Goal: Task Accomplishment & Management: Manage account settings

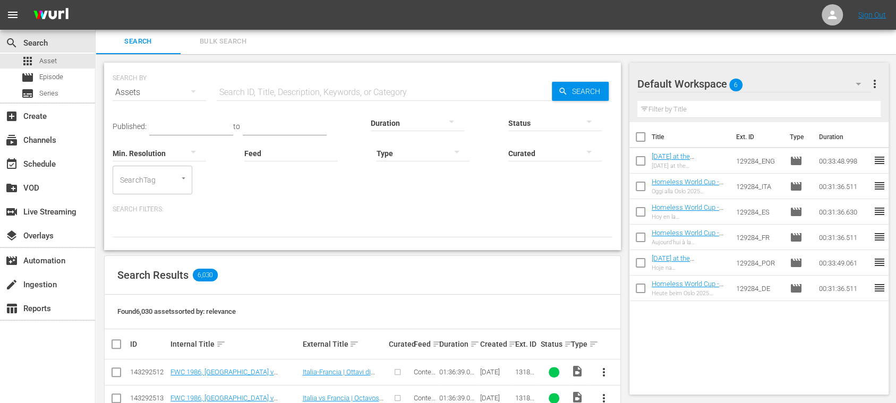
scroll to position [190, 0]
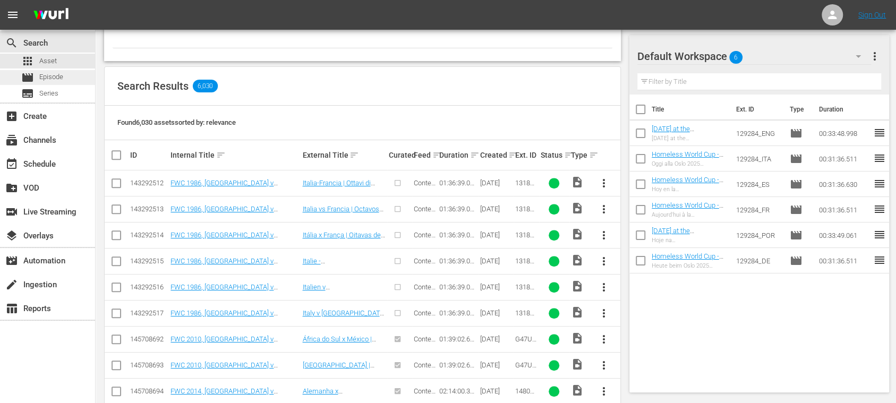
click at [57, 77] on span "Episode" at bounding box center [51, 77] width 24 height 11
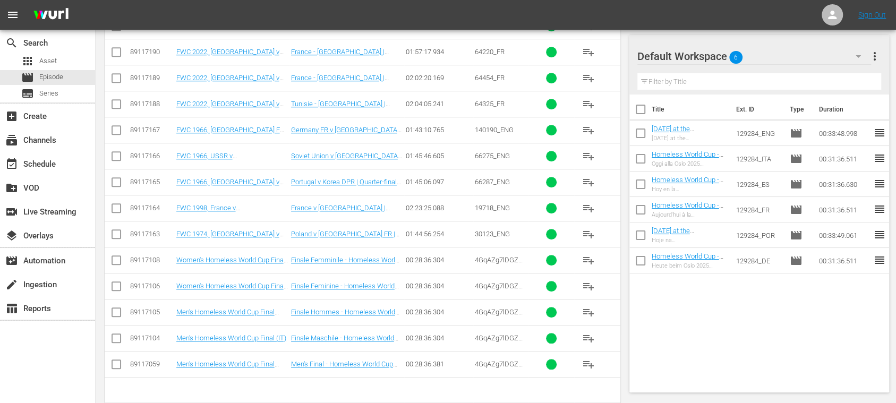
scroll to position [490, 0]
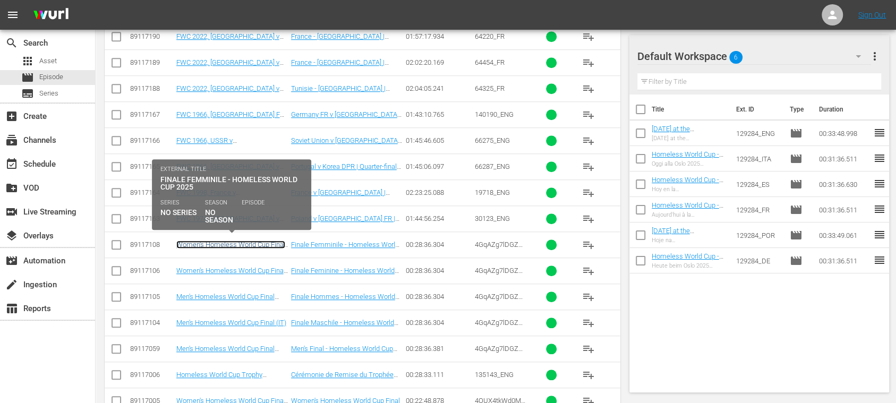
click at [263, 241] on link "Women's Homeless World Cup Final (IT)" at bounding box center [230, 249] width 109 height 16
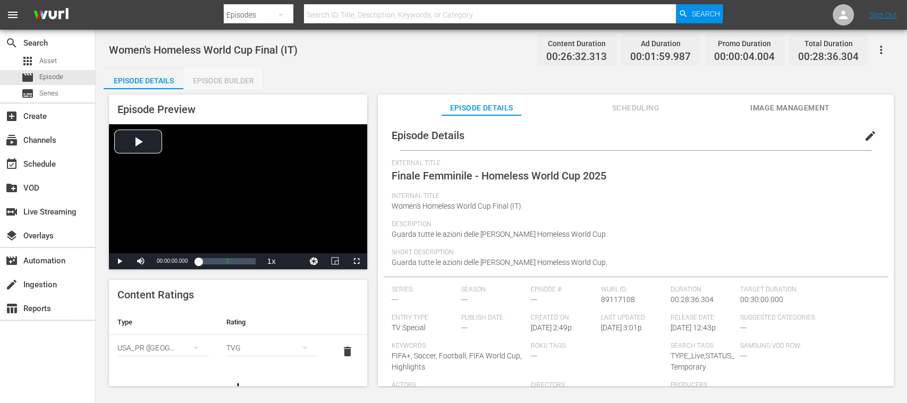
click at [218, 78] on div "Episode Builder" at bounding box center [223, 80] width 80 height 25
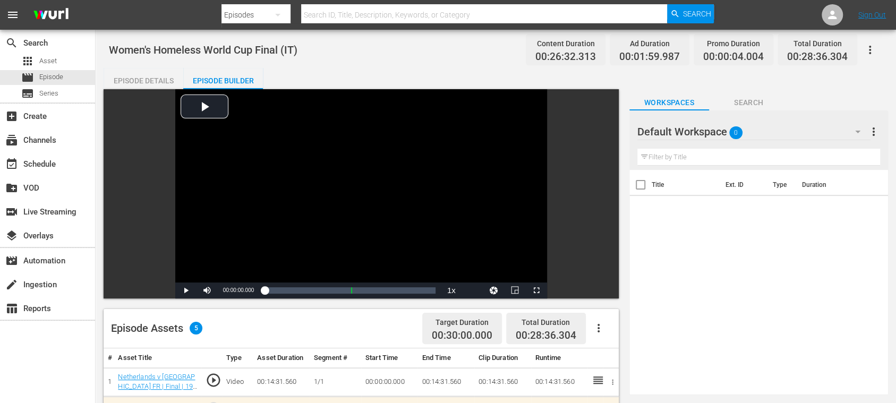
click at [129, 77] on div "Episode Details" at bounding box center [144, 80] width 80 height 25
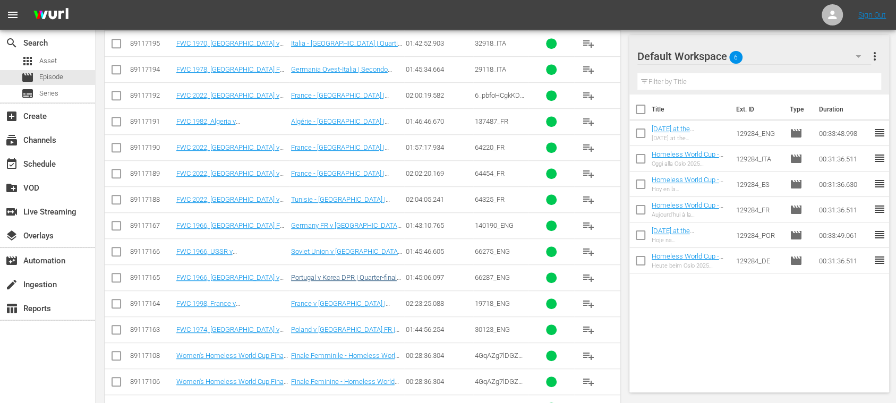
scroll to position [490, 0]
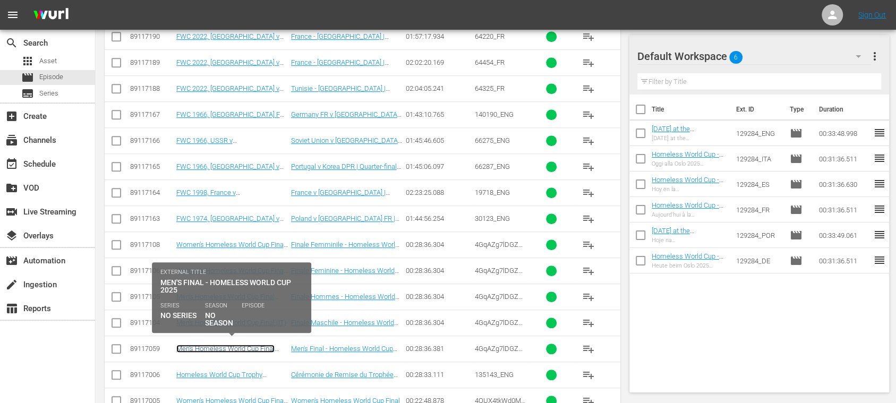
click at [263, 345] on link "Men's Homeless World Cup Final (EN)" at bounding box center [225, 353] width 98 height 16
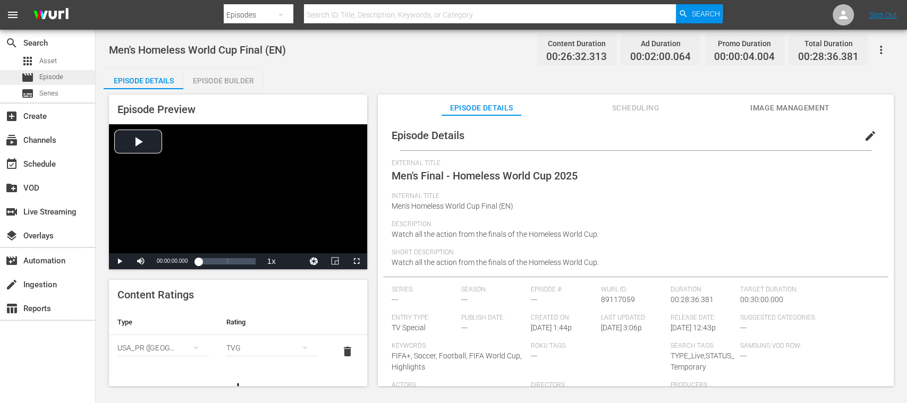
click at [58, 76] on span "Episode" at bounding box center [51, 77] width 24 height 11
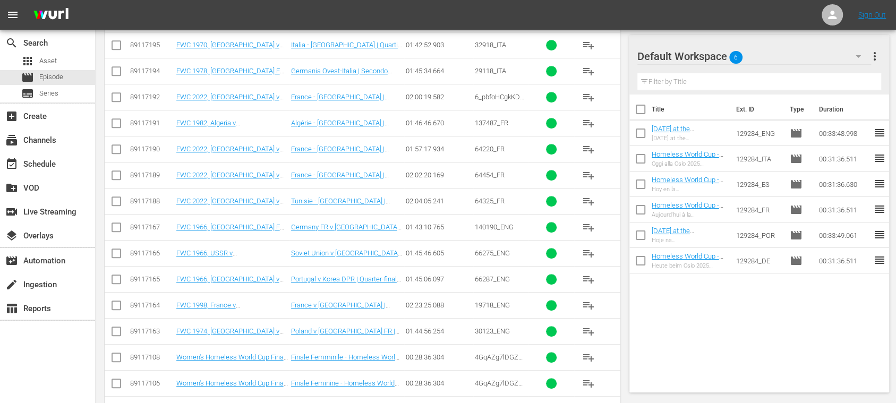
scroll to position [490, 0]
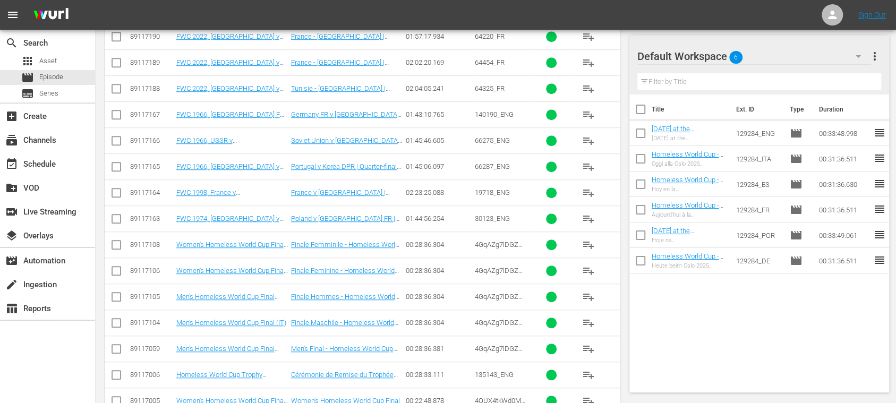
click at [117, 345] on input "checkbox" at bounding box center [116, 351] width 13 height 13
checkbox input "true"
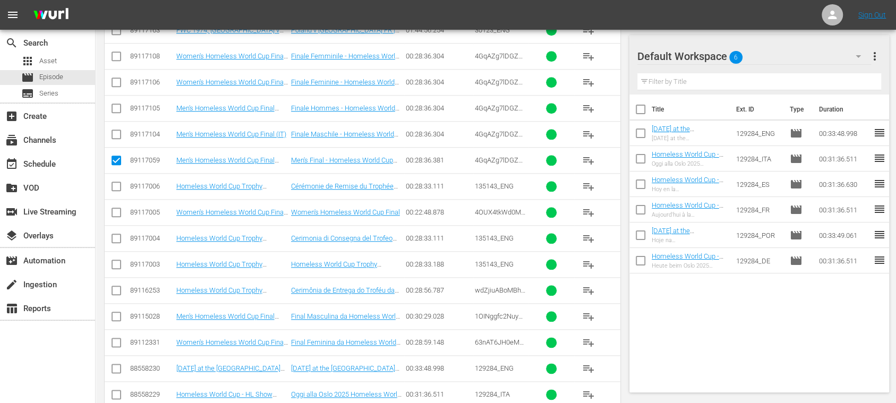
click at [116, 261] on input "checkbox" at bounding box center [116, 266] width 13 height 13
checkbox input "true"
click at [119, 80] on input "checkbox" at bounding box center [116, 84] width 13 height 13
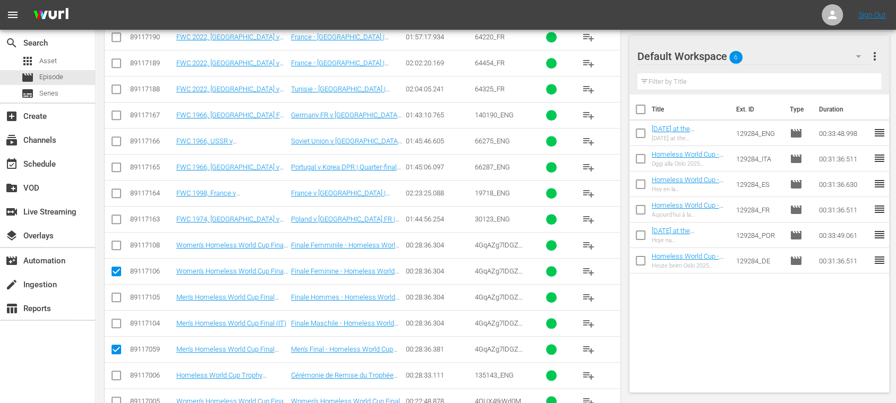
scroll to position [112, 0]
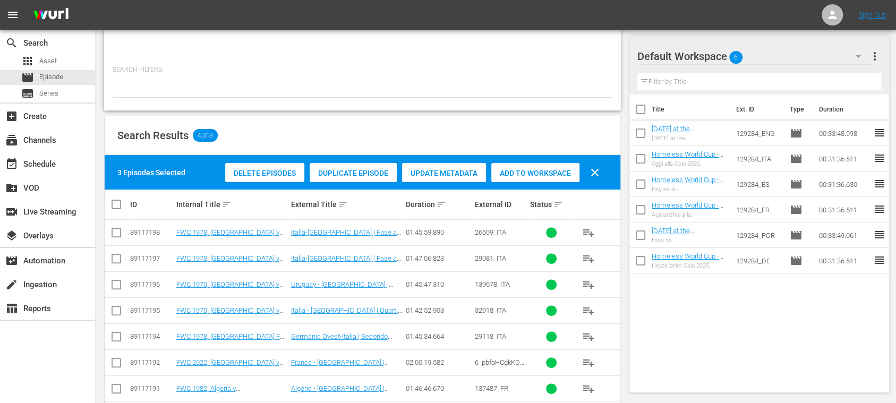
click at [360, 169] on span "Duplicate Episode" at bounding box center [353, 173] width 87 height 8
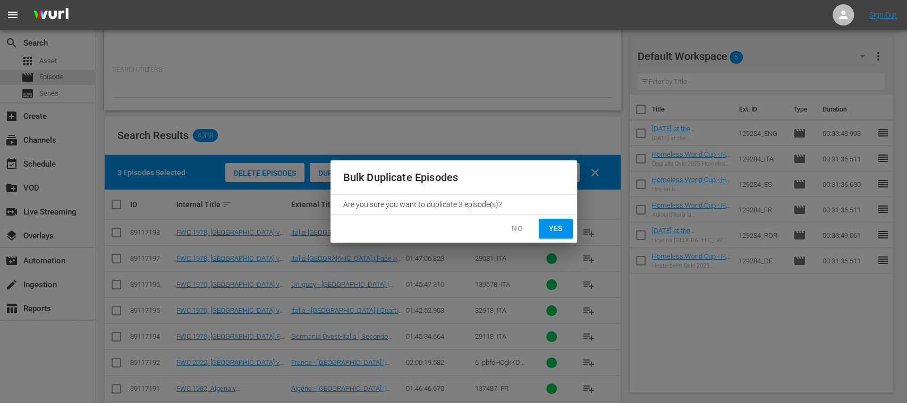
click at [563, 232] on span "Yes" at bounding box center [555, 228] width 17 height 13
checkbox input "false"
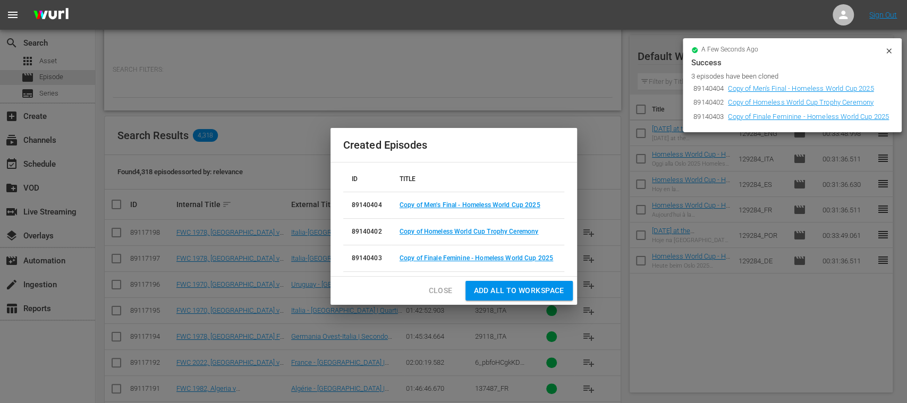
click at [890, 52] on icon at bounding box center [888, 51] width 8 height 8
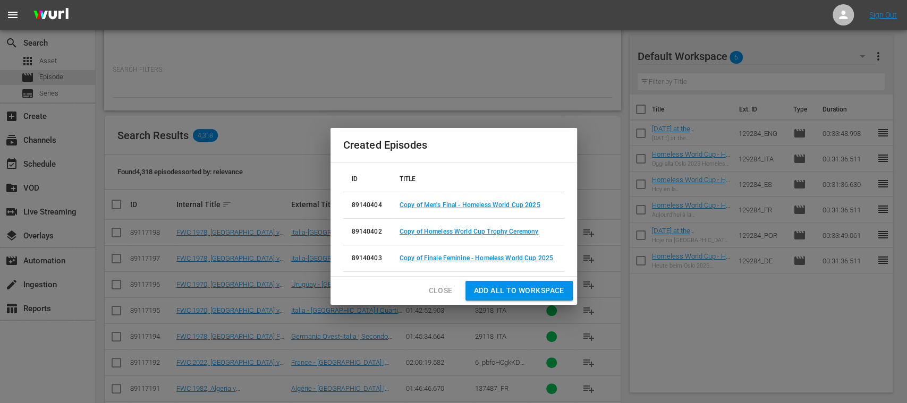
click at [530, 288] on span "Add all to Workspace" at bounding box center [519, 290] width 90 height 13
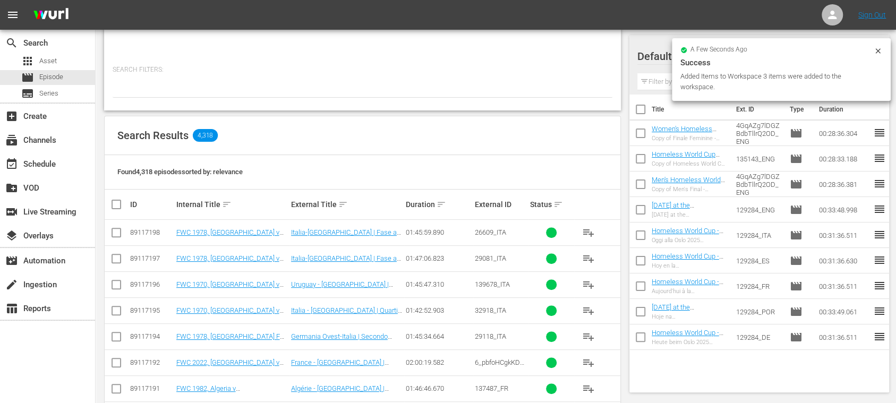
click at [879, 53] on icon at bounding box center [877, 50] width 5 height 5
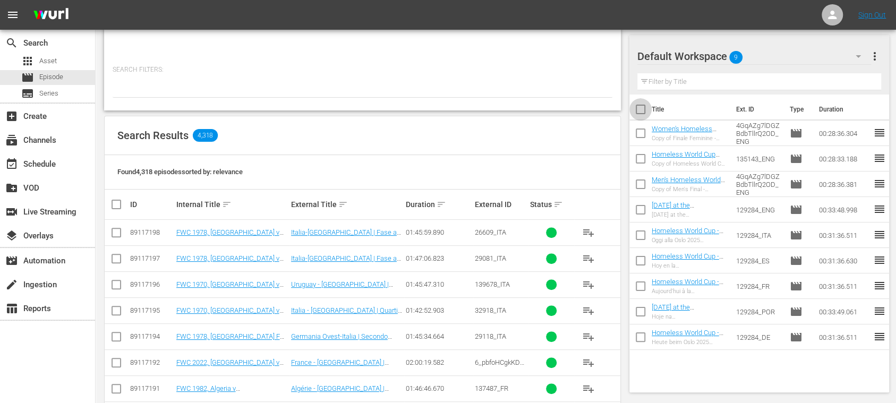
click at [643, 105] on input "checkbox" at bounding box center [640, 111] width 22 height 22
checkbox input "true"
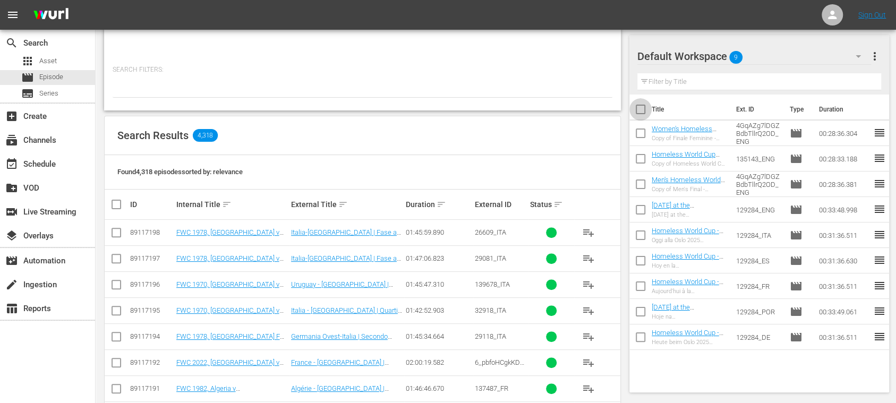
checkbox input "true"
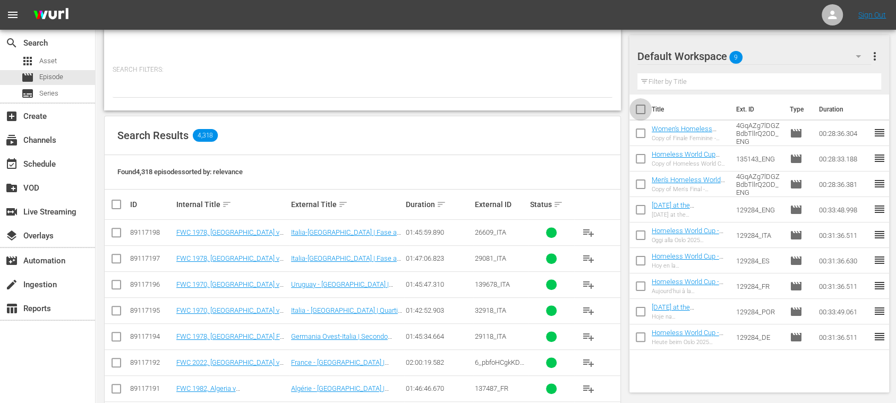
checkbox input "true"
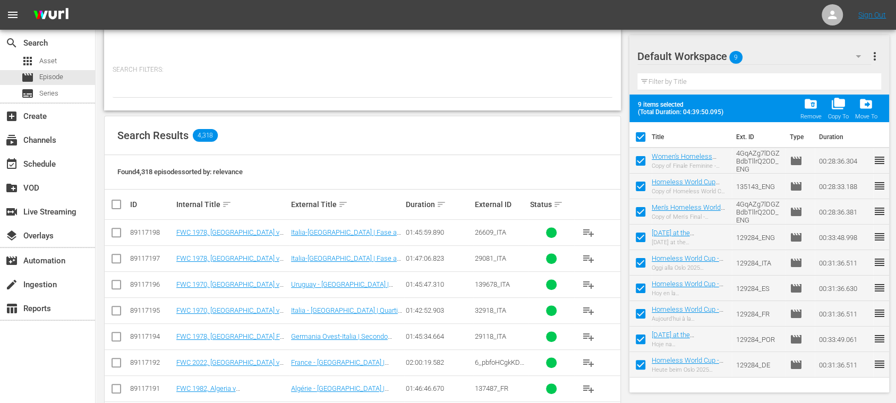
click at [642, 212] on input "checkbox" at bounding box center [640, 214] width 22 height 22
checkbox input "false"
click at [640, 185] on input "checkbox" at bounding box center [640, 188] width 22 height 22
checkbox input "false"
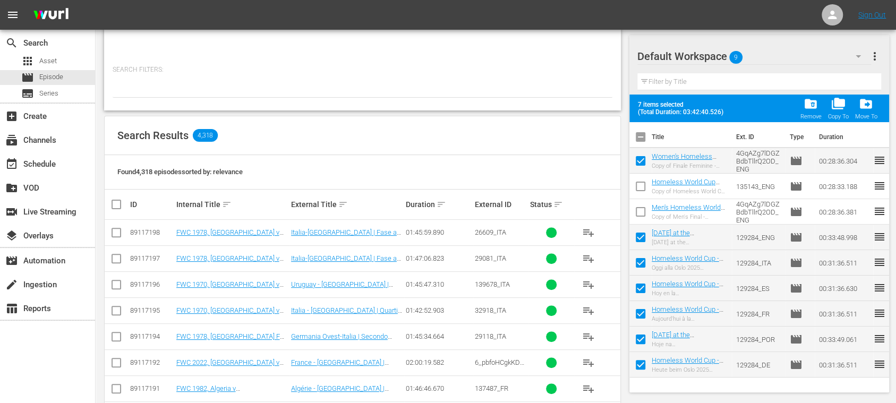
click at [641, 164] on input "checkbox" at bounding box center [640, 163] width 22 height 22
checkbox input "false"
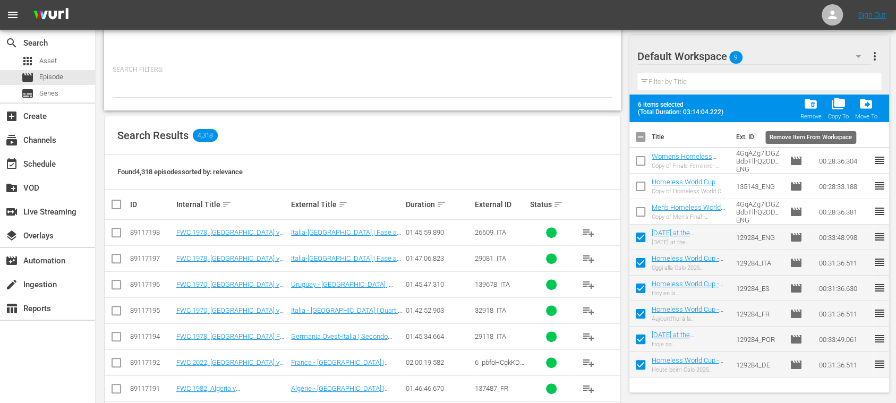
click at [814, 107] on span "folder_delete" at bounding box center [811, 104] width 14 height 14
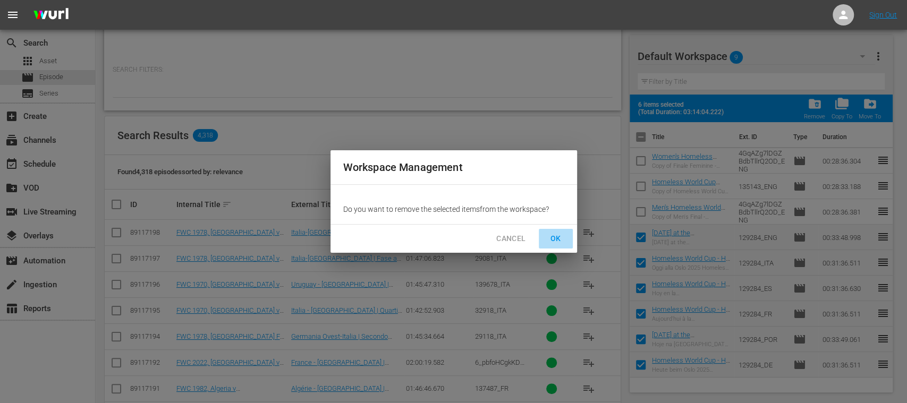
click at [559, 239] on span "OK" at bounding box center [555, 238] width 17 height 13
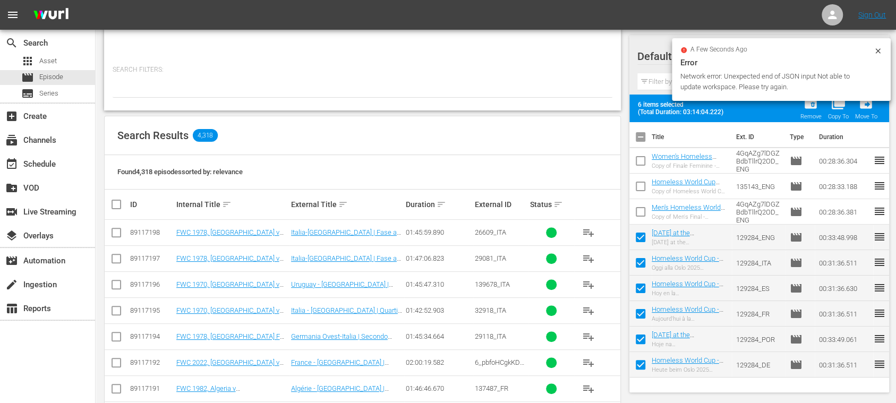
click at [878, 50] on icon at bounding box center [877, 50] width 5 height 5
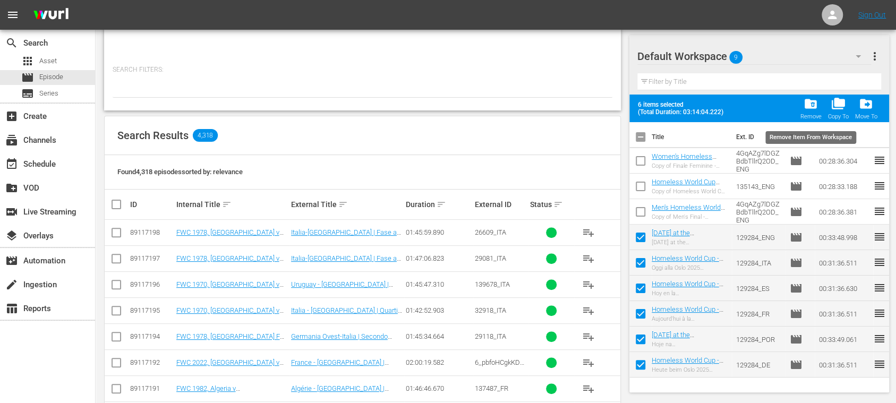
click at [820, 110] on div "folder_delete Remove" at bounding box center [810, 108] width 21 height 23
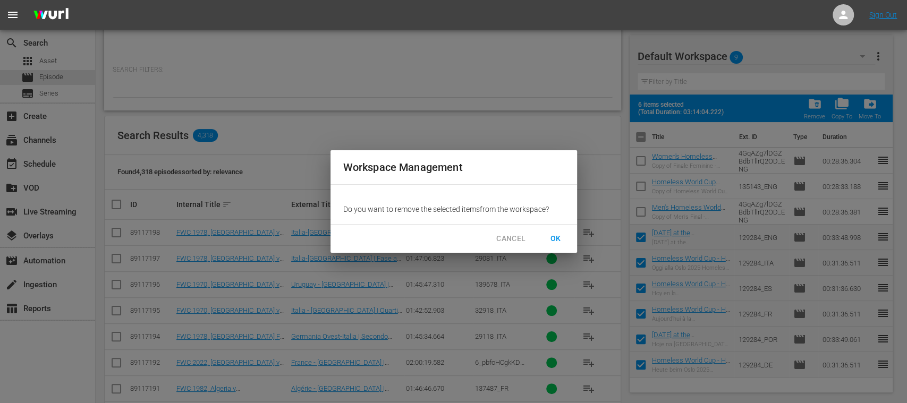
drag, startPoint x: 557, startPoint y: 232, endPoint x: 568, endPoint y: 233, distance: 11.7
click at [557, 232] on button "OK" at bounding box center [556, 239] width 34 height 20
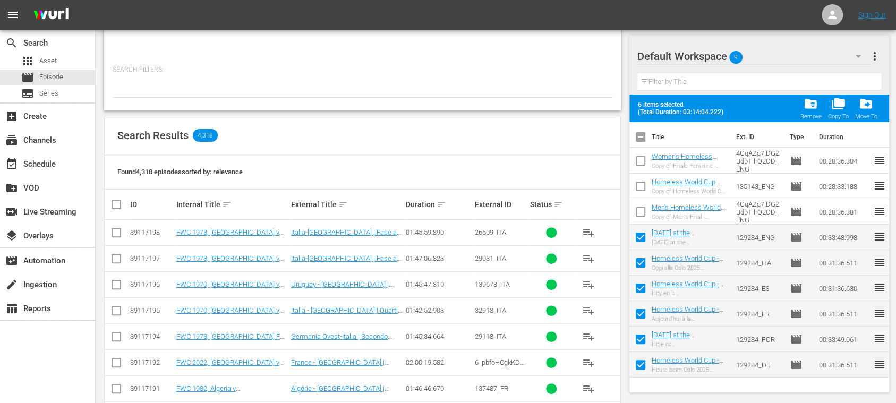
checkbox input "false"
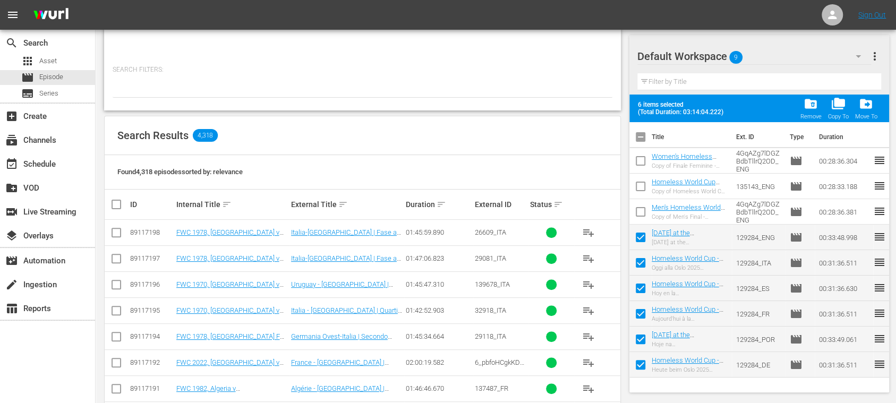
checkbox input "false"
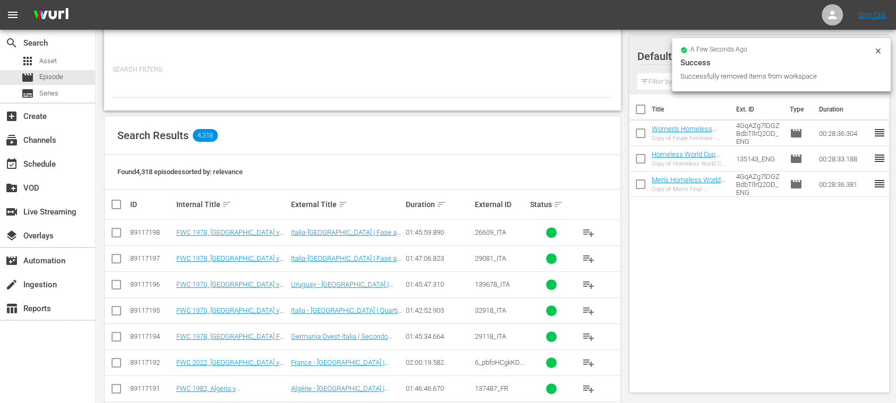
click at [877, 52] on icon at bounding box center [878, 51] width 8 height 8
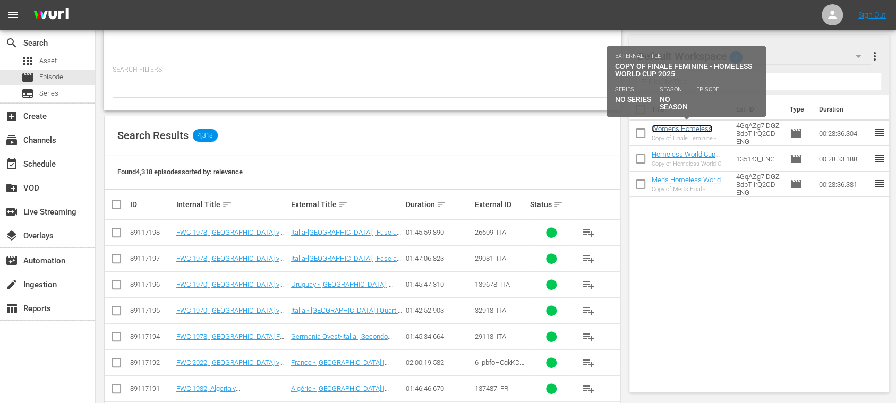
click at [680, 131] on link "Women's Homeless World Cup Final (FR)" at bounding box center [682, 133] width 61 height 16
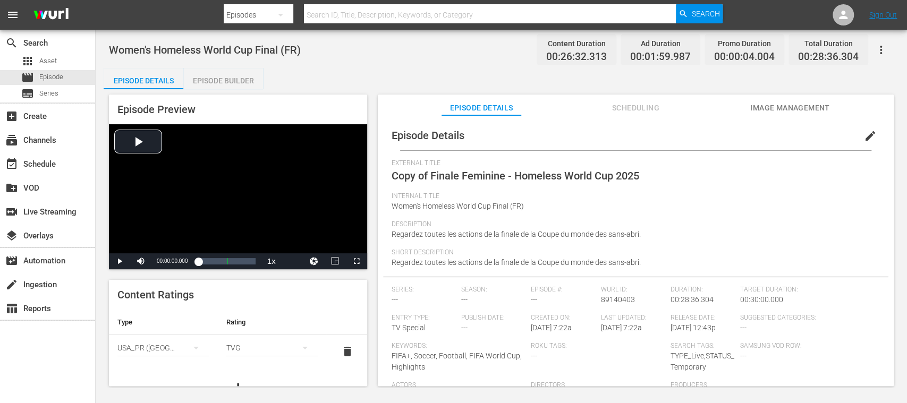
click at [864, 134] on span "edit" at bounding box center [870, 136] width 13 height 13
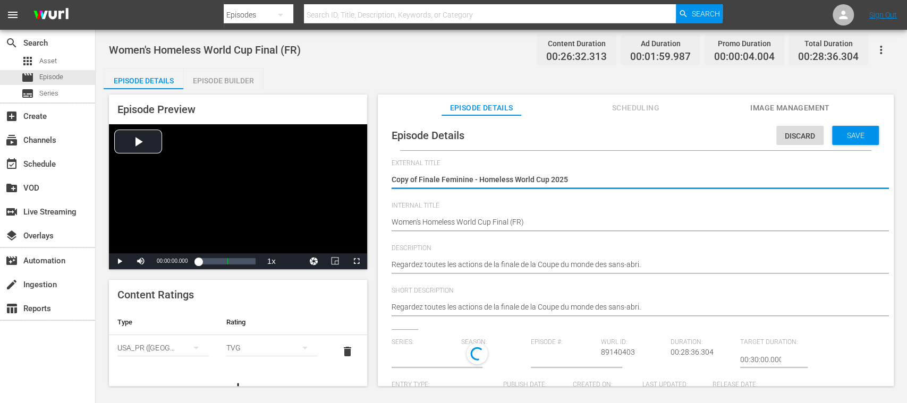
type input "No Series"
drag, startPoint x: 577, startPoint y: 181, endPoint x: 366, endPoint y: 181, distance: 210.8
click at [366, 181] on div "Episode Preview Video Player is loading. Play Video Play Mute Current Time 00:0…" at bounding box center [501, 241] width 795 height 305
type textarea "Final Masculina de la Homeless World Cup"
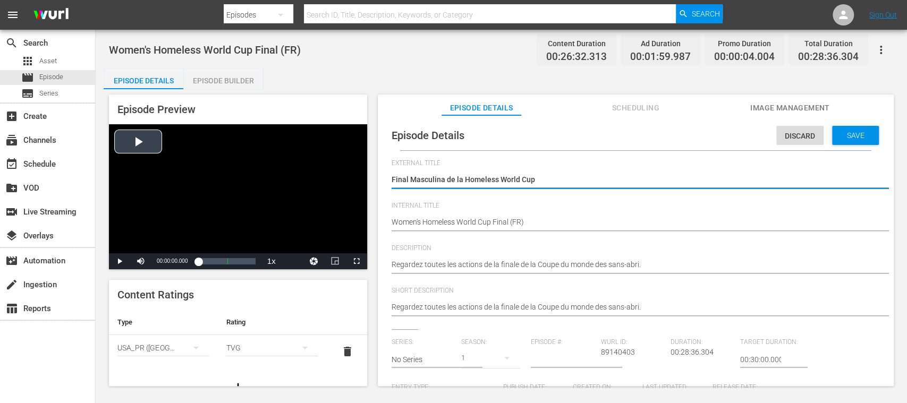
type textarea "Final Masculina de la Homeless World Cup"
type textarea "Final Masculina de la Homeless World Cup 2"
type textarea "Final Masculina de la Homeless World Cup 20"
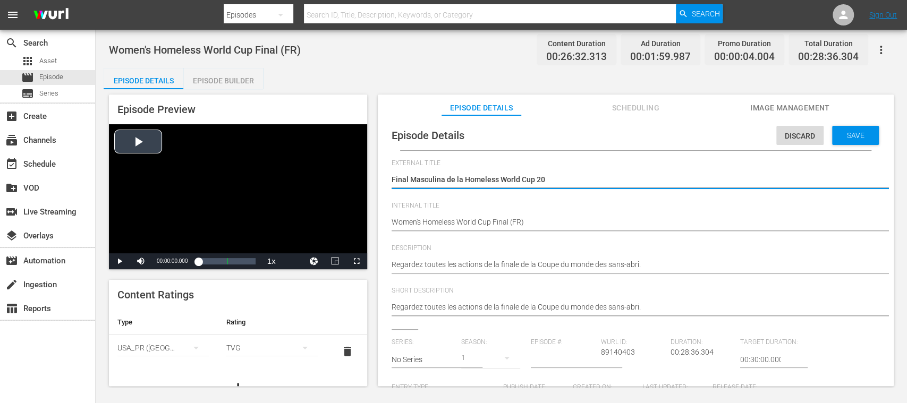
type textarea "Final Masculina de la Homeless World Cup 202"
type textarea "Final Masculina de la Homeless World Cup 2025"
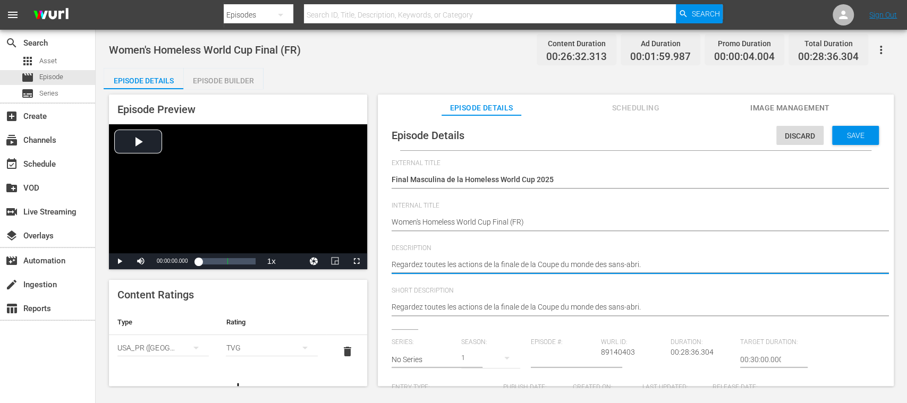
drag, startPoint x: 645, startPoint y: 266, endPoint x: 380, endPoint y: 266, distance: 265.0
paste textarea "Mira todas las jugadas de la final de la Homeless World Cup 2025"
type textarea "Mira todas las jugadas de la final de la Homeless World Cup 2025."
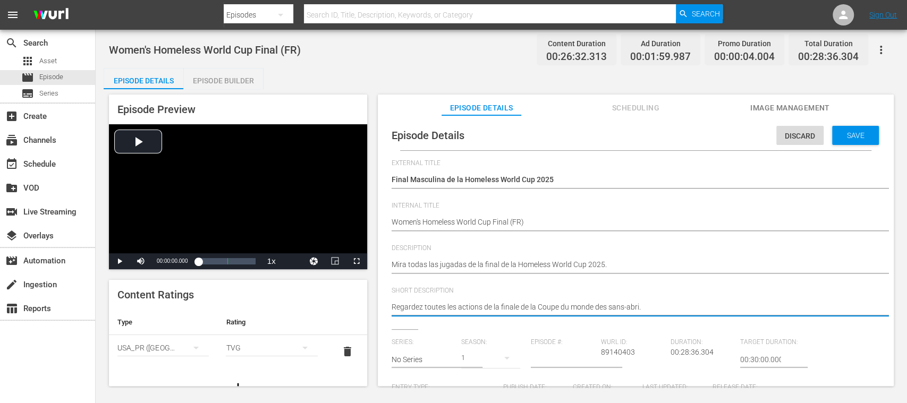
drag, startPoint x: 663, startPoint y: 303, endPoint x: 356, endPoint y: 295, distance: 307.6
paste textarea "Mira todas las jugadas de la final de la Homeless World Cup 2025"
type textarea "Mira todas las jugadas de la final de la Homeless World Cup 2025."
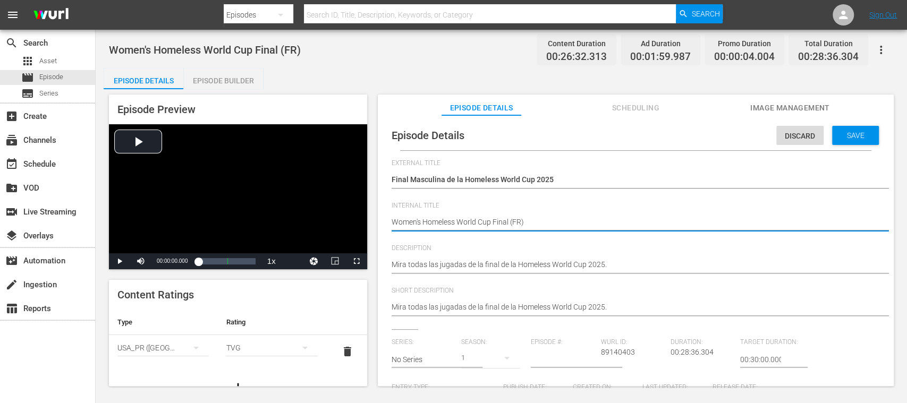
type textarea "Women's Homeless World Cup Final (F)"
type textarea "Women's Homeless World Cup Final ()"
type textarea "Women's Homeless World Cup Final (E)"
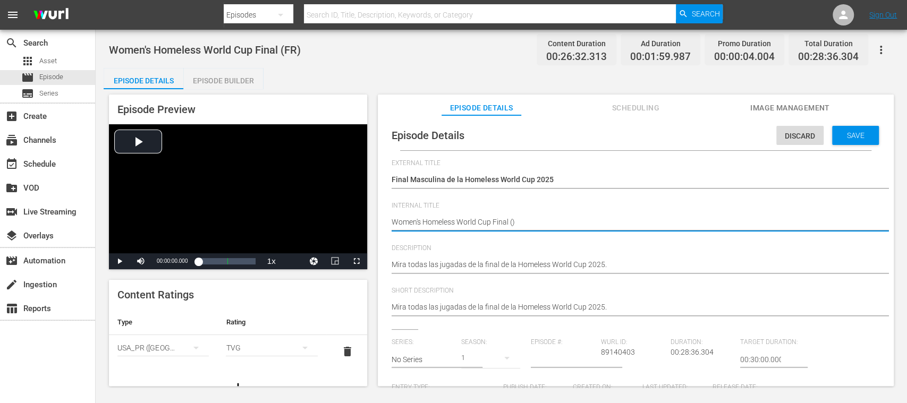
type textarea "Women's Homeless World Cup Final (E)"
type textarea "Women's Homeless World Cup Final (ES)"
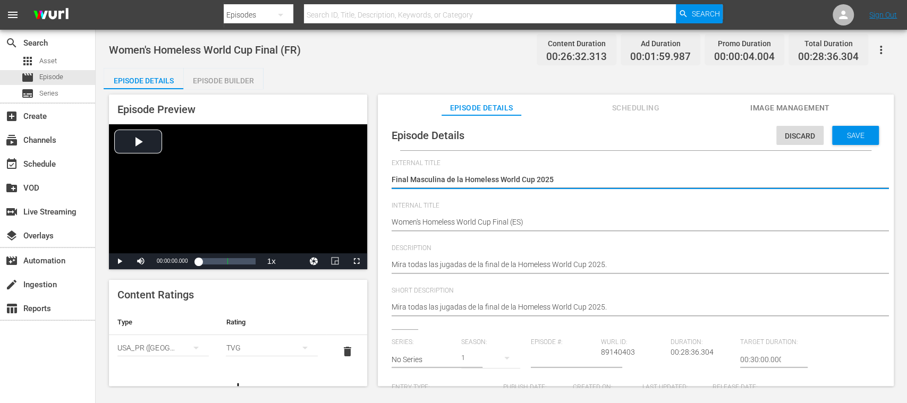
drag, startPoint x: 442, startPoint y: 181, endPoint x: 411, endPoint y: 181, distance: 30.8
paste textarea "Final Femen"
type textarea "Final Final Femenina de la Homeless World Cup 2025"
click at [409, 180] on textarea "Copy of Finale Feminine - Homeless World Cup 2025" at bounding box center [632, 180] width 483 height 13
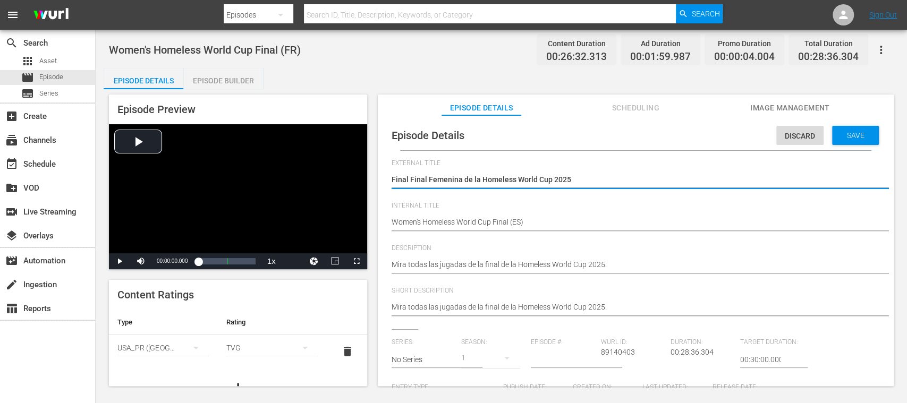
type textarea "FinalFinal Femenina de la Homeless World Cup 2025"
type textarea "FinaFinal Femenina de la Homeless World Cup 2025"
type textarea "FinFinal Femenina de la Homeless World Cup 2025"
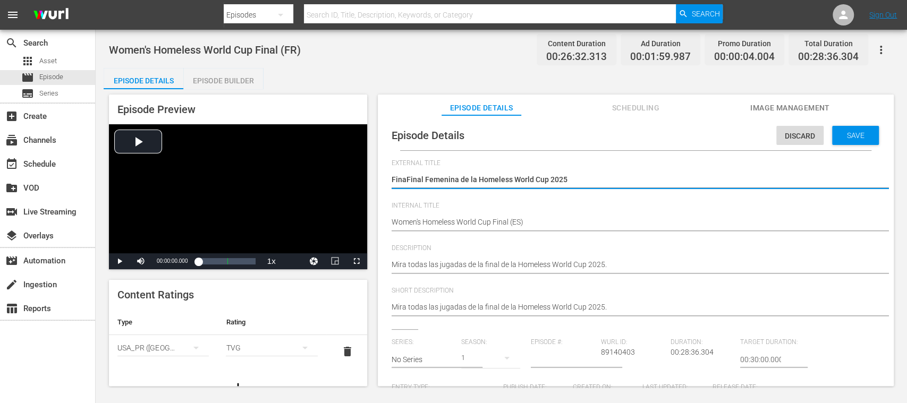
type textarea "FinFinal Femenina de la Homeless World Cup 2025"
type textarea "FiFinal Femenina de la Homeless World Cup 2025"
type textarea "FFinal Femenina de la Homeless World Cup 2025"
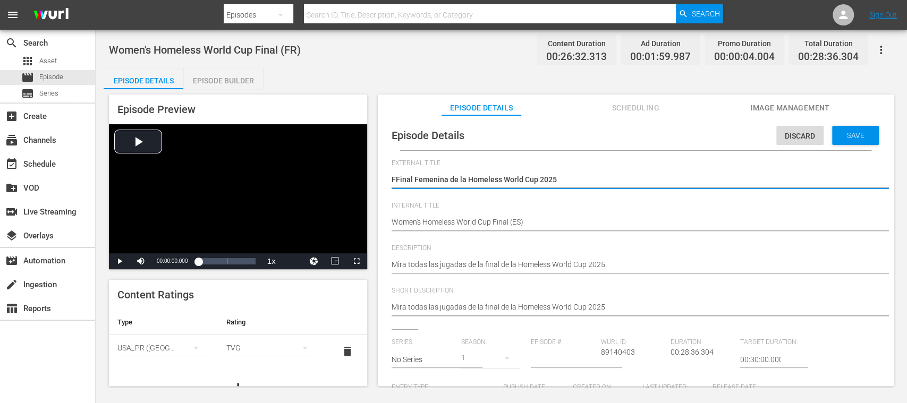
type textarea "Final Femenina de la Homeless World Cup 2025"
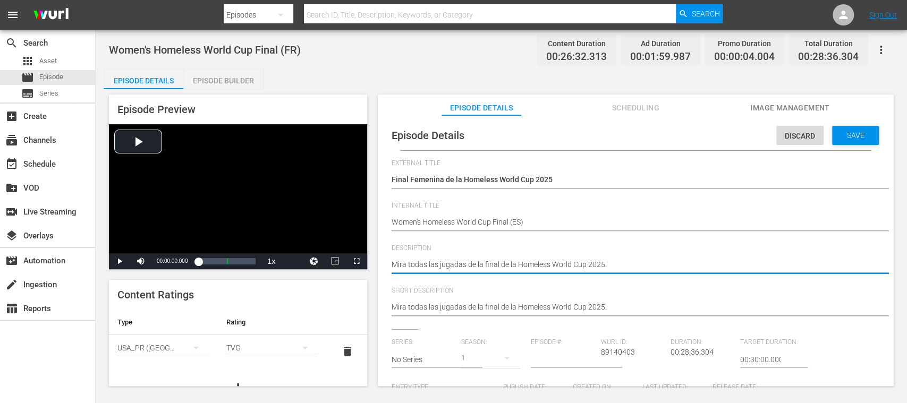
type textarea "Mira todas las jugadas de la final Fde la Homeless World Cup 2025."
type textarea "Mira todas las jugadas de la final FEde la Homeless World Cup 2025."
type textarea "Mira todas las jugadas de la final FEMde la Homeless World Cup 2025."
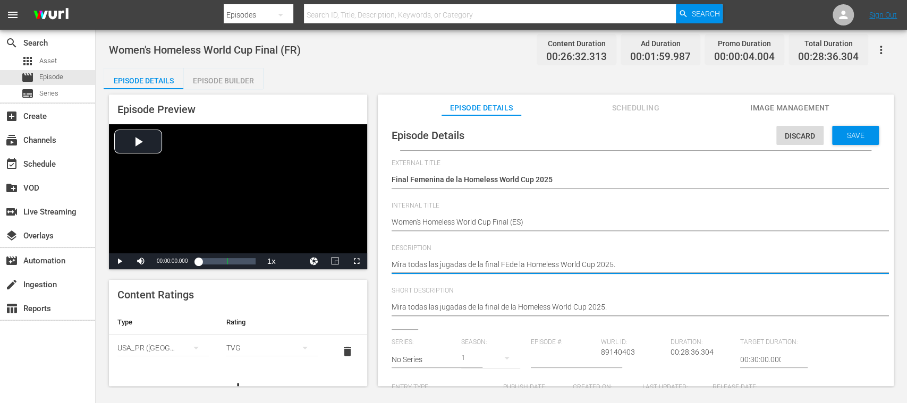
type textarea "Mira todas las jugadas de la final FEMde la Homeless World Cup 2025."
type textarea "Mira todas las jugadas de la final FEMIde la Homeless World Cup 2025."
type textarea "Mira todas las jugadas de la final FEMINde la Homeless World Cup 2025."
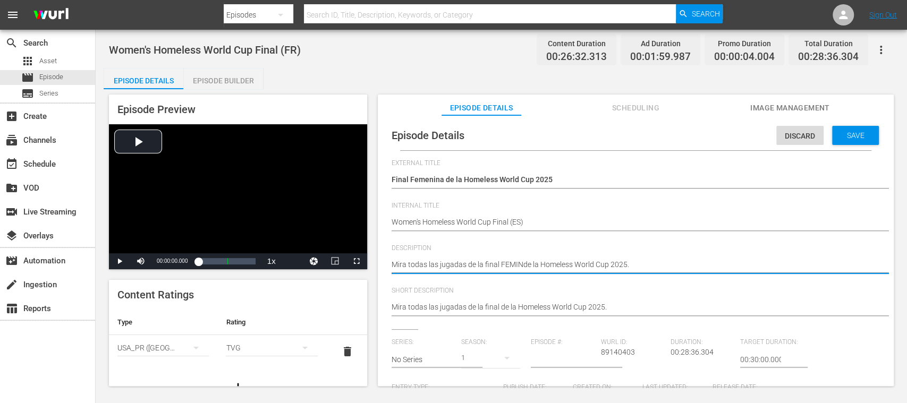
type textarea "Mira todas las jugadas de la final FEMINIde la Homeless World Cup 2025."
type textarea "Mira todas las jugadas de la final FEMININde la Homeless World Cup 2025."
type textarea "Mira todas las jugadas de la final FEMININAde la Homeless World Cup 2025."
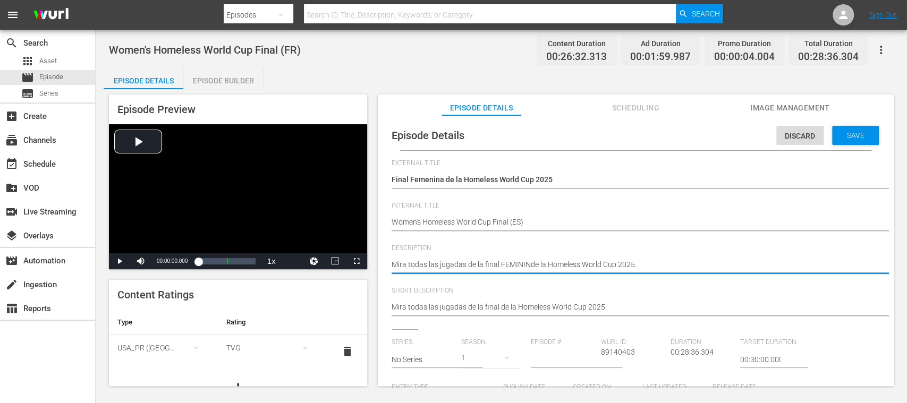
type textarea "Mira todas las jugadas de la final FEMININAde la Homeless World Cup 2025."
type textarea "Mira todas las jugadas de la final FEMININA de la Homeless World Cup 2025."
type textarea "Mira todas las jugadas de la final FEMININAde la Homeless World Cup 2025."
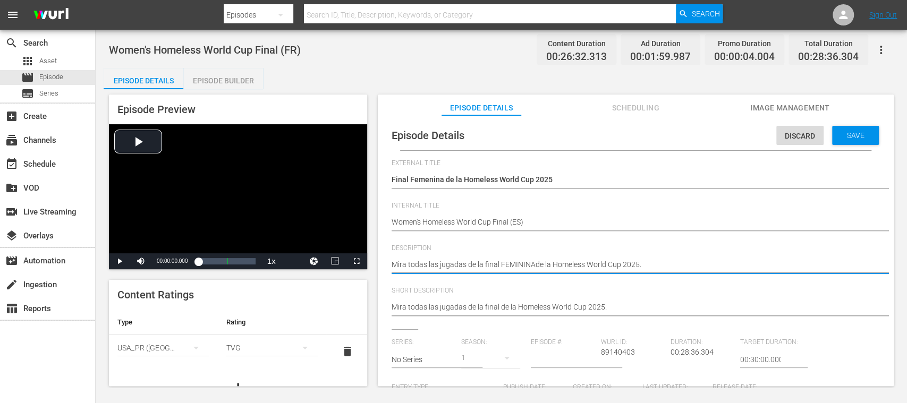
type textarea "Mira todas las jugadas de la final FEMININde la Homeless World Cup 2025."
type textarea "Mira todas las jugadas de la final FEMINIde la Homeless World Cup 2025."
type textarea "Mira todas las jugadas de la final FEMINde la Homeless World Cup 2025."
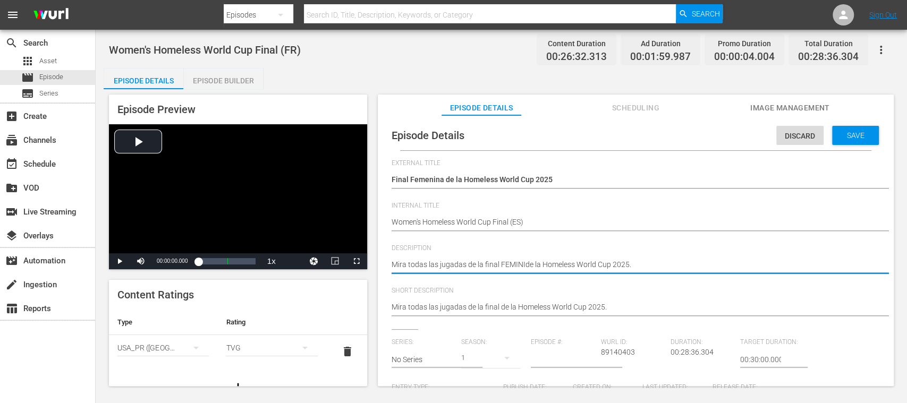
type textarea "Mira todas las jugadas de la final FEMINde la Homeless World Cup 2025."
type textarea "Mira todas las jugadas de la final FEMIde la Homeless World Cup 2025."
type textarea "Mira todas las jugadas de la final FEMde la Homeless World Cup 2025."
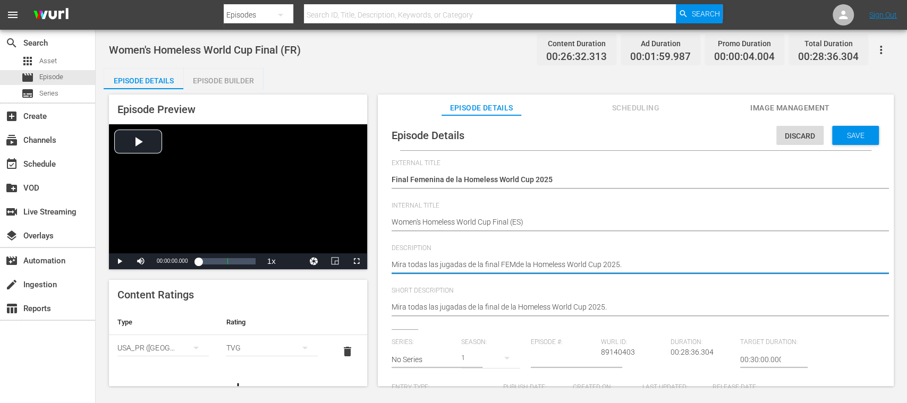
type textarea "Mira todas las jugadas de la final FEde la Homeless World Cup 2025."
type textarea "Mira todas las jugadas de la final Fde la Homeless World Cup 2025."
type textarea "Mira todas las jugadas de la final de la Homeless World Cup 2025."
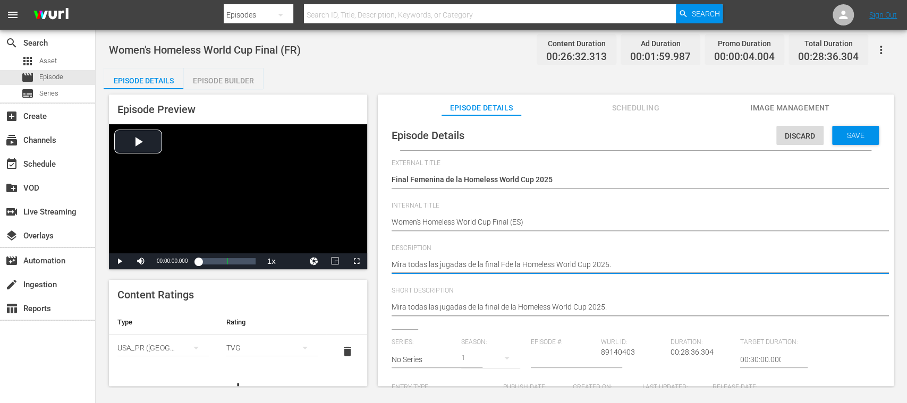
type textarea "Mira todas las jugadas de la final de la Homeless World Cup 2025."
type textarea "Mira todas las jugadas de la final fde la Homeless World Cup 2025."
type textarea "Mira todas las jugadas de la final fede la Homeless World Cup 2025."
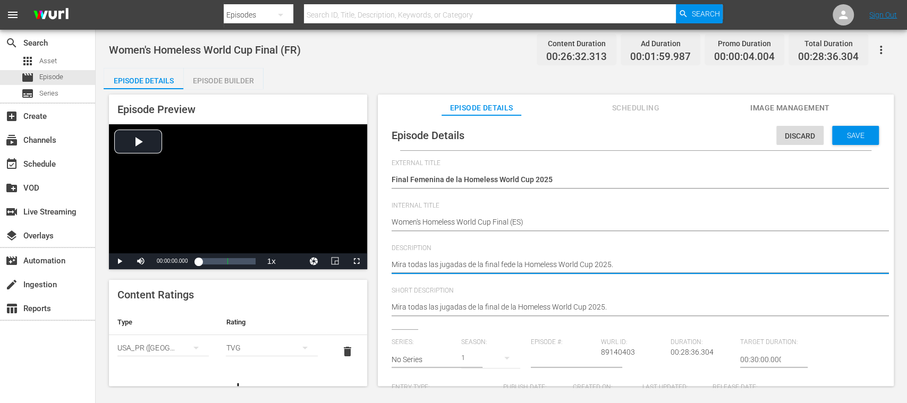
type textarea "Mira todas las jugadas de la final femde la Homeless World Cup 2025."
type textarea "Mira todas las jugadas de la final femide la Homeless World Cup 2025."
type textarea "Mira todas las jugadas de la final feminde la Homeless World Cup 2025."
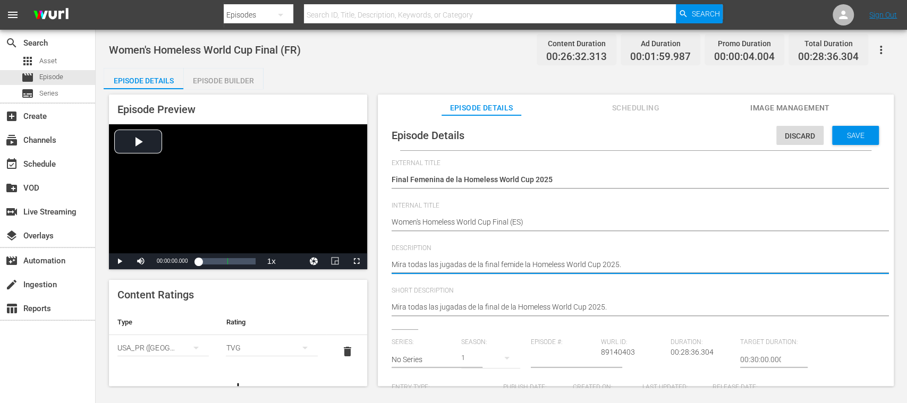
type textarea "Mira todas las jugadas de la final feminde la Homeless World Cup 2025."
type textarea "Mira todas las jugadas de la final feminide la Homeless World Cup 2025."
type textarea "Mira todas las jugadas de la final femininde la Homeless World Cup 2025."
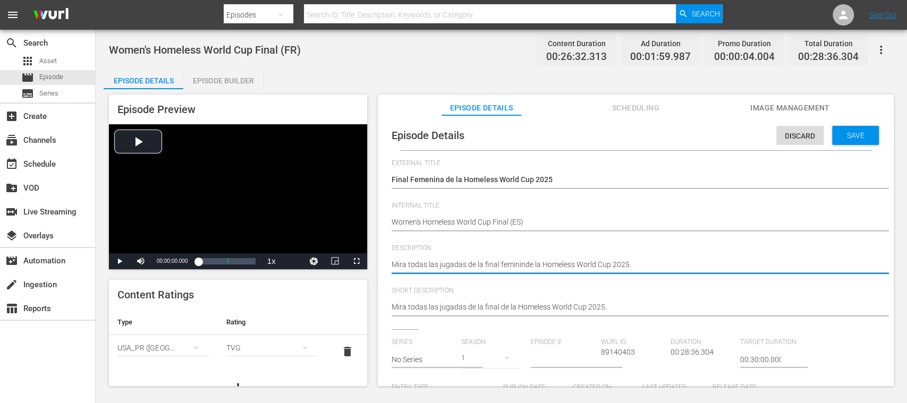
type textarea "Mira todas las jugadas de la final femininade la Homeless World Cup 2025."
type textarea "Mira todas las jugadas de la final feminina de la Homeless World Cup 2025."
drag, startPoint x: 640, startPoint y: 262, endPoint x: 388, endPoint y: 257, distance: 251.8
click at [388, 257] on div "Episode Details Discard Save External Title Copy of Finale Feminine - Homeless …" at bounding box center [635, 386] width 505 height 530
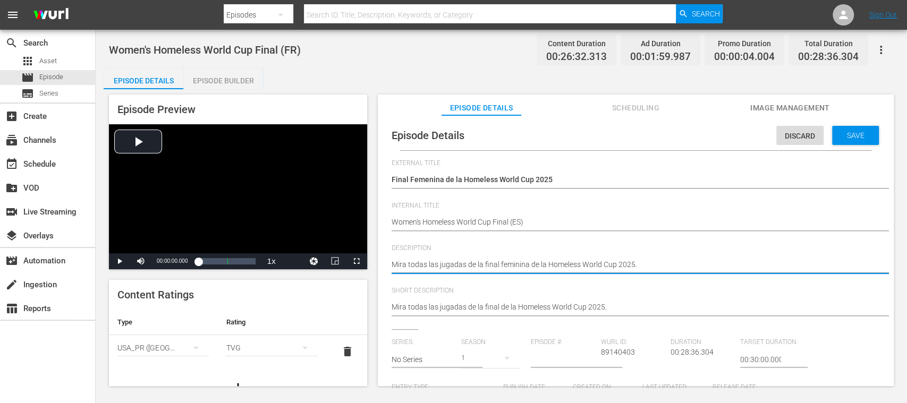
paste textarea "e"
type textarea "Mira todas las jugadas de la final femenina de la Homeless World Cup 2025."
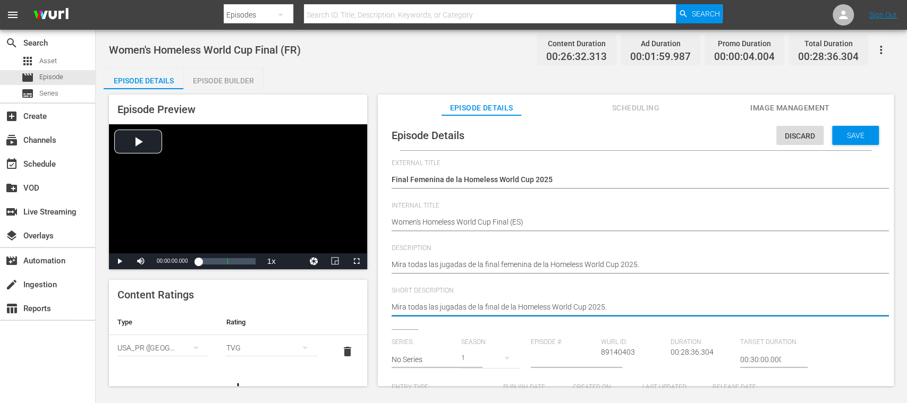
drag, startPoint x: 633, startPoint y: 305, endPoint x: 301, endPoint y: 304, distance: 332.5
paste textarea "femenina"
type textarea "Mira todas las jugadas de la final femenina de la Homeless World Cup 2025."
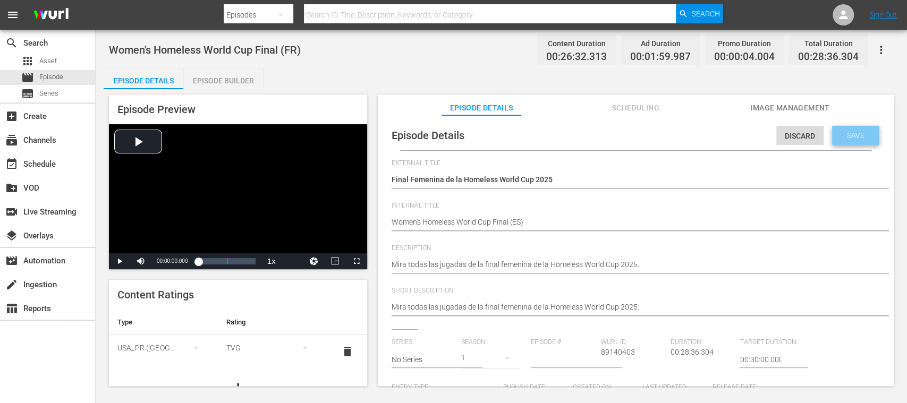
click at [862, 134] on span "Save" at bounding box center [855, 135] width 35 height 8
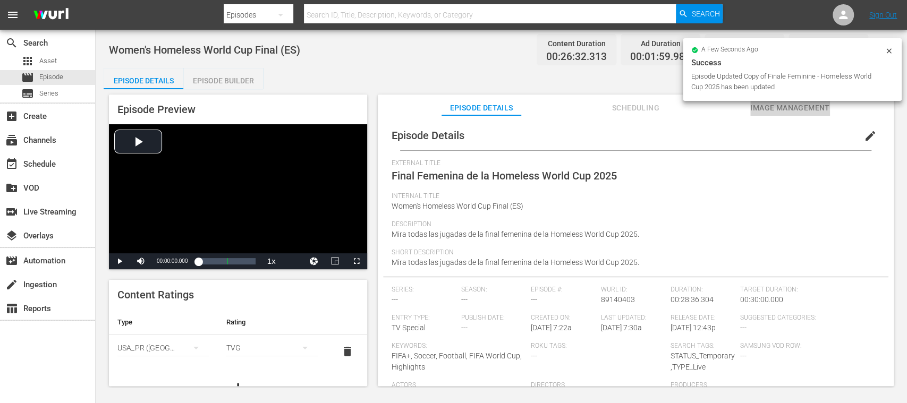
click at [790, 110] on span "Image Management" at bounding box center [790, 107] width 80 height 13
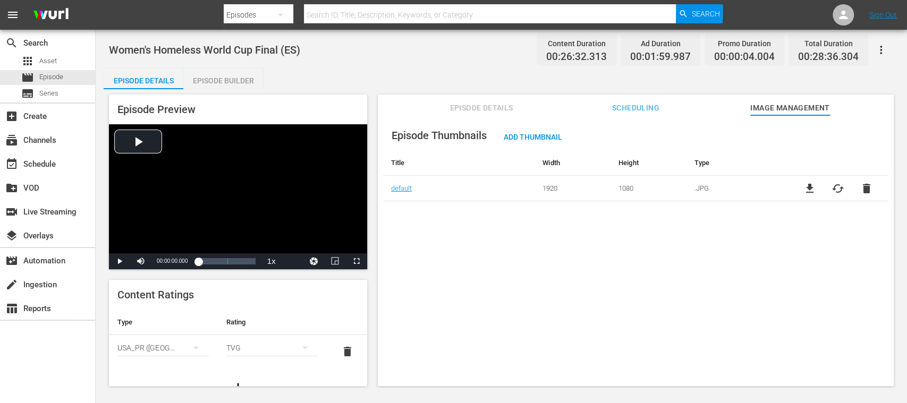
click at [341, 352] on span "delete" at bounding box center [347, 351] width 13 height 13
click at [498, 112] on span "Episode Details" at bounding box center [481, 107] width 80 height 13
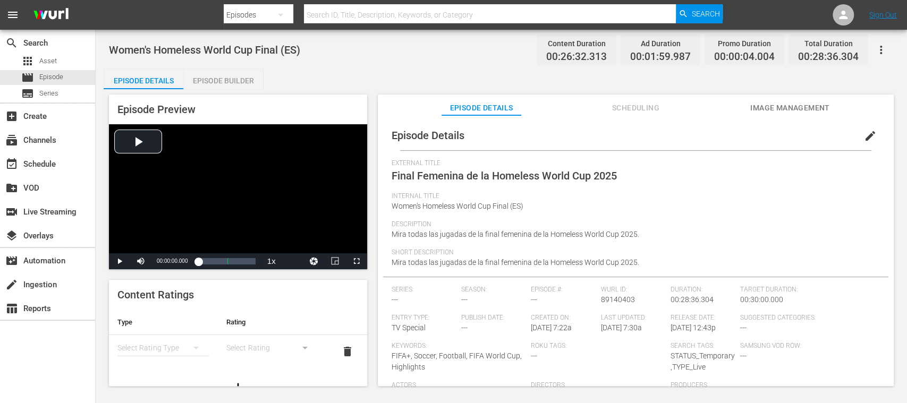
click at [885, 48] on icon "button" at bounding box center [880, 50] width 13 height 13
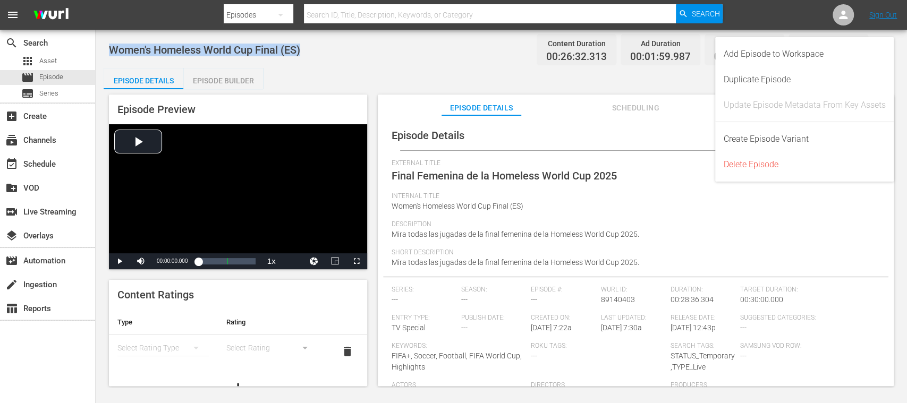
drag, startPoint x: 312, startPoint y: 50, endPoint x: 109, endPoint y: 52, distance: 202.9
click at [109, 52] on div "Women's Homeless World Cup Final (ES) Content Duration 00:26:32.313 Ad Duration…" at bounding box center [501, 50] width 784 height 24
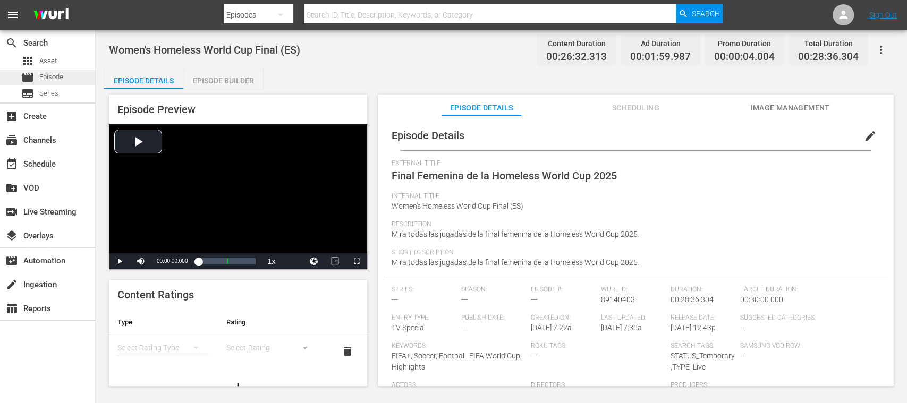
click at [55, 79] on span "Episode" at bounding box center [51, 77] width 24 height 11
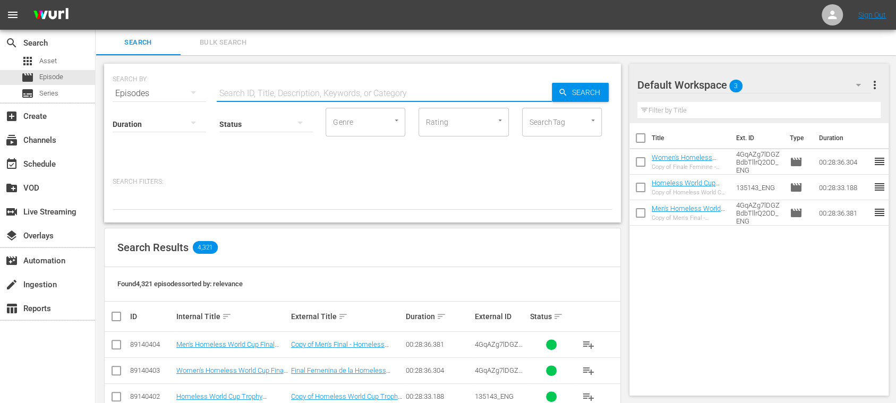
click at [296, 97] on input "text" at bounding box center [384, 93] width 335 height 25
paste input "Mira todas las jugadas de la final femenina de la Homeless World Cup 2025."
type input "Mira todas las jugadas de la final femenina de la Homeless World Cup 2025."
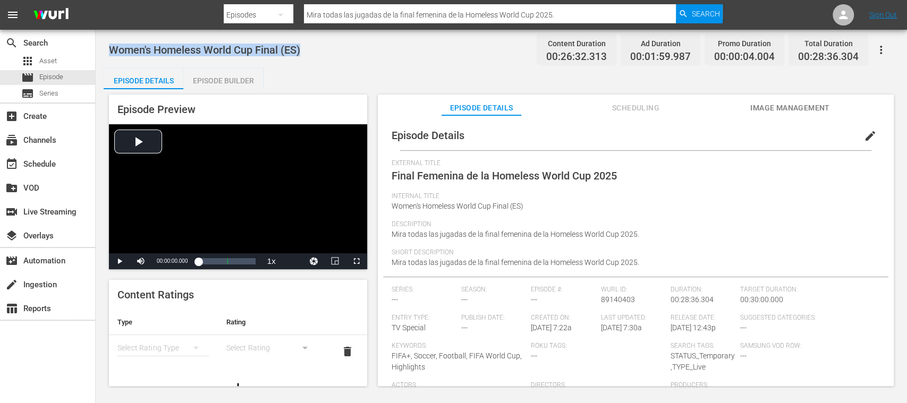
drag, startPoint x: 151, startPoint y: 54, endPoint x: 312, endPoint y: 57, distance: 161.5
click at [312, 57] on div "Women's Homeless World Cup Final (ES) Content Duration 00:26:32.313 Ad Duration…" at bounding box center [501, 50] width 784 height 24
copy span "Women's Homeless World Cup Final (ES)"
click at [54, 74] on span "Episode" at bounding box center [51, 77] width 24 height 11
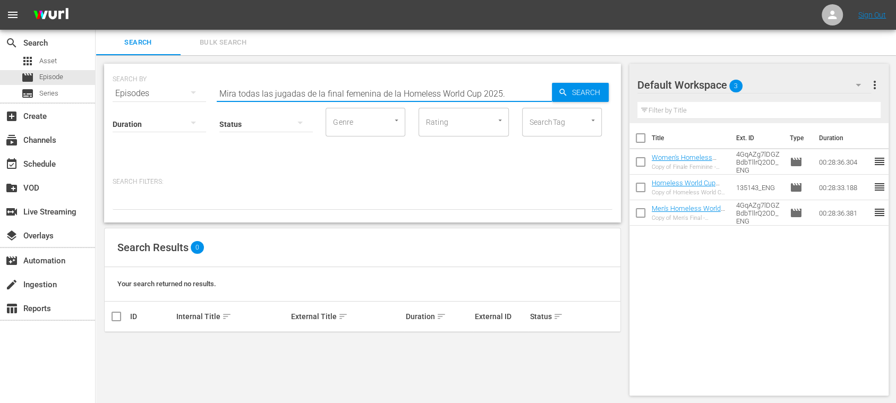
drag, startPoint x: 229, startPoint y: 91, endPoint x: 133, endPoint y: 90, distance: 96.1
click at [133, 90] on div "SEARCH BY Search By Episodes Search ID, Title, Description, Keywords, or Catego…" at bounding box center [363, 87] width 500 height 38
paste input "Women's Homeless World Cup Final (ES)"
type input "Women's Homeless World Cup Final (ES)"
click at [587, 96] on span "Search" at bounding box center [588, 92] width 41 height 19
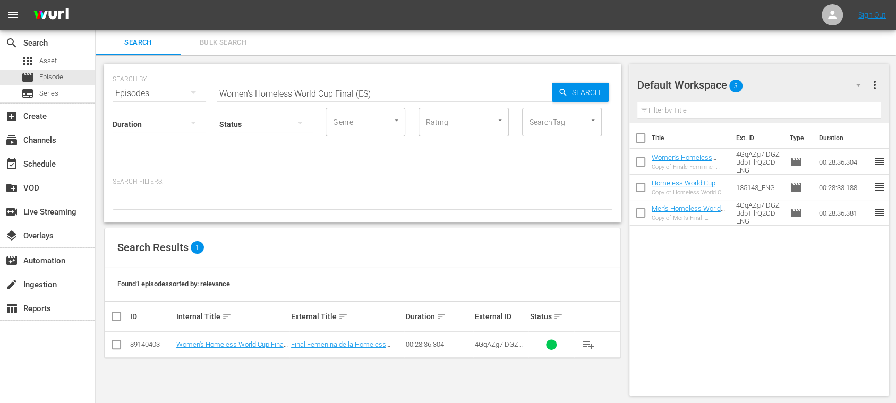
click at [114, 347] on input "checkbox" at bounding box center [116, 346] width 13 height 13
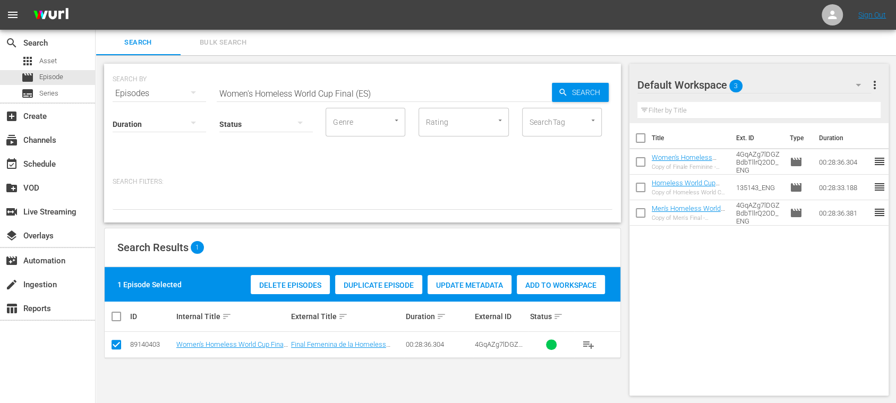
click at [380, 285] on span "Duplicate Episode" at bounding box center [378, 285] width 87 height 8
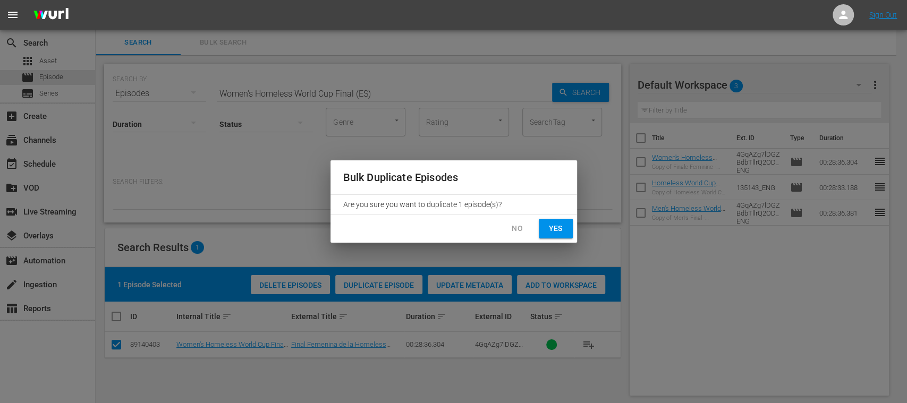
click at [559, 229] on span "Yes" at bounding box center [555, 228] width 17 height 13
checkbox input "false"
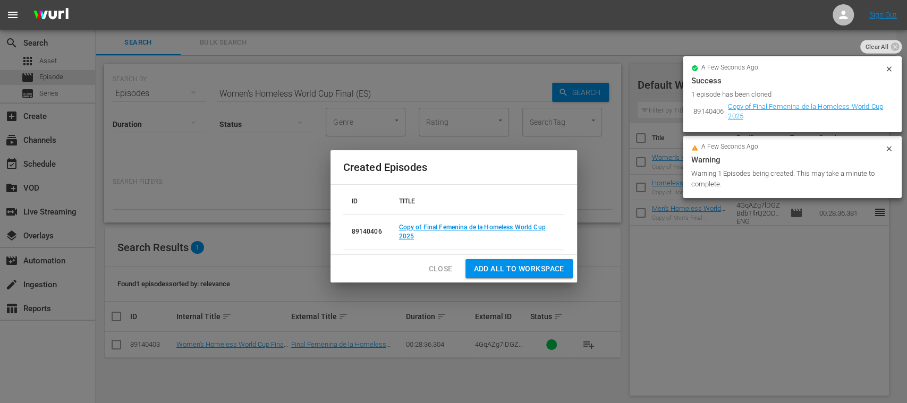
click at [543, 268] on span "Add all to Workspace" at bounding box center [519, 268] width 90 height 13
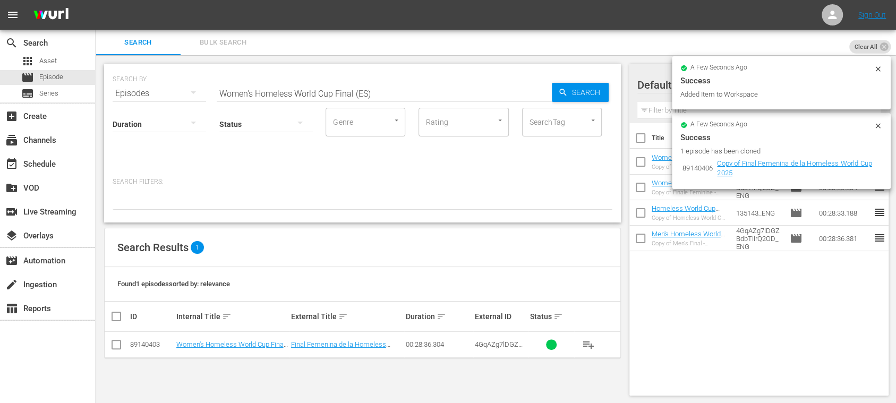
click at [877, 74] on div at bounding box center [878, 70] width 8 height 11
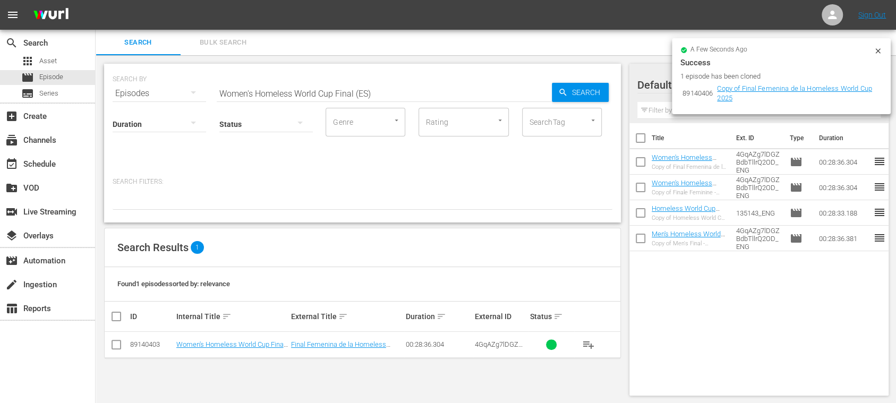
click at [881, 51] on icon at bounding box center [878, 51] width 8 height 8
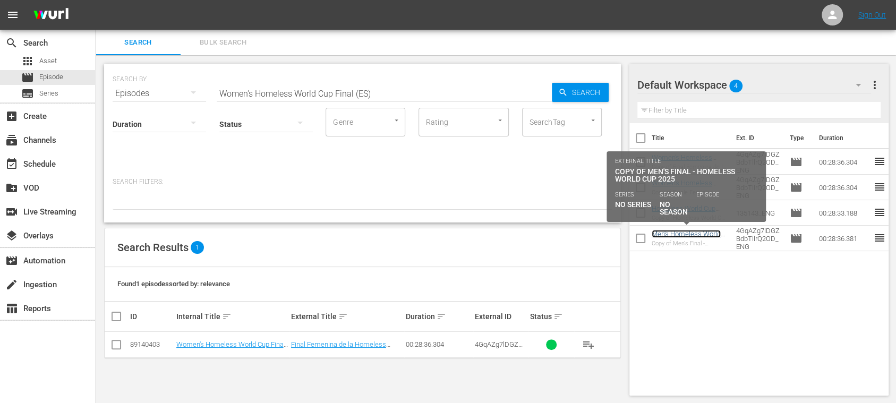
click at [690, 234] on link "Men's Homeless World Cup Final (EN)" at bounding box center [686, 238] width 69 height 16
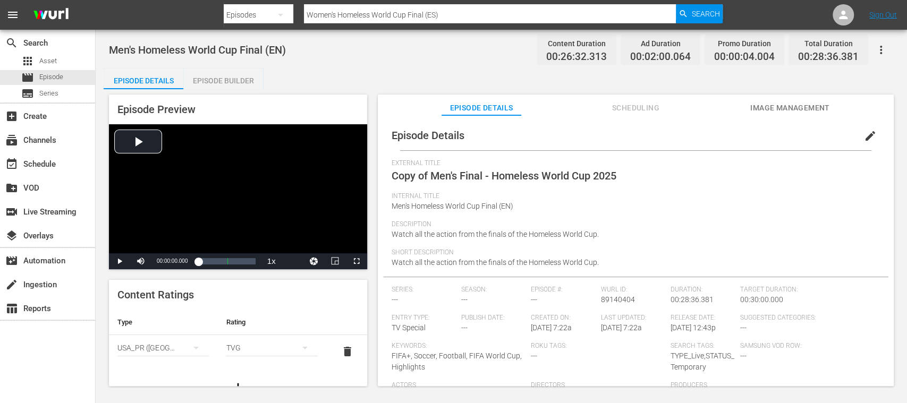
click at [866, 136] on span "edit" at bounding box center [870, 136] width 13 height 13
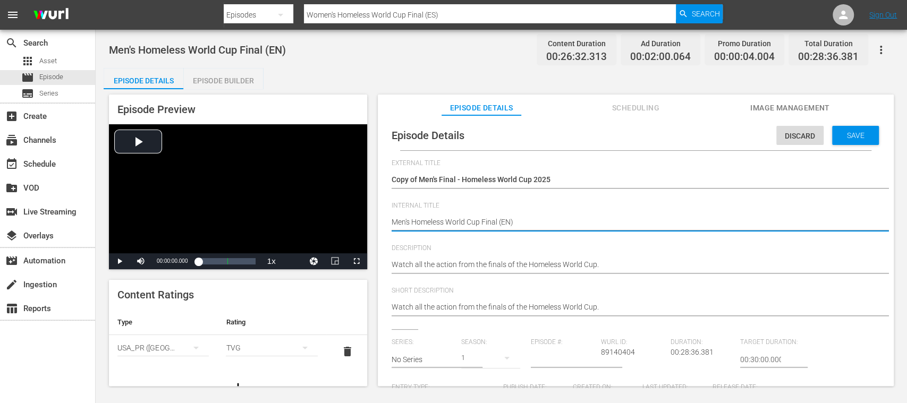
click at [792, 107] on span "Image Management" at bounding box center [790, 107] width 80 height 13
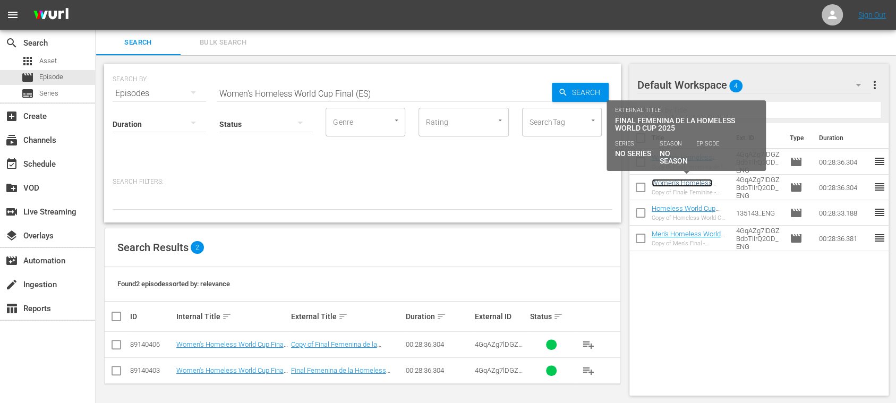
click at [678, 182] on link "Women's Homeless World Cup Final (ES)" at bounding box center [682, 187] width 61 height 16
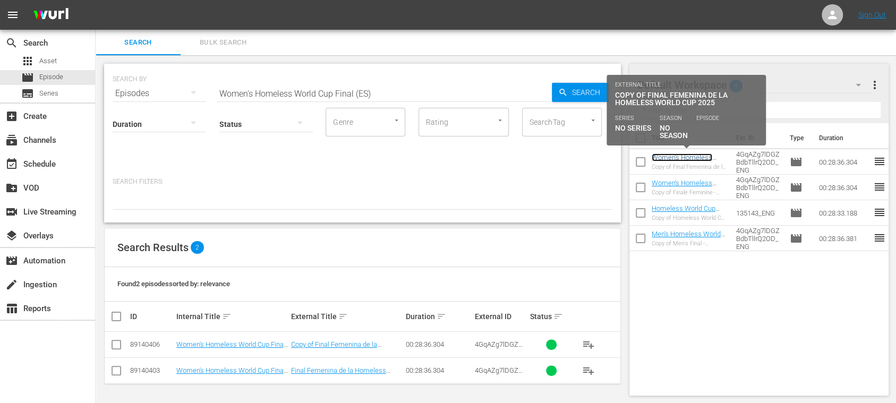
click at [690, 159] on link "Women's Homeless World Cup Final (ES)" at bounding box center [682, 161] width 61 height 16
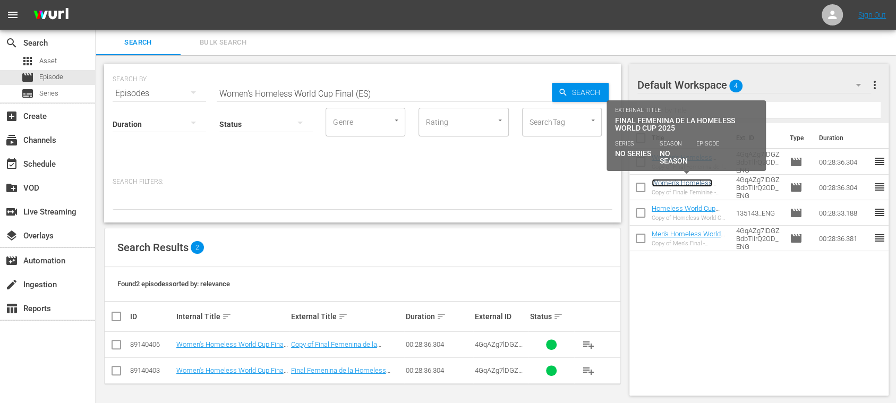
click at [689, 182] on link "Women's Homeless World Cup Final (ES)" at bounding box center [682, 187] width 61 height 16
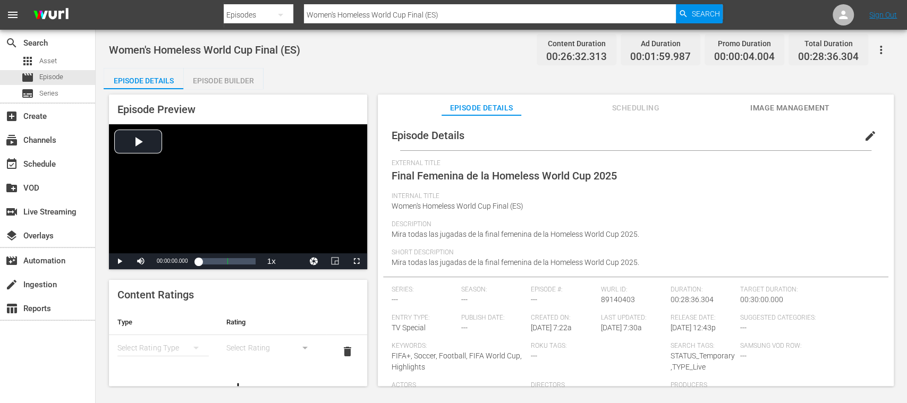
click at [864, 135] on span "edit" at bounding box center [870, 136] width 13 height 13
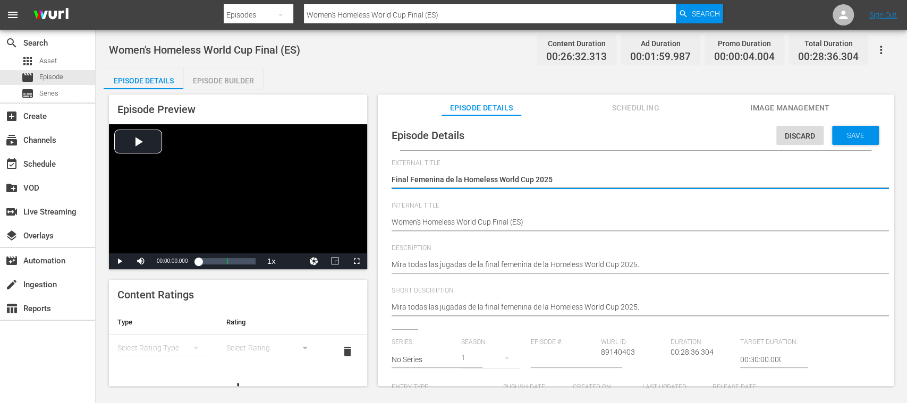
click at [440, 182] on textarea "Final Femenina de la Homeless World Cup 2025" at bounding box center [632, 180] width 483 height 13
type textarea "Final Femenin de la Homeless World Cup 2025"
type textarea "Final Femeni de la Homeless World Cup 2025"
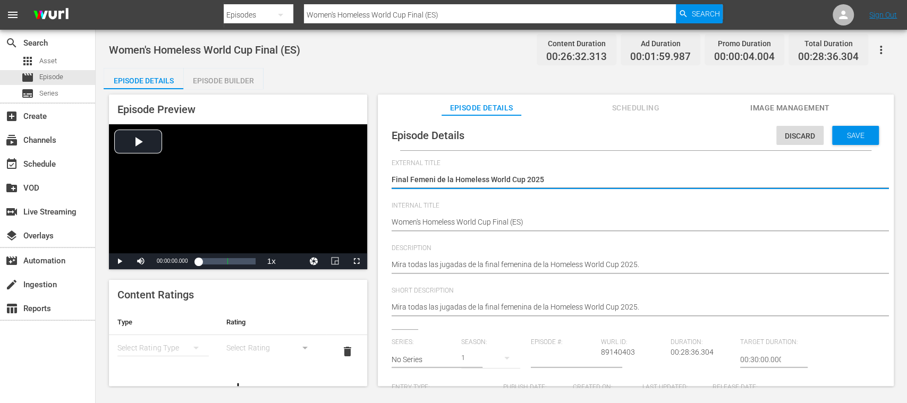
type textarea "Final Femen de la Homeless World Cup 2025"
type textarea "Final Feme de la Homeless World Cup 2025"
type textarea "Final Fem de la Homeless World Cup 2025"
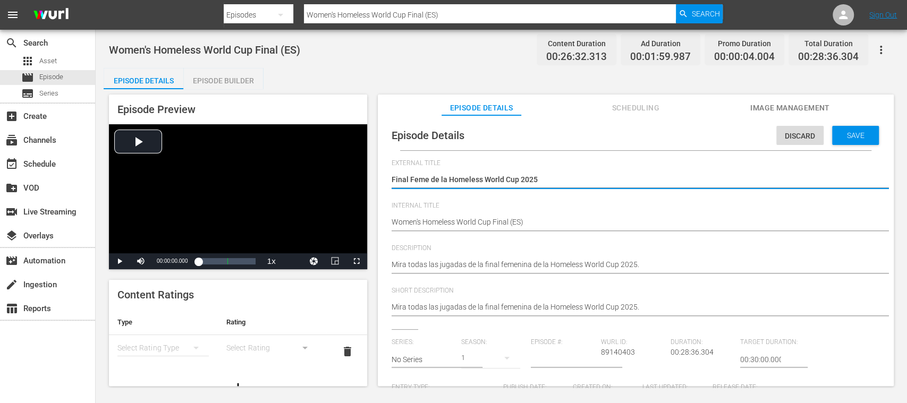
type textarea "Final Fem de la Homeless World Cup 2025"
type textarea "Final Fe de la Homeless World Cup 2025"
type textarea "Final F de la Homeless World Cup 2025"
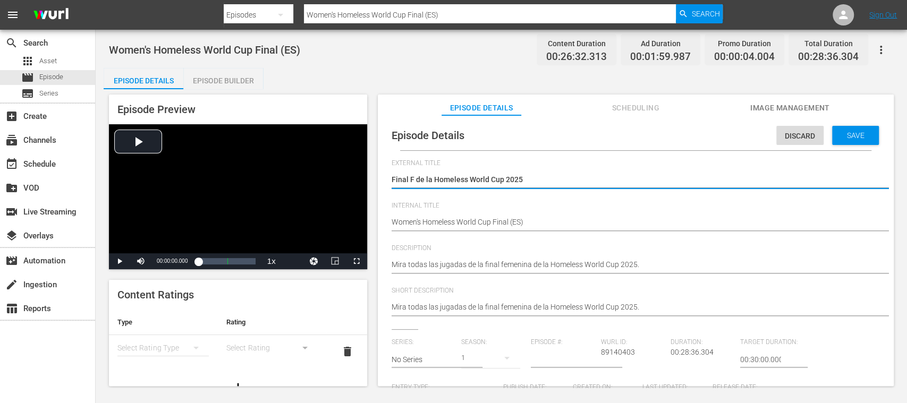
type textarea "Final de la Homeless World Cup 2025"
paste textarea "Masculina"
type textarea "Final Masculina de la Homeless World Cup 2025"
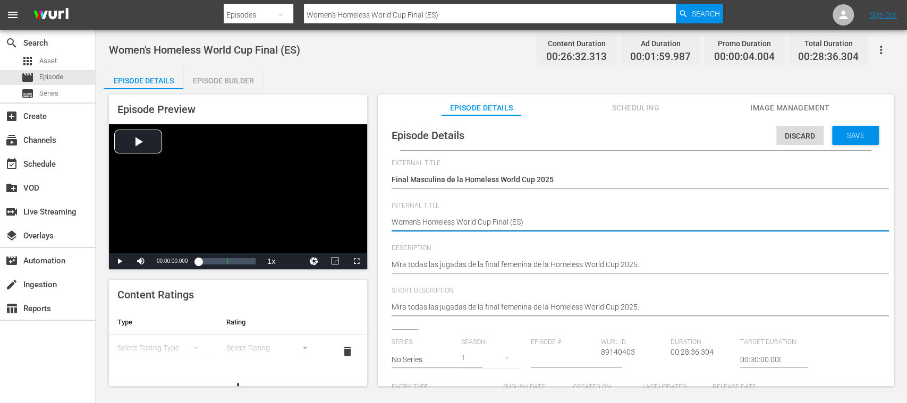
type textarea "Wome's Homeless World Cup Final (ES)"
type textarea "Wom's Homeless World Cup Final (ES)"
type textarea "Wo's Homeless World Cup Final (ES)"
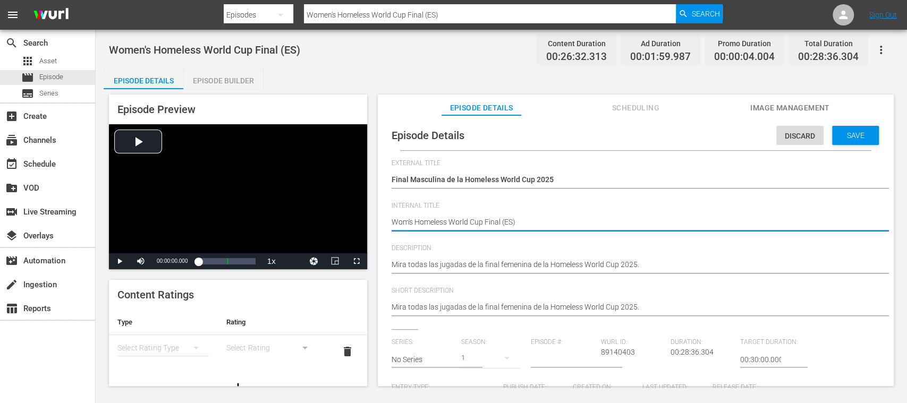
type textarea "Wo's Homeless World Cup Final (ES)"
type textarea "W's Homeless World Cup Final (ES)"
type textarea "'s Homeless World Cup Final (ES)"
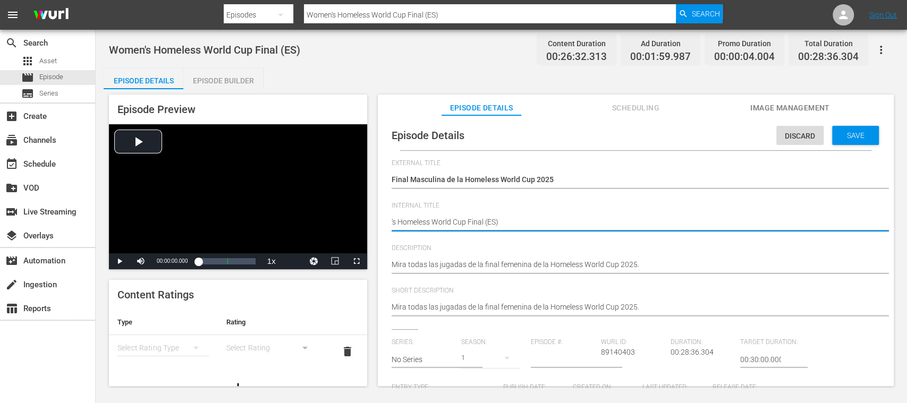
type textarea "M's Homeless World Cup Final (ES)"
type textarea "Me's Homeless World Cup Final (ES)"
type textarea "Men's Homeless World Cup Final (ES)"
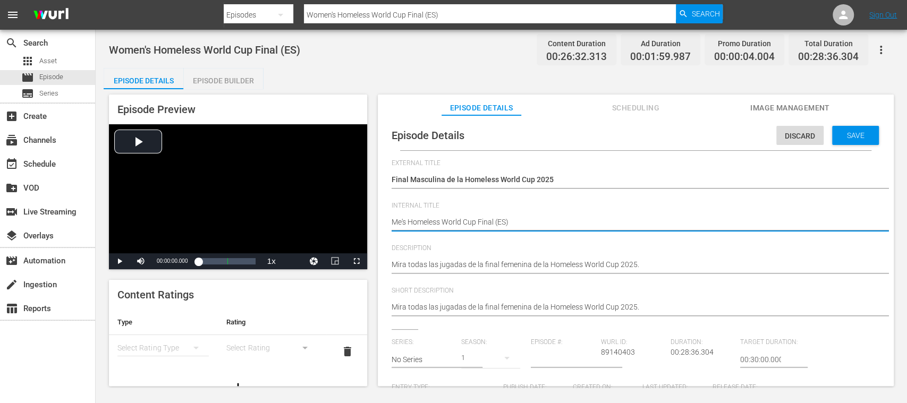
type textarea "Men's Homeless World Cup Final (ES)"
type textarea "Mens's Homeless World Cup Final (ES)"
type textarea "Men's Homeless World Cup Final (ES)"
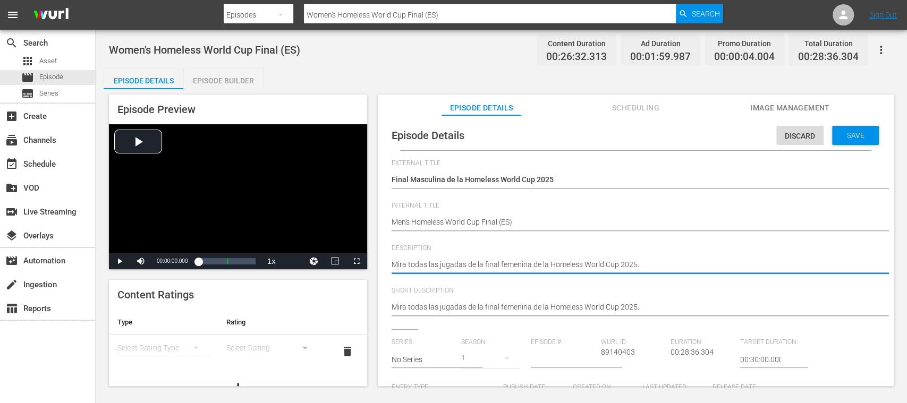
type textarea "Mira todas las jugadas de la final femenin de la Homeless World Cup 2025."
type textarea "Mira todas las jugadas de la final femeni de la Homeless World Cup 2025."
type textarea "Mira todas las jugadas de la final femen de la Homeless World Cup 2025."
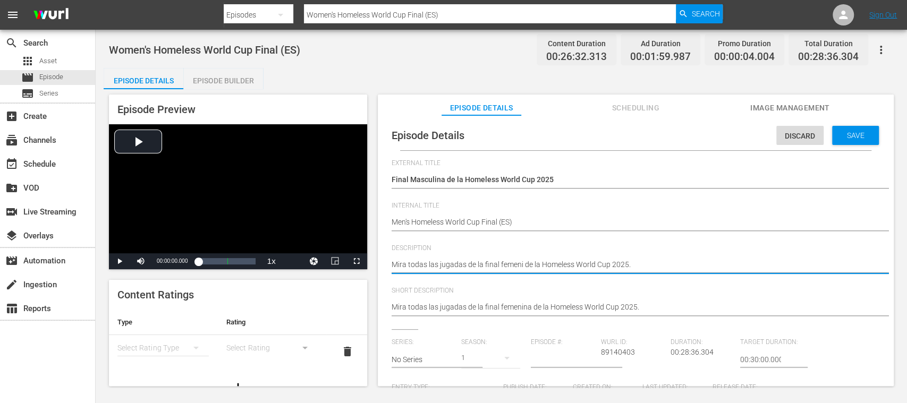
type textarea "Mira todas las jugadas de la final femen de la Homeless World Cup 2025."
type textarea "Mira todas las jugadas de la final feme de la Homeless World Cup 2025."
type textarea "Mira todas las jugadas de la final fem de la Homeless World Cup 2025."
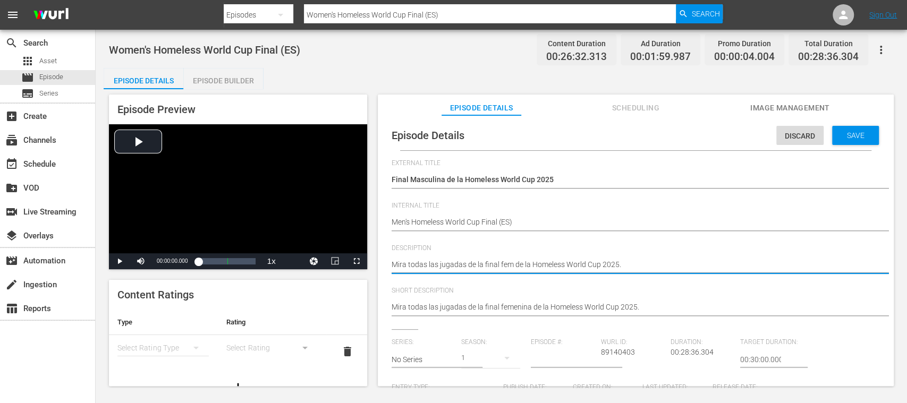
type textarea "Mira todas las jugadas de la final fe de la Homeless World Cup 2025."
type textarea "Mira todas las jugadas de la final f de la Homeless World Cup 2025."
type textarea "Mira todas las jugadas de la final de la Homeless World Cup 2025."
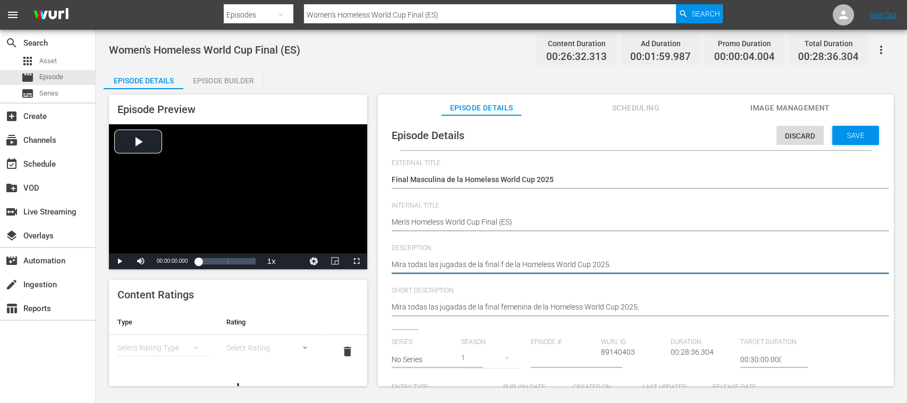
type textarea "Mira todas las jugadas de la final de la Homeless World Cup 2025."
type textarea "Mira todas las jugadas de la final m de la Homeless World Cup 2025."
type textarea "Mira todas las jugadas de la final ma de la Homeless World Cup 2025."
type textarea "Mira todas las jugadas de la final mas de la Homeless World Cup 2025."
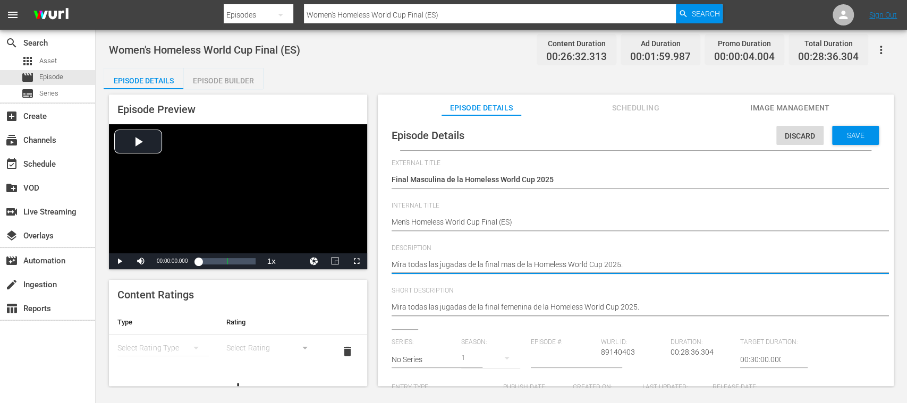
type textarea "Mira todas las jugadas de la final masc de la Homeless World Cup 2025."
type textarea "Mira todas las jugadas de la final mascu de la Homeless World Cup 2025."
type textarea "Mira todas las jugadas de la final mascul de la Homeless World Cup 2025."
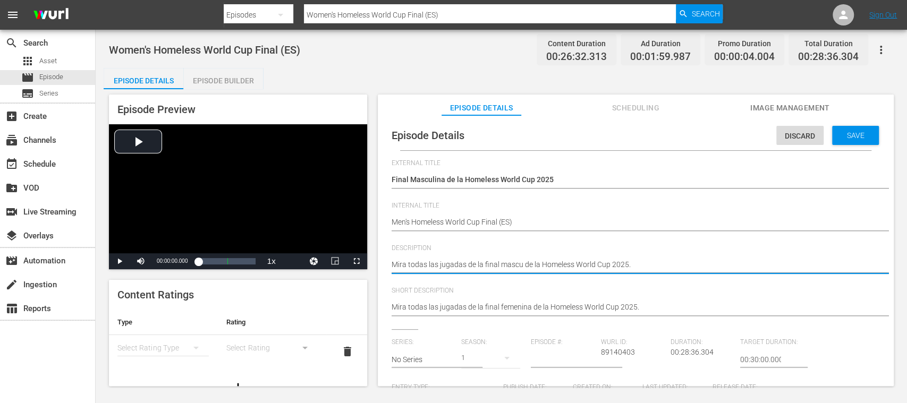
type textarea "Mira todas las jugadas de la final mascul de la Homeless World Cup 2025."
type textarea "Mira todas las jugadas de la final masculi de la Homeless World Cup 2025."
type textarea "Mira todas las jugadas de la final masculin de la Homeless World Cup 2025."
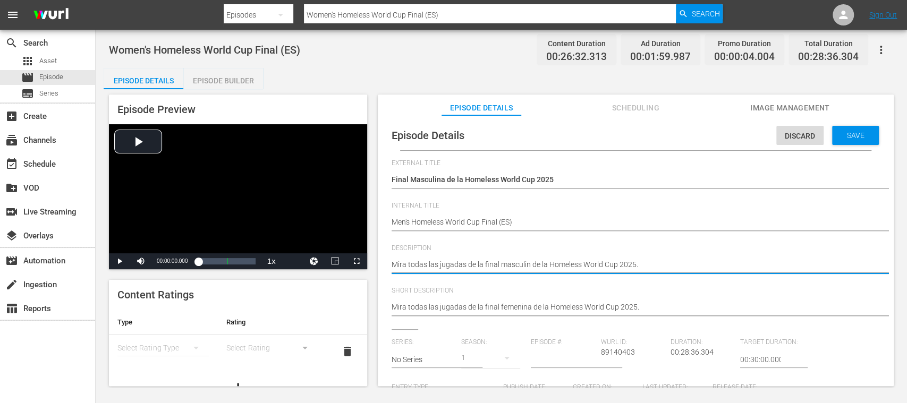
type textarea "Mira todas las jugadas de la final masculina de la Homeless World Cup 2025."
drag, startPoint x: 648, startPoint y: 269, endPoint x: 338, endPoint y: 261, distance: 310.3
click at [338, 261] on div "Episode Preview Video Player is loading. Play Video Play Mute Current Time 00:0…" at bounding box center [501, 241] width 795 height 305
type textarea "Mira todas las jugadas de la final masculina de la Homeless World Cup 2025."
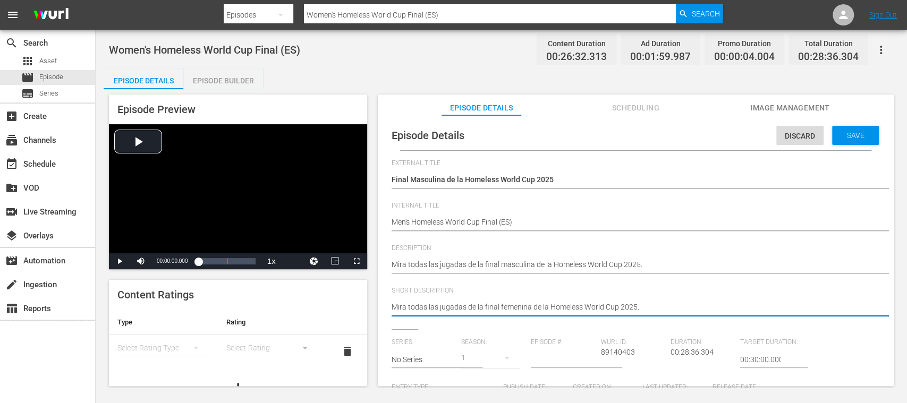
drag, startPoint x: 644, startPoint y: 306, endPoint x: 335, endPoint y: 291, distance: 309.4
paste textarea "mascul"
type textarea "Mira todas las jugadas de la final masculina de la Homeless World Cup 2025."
click at [850, 135] on span "Save" at bounding box center [855, 135] width 35 height 8
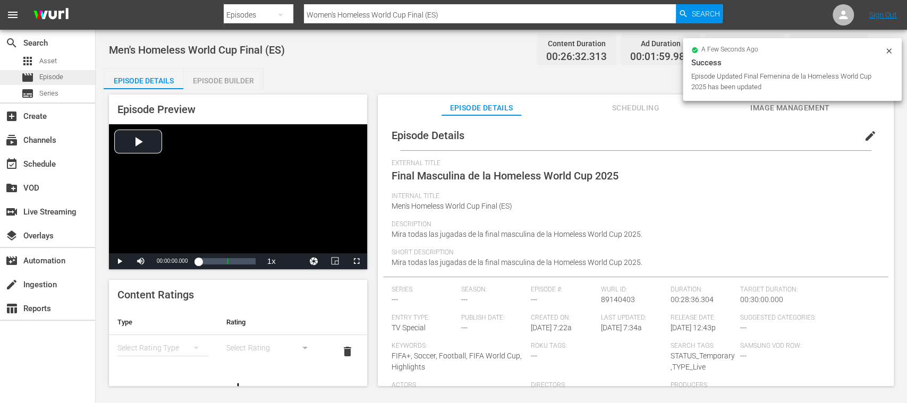
click at [57, 78] on span "Episode" at bounding box center [51, 77] width 24 height 11
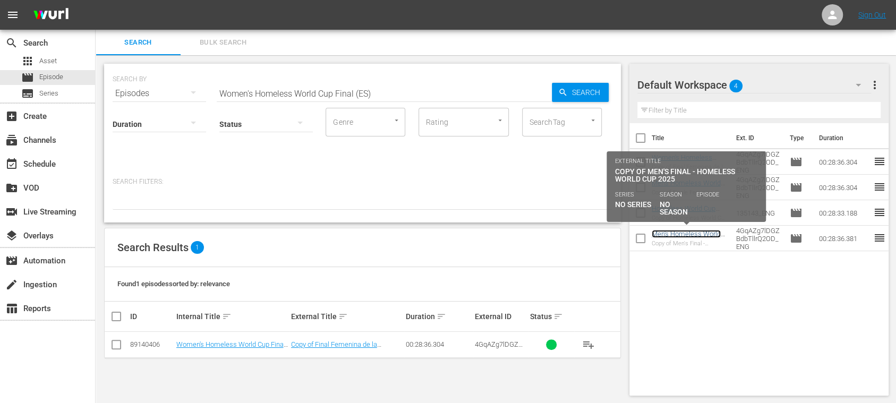
click at [698, 236] on link "Men's Homeless World Cup Final (EN)" at bounding box center [686, 238] width 69 height 16
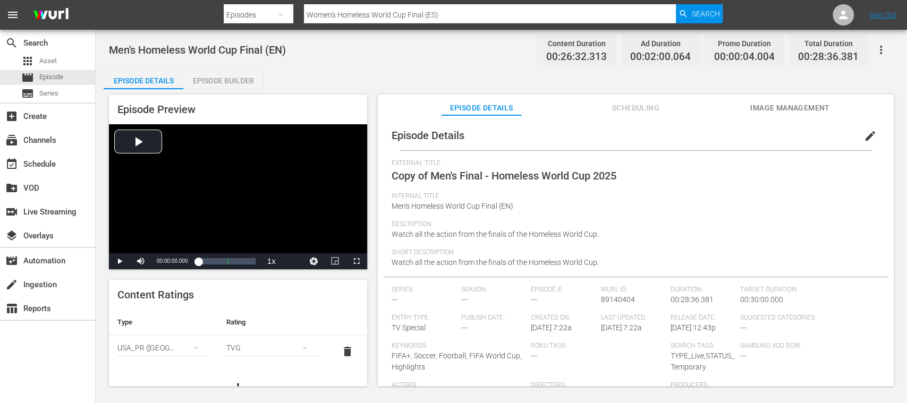
click at [865, 136] on span "edit" at bounding box center [870, 136] width 13 height 13
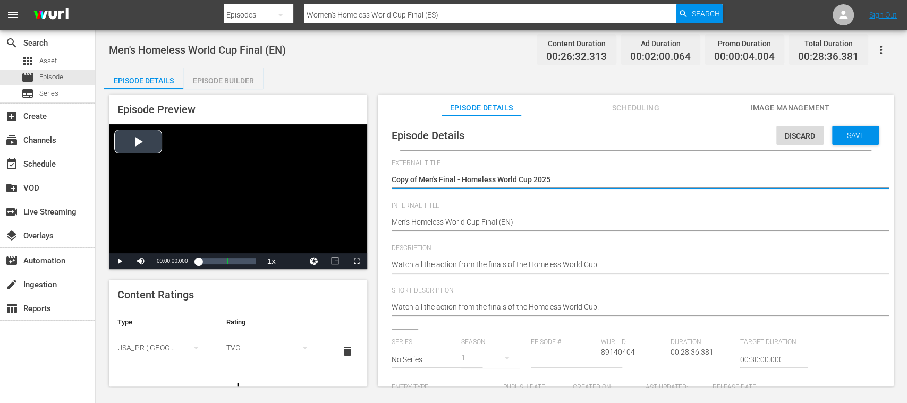
drag, startPoint x: 531, startPoint y: 180, endPoint x: 346, endPoint y: 180, distance: 185.3
click at [346, 180] on div "Episode Preview Video Player is loading. Play Video Play Mute Current Time 00:0…" at bounding box center [501, 241] width 795 height 305
paste textarea "Männer-Finale der"
type textarea "Männer-Finale der Homeless World Cup 2025"
drag, startPoint x: 392, startPoint y: 181, endPoint x: 548, endPoint y: 178, distance: 155.6
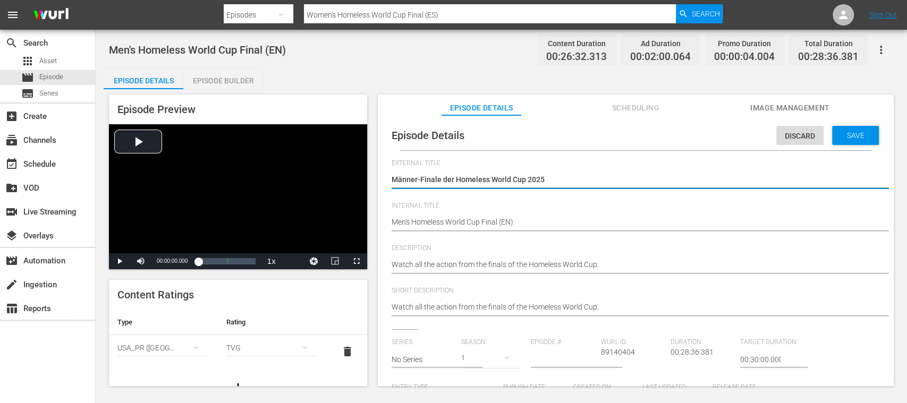
click at [548, 178] on textarea "Copy of Men's Final - Homeless World Cup 2025" at bounding box center [632, 180] width 483 height 13
type textarea "Männer-Finale der Homeless World Cup 2025"
drag, startPoint x: 422, startPoint y: 180, endPoint x: 437, endPoint y: 180, distance: 14.9
click at [422, 180] on textarea "Copy of Men's Final - Homeless World Cup 2025" at bounding box center [632, 180] width 483 height 13
click at [430, 181] on textarea "Copy of Men's Final - Homeless World Cup 2025" at bounding box center [632, 180] width 483 height 13
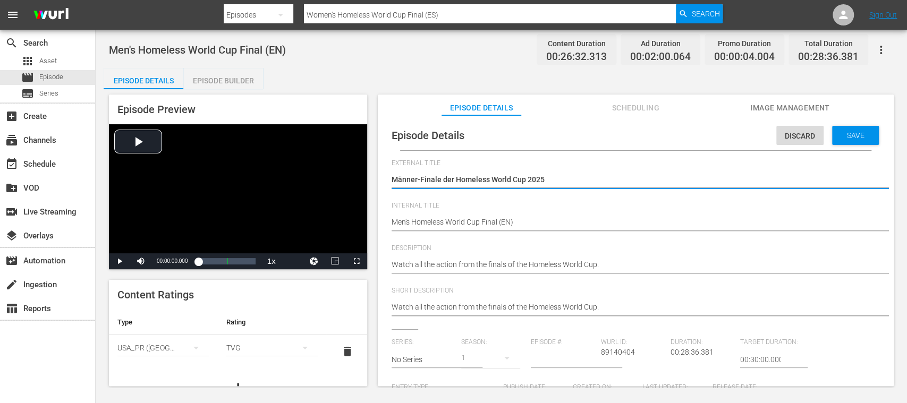
click at [422, 177] on textarea "Copy of Men's Final - Homeless World Cup 2025" at bounding box center [632, 180] width 483 height 13
type textarea "Männer-inale der Homeless World Cup 2025"
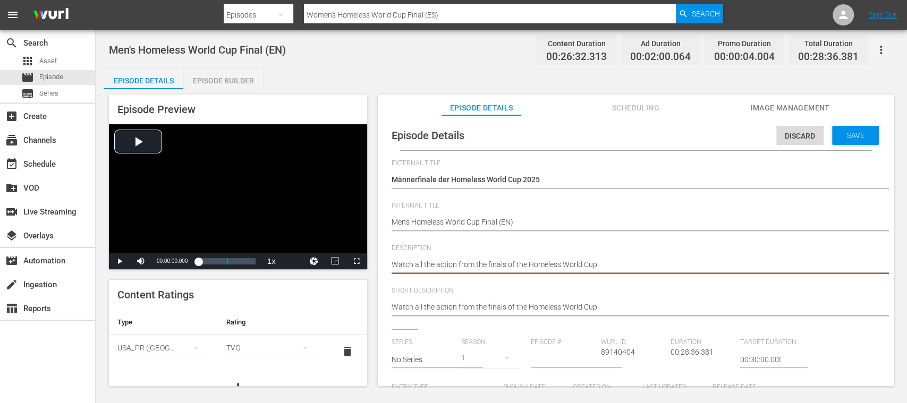
drag, startPoint x: 606, startPoint y: 262, endPoint x: 371, endPoint y: 258, distance: 235.3
paste textarea "Sieh dir alle Spielzüge des Männerfinales der Homeless World Cup 2025 an"
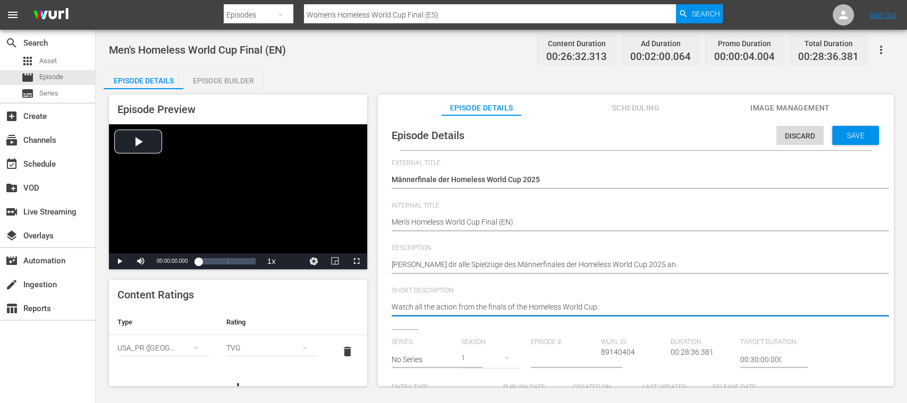
drag, startPoint x: 611, startPoint y: 304, endPoint x: 360, endPoint y: 294, distance: 251.9
paste textarea "Sieh dir alle Spielzüge des Männerfinales der Homeless World Cup 2025 an"
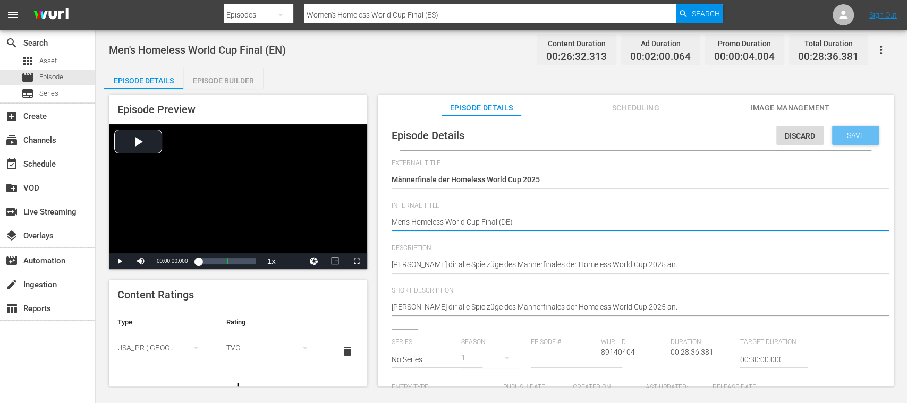
click at [856, 138] on span "Save" at bounding box center [855, 135] width 35 height 8
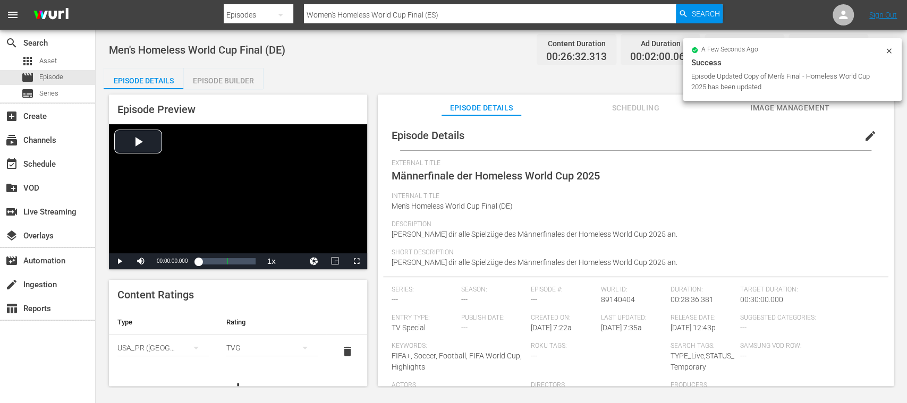
click at [341, 352] on span "delete" at bounding box center [347, 351] width 13 height 13
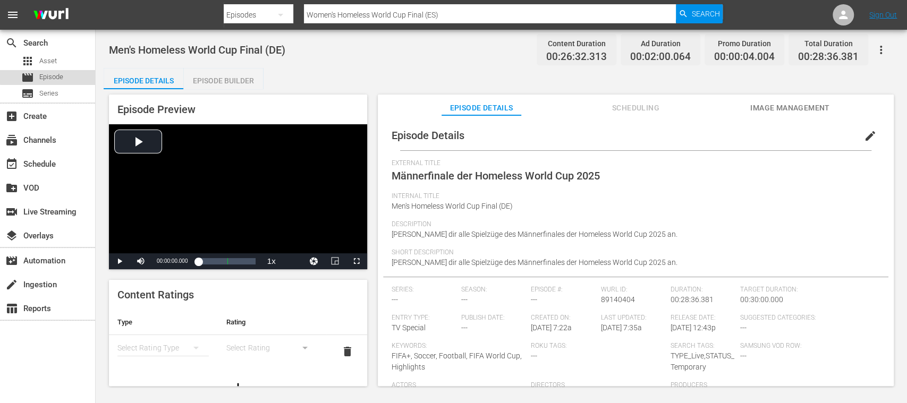
click at [61, 75] on span "Episode" at bounding box center [51, 77] width 24 height 11
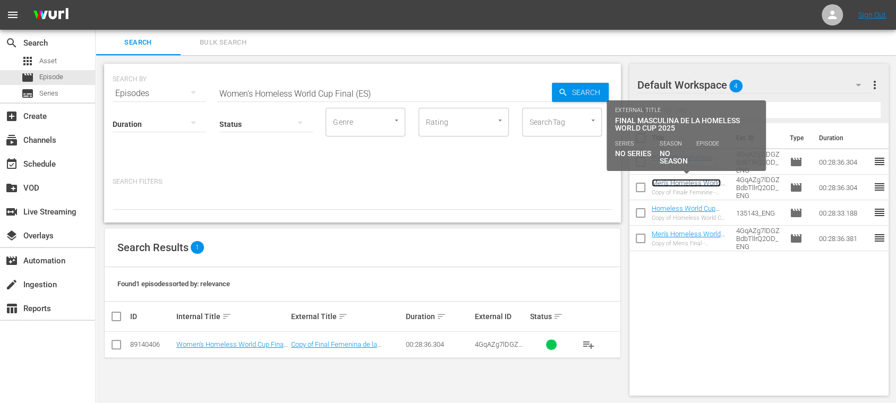
click at [690, 183] on link "Men's Homeless World Cup Final (ES)" at bounding box center [686, 187] width 69 height 16
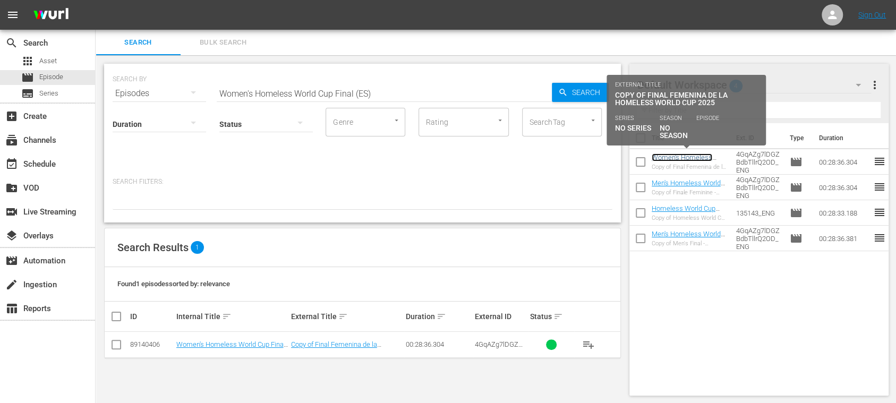
click at [684, 158] on link "Women's Homeless World Cup Final (ES)" at bounding box center [682, 161] width 61 height 16
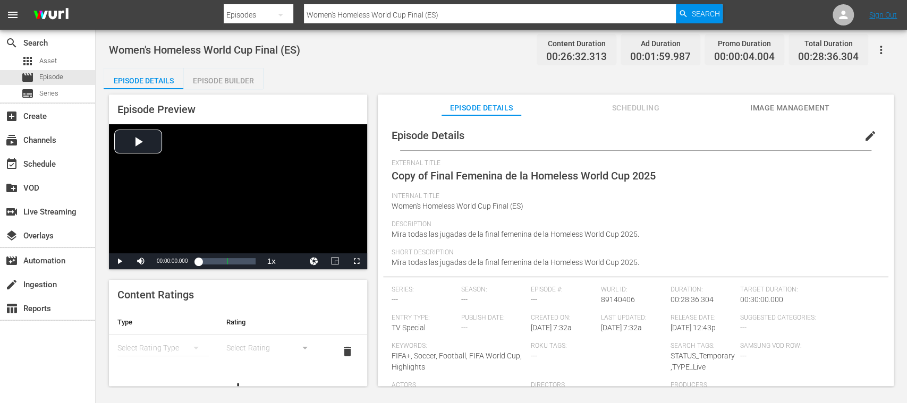
click at [864, 136] on span "edit" at bounding box center [870, 136] width 13 height 13
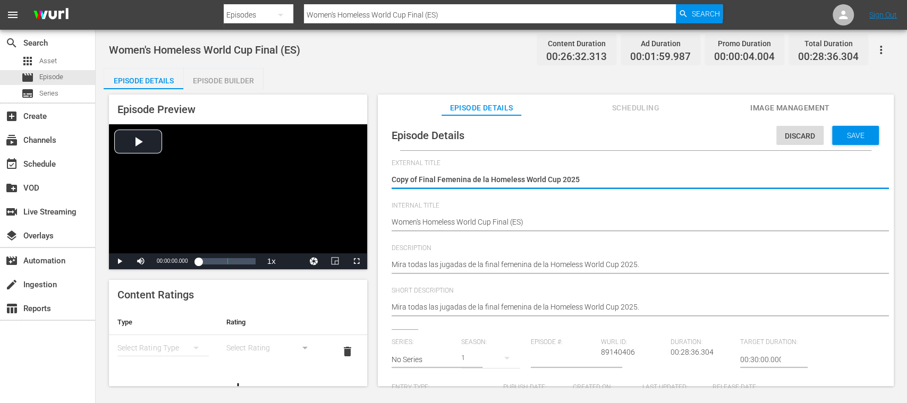
click at [420, 180] on textarea "Copy of Final Femenina de la Homeless World Cup 2025" at bounding box center [632, 180] width 483 height 13
click at [858, 140] on div "Save" at bounding box center [855, 135] width 47 height 19
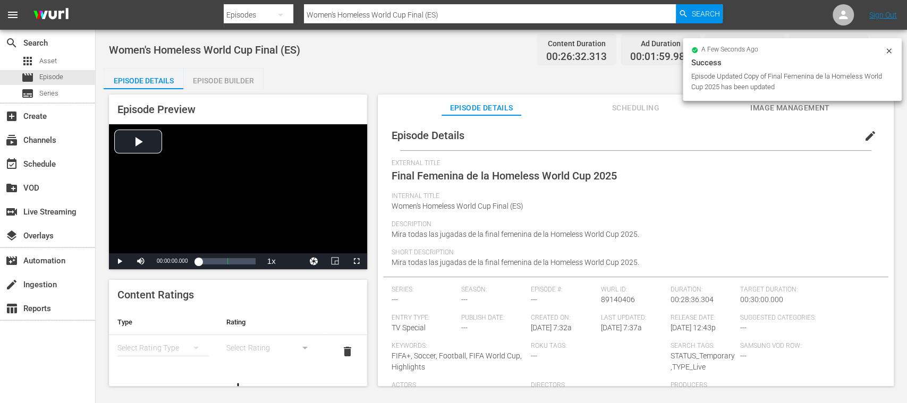
click at [802, 107] on span "Image Management" at bounding box center [790, 107] width 80 height 13
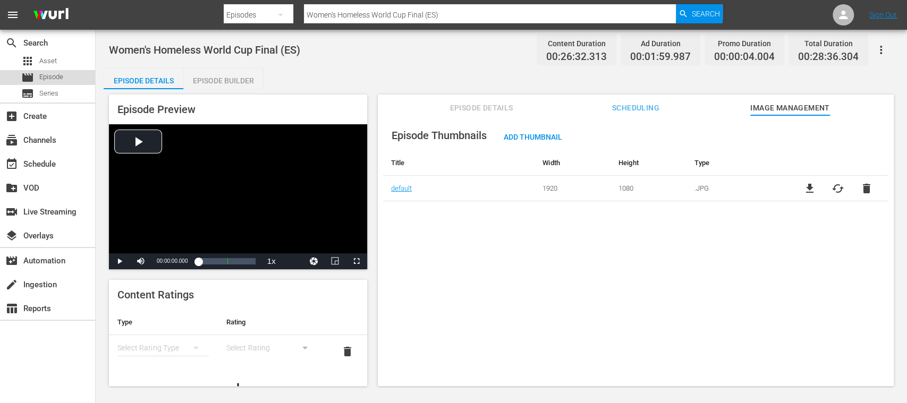
click at [49, 75] on span "Episode" at bounding box center [51, 77] width 24 height 11
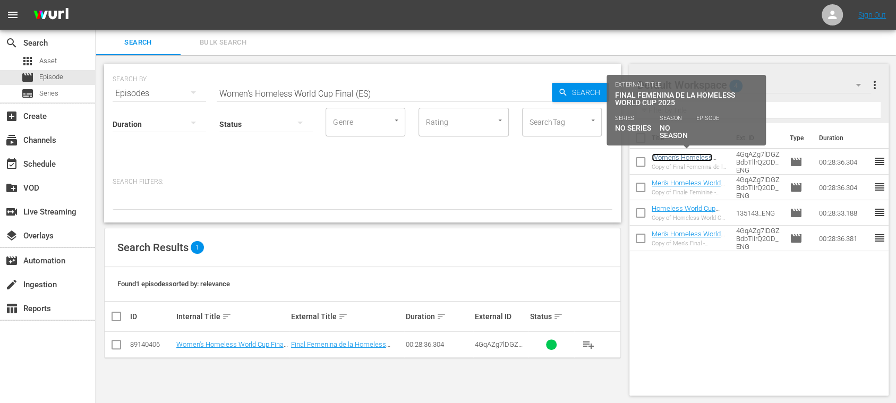
click at [690, 158] on link "Women's Homeless World Cup Final (ES)" at bounding box center [682, 161] width 61 height 16
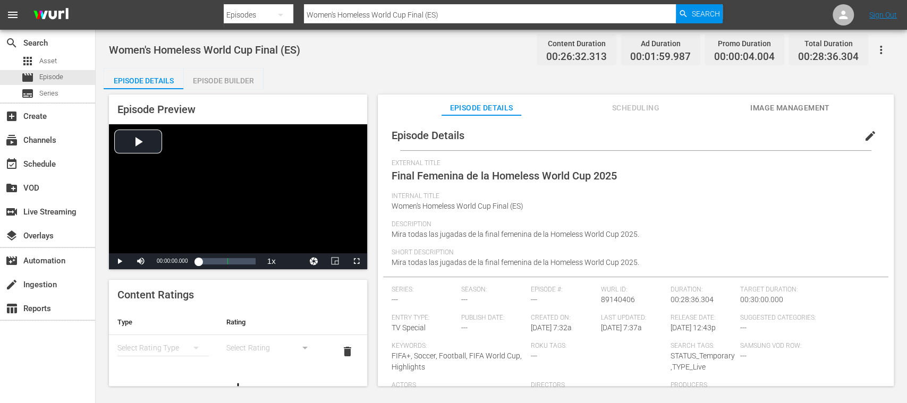
click at [883, 49] on icon "button" at bounding box center [880, 50] width 13 height 13
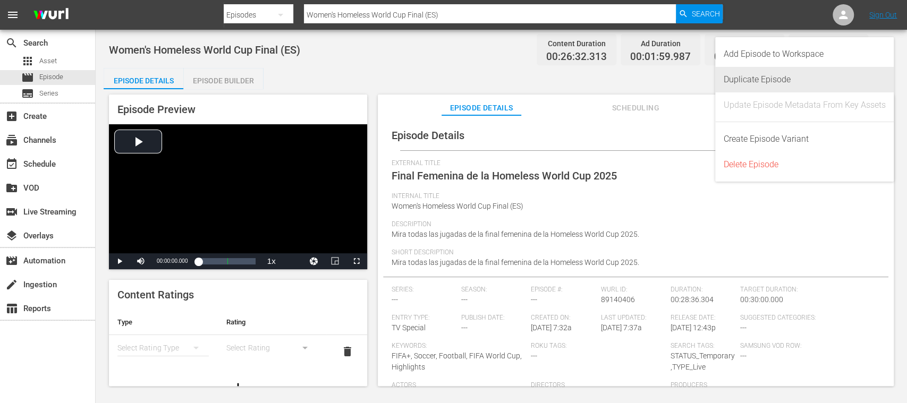
click at [798, 82] on div "Duplicate Episode" at bounding box center [804, 79] width 162 height 25
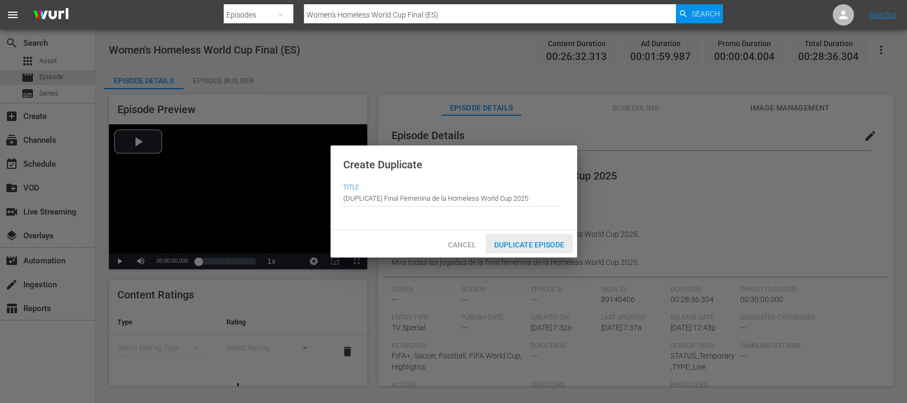
click at [539, 246] on span "Duplicate Episode" at bounding box center [528, 245] width 87 height 8
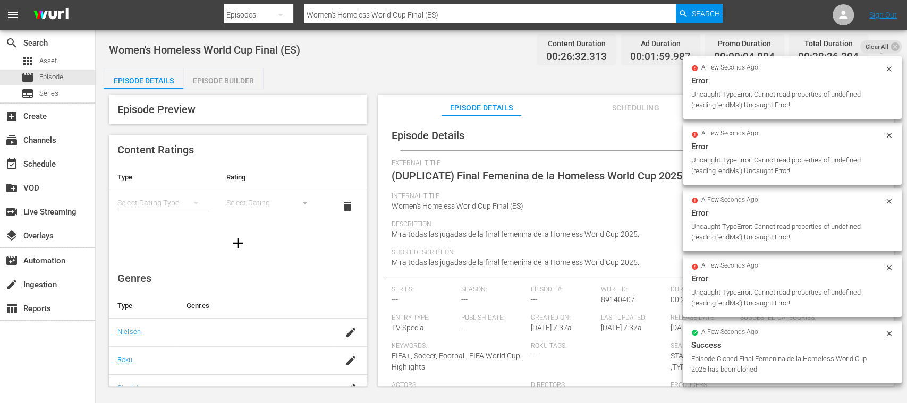
click at [889, 69] on icon at bounding box center [888, 69] width 8 height 8
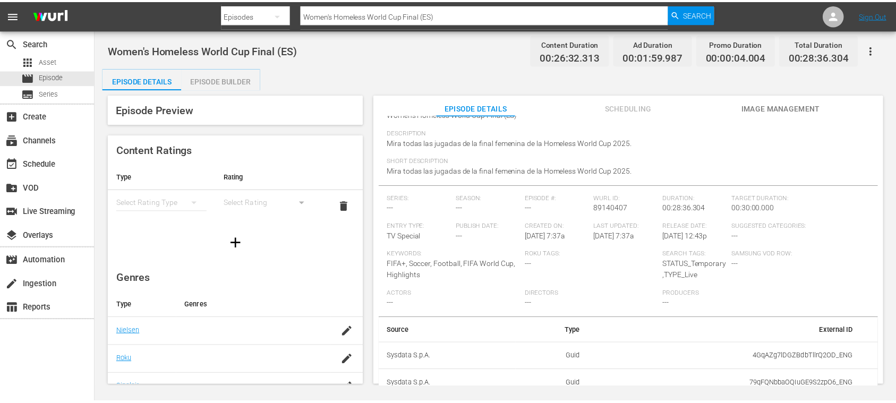
scroll to position [99, 0]
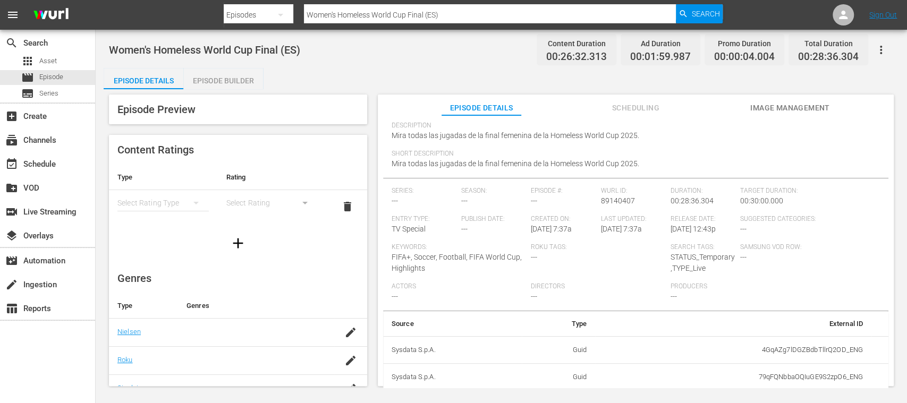
click at [241, 82] on div "Episode Builder" at bounding box center [223, 80] width 80 height 25
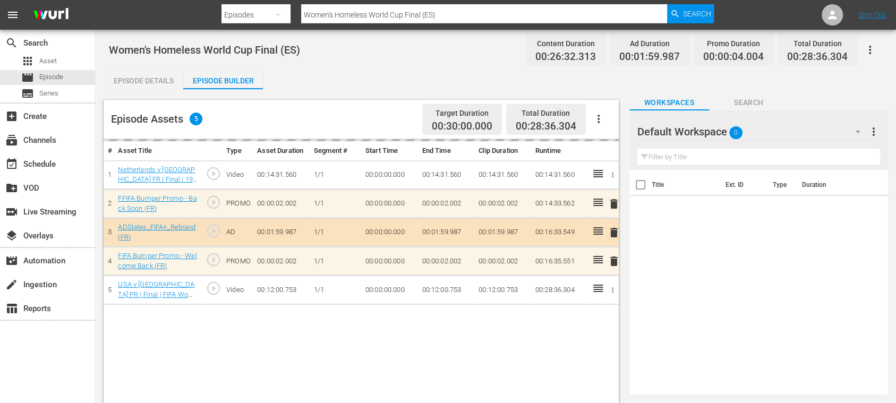
click at [158, 79] on div "Episode Details" at bounding box center [144, 80] width 80 height 25
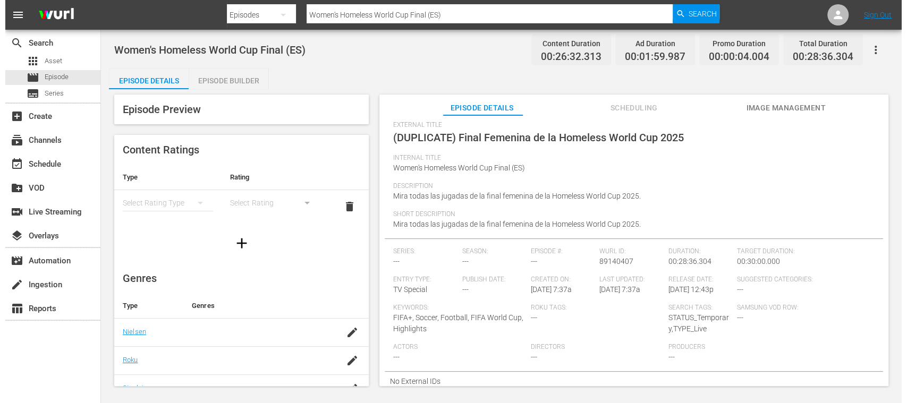
scroll to position [38, 0]
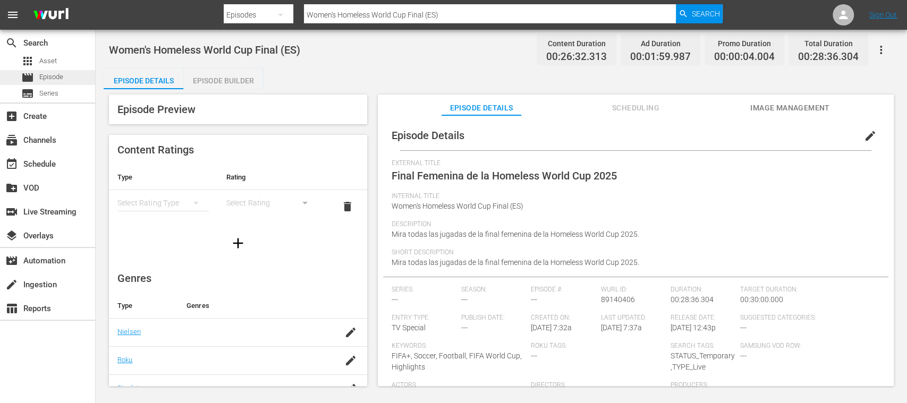
click at [51, 75] on span "Episode" at bounding box center [51, 77] width 24 height 11
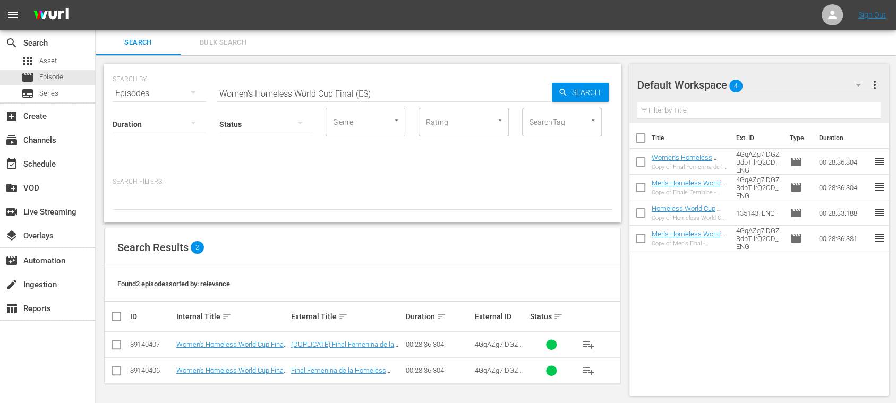
scroll to position [1, 0]
click at [119, 342] on input "checkbox" at bounding box center [116, 345] width 13 height 13
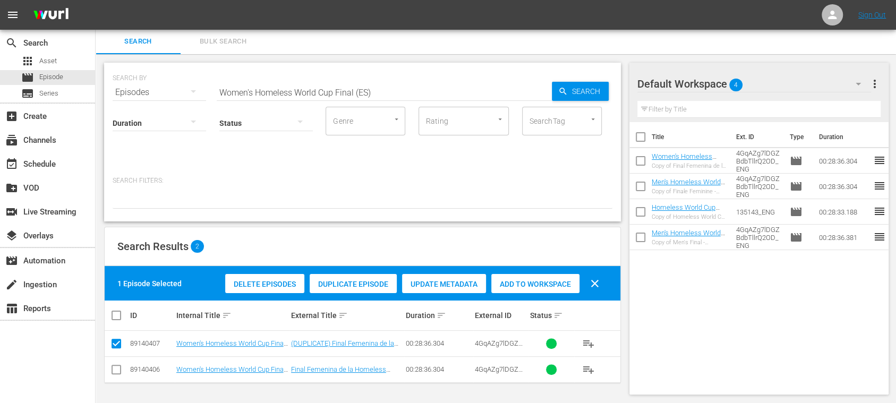
click at [270, 284] on span "Delete Episodes" at bounding box center [264, 284] width 79 height 8
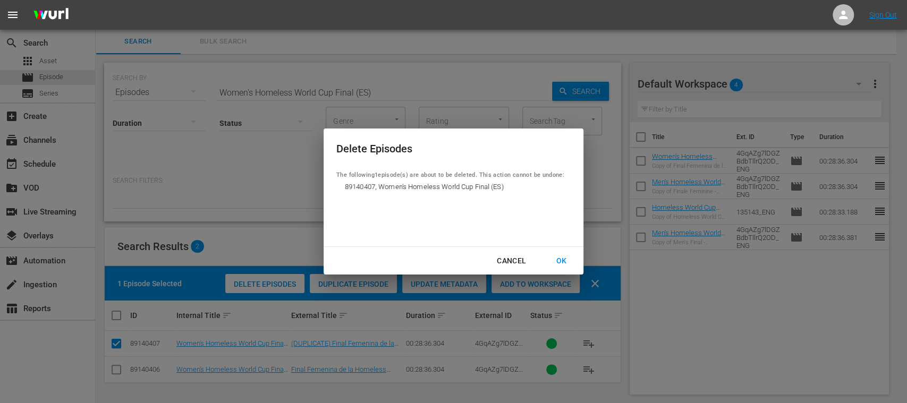
drag, startPoint x: 518, startPoint y: 261, endPoint x: 362, endPoint y: 310, distance: 163.6
click at [518, 261] on div "Cancel" at bounding box center [511, 260] width 46 height 13
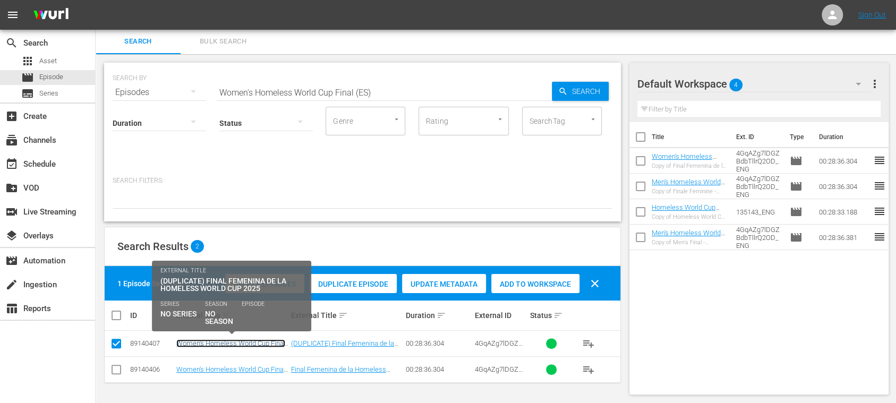
click at [245, 343] on link "Women's Homeless World Cup Final (ES)" at bounding box center [230, 347] width 109 height 16
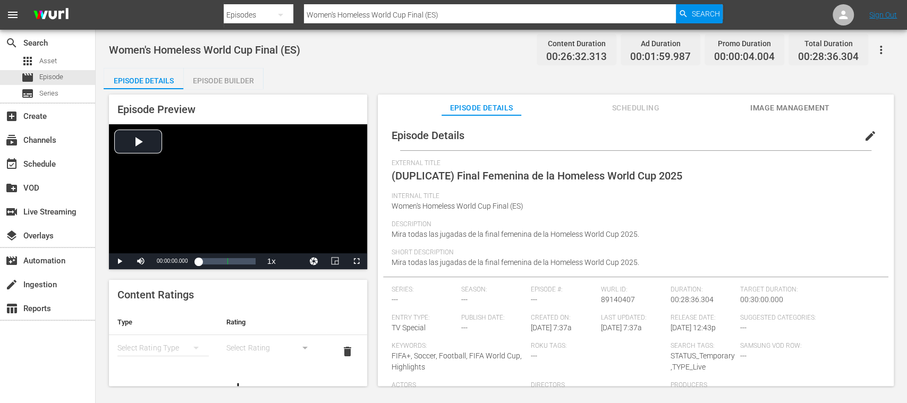
click at [864, 137] on span "edit" at bounding box center [870, 136] width 13 height 13
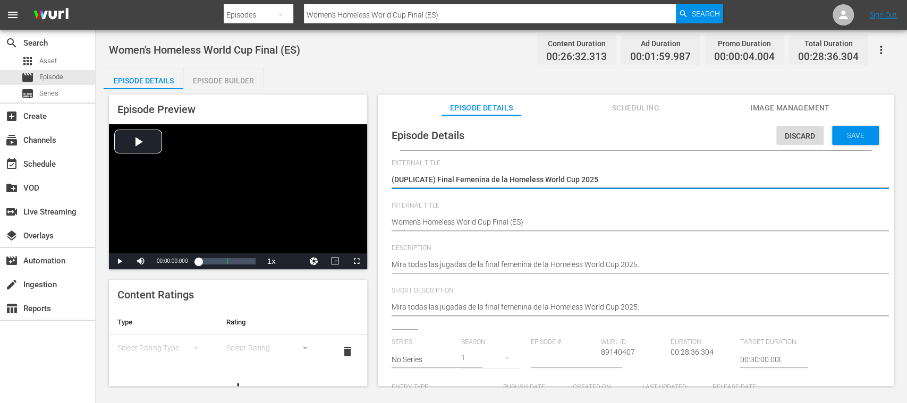
click at [436, 180] on textarea "(DUPLICATE) Final Femenina de la Homeless World Cup 2025" at bounding box center [632, 180] width 483 height 13
drag, startPoint x: 452, startPoint y: 181, endPoint x: 336, endPoint y: 175, distance: 117.0
click at [336, 175] on div "Episode Preview Video Player is loading. Play Video Play Mute Current Time 00:0…" at bounding box center [501, 241] width 795 height 305
paste textarea "rauenfinale der Homeless World Cup 2025"
drag, startPoint x: 608, startPoint y: 181, endPoint x: 533, endPoint y: 182, distance: 74.9
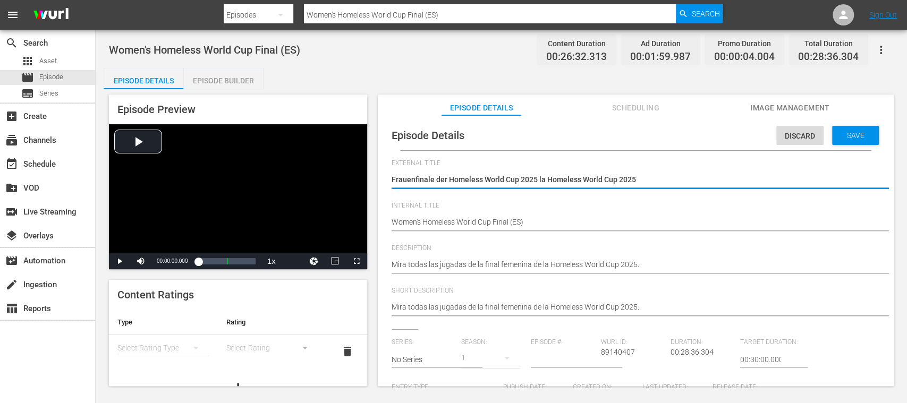
click at [533, 182] on textarea "(DUPLICATE) Final Femenina de la Homeless World Cup 2025" at bounding box center [632, 180] width 483 height 13
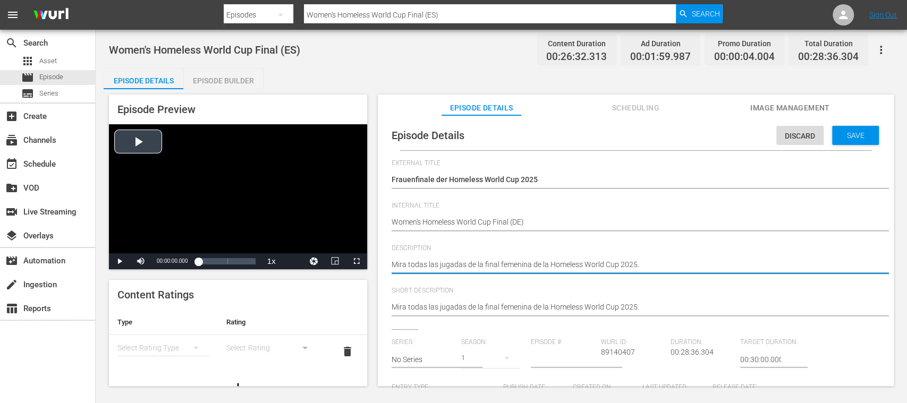
drag, startPoint x: 565, startPoint y: 260, endPoint x: 358, endPoint y: 259, distance: 207.1
paste textarea "Sieh dir alle Spielzüge des Frauenfinales der Homeless World Cup 2025 an"
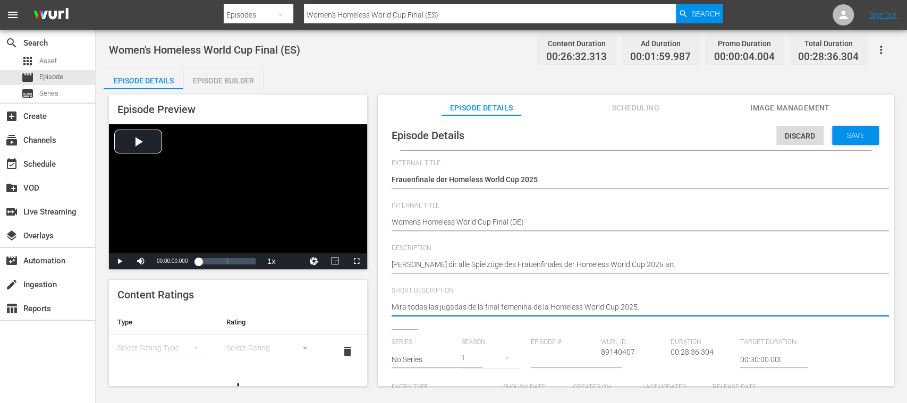
drag, startPoint x: 651, startPoint y: 307, endPoint x: 330, endPoint y: 303, distance: 321.3
paste textarea "Sieh dir alle Spielzüge des Frauenfinales der Homeless World Cup 2025 an"
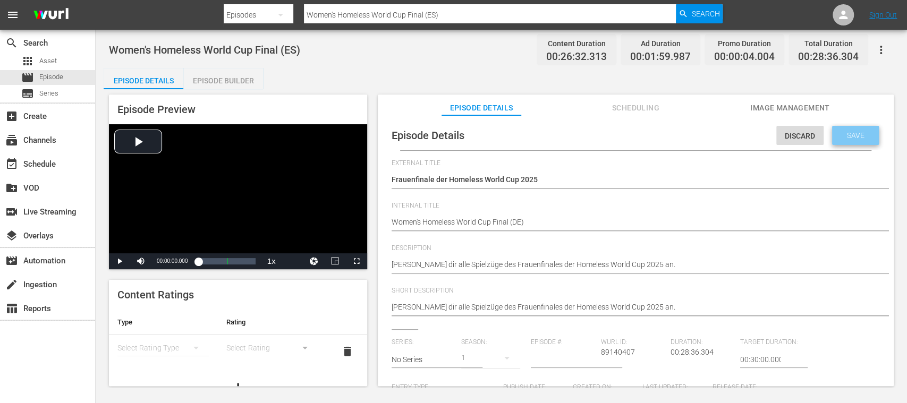
click at [859, 137] on span "Save" at bounding box center [855, 135] width 35 height 8
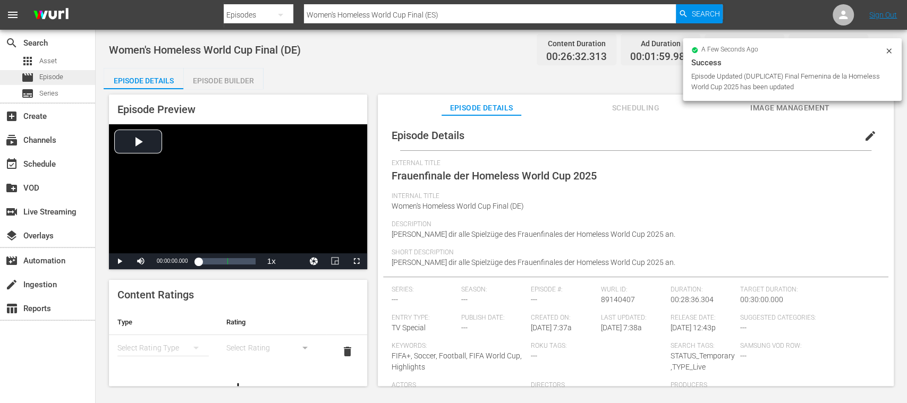
click at [61, 75] on span "Episode" at bounding box center [51, 77] width 24 height 11
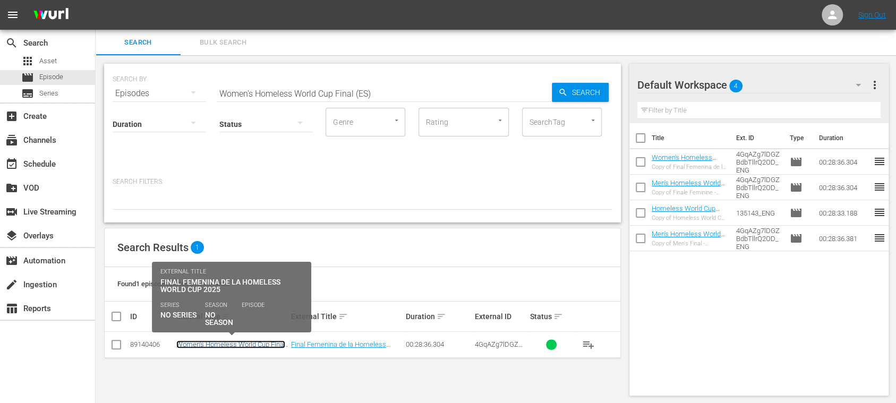
click at [270, 341] on link "Women's Homeless World Cup Final (ES)" at bounding box center [230, 348] width 109 height 16
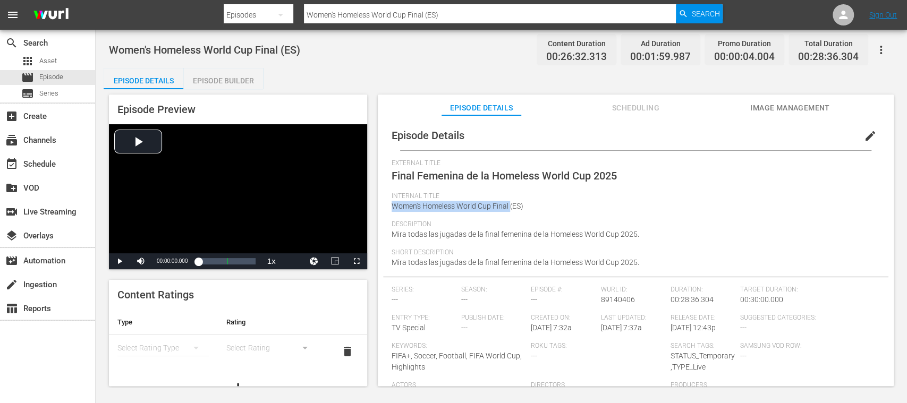
drag, startPoint x: 510, startPoint y: 207, endPoint x: 388, endPoint y: 208, distance: 122.7
click at [388, 208] on div "Episode Details edit External Title Final Femenina de la Homeless World Cup 202…" at bounding box center [635, 306] width 505 height 370
copy span "Women's Homeless World Cup Final"
click at [61, 74] on span "Episode" at bounding box center [51, 77] width 24 height 11
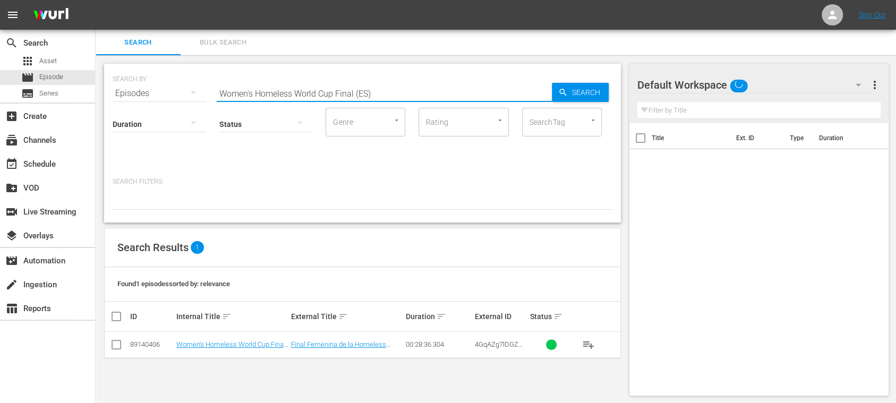
drag, startPoint x: 393, startPoint y: 97, endPoint x: 164, endPoint y: 95, distance: 229.4
click at [164, 95] on div "SEARCH BY Search By Episodes Search ID, Title, Description, Keywords, or Catego…" at bounding box center [363, 87] width 500 height 38
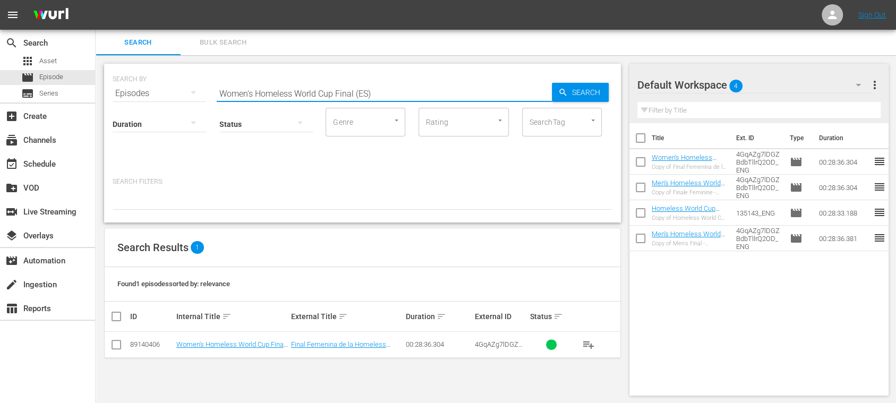
paste input "text"
click at [584, 92] on span "Search" at bounding box center [588, 92] width 41 height 19
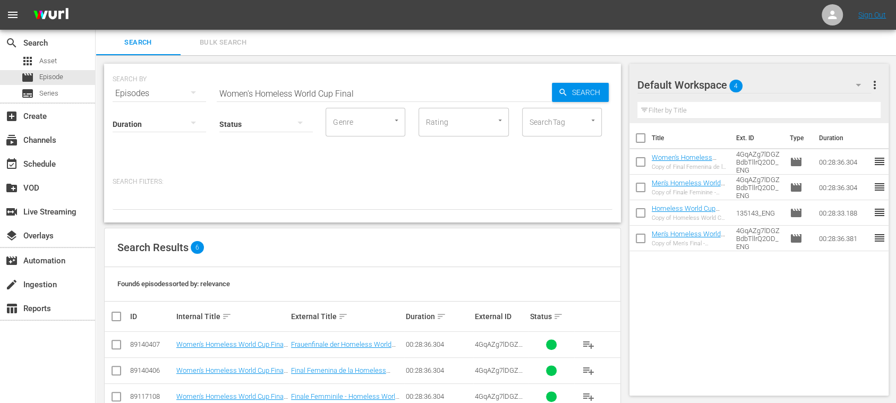
click at [386, 92] on input "Women's Homeless World Cup Final" at bounding box center [384, 93] width 335 height 25
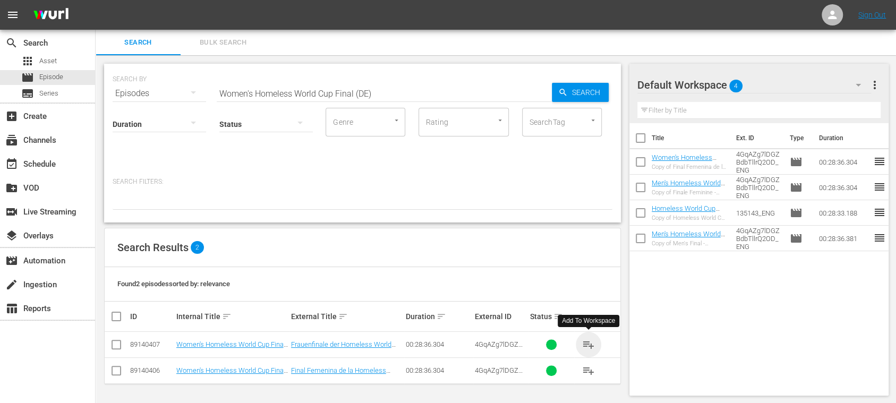
click at [591, 344] on span "playlist_add" at bounding box center [588, 344] width 13 height 13
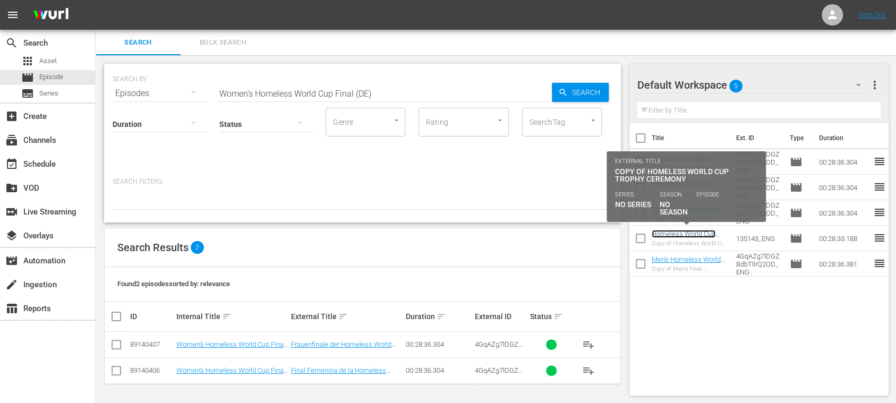
click at [690, 234] on link "Homeless World Cup Trophy Ceremony (EN)" at bounding box center [685, 238] width 67 height 16
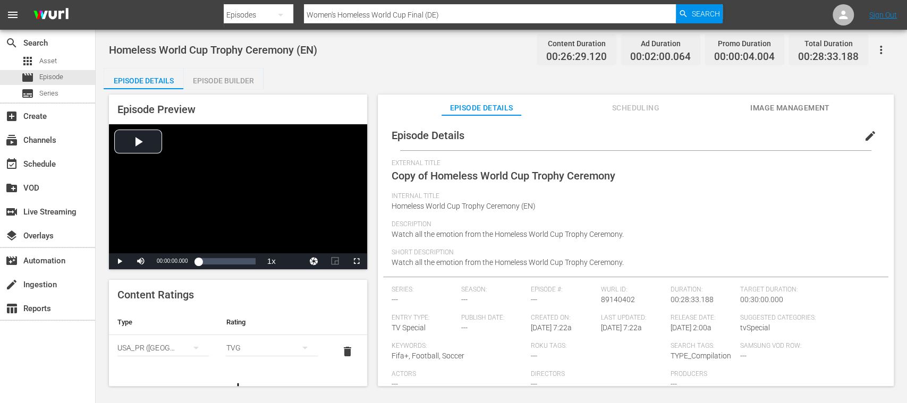
click at [864, 136] on span "edit" at bounding box center [870, 136] width 13 height 13
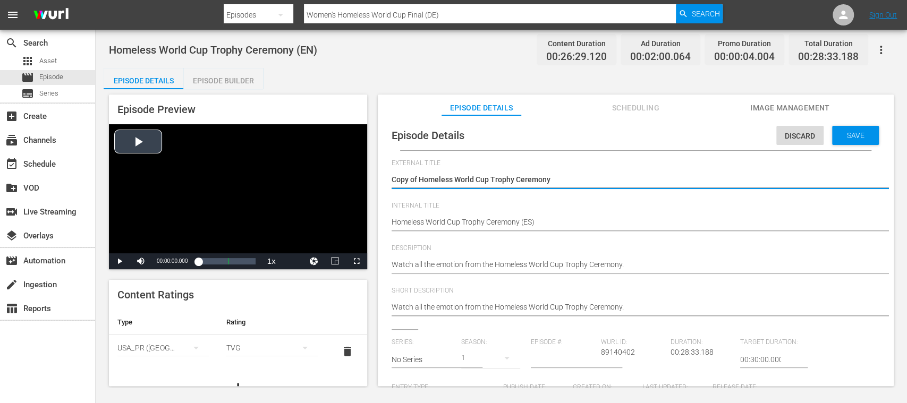
drag, startPoint x: 559, startPoint y: 182, endPoint x: 335, endPoint y: 177, distance: 224.7
paste textarea "eremonia del Trofeo de la Homeless World Cup"
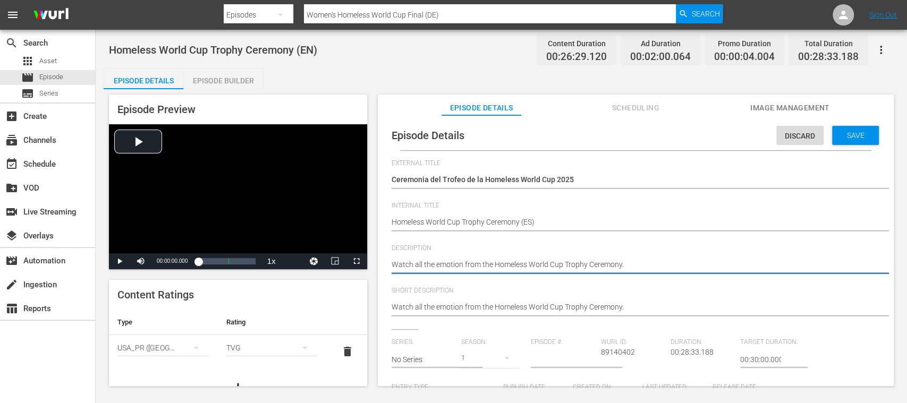
drag, startPoint x: 631, startPoint y: 267, endPoint x: 371, endPoint y: 264, distance: 260.2
paste textarea "Disfruta de toda la emoción de la Ceremonia de Entrega del Trofeo de la Homeles…"
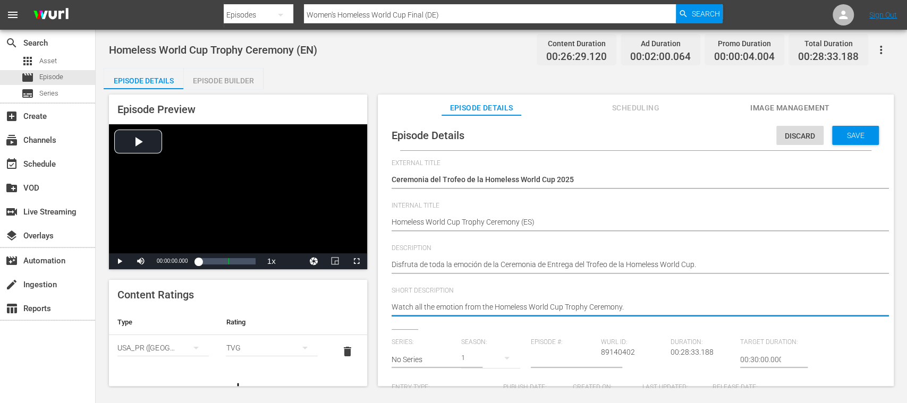
drag, startPoint x: 646, startPoint y: 308, endPoint x: 347, endPoint y: 307, distance: 298.5
paste textarea "Disfruta de toda la emoción de la Ceremonia de Entrega del Trofeo de la Homeles…"
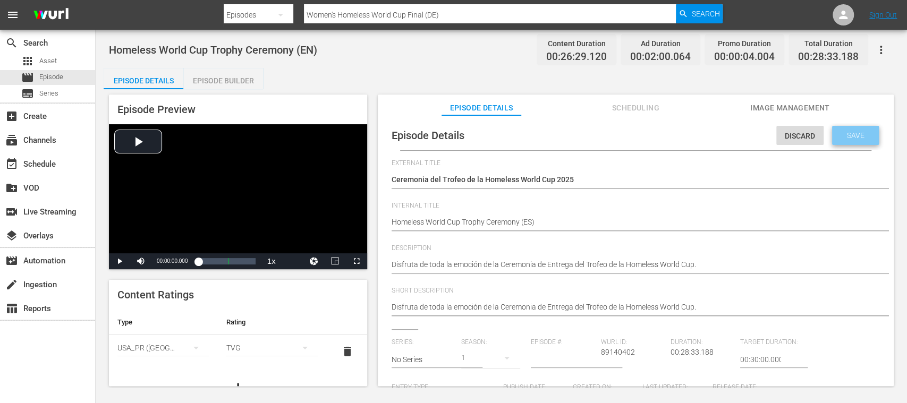
click at [855, 137] on span "Save" at bounding box center [855, 135] width 35 height 8
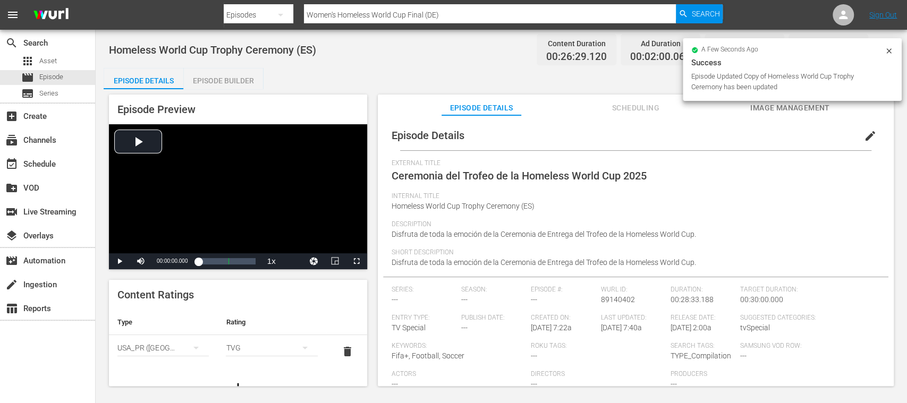
click at [341, 346] on span "delete" at bounding box center [347, 351] width 13 height 13
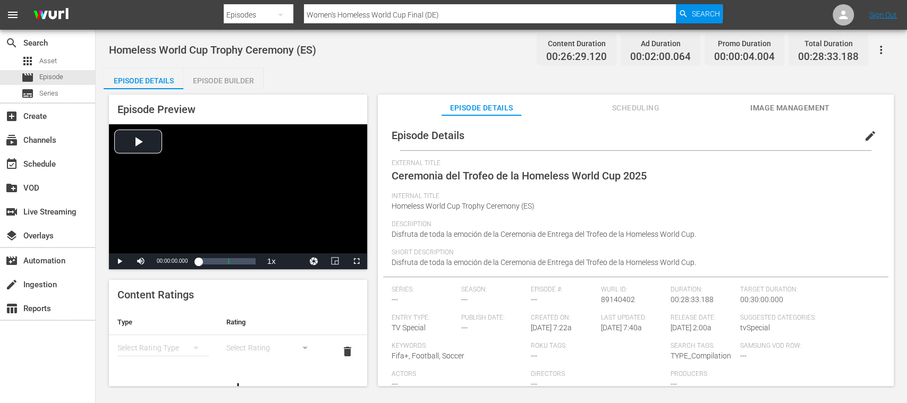
scroll to position [60, 0]
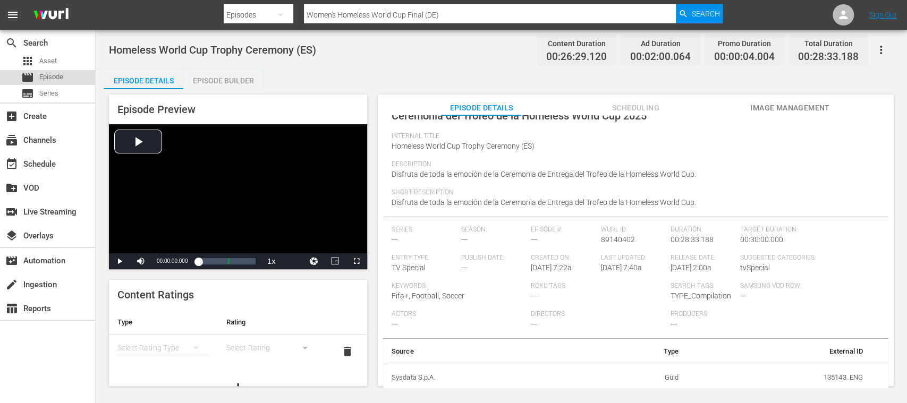
click at [57, 76] on span "Episode" at bounding box center [51, 77] width 24 height 11
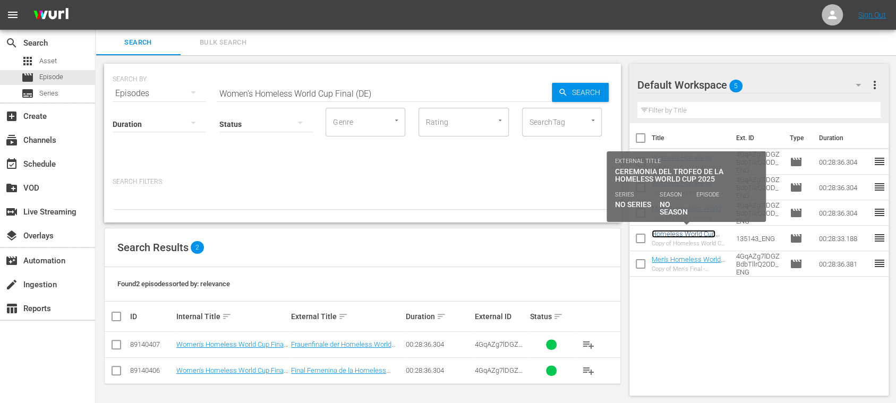
click at [687, 232] on link "Homeless World Cup Trophy Ceremony (ES)" at bounding box center [685, 238] width 67 height 16
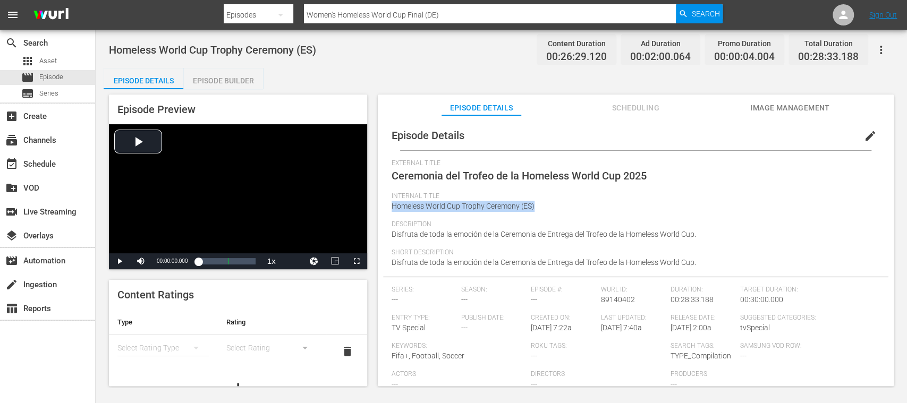
drag, startPoint x: 475, startPoint y: 204, endPoint x: 391, endPoint y: 208, distance: 84.5
click at [391, 208] on div "Internal Title Homeless World Cup Trophy Ceremony (ES)" at bounding box center [635, 206] width 488 height 28
copy span "Homeless World Cup Trophy Ceremony (ES)"
click at [56, 76] on span "Episode" at bounding box center [51, 77] width 24 height 11
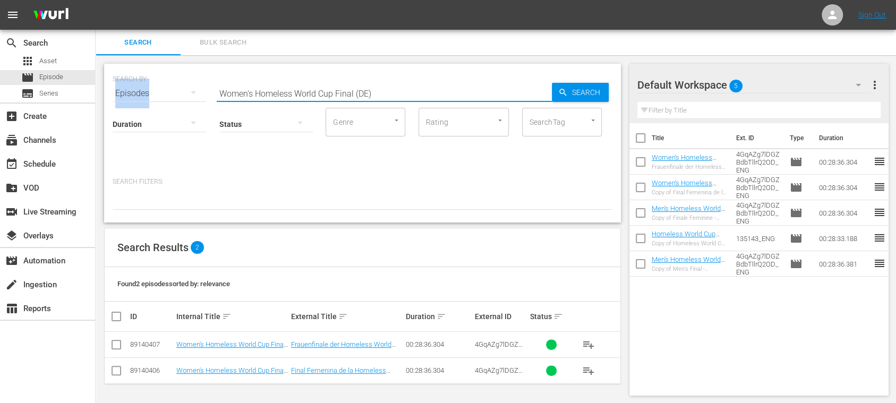
click at [112, 88] on div "SEARCH BY Search By Episodes Search ID, Title, Description, Keywords, or Catego…" at bounding box center [362, 143] width 517 height 159
drag, startPoint x: 112, startPoint y: 88, endPoint x: 390, endPoint y: 97, distance: 278.4
click at [391, 97] on input "Women's Homeless World Cup Final (DE)" at bounding box center [384, 93] width 335 height 25
drag, startPoint x: 389, startPoint y: 95, endPoint x: 192, endPoint y: 97, distance: 197.0
click at [125, 92] on div "SEARCH BY Search By Episodes Search ID, Title, Description, Keywords, or Catego…" at bounding box center [363, 87] width 500 height 38
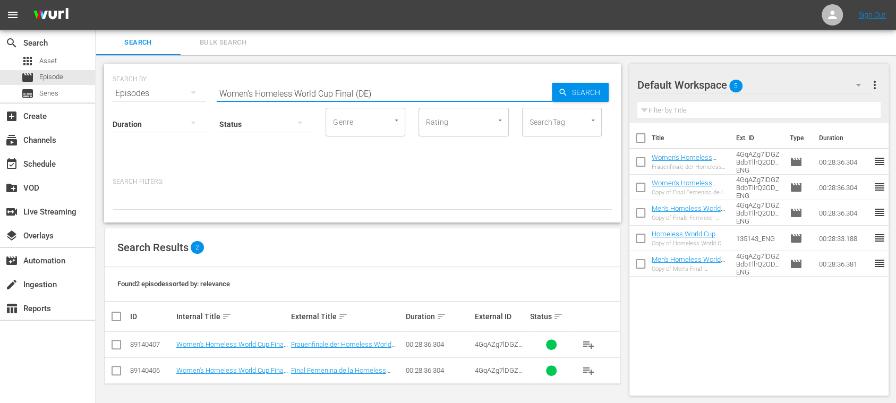
paste input "Homeless World Cup Trophy Ceremony (ES"
click at [588, 94] on span "Search" at bounding box center [588, 92] width 41 height 19
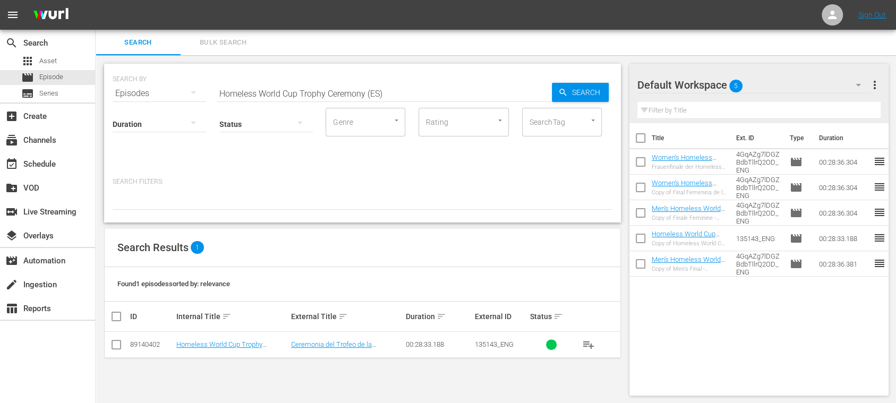
click at [116, 344] on input "checkbox" at bounding box center [116, 346] width 13 height 13
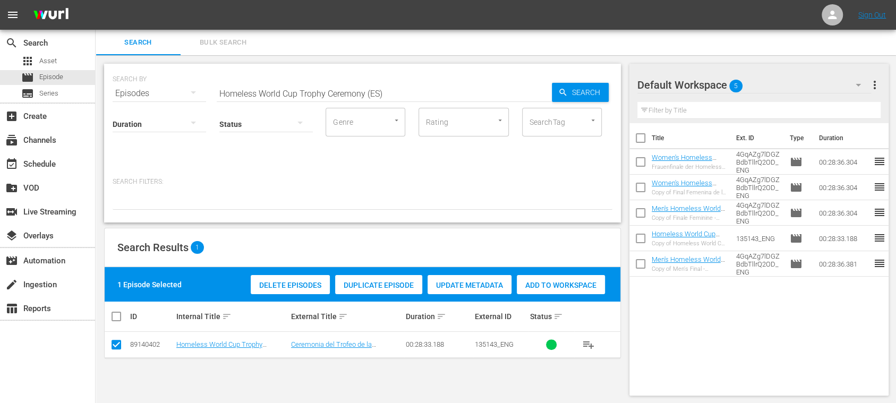
click at [371, 287] on span "Duplicate Episode" at bounding box center [378, 285] width 87 height 8
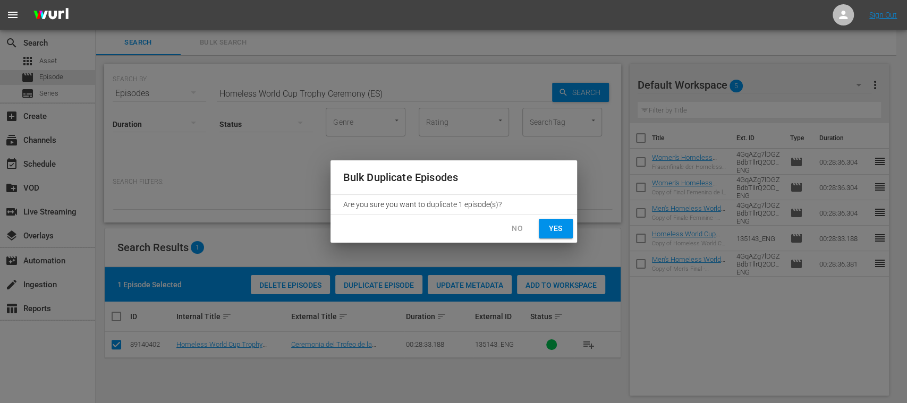
click at [558, 230] on span "Yes" at bounding box center [555, 228] width 17 height 13
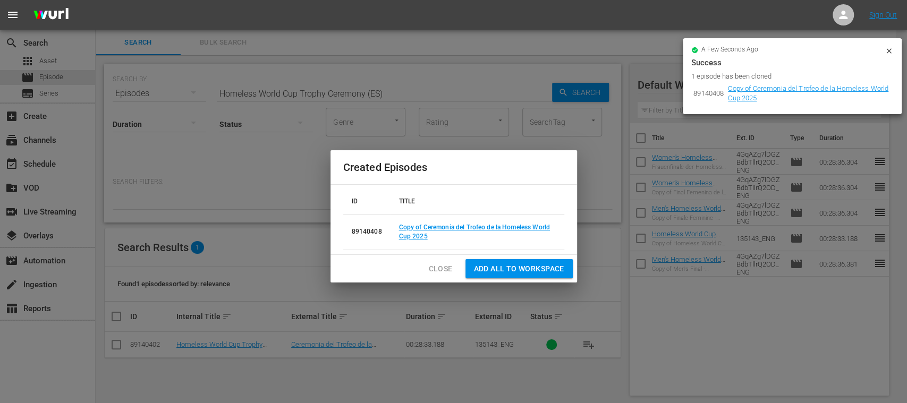
click at [523, 270] on span "Add all to Workspace" at bounding box center [519, 268] width 90 height 13
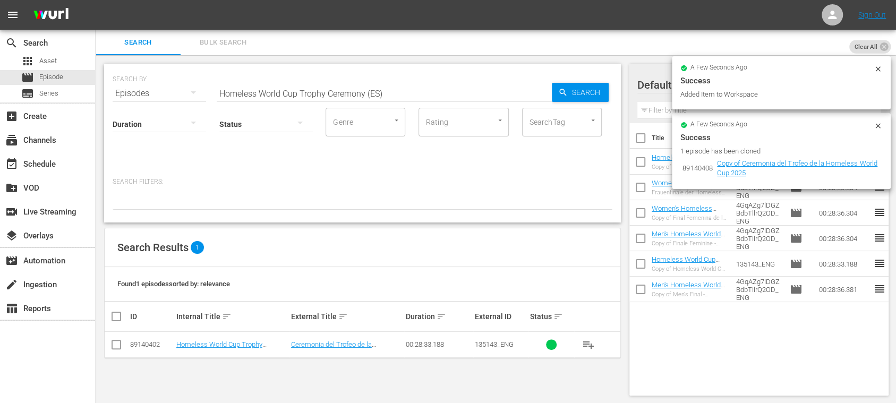
click at [876, 68] on icon at bounding box center [878, 69] width 8 height 8
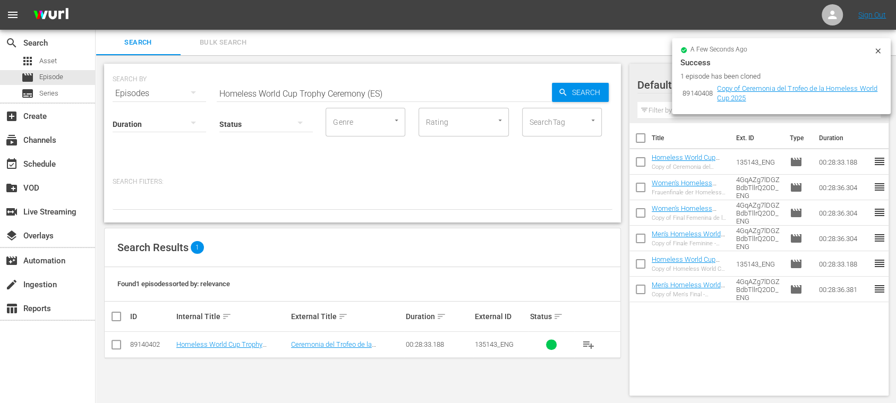
click at [878, 52] on icon at bounding box center [877, 50] width 5 height 5
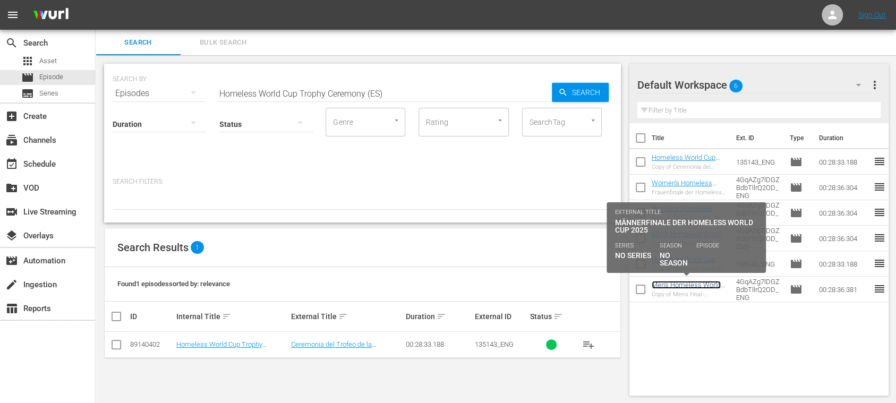
click at [704, 283] on link "Men's Homeless World Cup Final (DE)" at bounding box center [686, 289] width 69 height 16
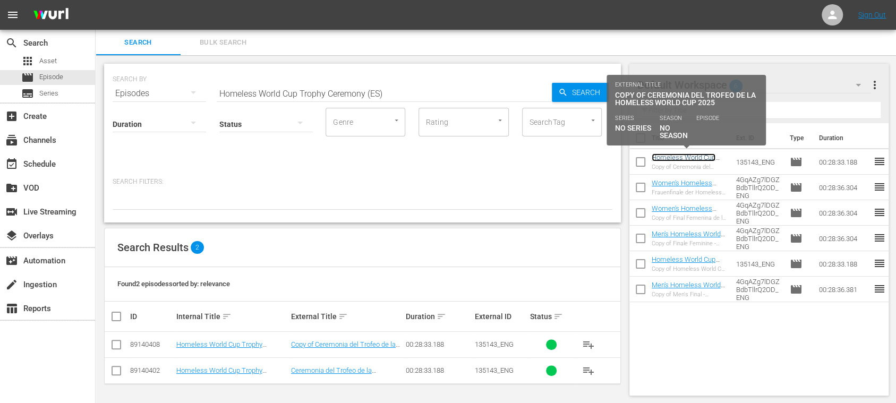
click at [705, 157] on link "Homeless World Cup Trophy Ceremony (ES)" at bounding box center [685, 161] width 67 height 16
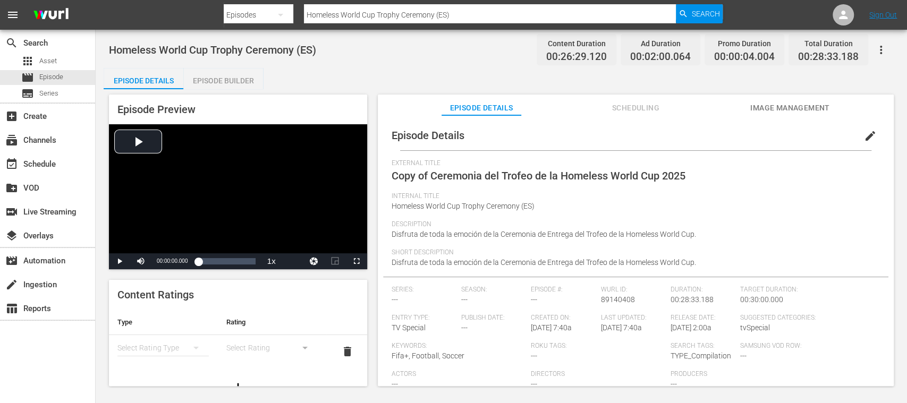
click at [864, 136] on span "edit" at bounding box center [870, 136] width 13 height 13
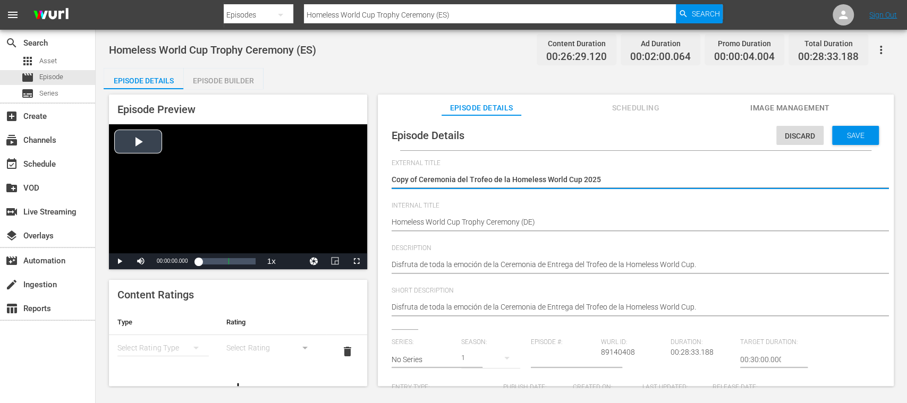
drag, startPoint x: 579, startPoint y: 181, endPoint x: 314, endPoint y: 177, distance: 264.5
paste textarea "Trophäenzeremonie der"
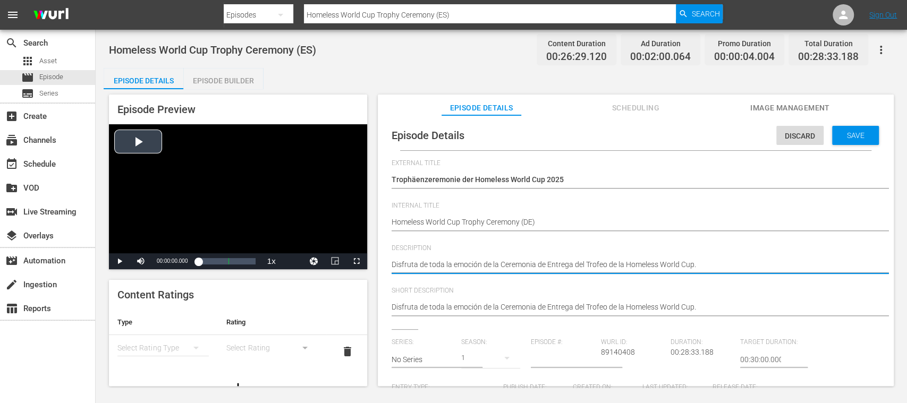
drag, startPoint x: 663, startPoint y: 263, endPoint x: 336, endPoint y: 263, distance: 327.1
paste textarea "Erlebe alle Emotionen der Trophäenzeremonie der"
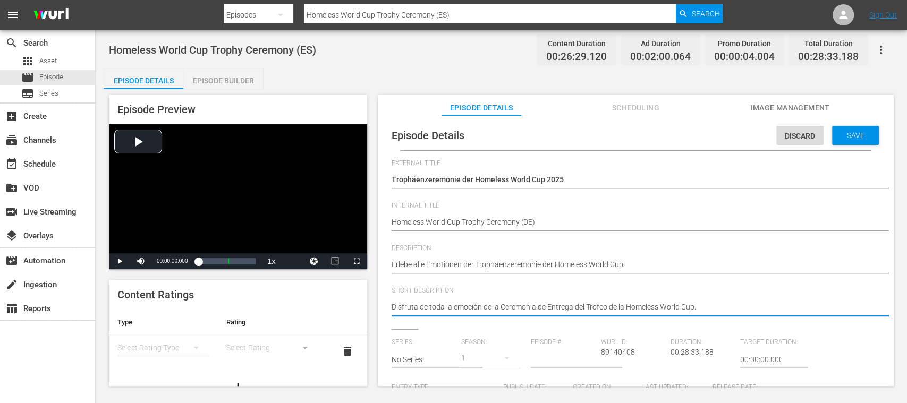
drag, startPoint x: 520, startPoint y: 301, endPoint x: 307, endPoint y: 301, distance: 213.5
paste textarea "Erlebe alle Emotionen der Trophäenzeremonie der"
click at [855, 137] on span "Save" at bounding box center [855, 135] width 35 height 8
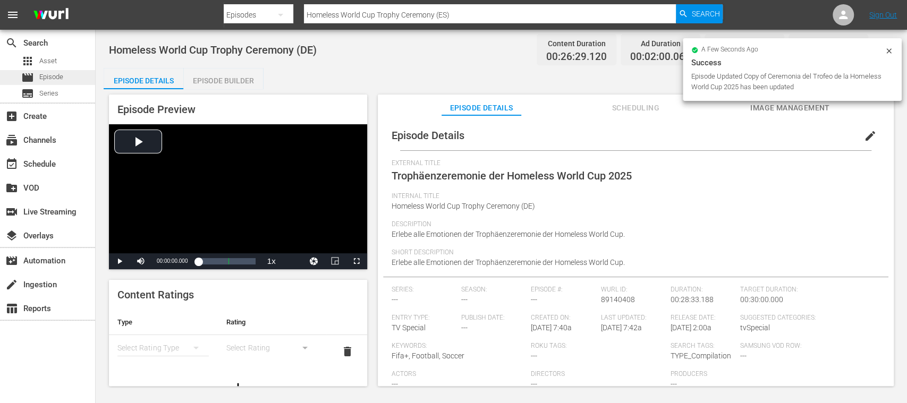
click at [59, 75] on span "Episode" at bounding box center [51, 77] width 24 height 11
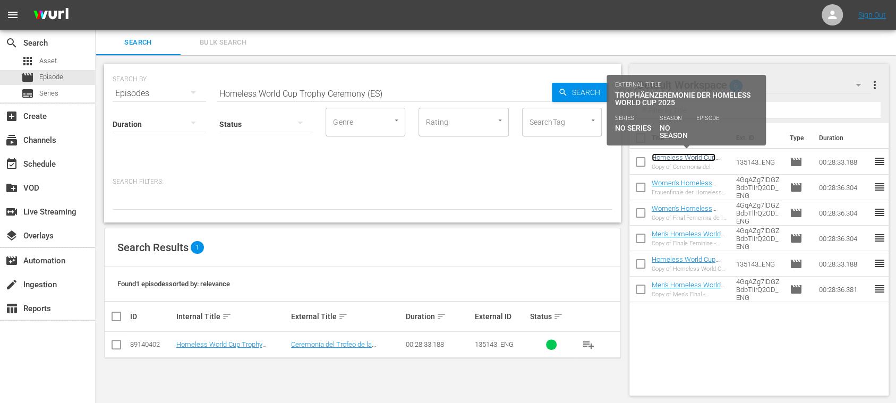
click at [696, 157] on link "Homeless World Cup Trophy Ceremony (DE)" at bounding box center [685, 161] width 67 height 16
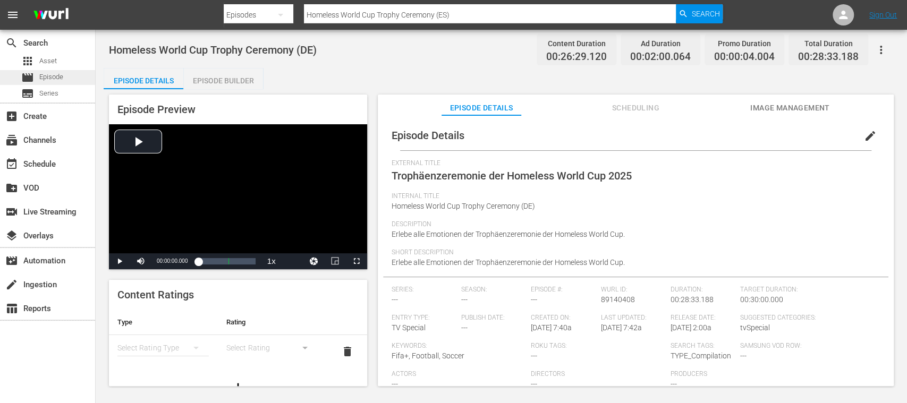
click at [51, 73] on span "Episode" at bounding box center [51, 77] width 24 height 11
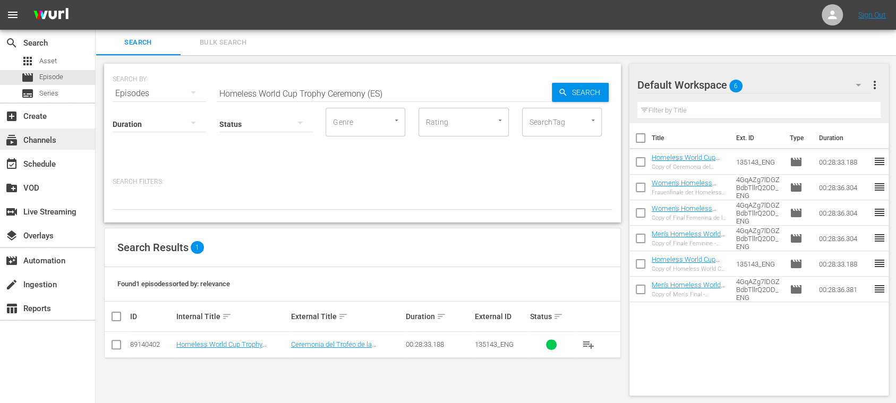
click at [60, 138] on div "subscriptions Channels" at bounding box center [47, 139] width 95 height 21
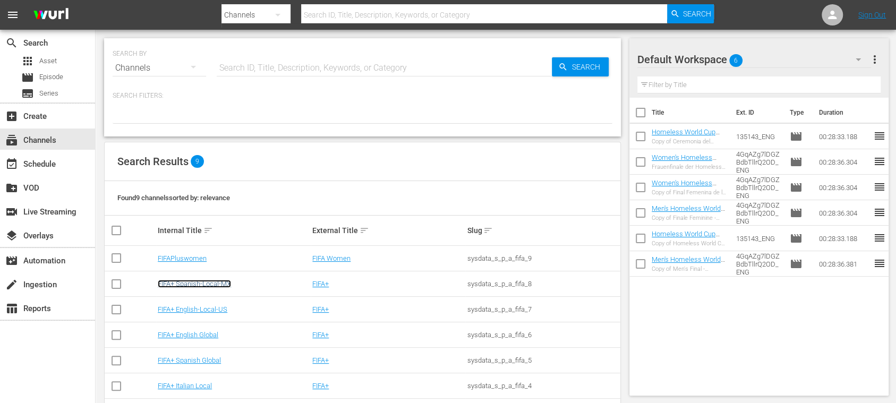
click at [221, 284] on link "FIFA+ Spanish-Local-MX" at bounding box center [194, 284] width 73 height 8
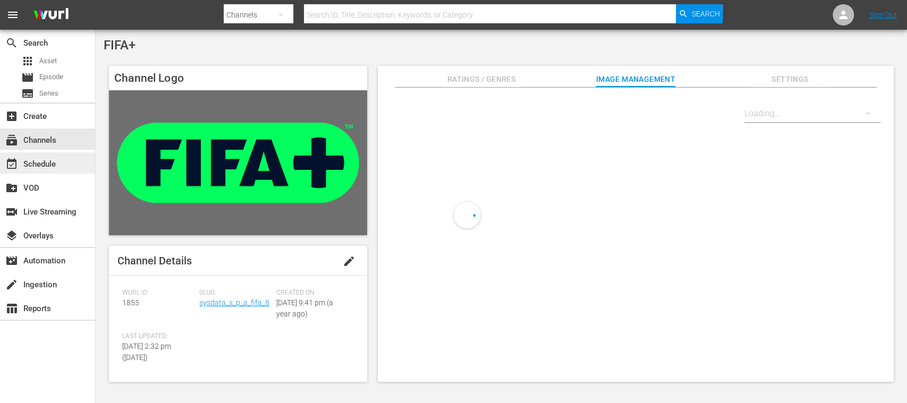
click at [54, 163] on div "event_available Schedule" at bounding box center [29, 163] width 59 height 10
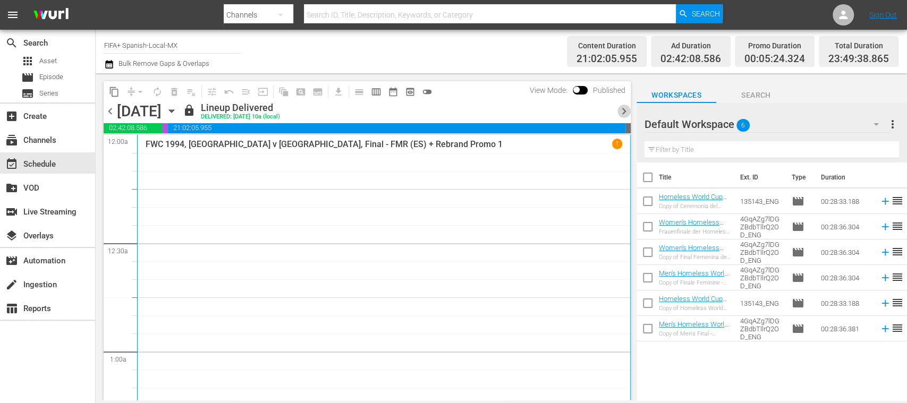
click at [627, 112] on span "chevron_right" at bounding box center [623, 111] width 13 height 13
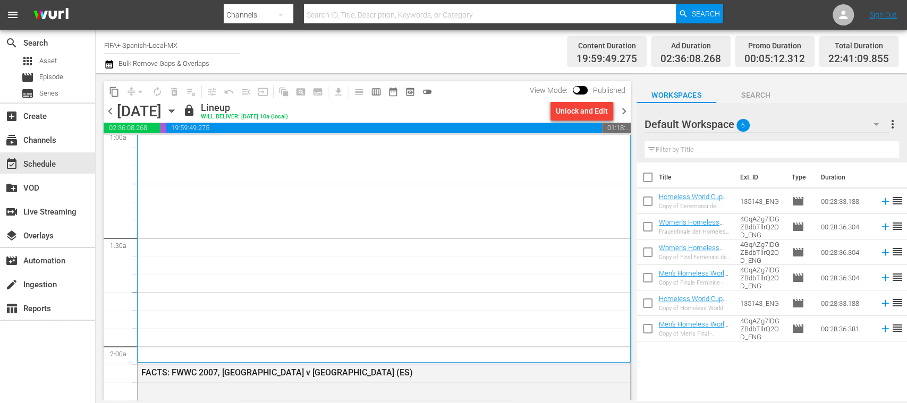
click at [629, 159] on div "S N A P S N A P S N A P S N A P S N A P S N A P S N A P S N A P S N A P S N A P…" at bounding box center [367, 268] width 527 height 266
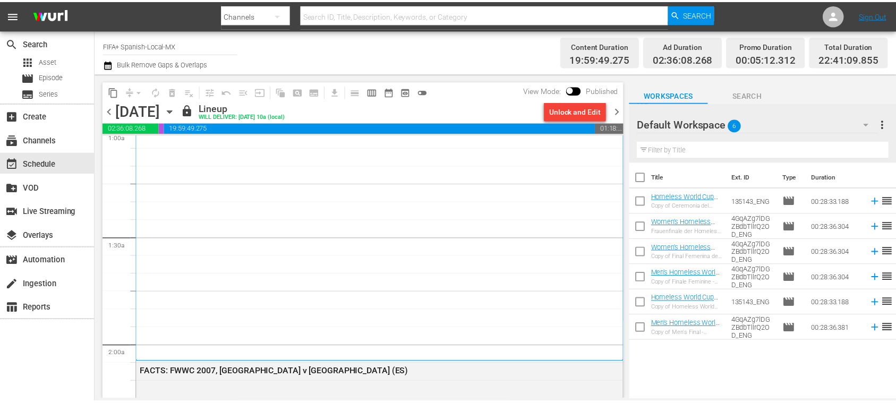
scroll to position [0, 0]
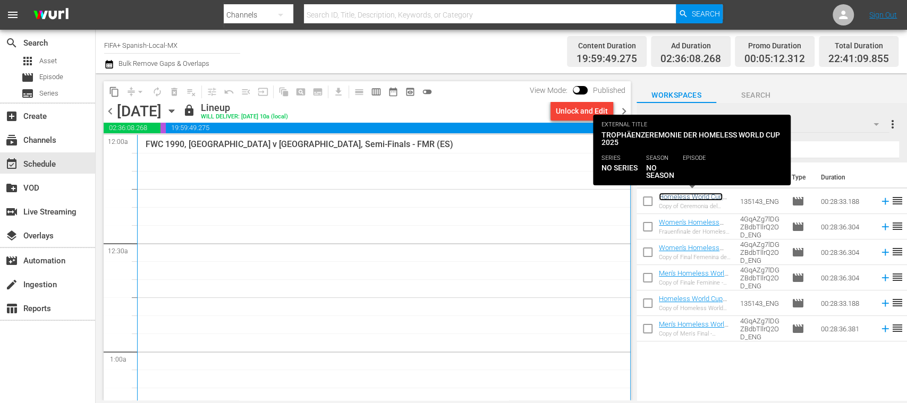
click at [674, 196] on link "Homeless World Cup Trophy Ceremony (DE)" at bounding box center [692, 201] width 67 height 16
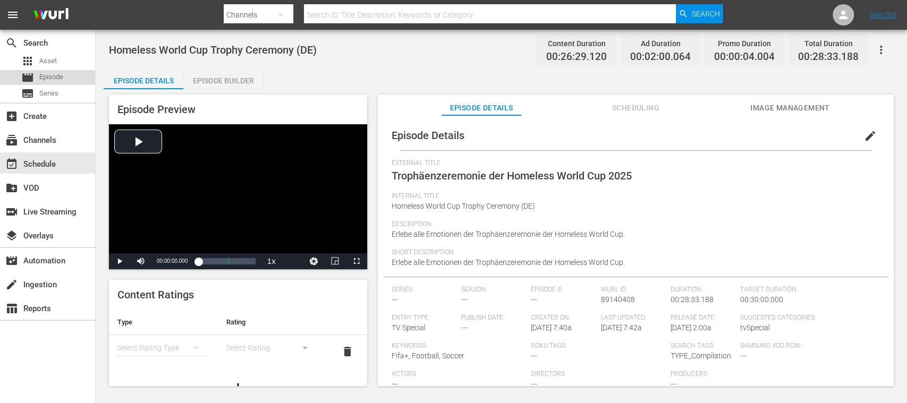
click at [50, 73] on span "Episode" at bounding box center [51, 77] width 24 height 11
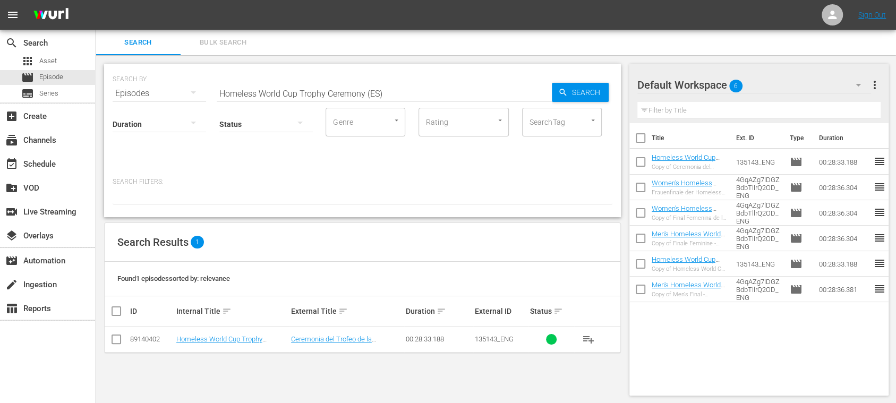
click at [639, 160] on input "checkbox" at bounding box center [640, 164] width 22 height 22
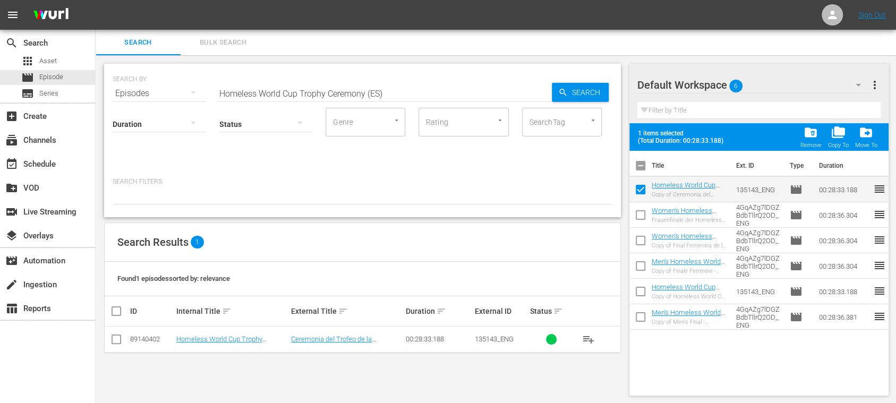
click at [640, 212] on input "checkbox" at bounding box center [640, 217] width 22 height 22
click at [641, 316] on input "checkbox" at bounding box center [640, 319] width 22 height 22
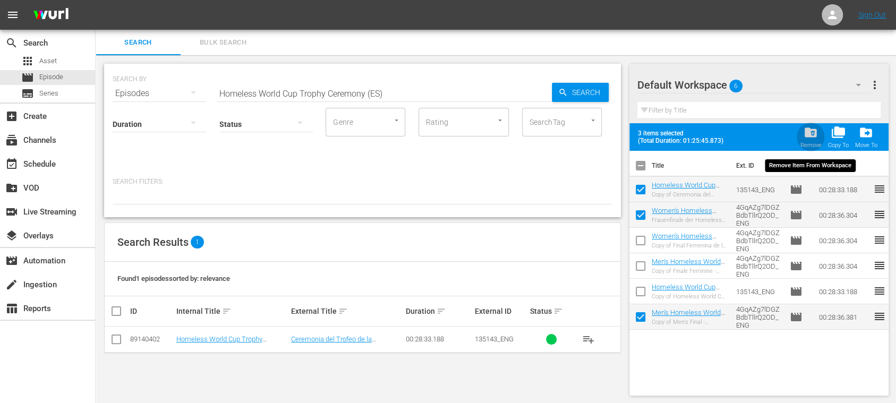
click at [815, 138] on span "folder_delete" at bounding box center [811, 132] width 14 height 14
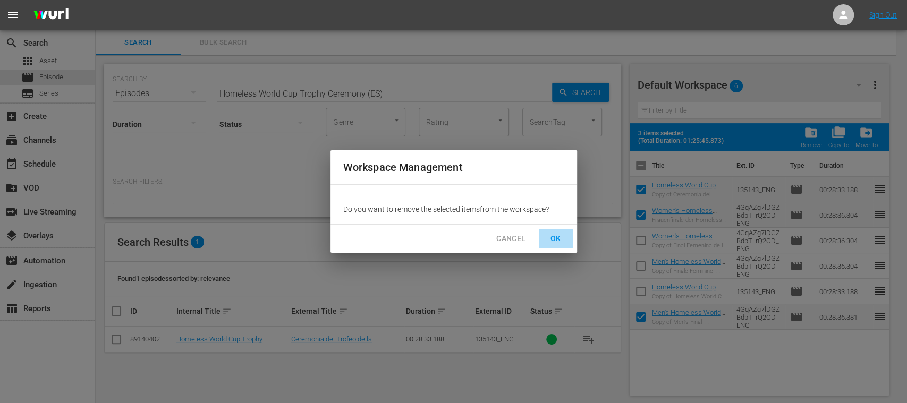
click at [551, 238] on span "OK" at bounding box center [555, 238] width 17 height 13
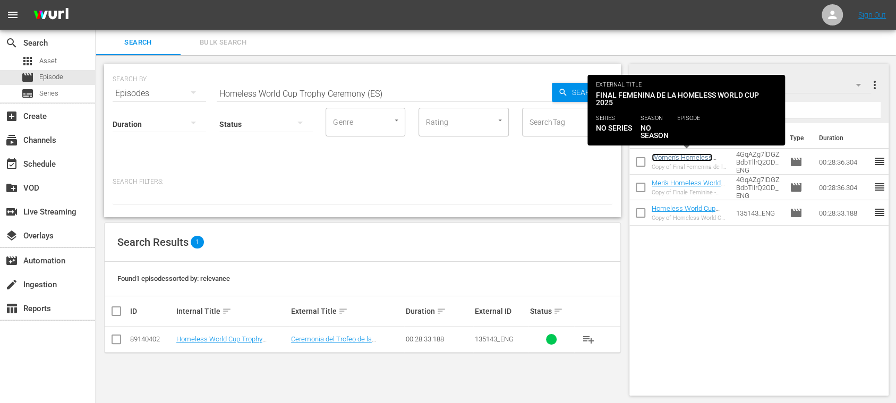
click at [695, 158] on link "Women's Homeless World Cup Final (ES)" at bounding box center [682, 161] width 61 height 16
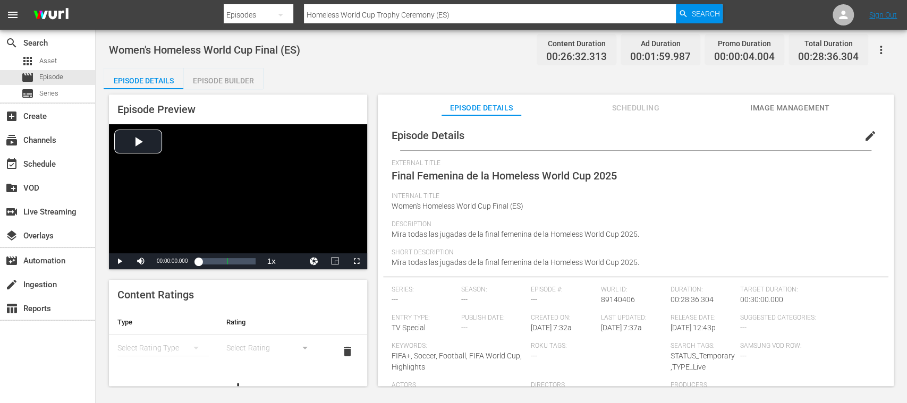
click at [783, 106] on span "Image Management" at bounding box center [790, 107] width 80 height 13
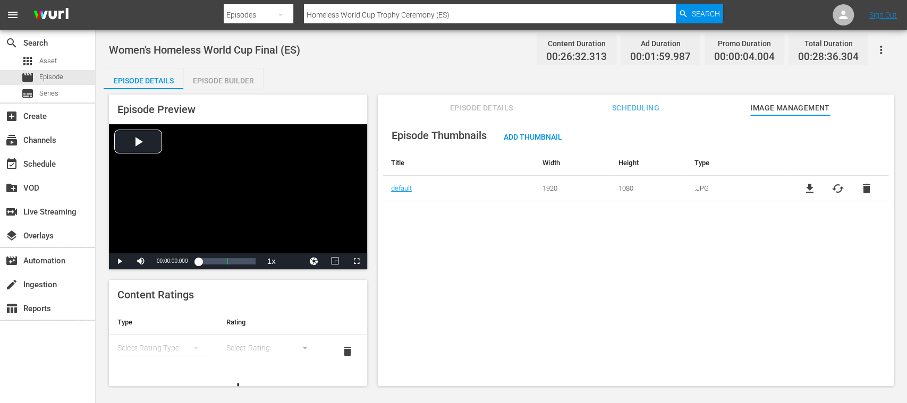
click at [834, 189] on span "cached" at bounding box center [837, 188] width 13 height 13
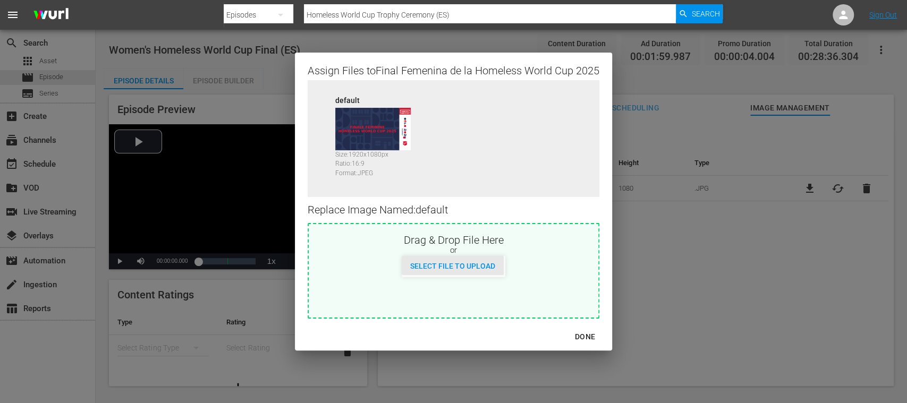
click at [469, 266] on span "Select File to Upload" at bounding box center [452, 266] width 102 height 8
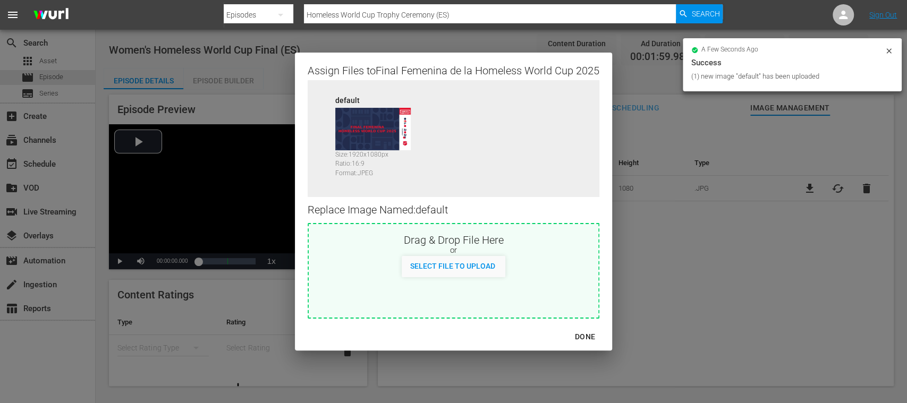
click at [589, 335] on div "DONE" at bounding box center [584, 336] width 37 height 13
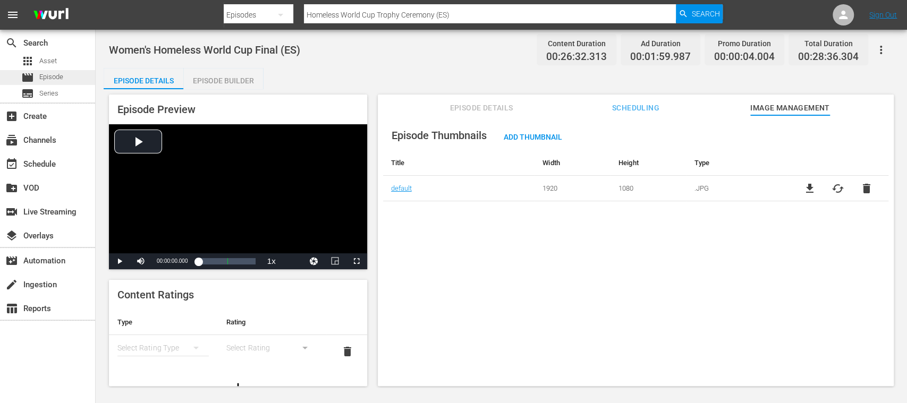
click at [51, 77] on span "Episode" at bounding box center [51, 77] width 24 height 11
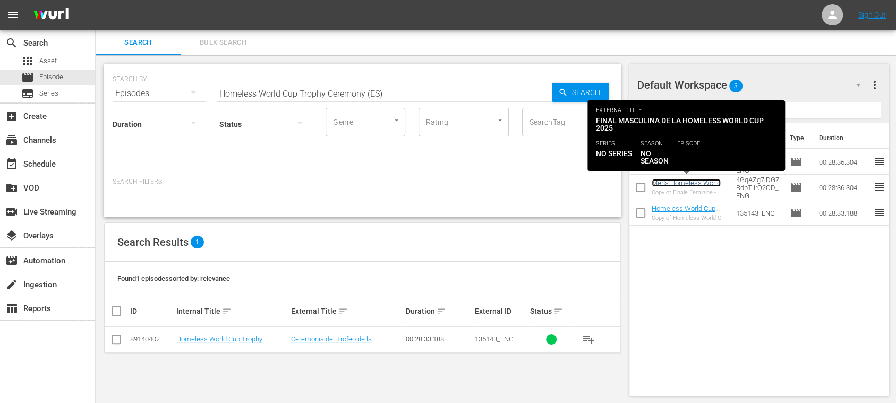
click at [685, 185] on link "Men's Homeless World Cup Final (ES)" at bounding box center [686, 187] width 69 height 16
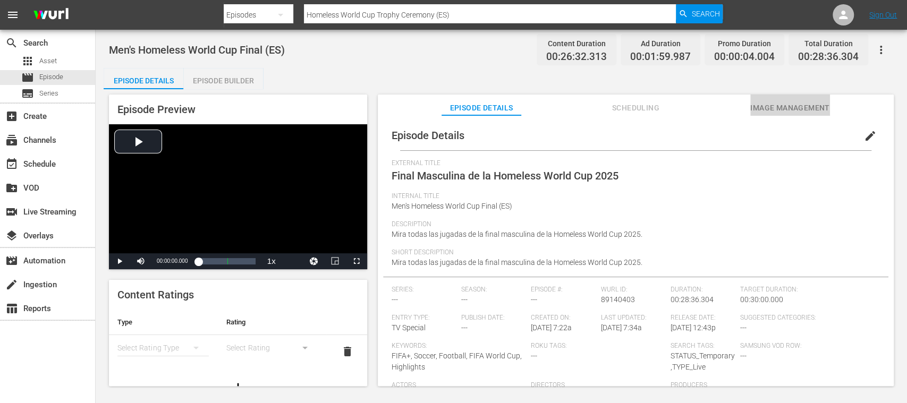
click at [785, 107] on span "Image Management" at bounding box center [790, 107] width 80 height 13
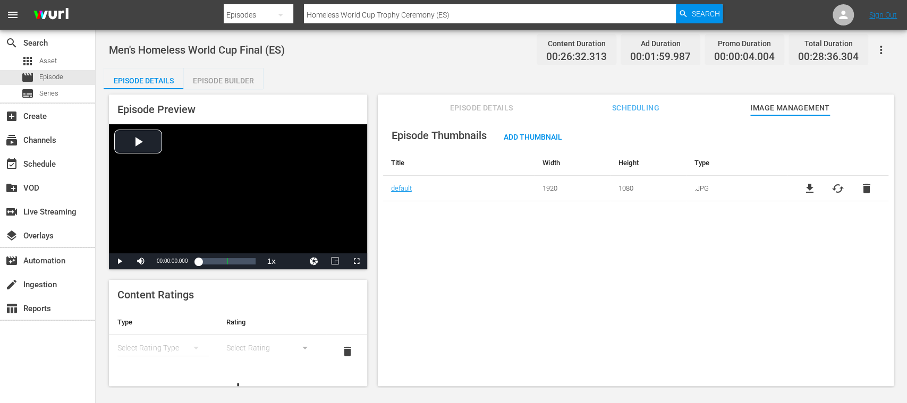
click at [836, 187] on span "cached" at bounding box center [837, 188] width 13 height 13
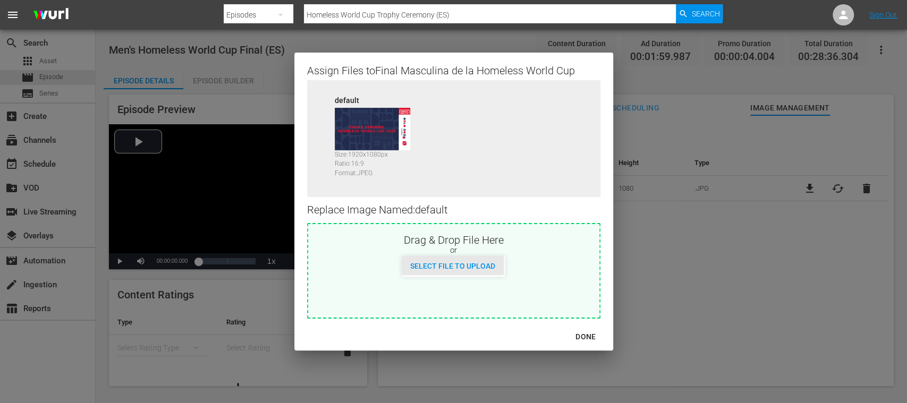
click at [473, 269] on span "Select File to Upload" at bounding box center [452, 266] width 102 height 8
click at [590, 336] on div "DONE" at bounding box center [585, 336] width 37 height 13
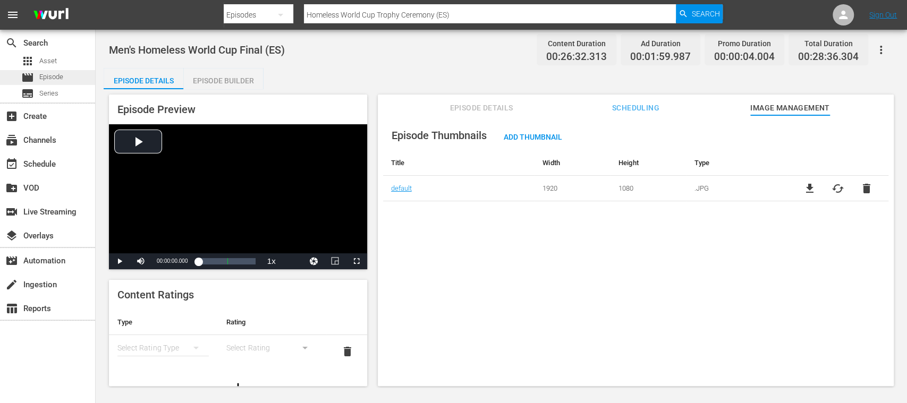
click at [41, 72] on span "Episode" at bounding box center [51, 77] width 24 height 11
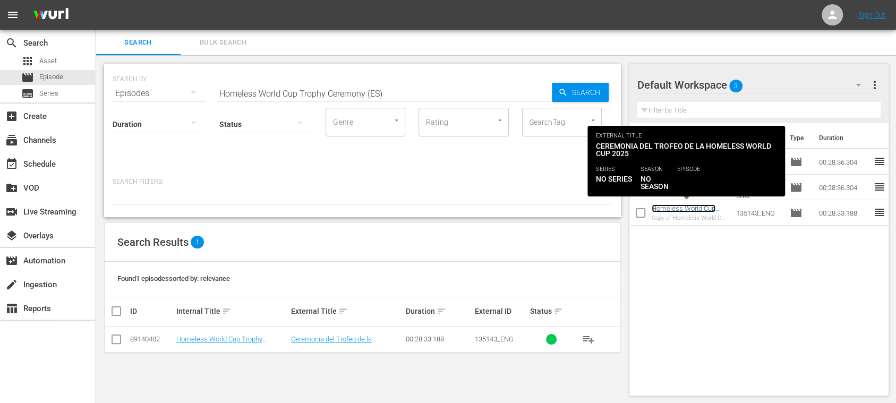
click at [685, 208] on link "Homeless World Cup Trophy Ceremony (ES)" at bounding box center [685, 212] width 67 height 16
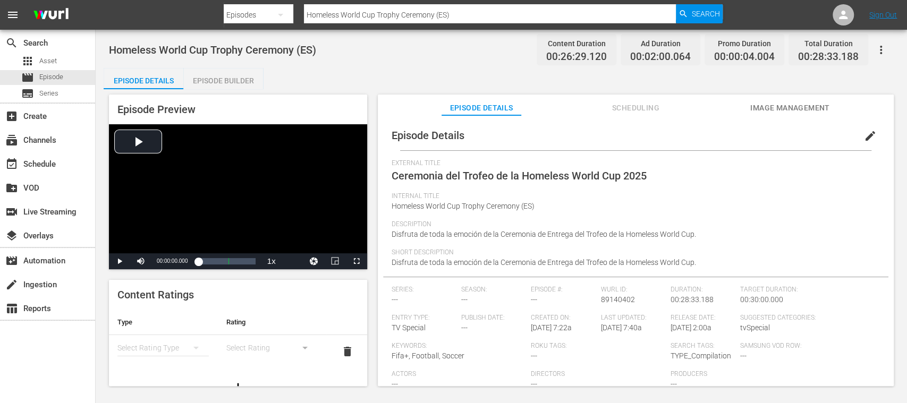
click at [797, 107] on span "Image Management" at bounding box center [790, 107] width 80 height 13
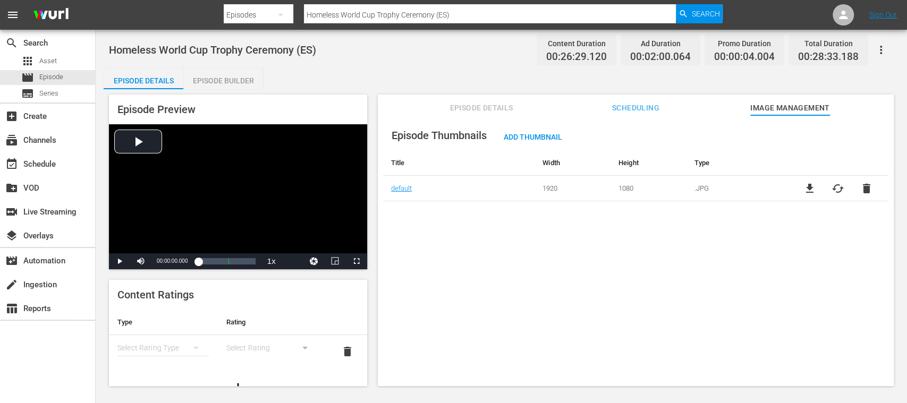
click at [834, 190] on span "cached" at bounding box center [837, 188] width 13 height 13
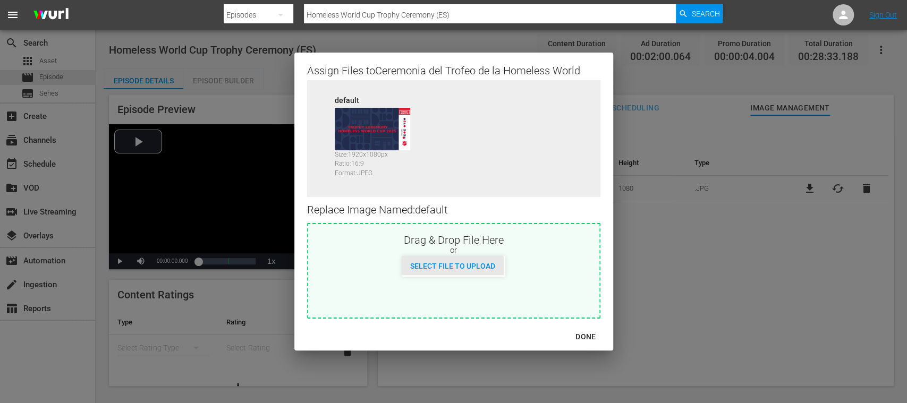
click at [481, 260] on div "Select File to Upload" at bounding box center [452, 266] width 102 height 20
click at [583, 334] on div "DONE" at bounding box center [585, 336] width 37 height 13
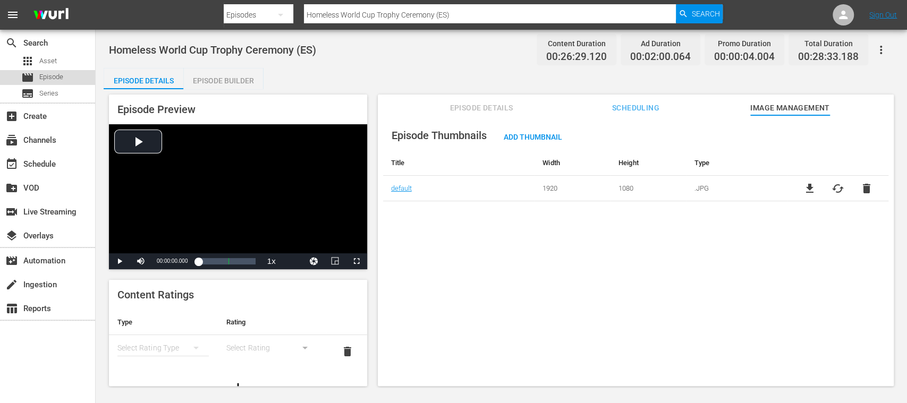
click at [57, 78] on span "Episode" at bounding box center [51, 77] width 24 height 11
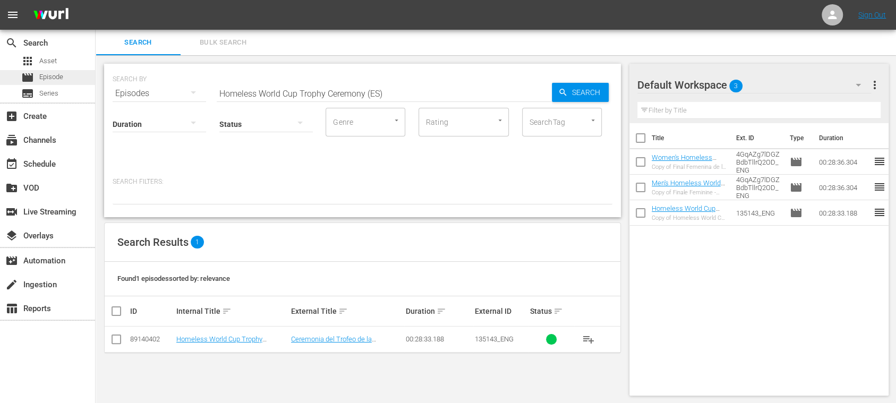
click at [60, 79] on span "Episode" at bounding box center [51, 77] width 24 height 11
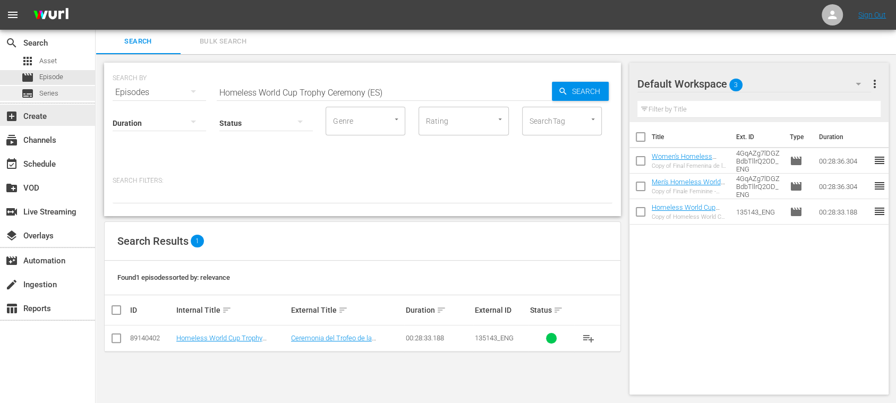
click at [50, 98] on span "Series" at bounding box center [48, 93] width 19 height 11
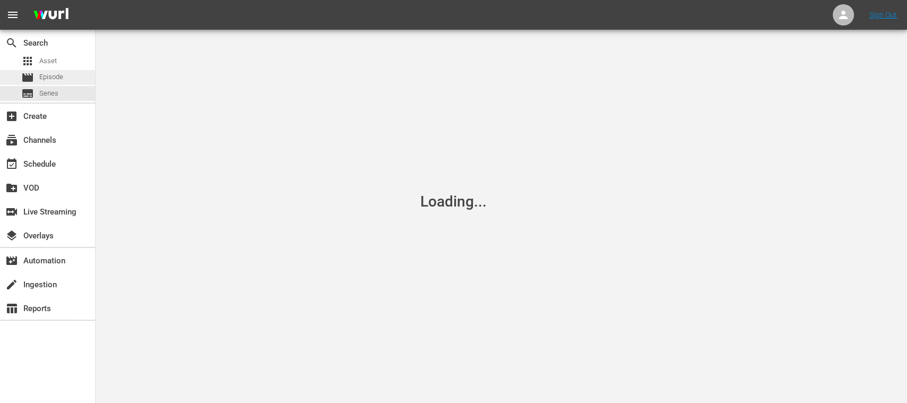
click at [55, 80] on span "Episode" at bounding box center [51, 77] width 24 height 11
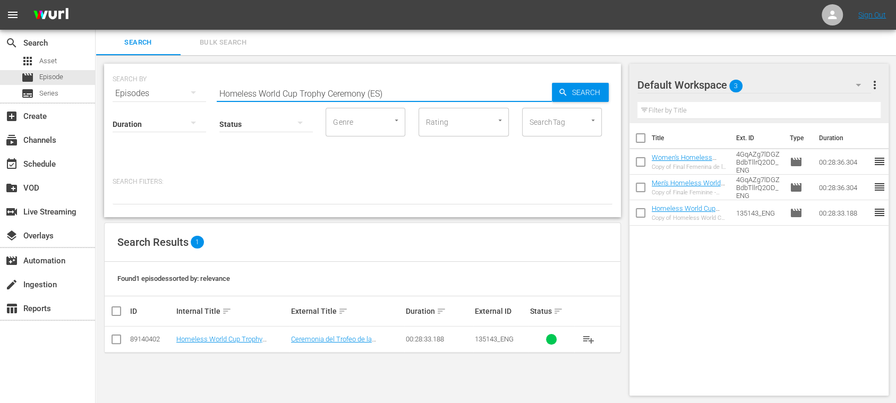
drag, startPoint x: 423, startPoint y: 89, endPoint x: 153, endPoint y: 100, distance: 269.5
click at [166, 98] on div "SEARCH BY Search By Episodes Search ID, Title, Description, Keywords, or Catego…" at bounding box center [362, 140] width 517 height 153
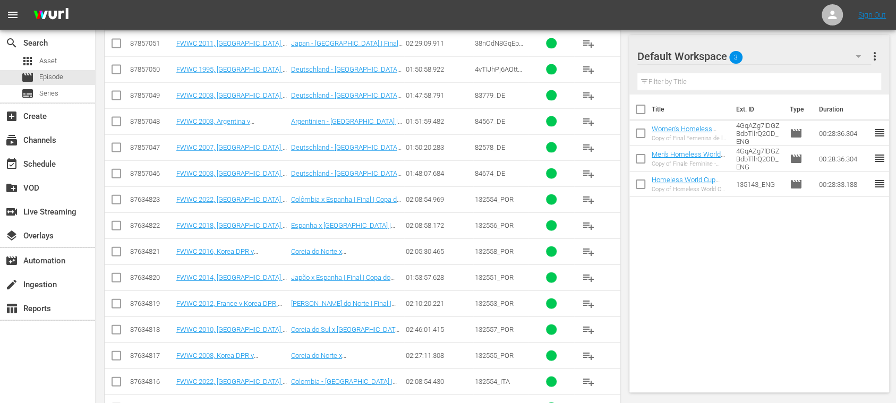
scroll to position [2036, 0]
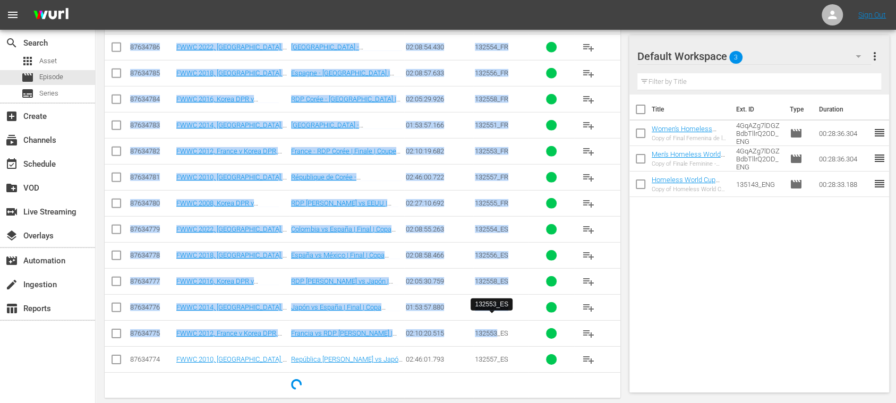
drag, startPoint x: 472, startPoint y: 319, endPoint x: 497, endPoint y: 322, distance: 25.2
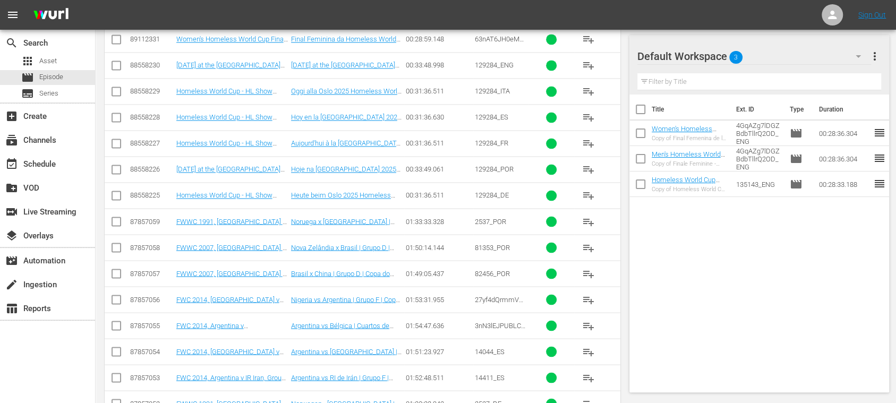
scroll to position [944, 0]
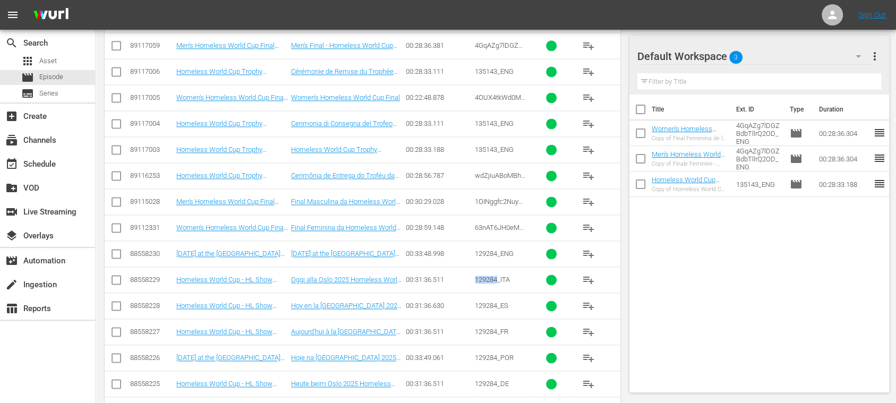
drag, startPoint x: 471, startPoint y: 275, endPoint x: 498, endPoint y: 278, distance: 27.3
click at [498, 278] on tr "88558229 Homeless World Cup - HL Show Playouts (IT) Oggi alla Oslo 2025 Homeles…" at bounding box center [363, 280] width 516 height 26
copy tr "129284"
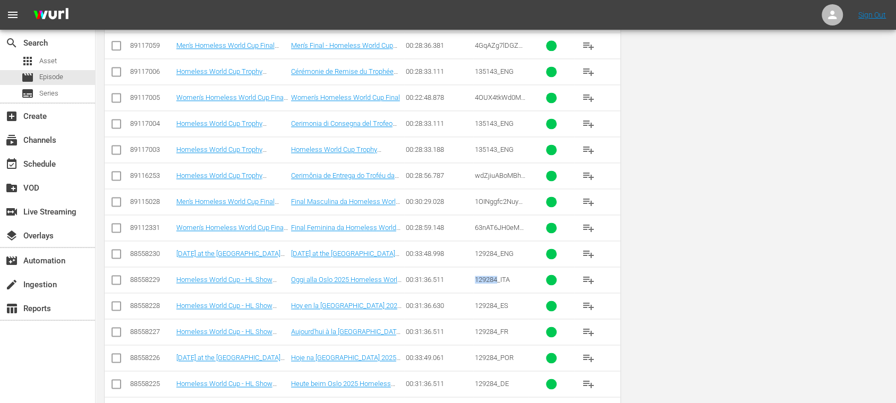
scroll to position [0, 0]
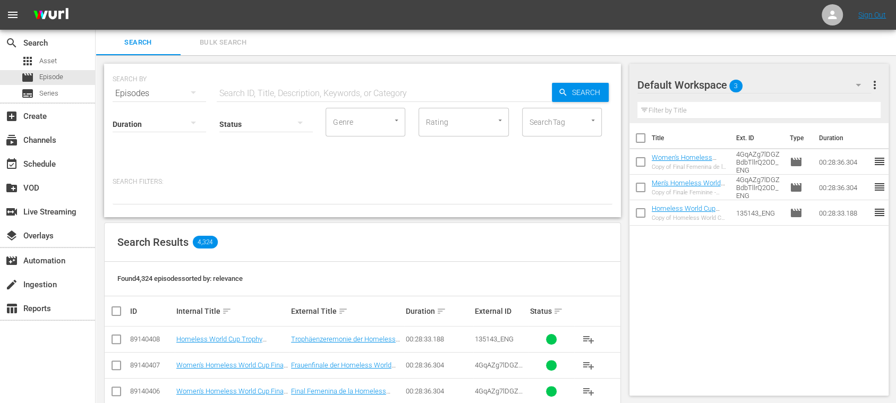
click at [301, 89] on input "text" at bounding box center [384, 93] width 335 height 25
paste input "129284"
click at [563, 93] on icon "button" at bounding box center [562, 92] width 7 height 7
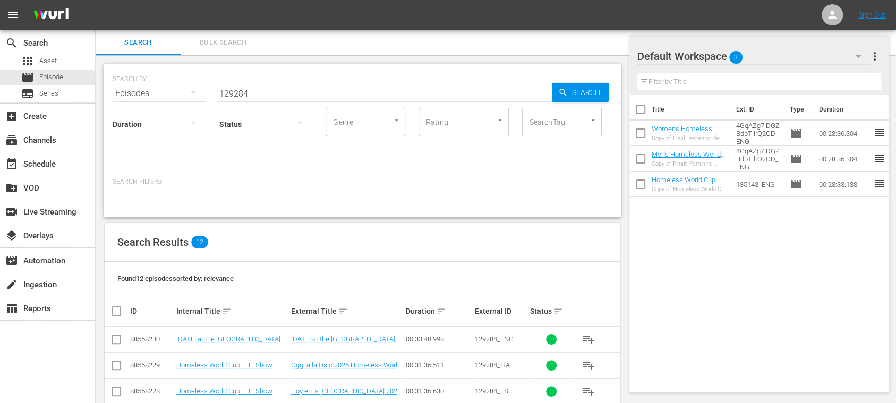
scroll to position [253, 0]
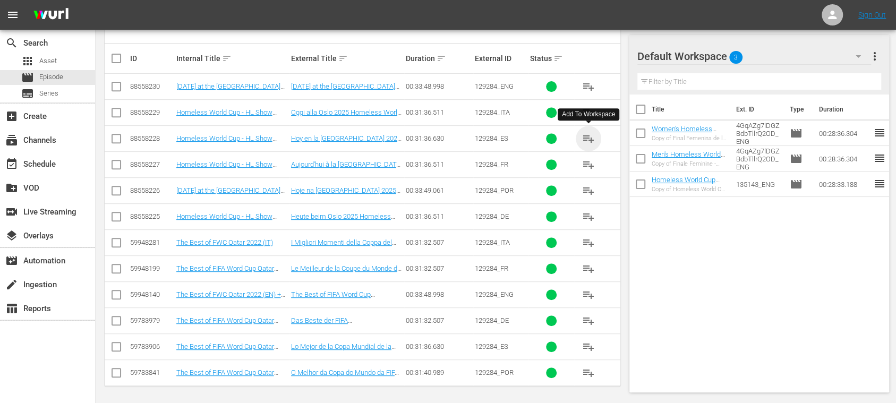
click at [587, 138] on span "playlist_add" at bounding box center [588, 138] width 13 height 13
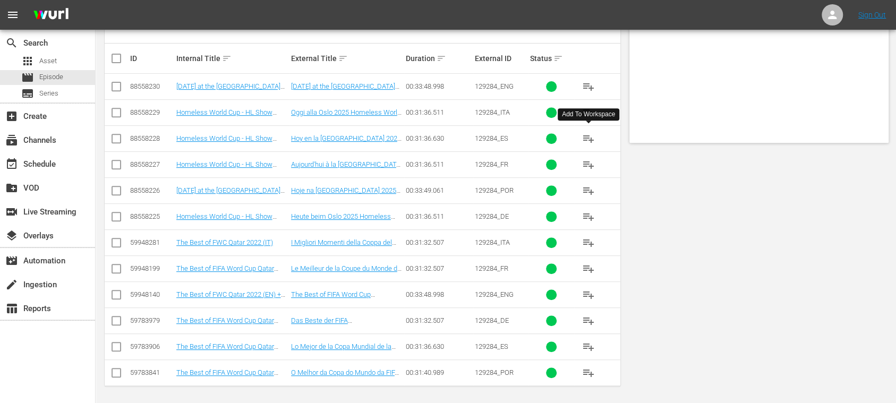
scroll to position [0, 0]
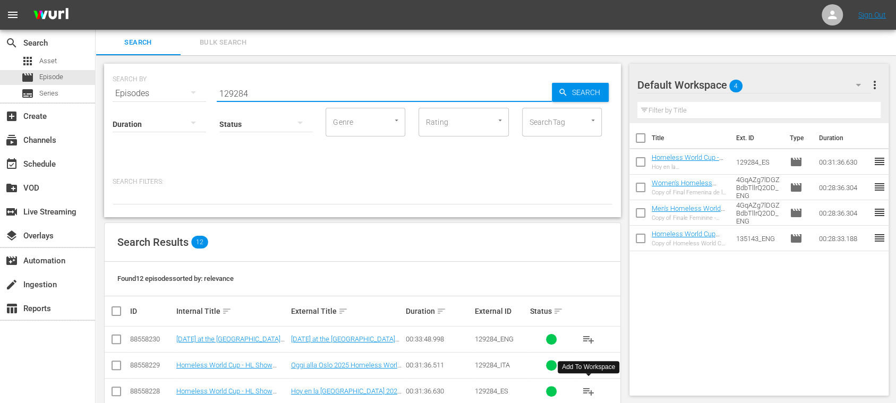
drag, startPoint x: 268, startPoint y: 90, endPoint x: 145, endPoint y: 86, distance: 122.8
click at [140, 86] on div "SEARCH BY Search By Episodes Search ID, Title, Description, Keywords, or Catego…" at bounding box center [363, 87] width 500 height 38
paste input "HD Cutz S1EP1, Paul Pogba and Aaron Wan Bissaka"
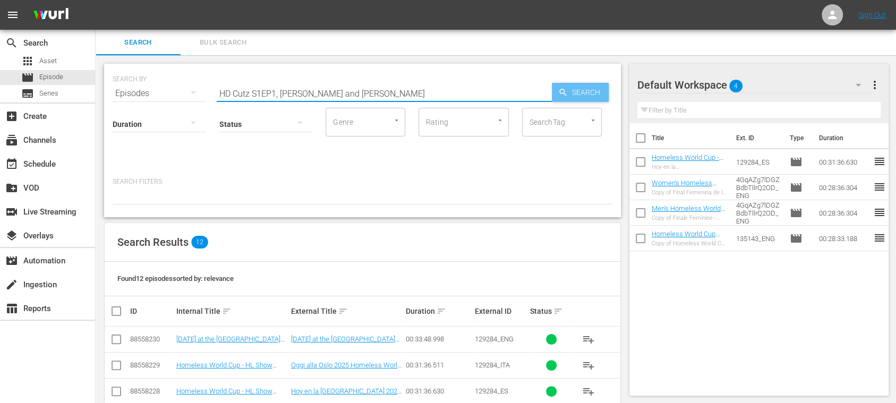
click at [570, 94] on span "Search" at bounding box center [588, 92] width 41 height 19
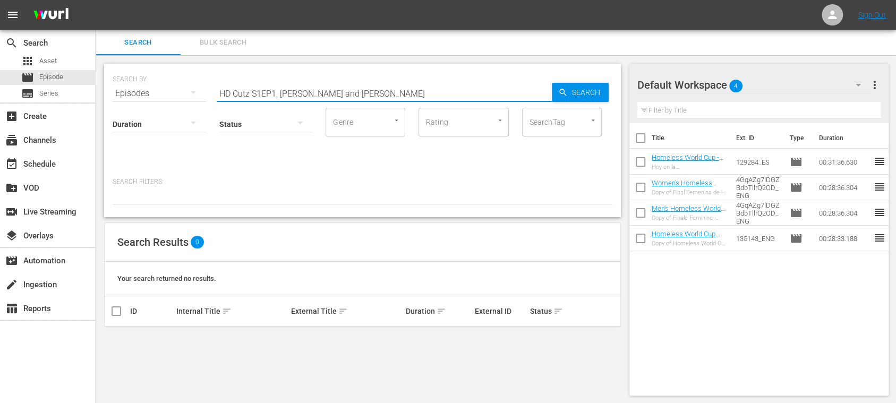
drag, startPoint x: 430, startPoint y: 90, endPoint x: 500, endPoint y: 91, distance: 70.6
click at [96, 0] on div "search Search apps Asset movie Episode subtitles Series add_box Create subscrip…" at bounding box center [496, 0] width 800 height 0
paste input "1ZhC5Z3t2iP9ibonA1FJeQ_ES"
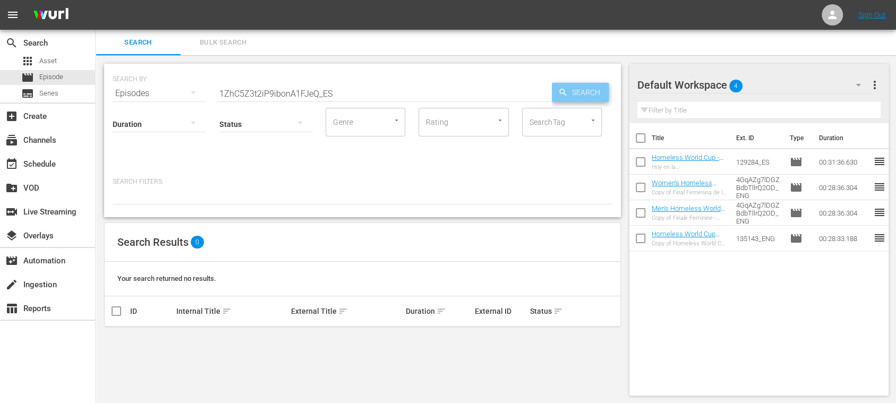
click at [577, 90] on span "Search" at bounding box center [588, 92] width 41 height 19
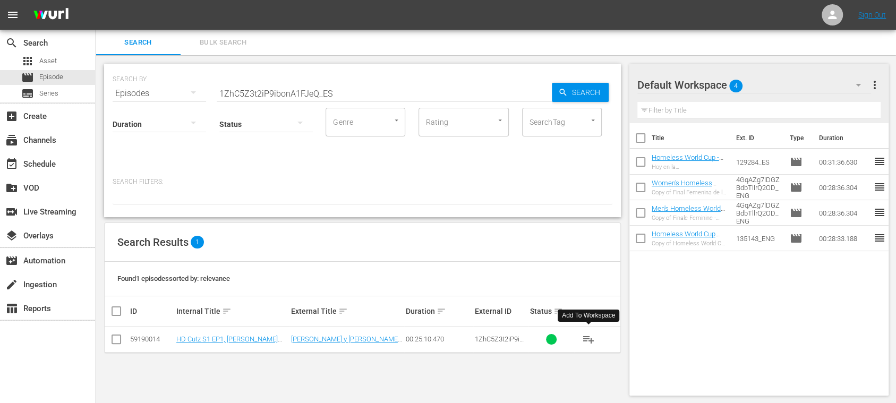
click at [588, 336] on span "playlist_add" at bounding box center [588, 339] width 13 height 13
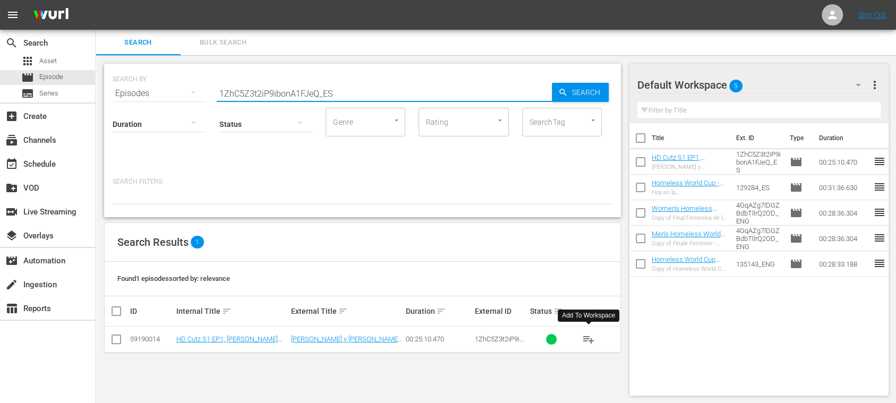
drag, startPoint x: 338, startPoint y: 93, endPoint x: 192, endPoint y: 89, distance: 146.1
click at [96, 0] on div "search Search apps Asset movie Episode subtitles Series add_box Create subscrip…" at bounding box center [496, 0] width 800 height 0
paste input "7aW8wUJjM8InsgQgFuDjE5"
click at [575, 93] on span "Search" at bounding box center [588, 92] width 41 height 19
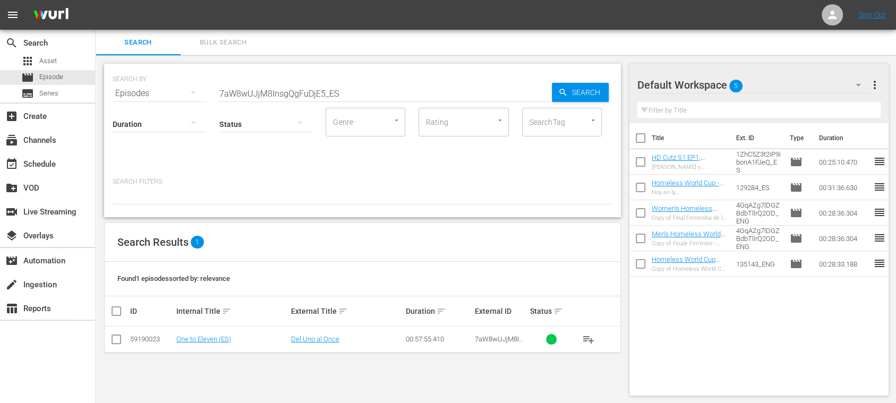
click at [585, 336] on span "playlist_add" at bounding box center [588, 339] width 13 height 13
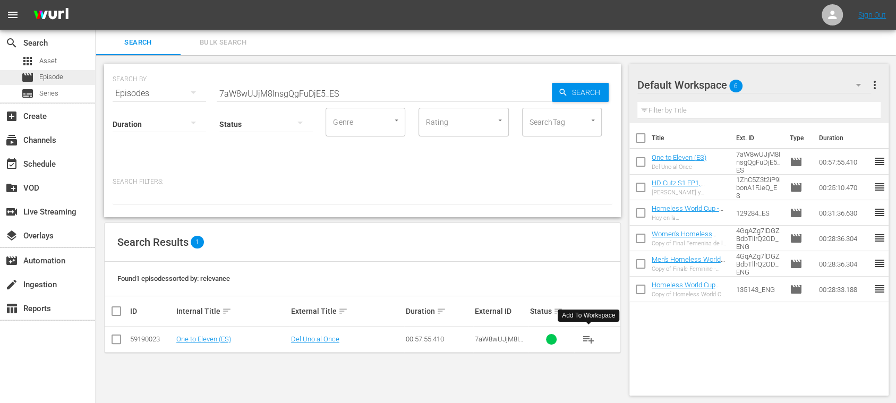
click at [53, 76] on span "Episode" at bounding box center [51, 77] width 24 height 11
click at [56, 95] on span "Series" at bounding box center [48, 93] width 19 height 11
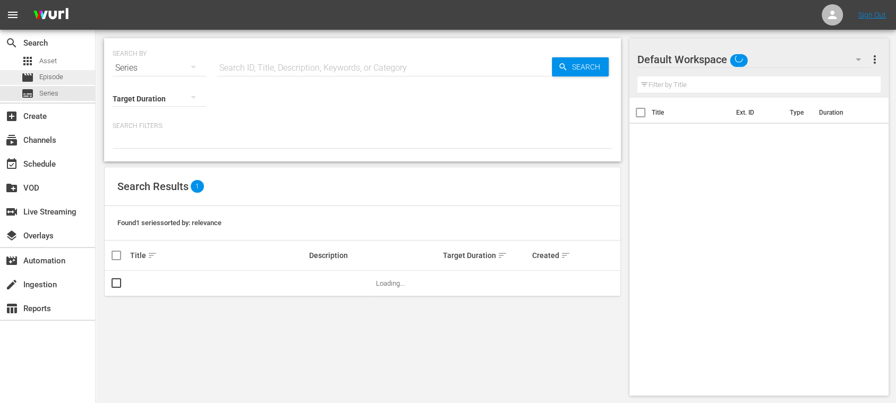
click at [56, 75] on span "Episode" at bounding box center [51, 77] width 24 height 11
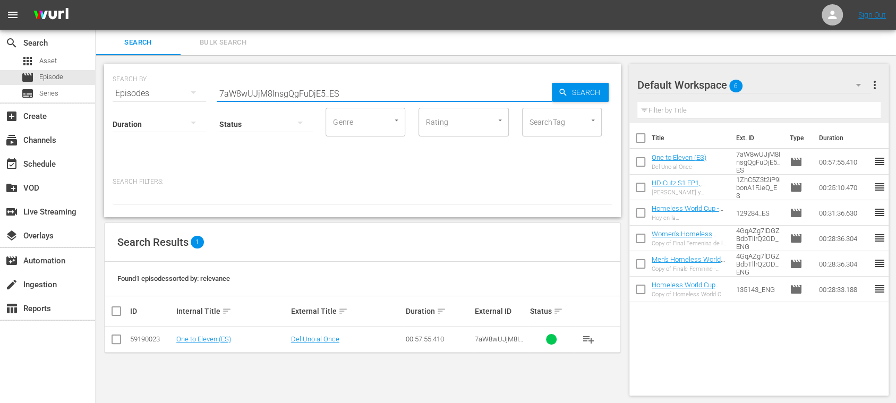
drag, startPoint x: 340, startPoint y: 94, endPoint x: 82, endPoint y: 86, distance: 258.8
click at [96, 0] on div "search Search apps Asset movie Episode subtitles Series add_box Create subscrip…" at bounding box center [496, 0] width 800 height 0
click at [370, 92] on input "text" at bounding box center [384, 93] width 335 height 25
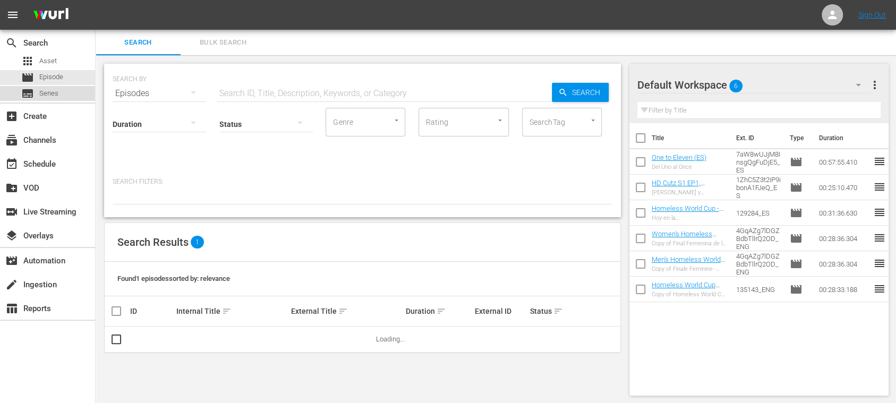
click at [58, 93] on div "subtitles Series" at bounding box center [47, 93] width 95 height 15
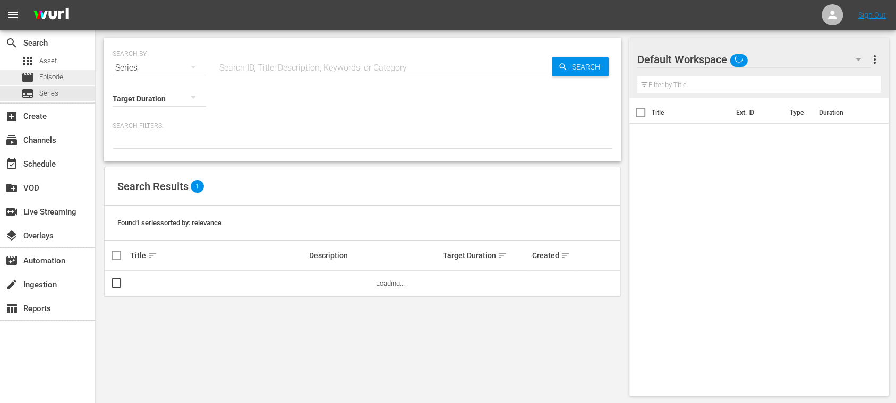
click at [62, 78] on span "Episode" at bounding box center [51, 77] width 24 height 11
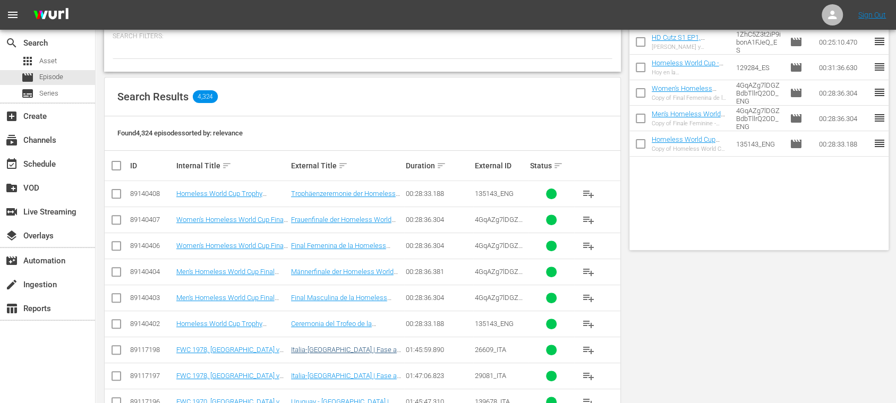
scroll to position [189, 0]
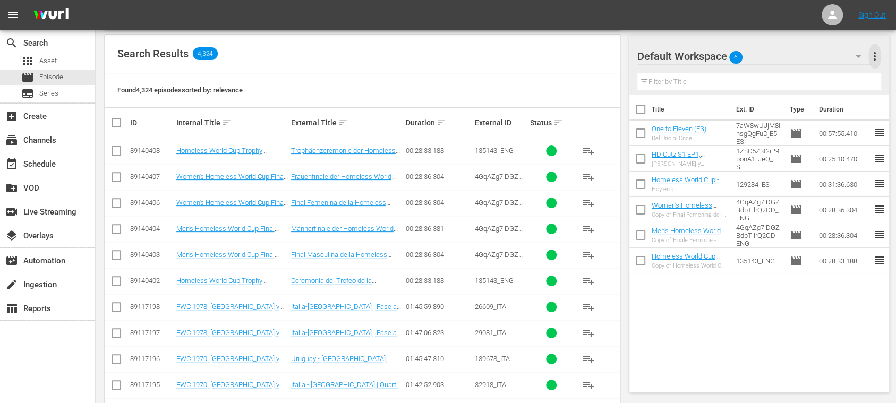
click at [877, 58] on span "more_vert" at bounding box center [874, 56] width 13 height 13
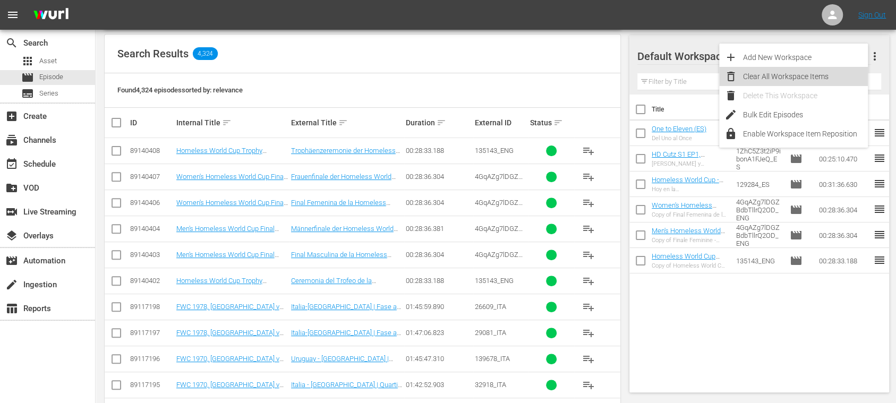
click at [814, 73] on div "Clear All Workspace Items" at bounding box center [805, 76] width 125 height 19
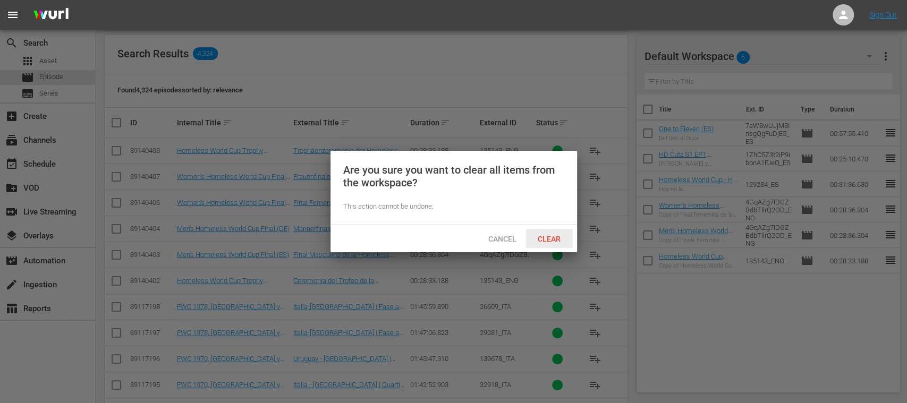
click at [551, 233] on div "Clear" at bounding box center [549, 239] width 47 height 20
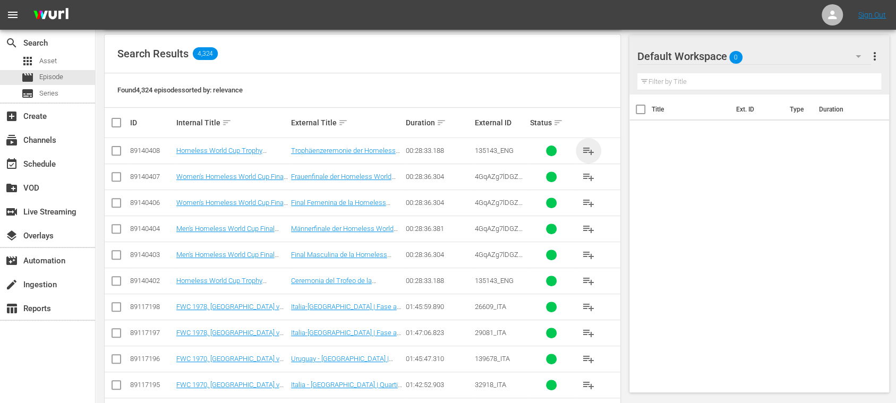
click at [591, 149] on span "playlist_add" at bounding box center [588, 150] width 13 height 13
click at [590, 177] on span "playlist_add" at bounding box center [588, 176] width 13 height 13
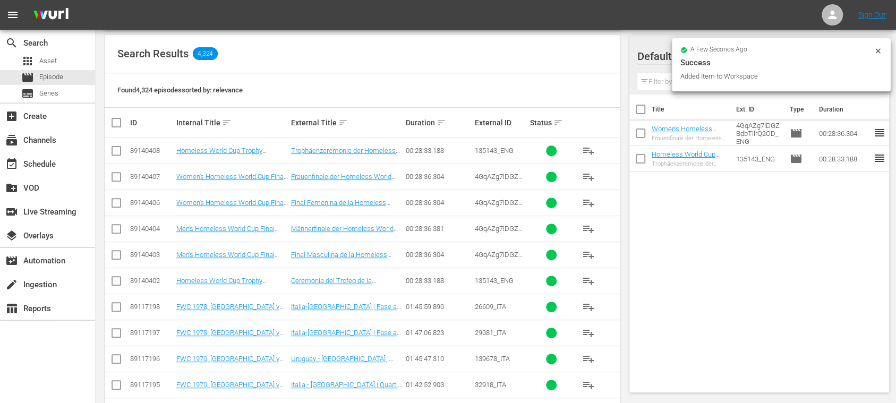
click at [586, 226] on span "playlist_add" at bounding box center [588, 229] width 13 height 13
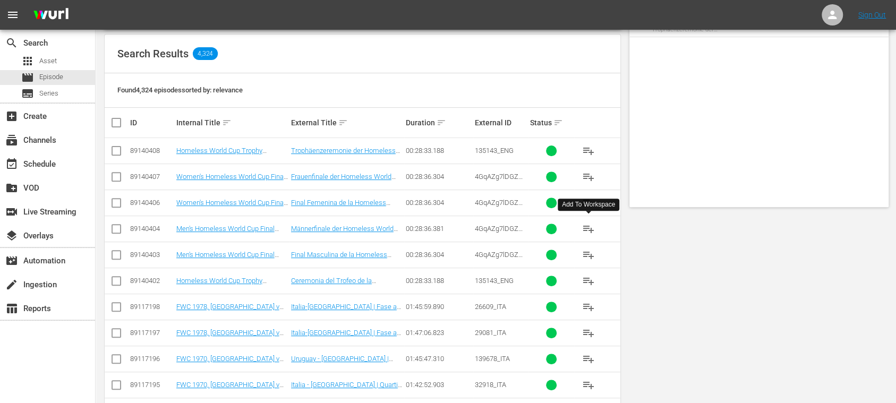
scroll to position [0, 0]
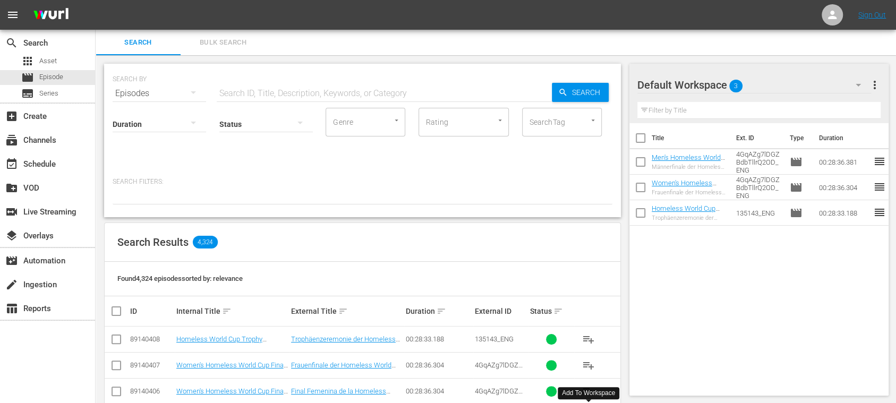
click at [297, 86] on input "text" at bounding box center [384, 93] width 335 height 25
paste input "5L083dHiRykjHoNgHP5hCb_DE"
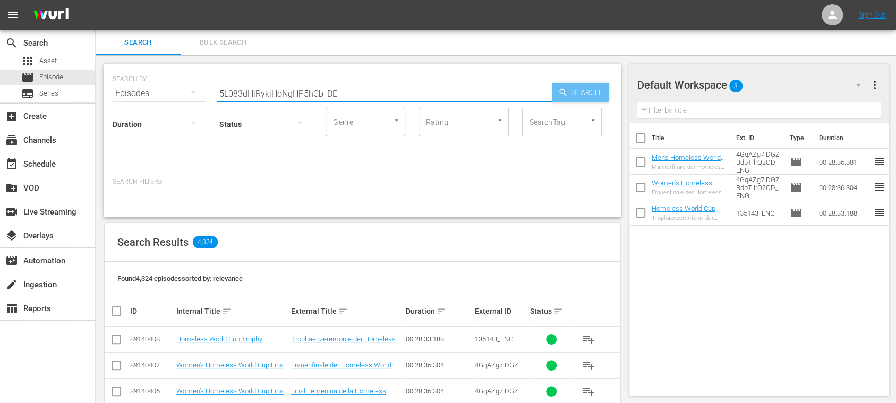
click at [576, 90] on span "Search" at bounding box center [588, 92] width 41 height 19
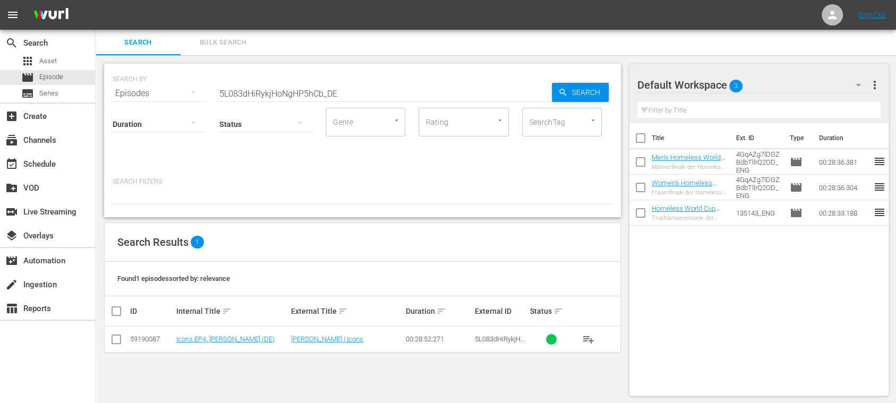
click at [588, 337] on span "playlist_add" at bounding box center [588, 339] width 13 height 13
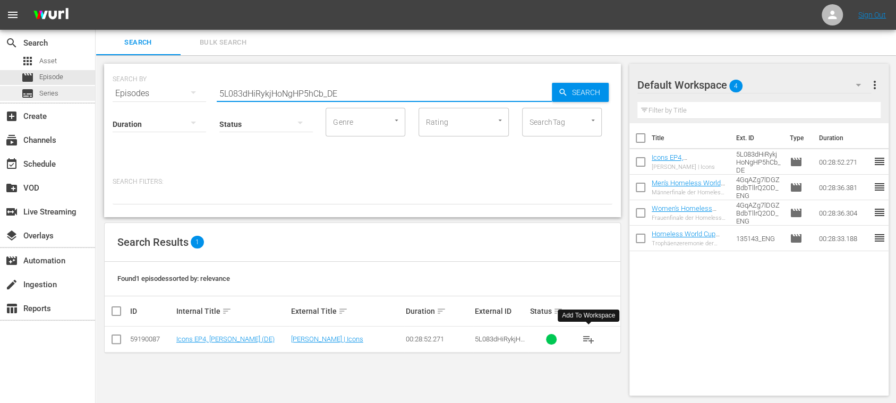
drag, startPoint x: 343, startPoint y: 93, endPoint x: 80, endPoint y: 93, distance: 263.4
click at [96, 0] on div "search Search apps Asset movie Episode subtitles Series add_box Create subscrip…" at bounding box center [496, 0] width 800 height 0
paste input "138049"
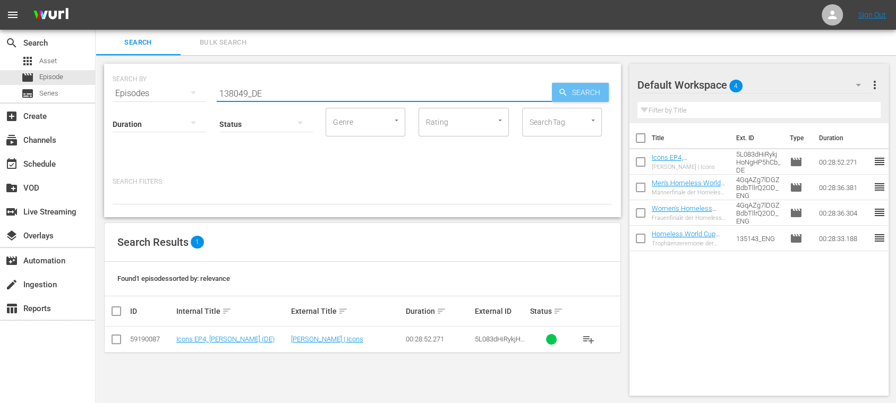
click at [568, 93] on span "Search" at bounding box center [588, 92] width 41 height 19
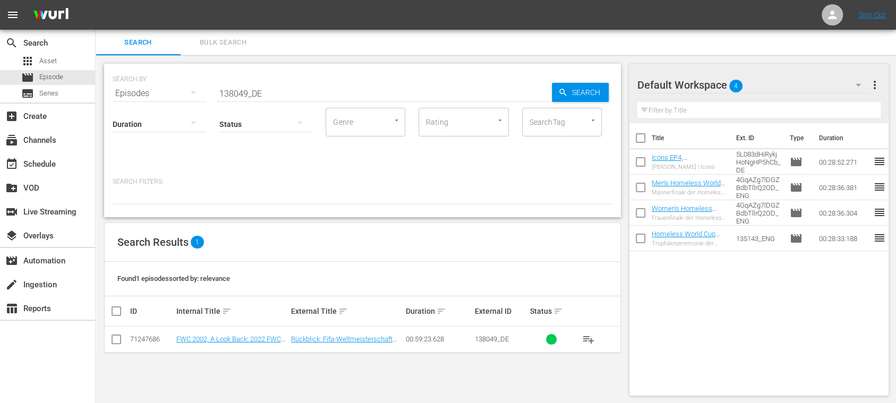
click at [246, 40] on span "Bulk Search" at bounding box center [223, 43] width 72 height 12
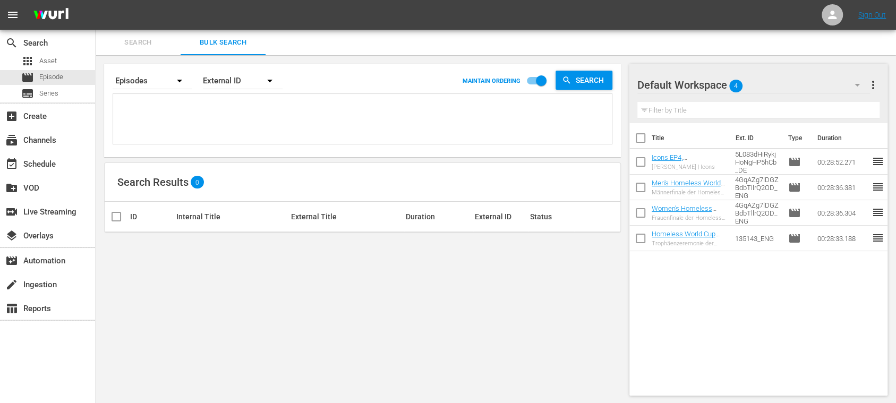
click at [181, 112] on textarea at bounding box center [364, 121] width 496 height 48
paste textarea "133708_DE 4244_DE 134760_DE 138049_DE 133702_DE 3BQi9smXewHapsSUEwW9Tm_DE 4ZO0k…"
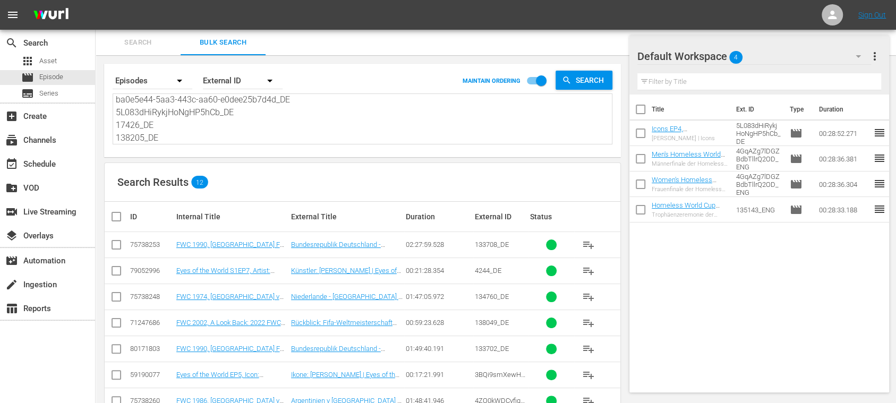
scroll to position [158, 0]
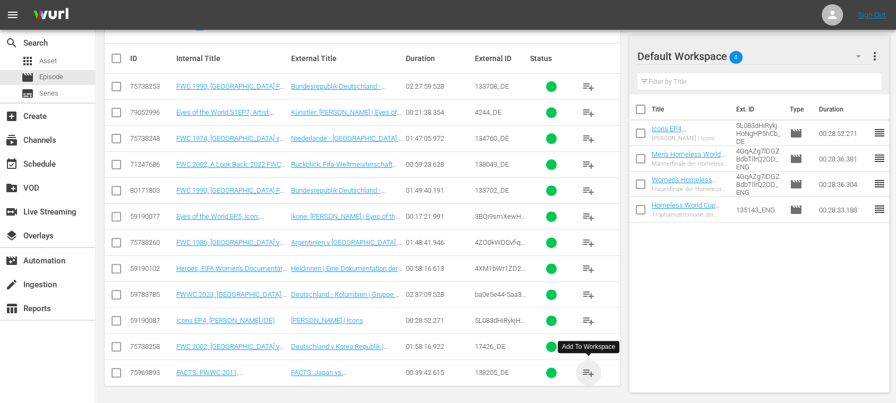
click at [589, 370] on span "playlist_add" at bounding box center [588, 372] width 13 height 13
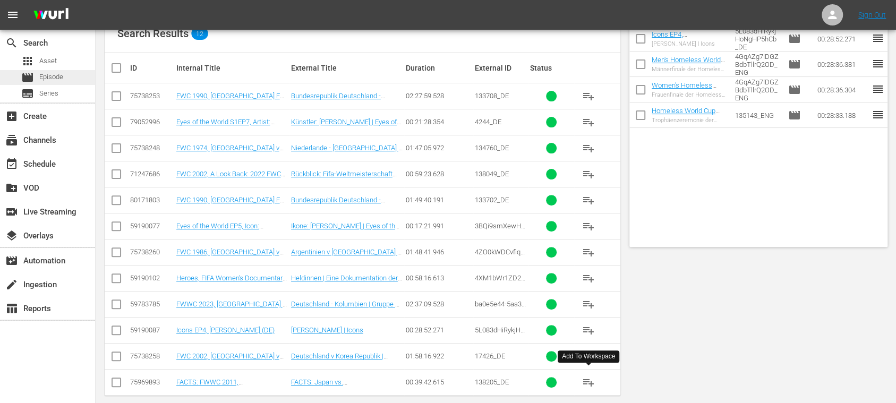
scroll to position [0, 0]
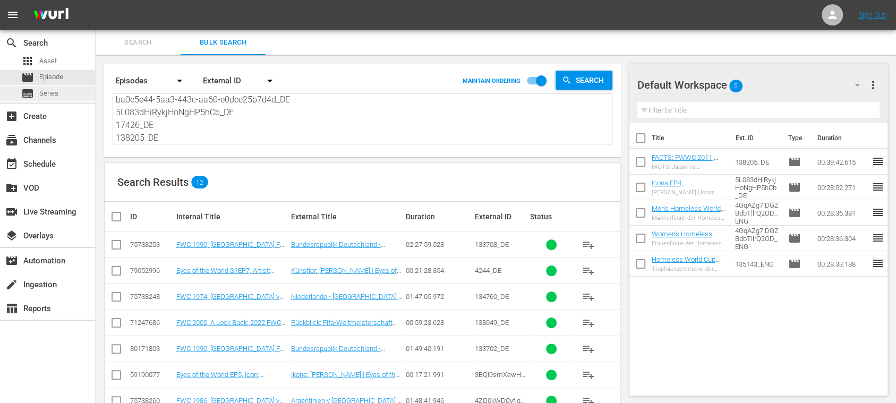
click at [54, 88] on span "Series" at bounding box center [48, 93] width 19 height 11
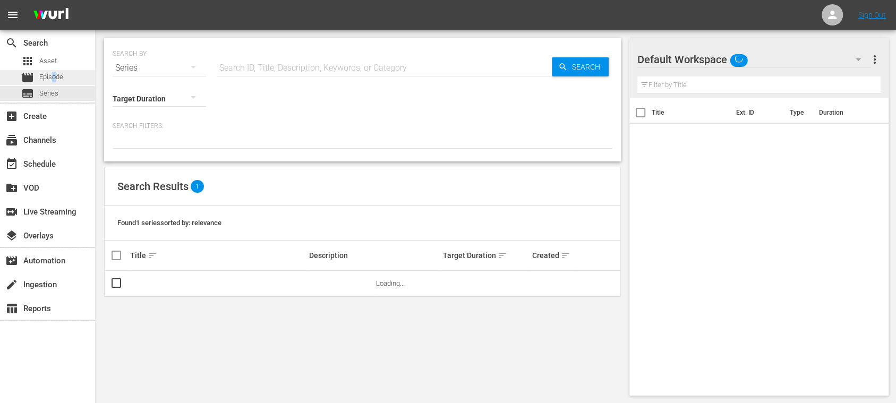
click at [54, 78] on span "Episode" at bounding box center [51, 77] width 24 height 11
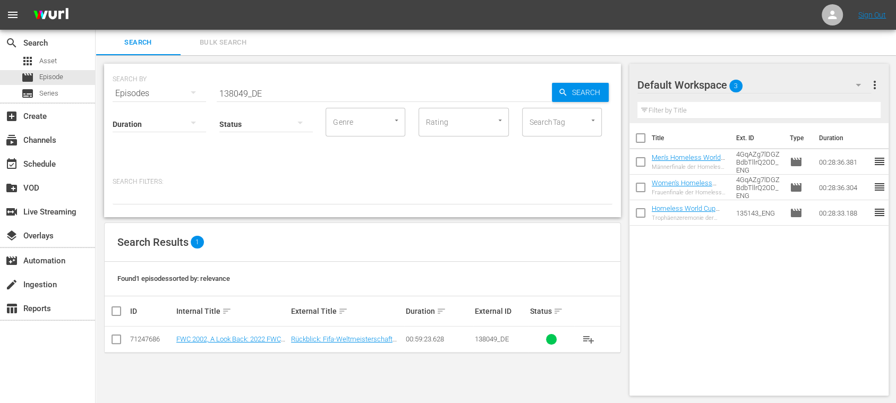
drag, startPoint x: 267, startPoint y: 93, endPoint x: 133, endPoint y: 92, distance: 133.3
click at [133, 92] on div "SEARCH BY Search By Episodes Search ID, Title, Description, Keywords, or Catego…" at bounding box center [363, 87] width 500 height 38
click at [577, 96] on span "Search" at bounding box center [588, 92] width 41 height 19
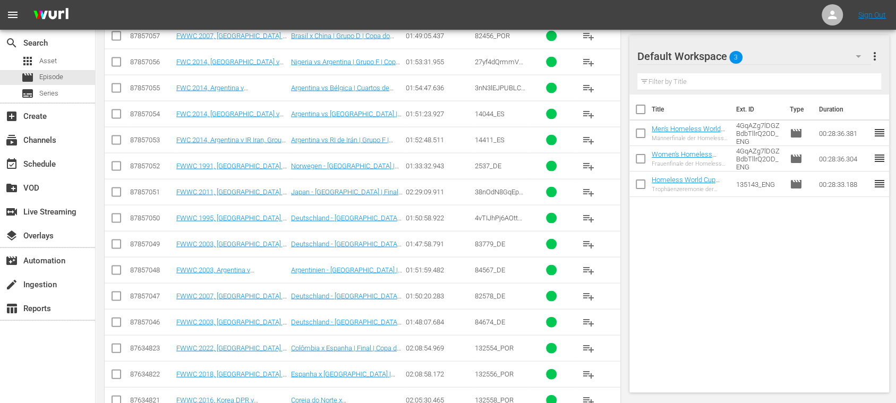
scroll to position [992, 0]
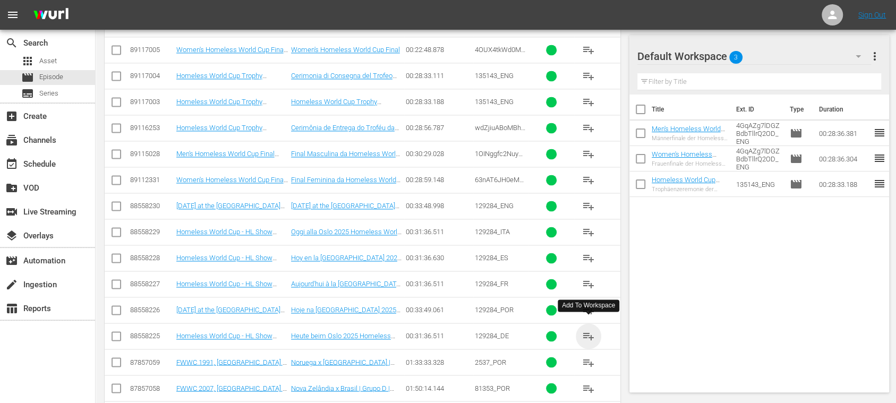
click at [591, 330] on span "playlist_add" at bounding box center [588, 336] width 13 height 13
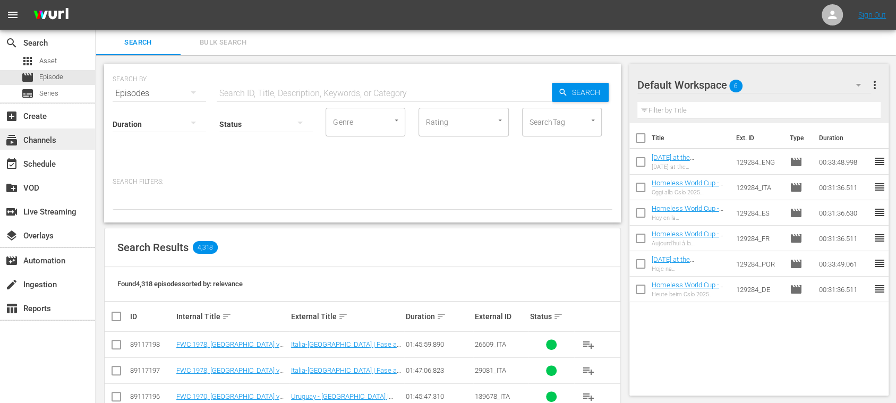
click at [54, 134] on div "subscriptions Channels" at bounding box center [29, 139] width 59 height 10
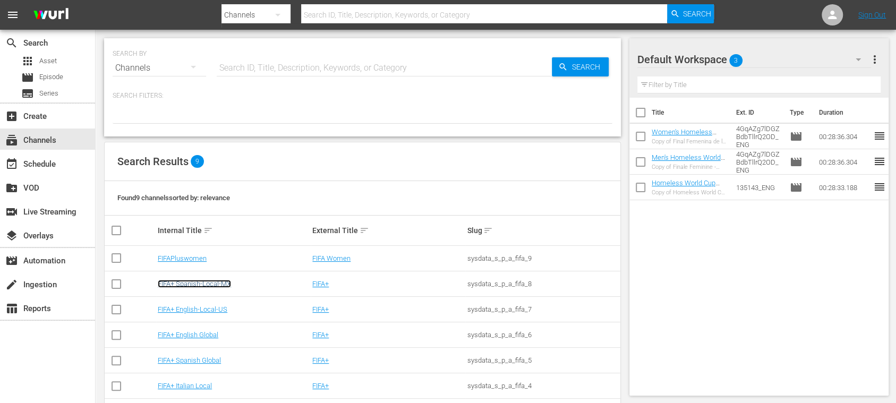
click at [228, 281] on link "FIFA+ Spanish-Local-MX" at bounding box center [194, 284] width 73 height 8
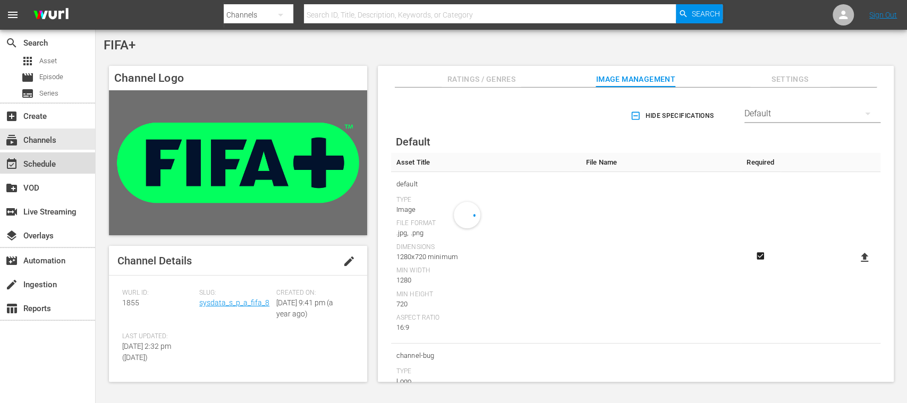
click at [57, 161] on div "event_available Schedule" at bounding box center [29, 163] width 59 height 10
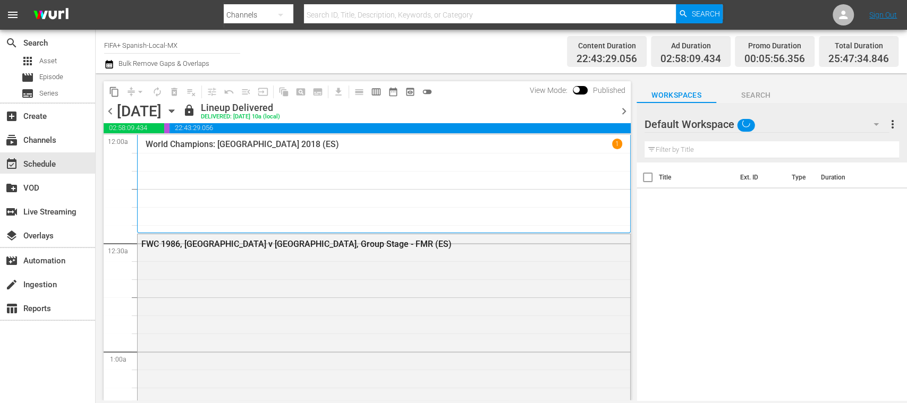
click at [621, 109] on span "chevron_right" at bounding box center [623, 111] width 13 height 13
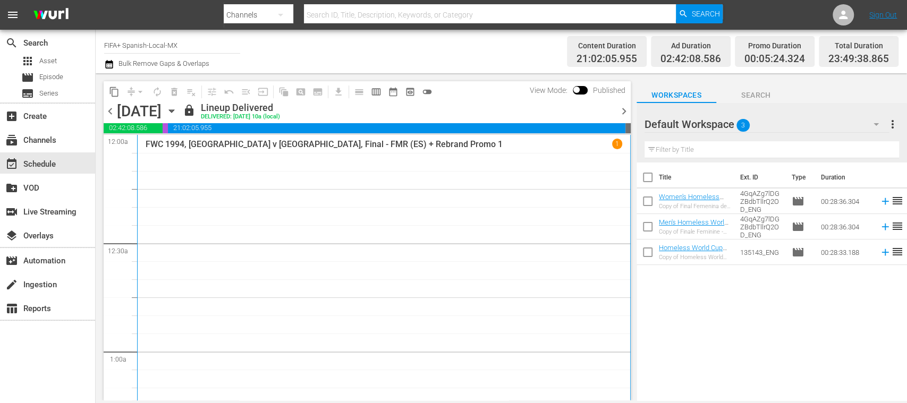
click at [621, 109] on span "chevron_right" at bounding box center [623, 111] width 13 height 13
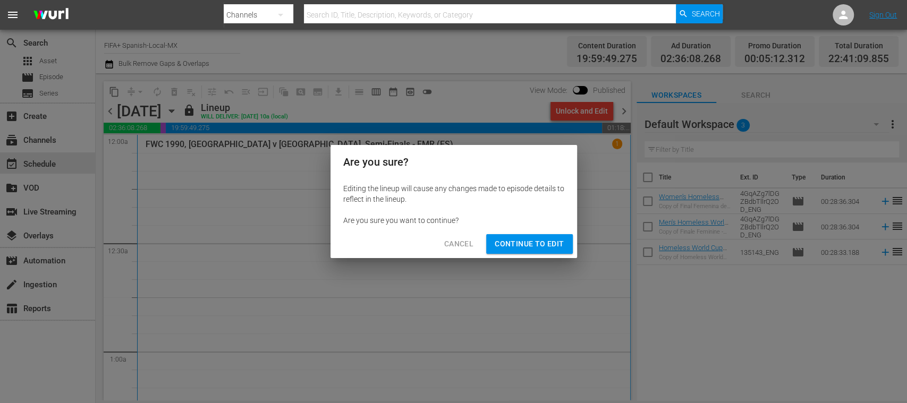
click at [548, 243] on span "Continue to Edit" at bounding box center [528, 243] width 69 height 13
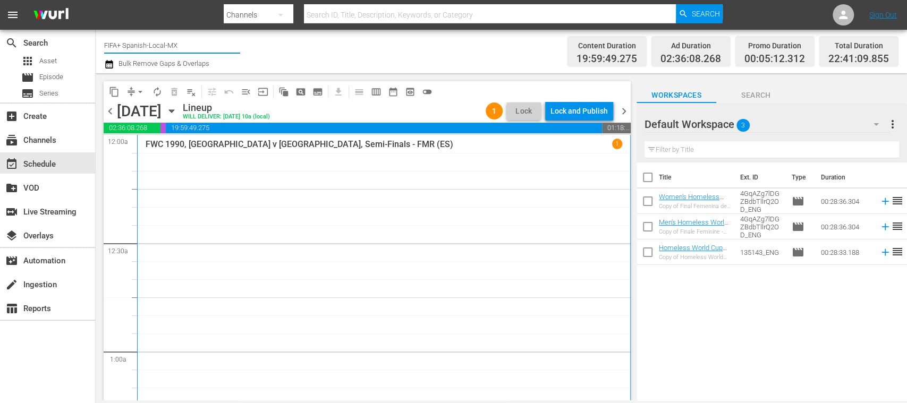
drag, startPoint x: 163, startPoint y: 48, endPoint x: 217, endPoint y: 47, distance: 54.2
click at [217, 47] on input "FIFA+ Spanish-Local-MX" at bounding box center [172, 44] width 136 height 25
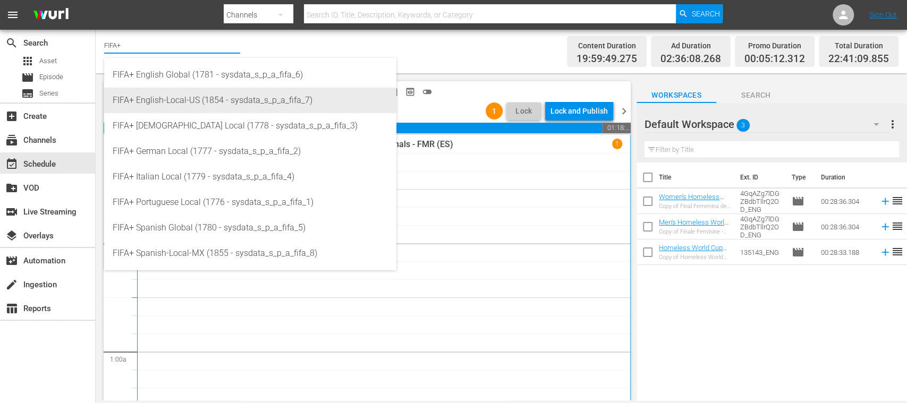
click at [210, 98] on div "FIFA+ English-Local-US (1854 - sysdata_s_p_a_fifa_7)" at bounding box center [250, 100] width 275 height 25
type input "FIFA+ English-Local-US (1854 - sysdata_s_p_a_fifa_7)"
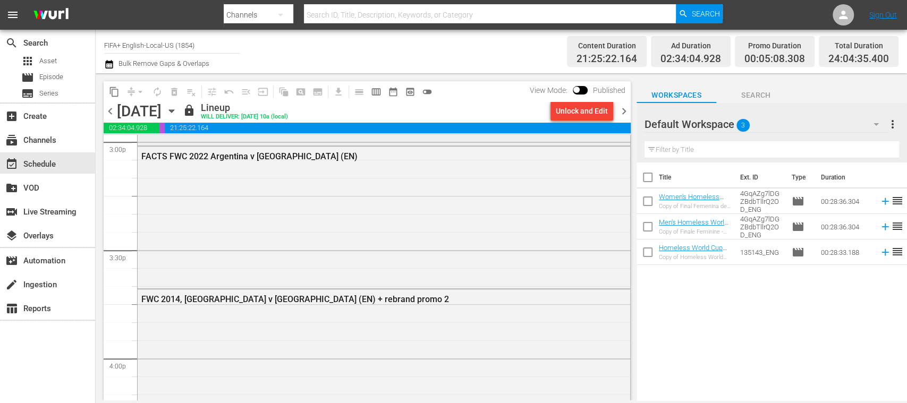
scroll to position [3220, 0]
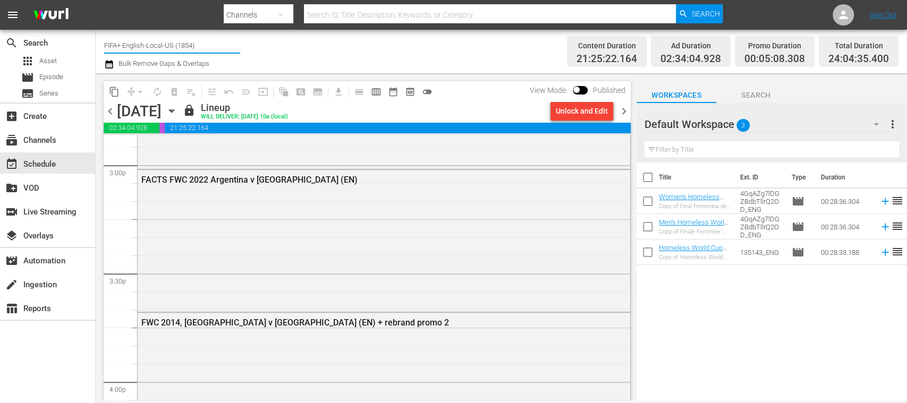
drag, startPoint x: 127, startPoint y: 42, endPoint x: 223, endPoint y: 44, distance: 95.6
click at [223, 44] on input "FIFA+ English-Local-US (1854)" at bounding box center [172, 44] width 136 height 25
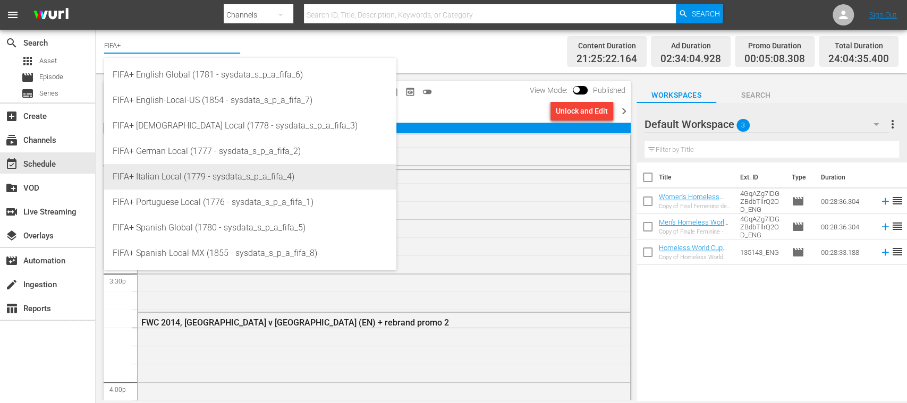
click at [172, 170] on div "FIFA+ Italian Local (1779 - sysdata_s_p_a_fifa_4)" at bounding box center [250, 176] width 275 height 25
type input "FIFA+ Italian Local (1779 - sysdata_s_p_a_fifa_4)"
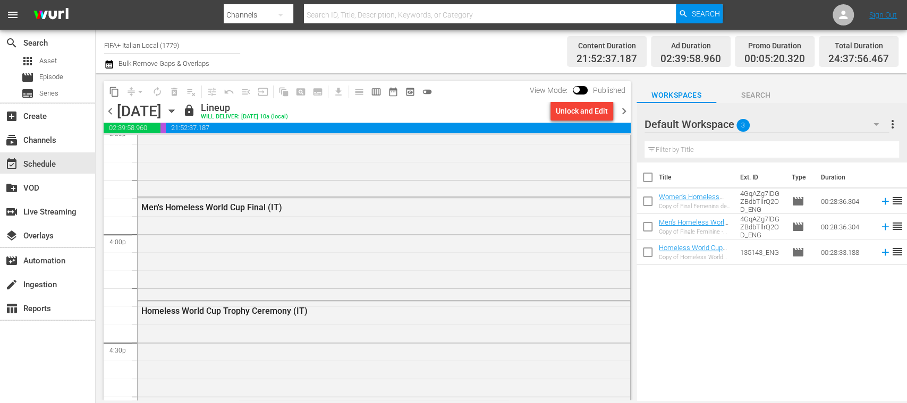
scroll to position [3344, 0]
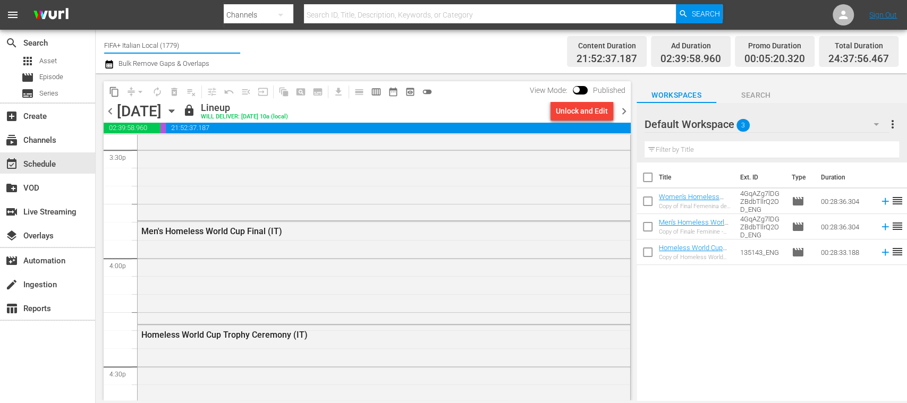
drag, startPoint x: 227, startPoint y: 51, endPoint x: 238, endPoint y: 51, distance: 11.2
click at [238, 51] on input "FIFA+ Italian Local (1779)" at bounding box center [172, 44] width 136 height 25
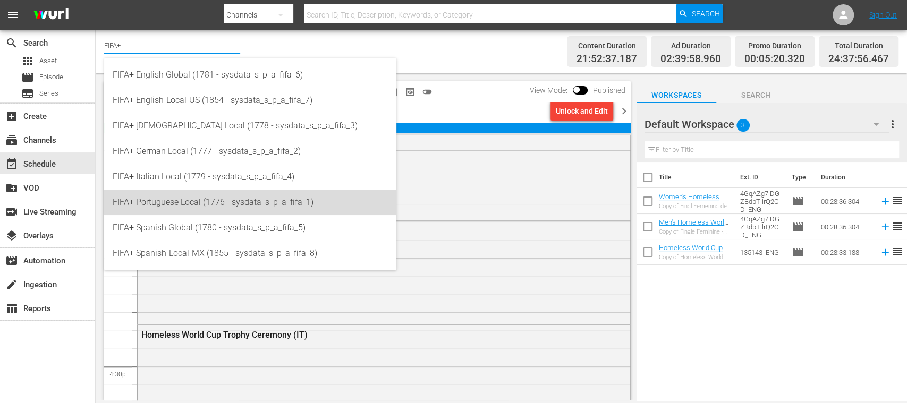
click at [210, 191] on div "FIFA+ Portuguese Local (1776 - sysdata_s_p_a_fifa_1)" at bounding box center [250, 202] width 275 height 25
type input "FIFA+ Portuguese Local (1776 - sysdata_s_p_a_fifa_1)"
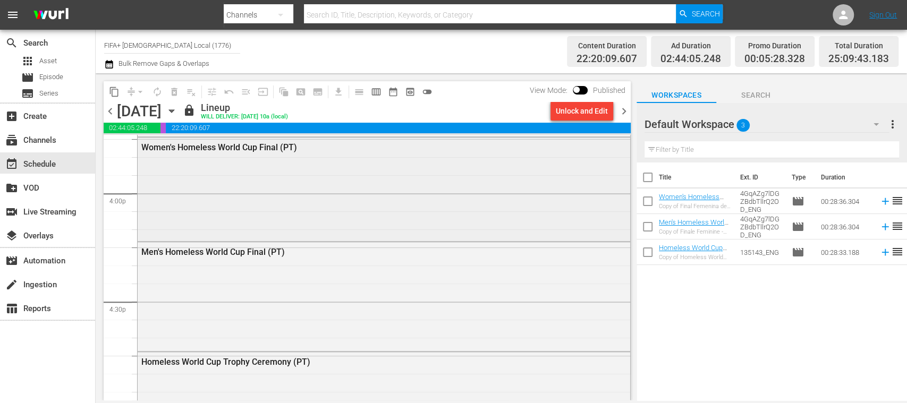
scroll to position [3384, 0]
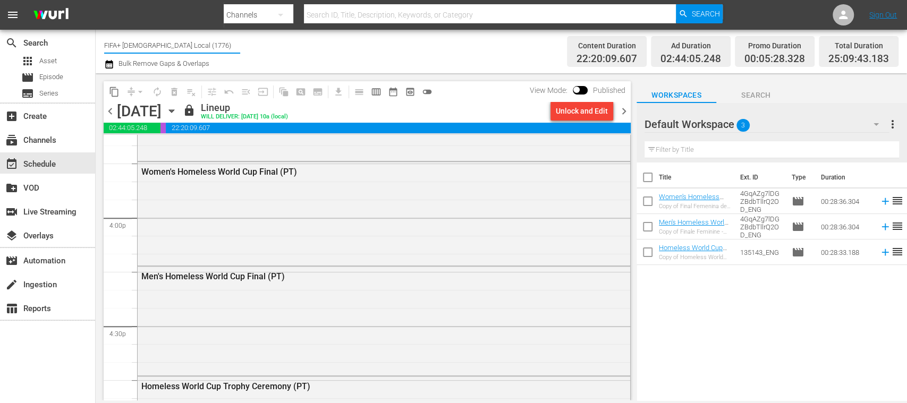
drag, startPoint x: 123, startPoint y: 47, endPoint x: 298, endPoint y: 49, distance: 175.3
click at [298, 49] on div "Channel Title FIFA+ Portuguese Local (1776) Bulk Remove Gaps & Overlaps" at bounding box center [320, 51] width 433 height 38
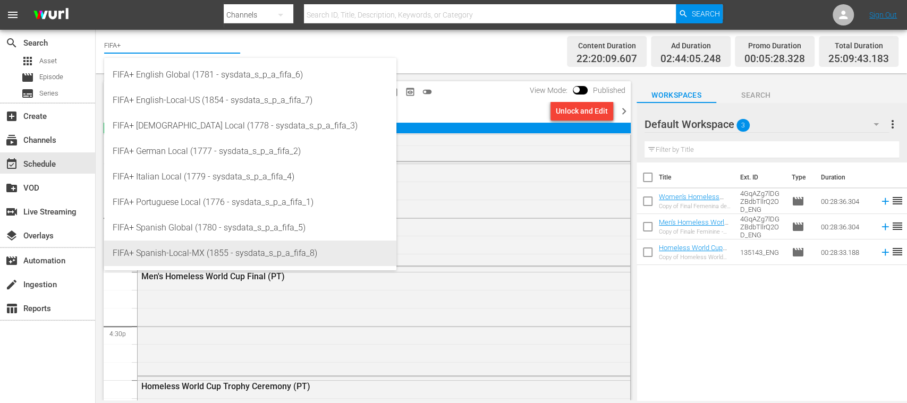
click at [189, 251] on div "FIFA+ Spanish-Local-MX (1855 - sysdata_s_p_a_fifa_8)" at bounding box center [250, 253] width 275 height 25
type input "FIFA+ Spanish-Local-MX (1855 - sysdata_s_p_a_fifa_8)"
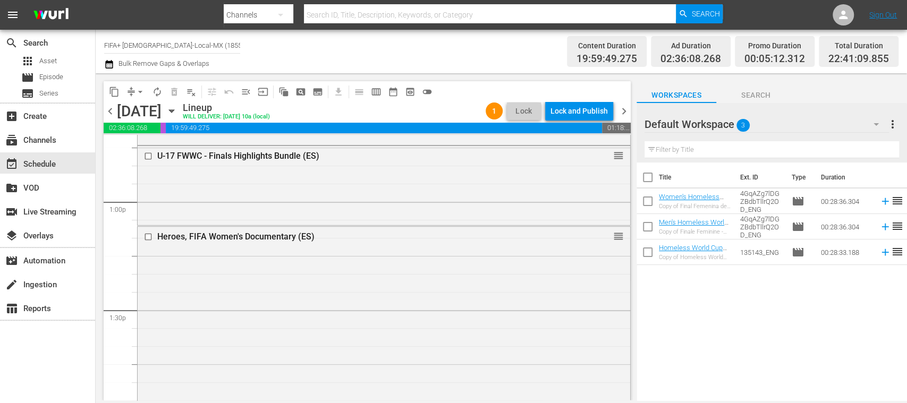
scroll to position [2710, 0]
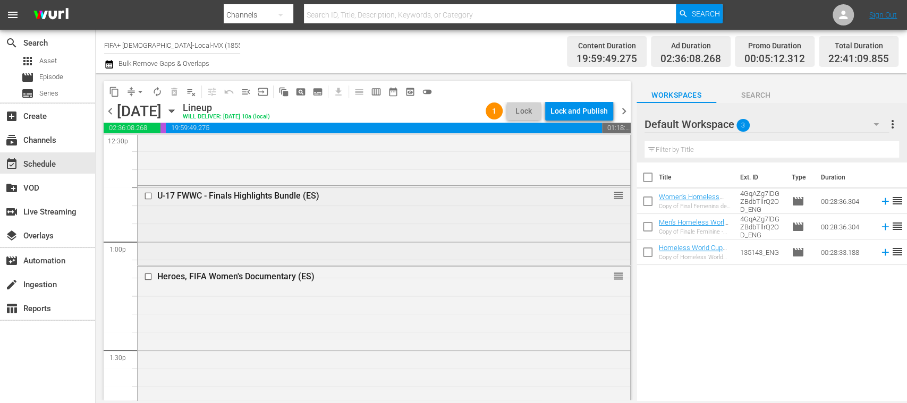
click at [149, 195] on input "checkbox" at bounding box center [149, 196] width 11 height 9
click at [173, 91] on span "delete_forever_outlined" at bounding box center [174, 92] width 11 height 11
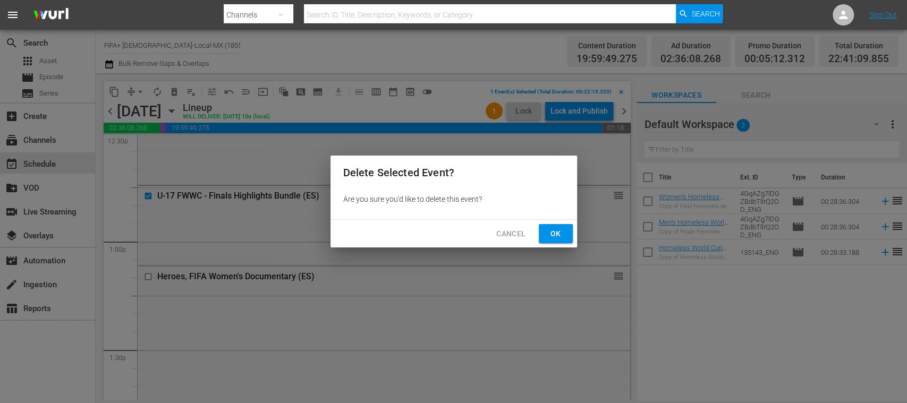
click at [506, 232] on span "Cancel" at bounding box center [510, 233] width 29 height 13
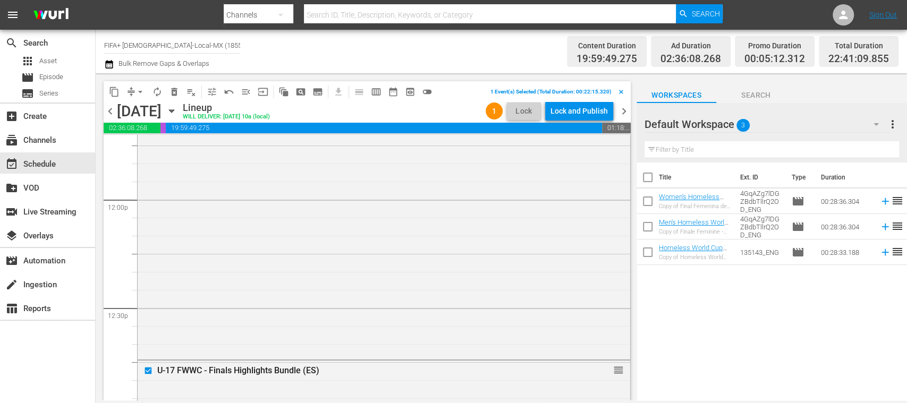
scroll to position [2750, 0]
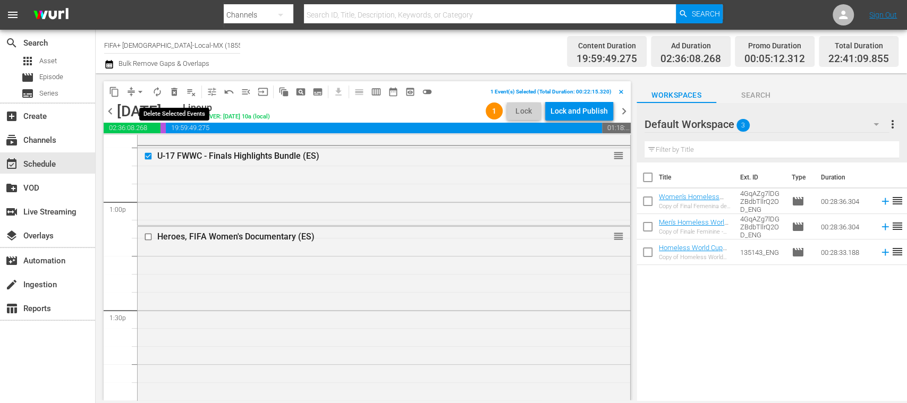
click at [176, 90] on span "delete_forever_outlined" at bounding box center [174, 92] width 11 height 11
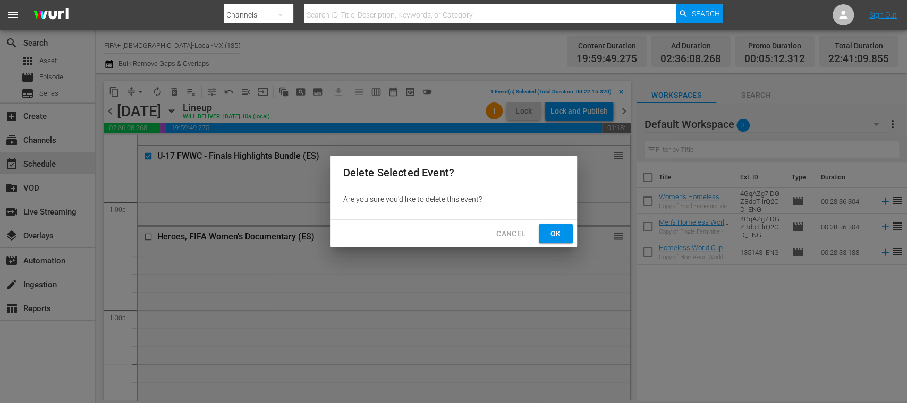
click at [551, 234] on span "Ok" at bounding box center [555, 233] width 17 height 13
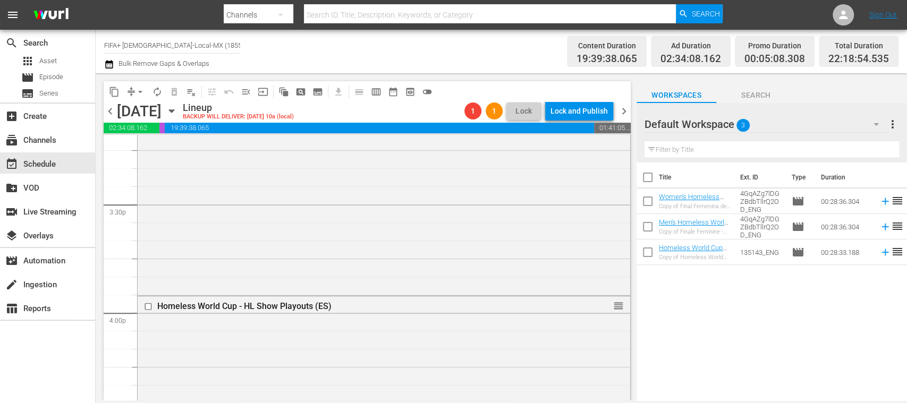
scroll to position [3273, 0]
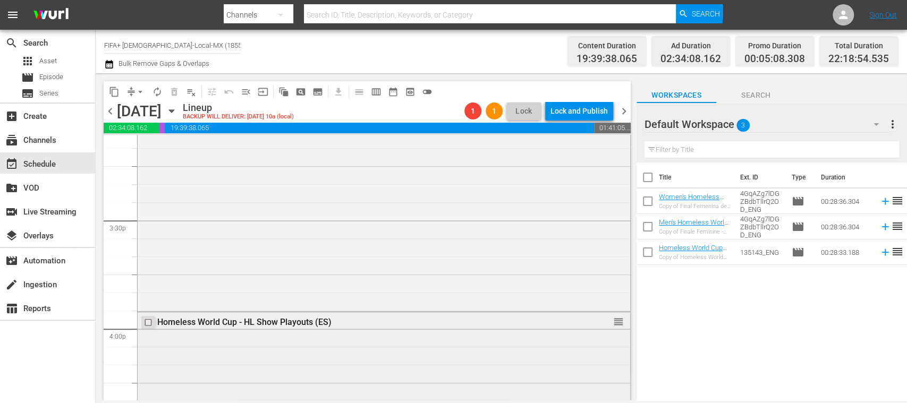
click at [150, 323] on input "checkbox" at bounding box center [149, 322] width 11 height 9
click at [175, 97] on span "delete_forever_outlined" at bounding box center [174, 92] width 11 height 11
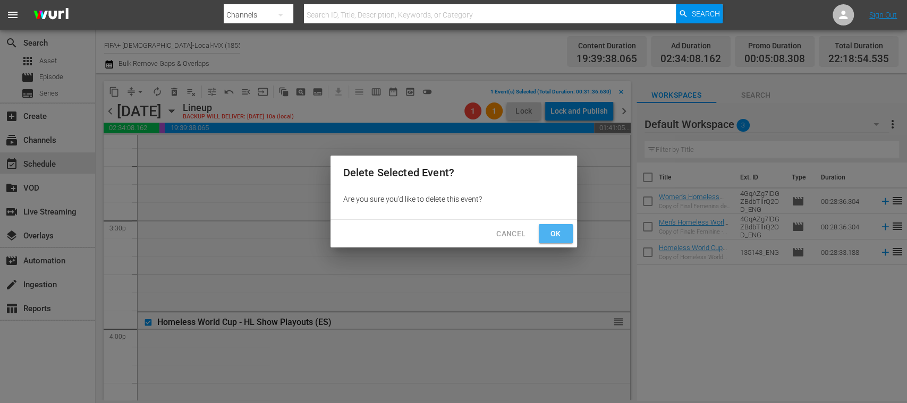
click at [553, 236] on span "Ok" at bounding box center [555, 233] width 17 height 13
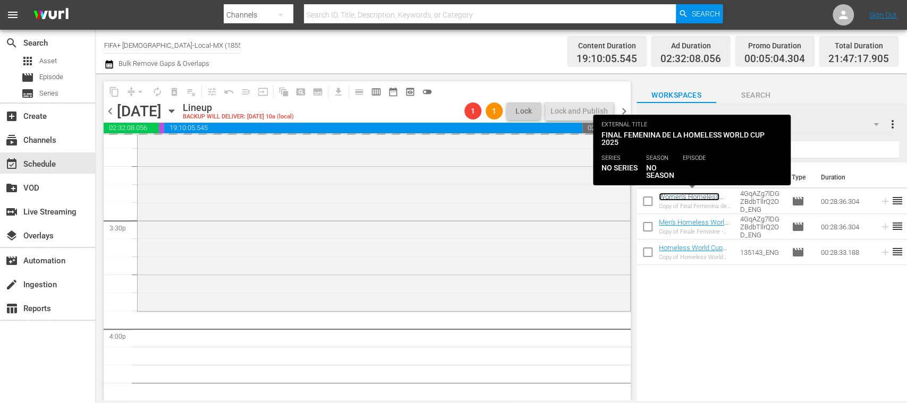
scroll to position [3462, 0]
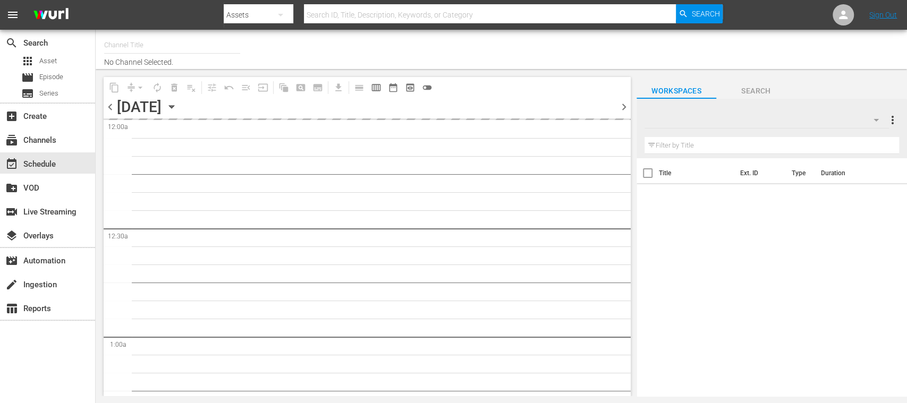
type input "FIFA+ [DEMOGRAPHIC_DATA]-Local-MX (1855)"
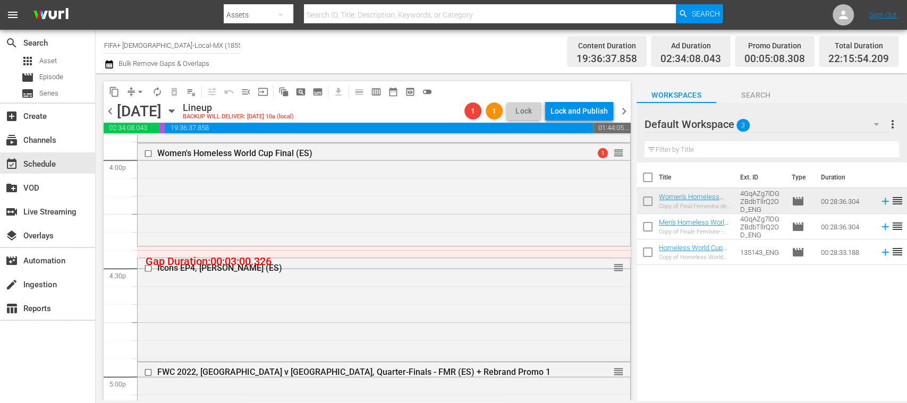
scroll to position [3458, 0]
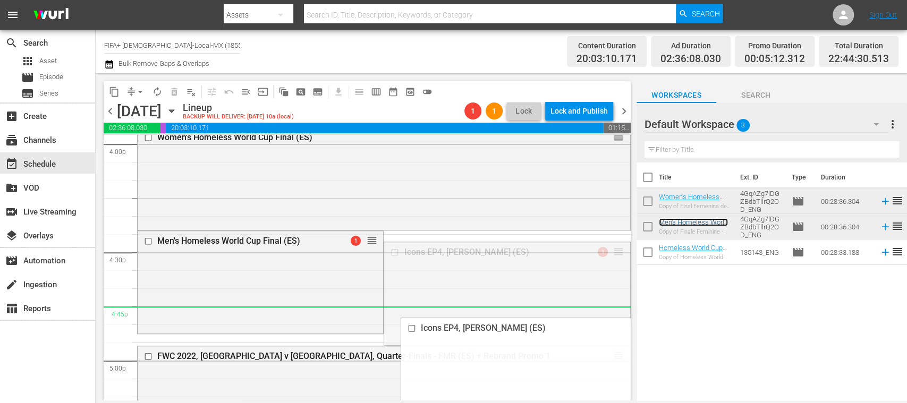
drag, startPoint x: 605, startPoint y: 250, endPoint x: 637, endPoint y: 272, distance: 38.5
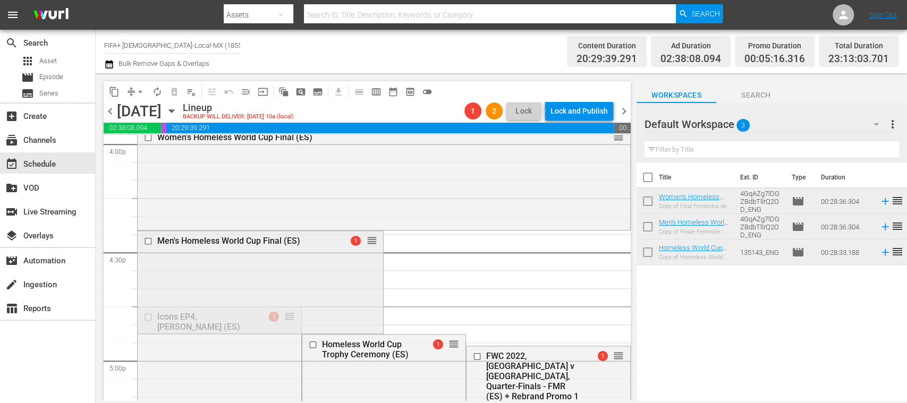
click at [152, 324] on div "Men's Homeless World Cup Final (ES) 1 reorder" at bounding box center [260, 281] width 245 height 100
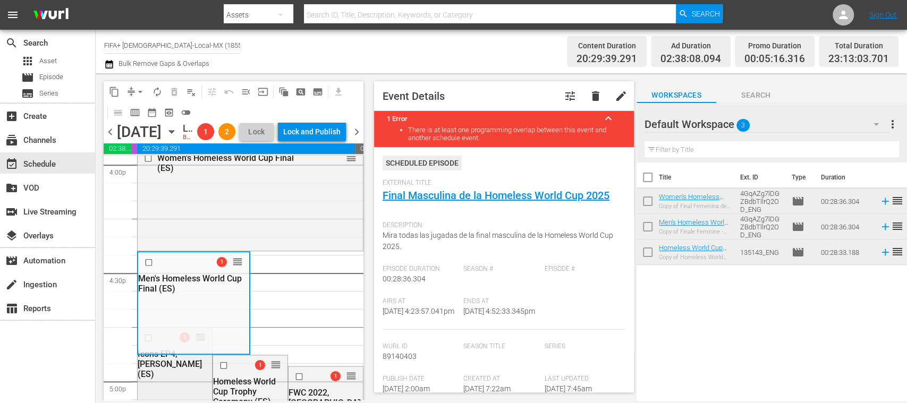
click at [173, 377] on div "Icons EP4, [PERSON_NAME] (ES)" at bounding box center [174, 364] width 72 height 30
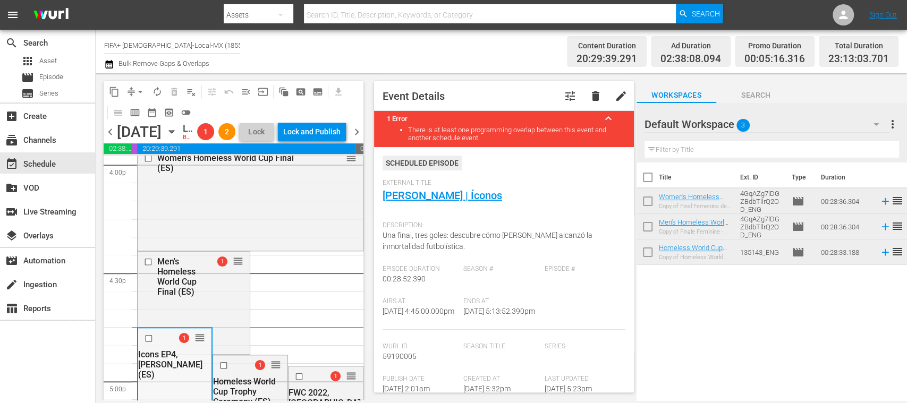
click at [151, 343] on input "checkbox" at bounding box center [149, 338] width 11 height 9
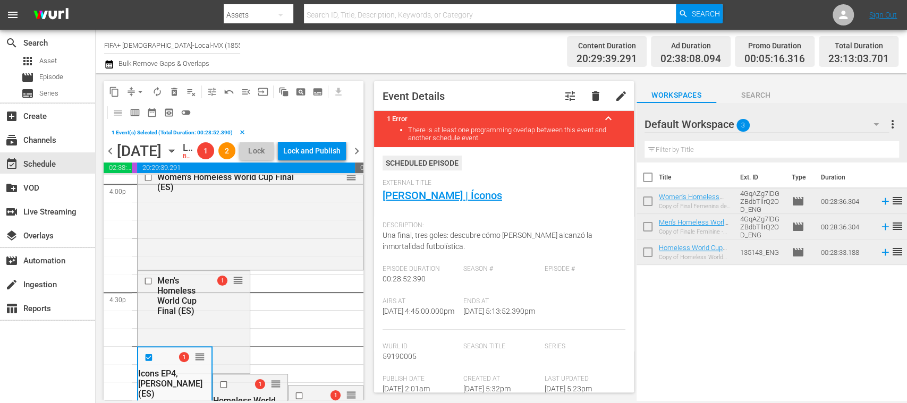
scroll to position [3646, 0]
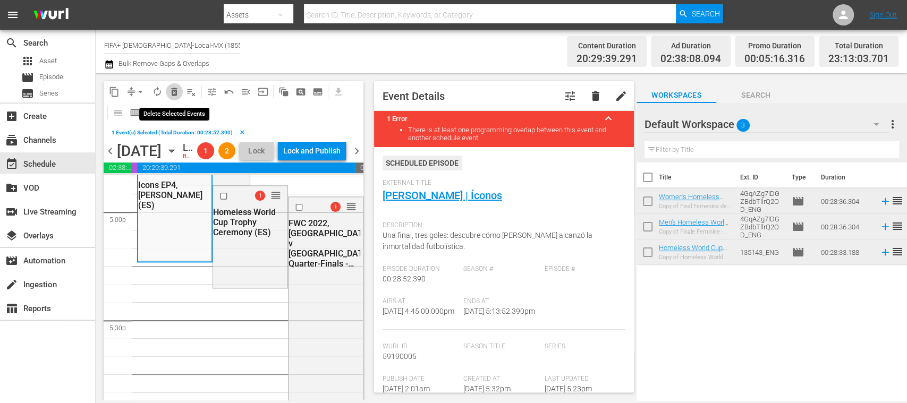
click at [173, 93] on span "delete_forever_outlined" at bounding box center [174, 92] width 11 height 11
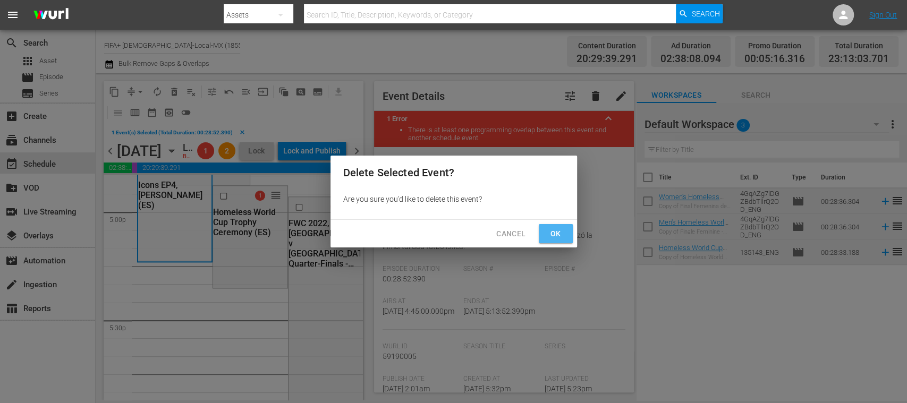
click at [562, 232] on span "Ok" at bounding box center [555, 233] width 17 height 13
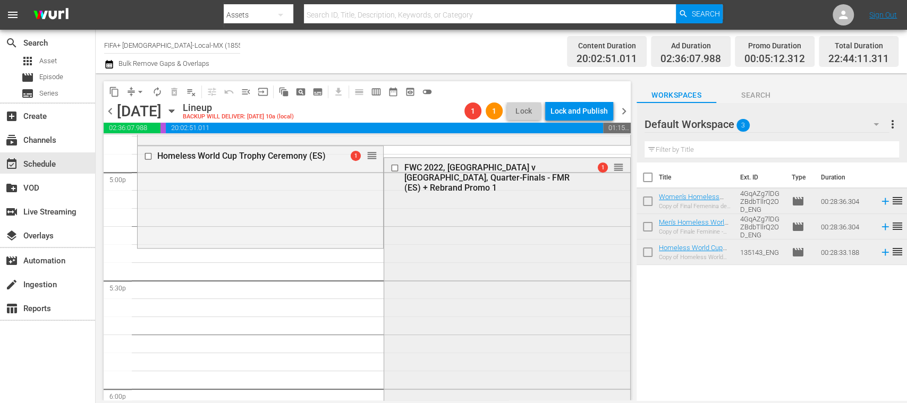
scroll to position [3458, 0]
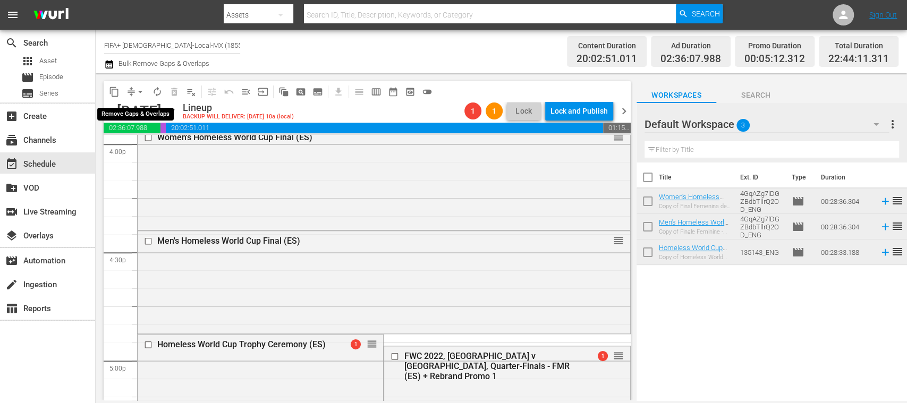
click at [143, 91] on span "arrow_drop_down" at bounding box center [140, 92] width 11 height 11
click at [177, 152] on li "Align to End of Previous Day" at bounding box center [141, 149] width 112 height 18
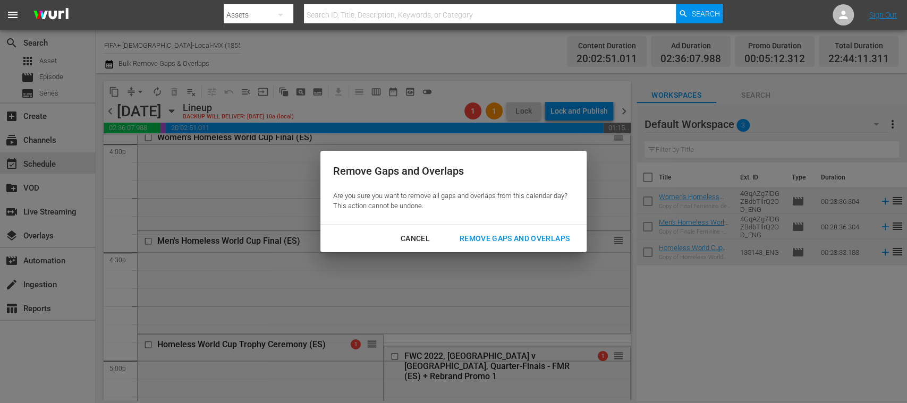
click at [506, 238] on div "Remove Gaps and Overlaps" at bounding box center [514, 238] width 127 height 13
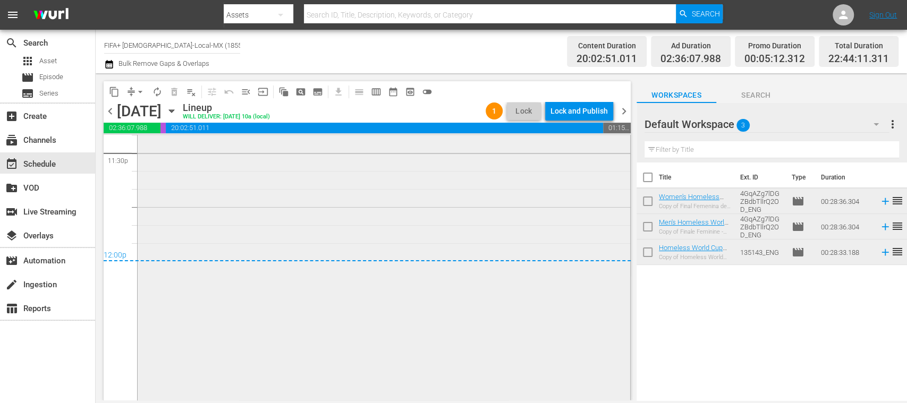
scroll to position [5111, 0]
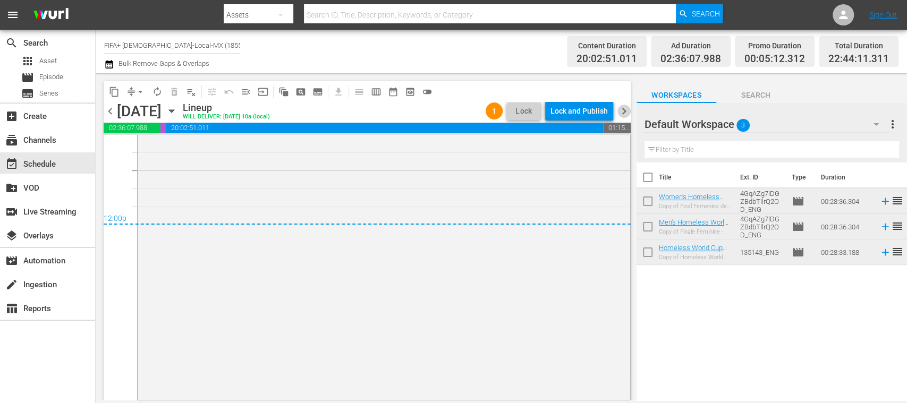
click at [625, 109] on span "chevron_right" at bounding box center [623, 111] width 13 height 13
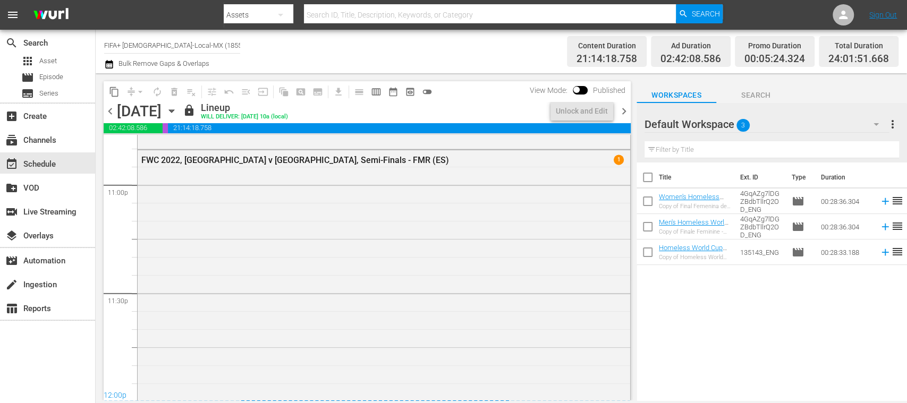
scroll to position [5107, 0]
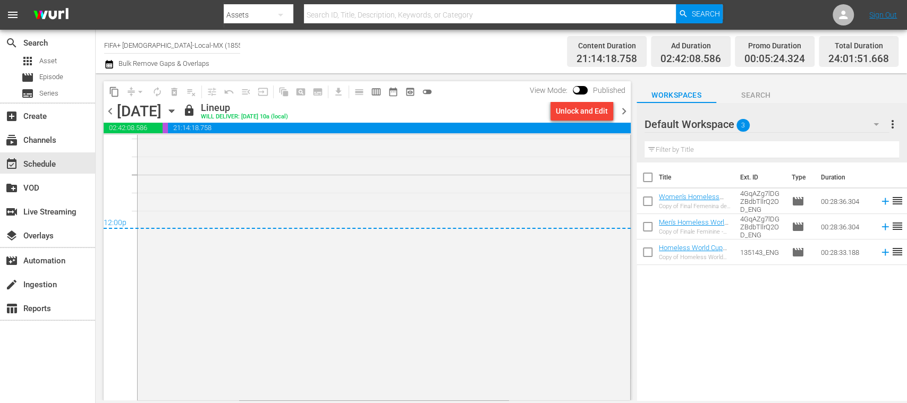
click at [594, 113] on div "Unlock and Edit" at bounding box center [582, 110] width 52 height 19
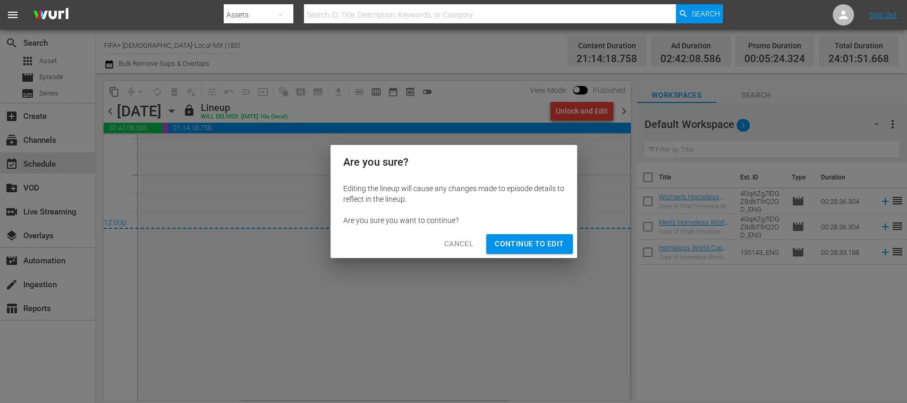
click at [545, 242] on span "Continue to Edit" at bounding box center [528, 243] width 69 height 13
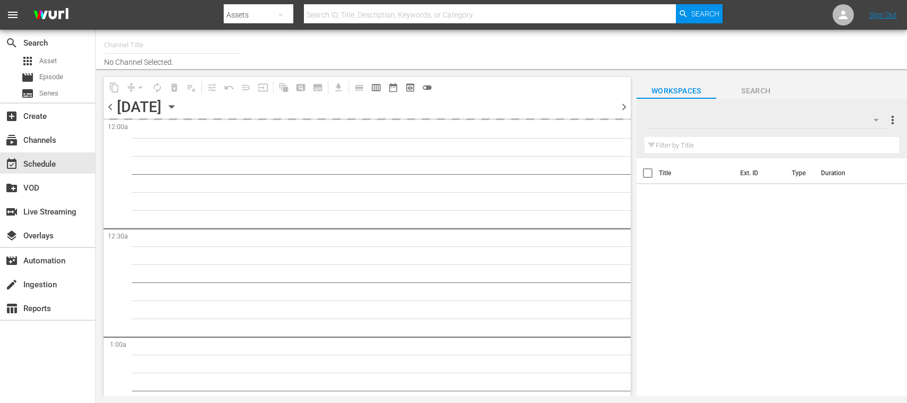
type input "FIFA+ [DEMOGRAPHIC_DATA]-Local-MX (1855)"
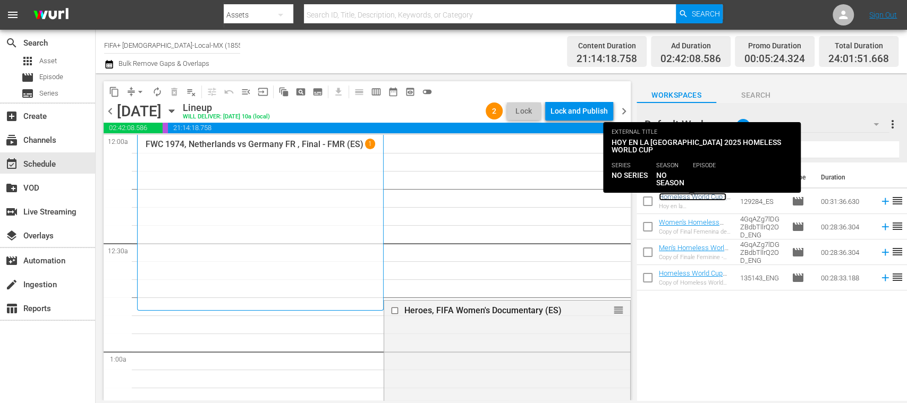
click at [686, 200] on link "Homeless World Cup - HL Show Playouts (ES)" at bounding box center [693, 201] width 69 height 16
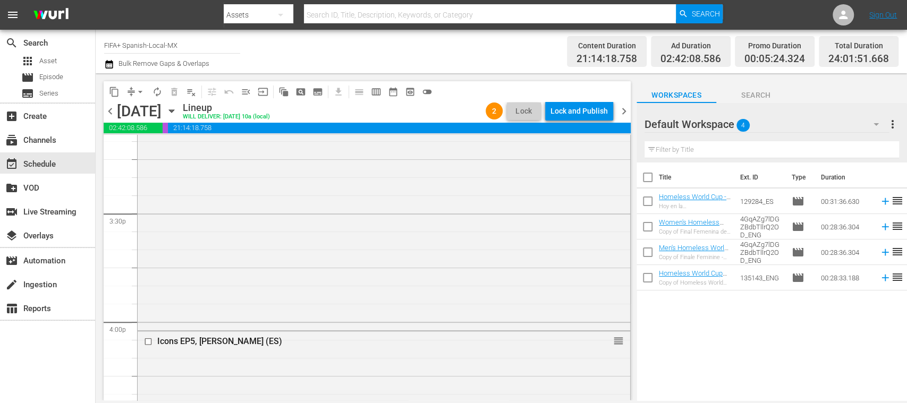
scroll to position [3367, 0]
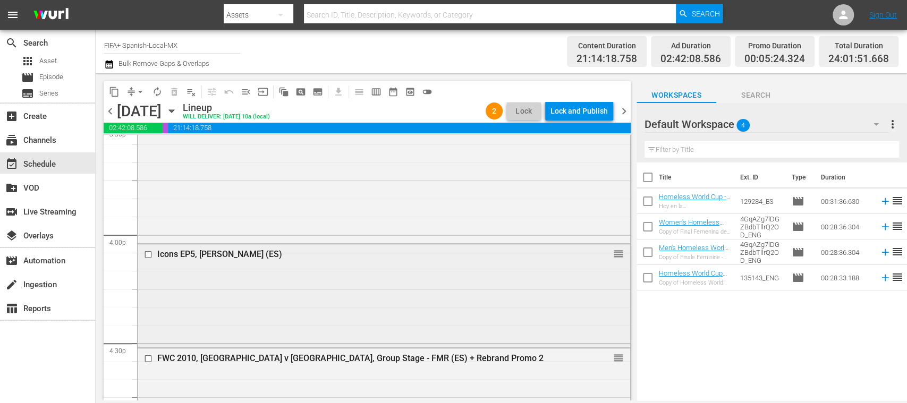
click at [148, 255] on input "checkbox" at bounding box center [149, 254] width 11 height 9
click at [174, 91] on span "delete_forever_outlined" at bounding box center [174, 92] width 11 height 11
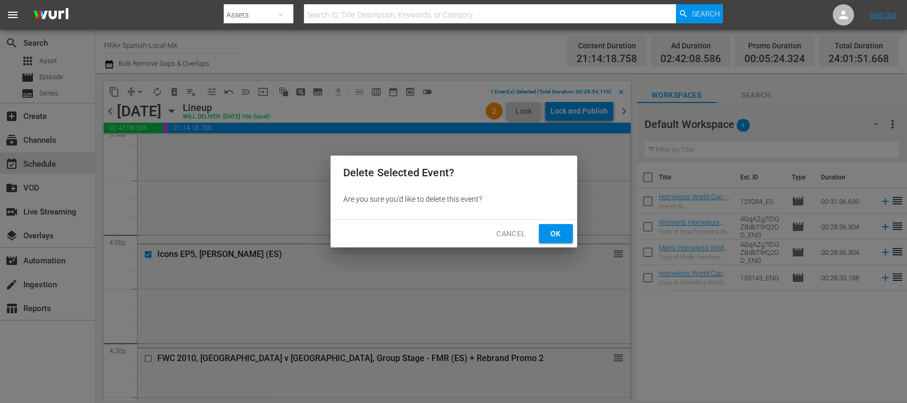
click at [560, 237] on span "Ok" at bounding box center [555, 233] width 17 height 13
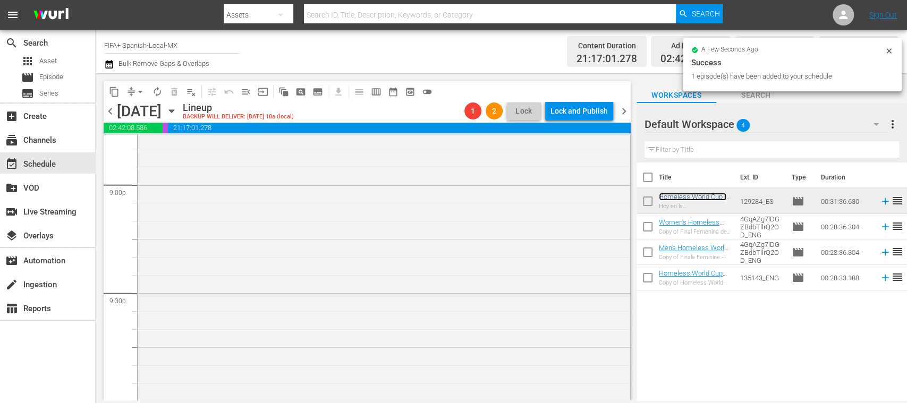
scroll to position [4689, 0]
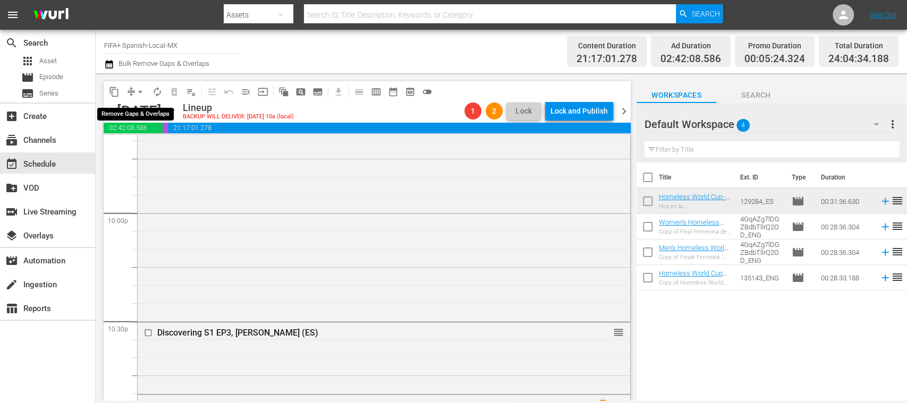
click at [140, 88] on span "arrow_drop_down" at bounding box center [140, 92] width 11 height 11
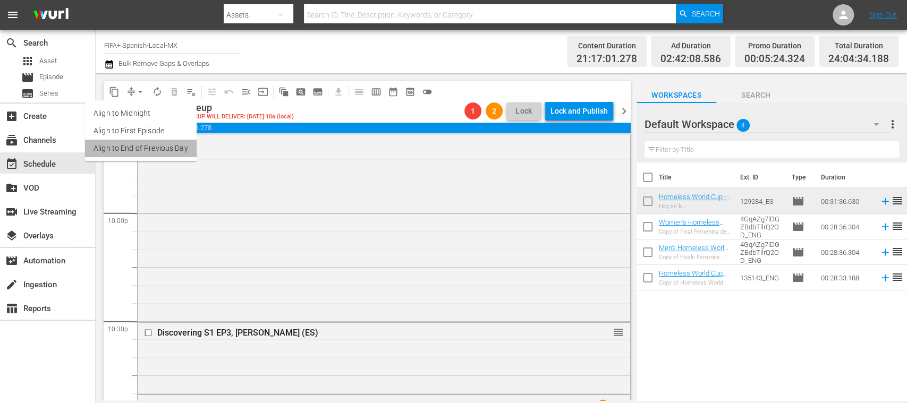
click at [175, 149] on li "Align to End of Previous Day" at bounding box center [141, 149] width 112 height 18
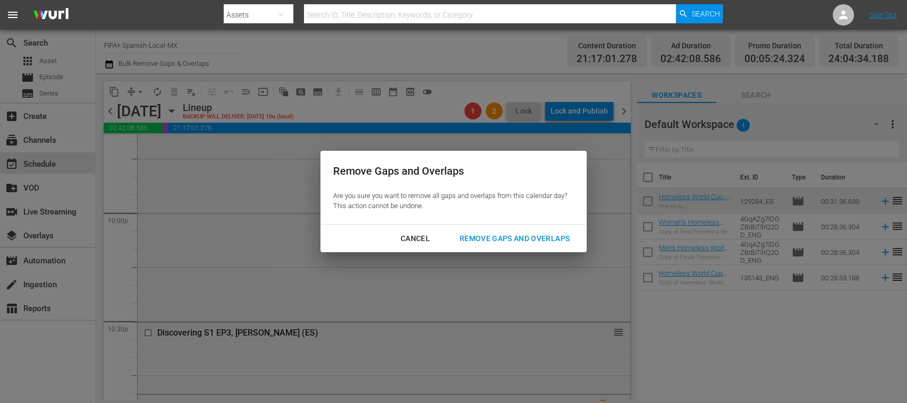
click at [537, 236] on div "Remove Gaps and Overlaps" at bounding box center [514, 238] width 127 height 13
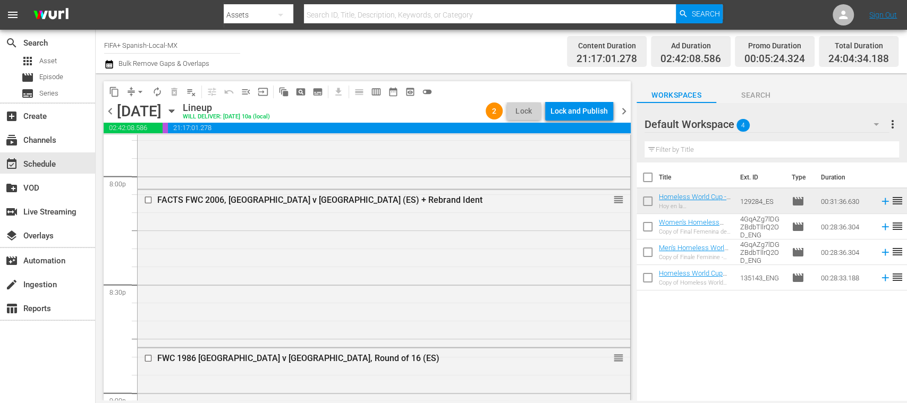
scroll to position [4284, 0]
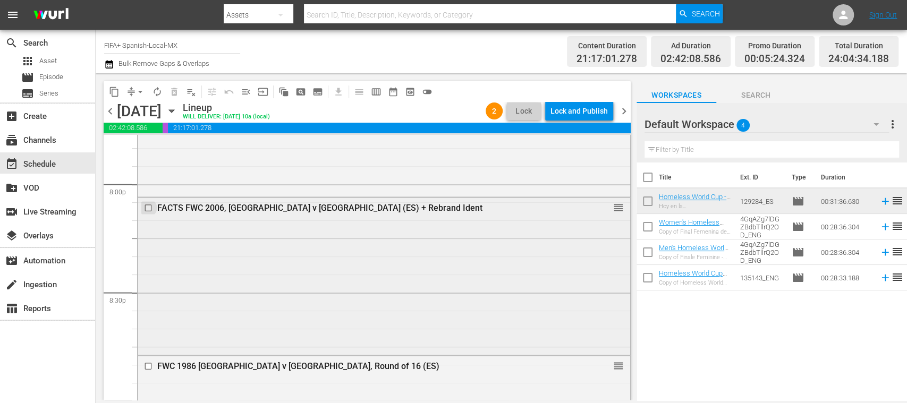
click at [149, 207] on input "checkbox" at bounding box center [149, 207] width 11 height 9
click at [171, 92] on span "delete_forever_outlined" at bounding box center [174, 92] width 11 height 11
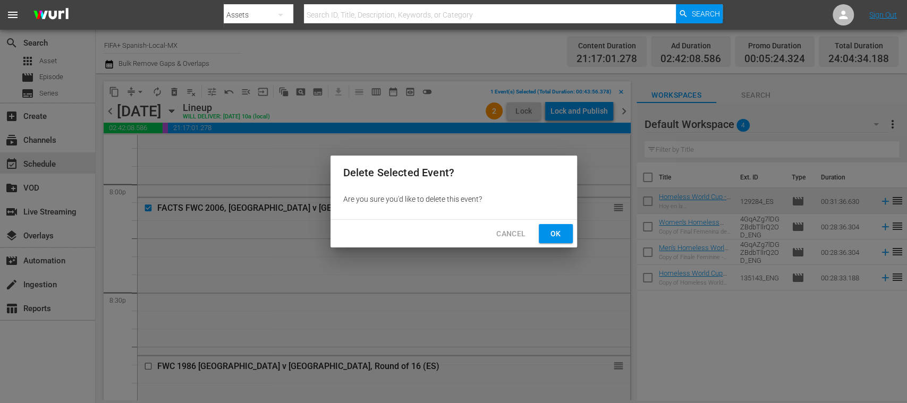
click at [562, 230] on button "Ok" at bounding box center [556, 234] width 34 height 20
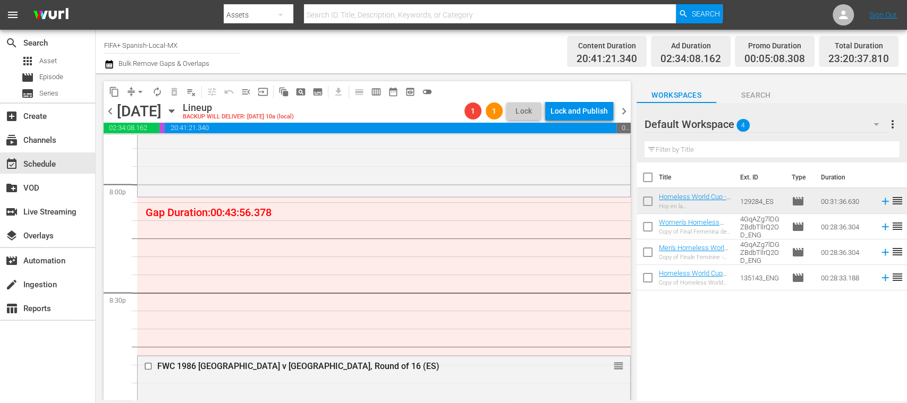
scroll to position [4662, 0]
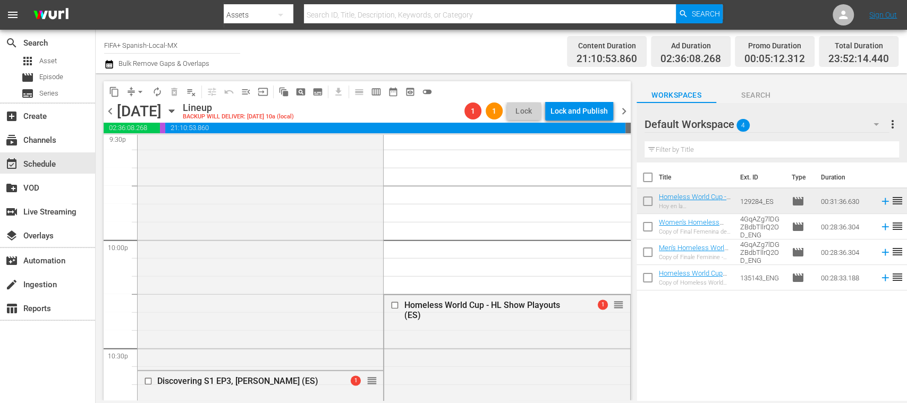
click at [139, 92] on span "arrow_drop_down" at bounding box center [140, 92] width 11 height 11
click at [163, 144] on li "Align to End of Previous Day" at bounding box center [141, 149] width 112 height 18
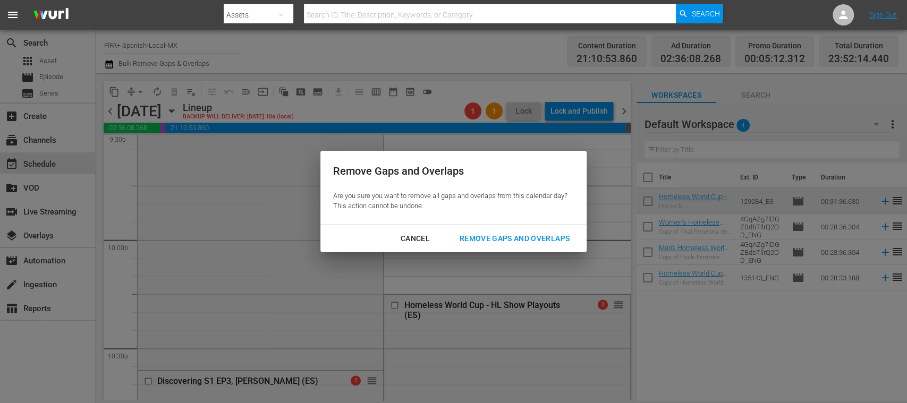
click at [478, 230] on button "Remove Gaps and Overlaps" at bounding box center [514, 239] width 135 height 20
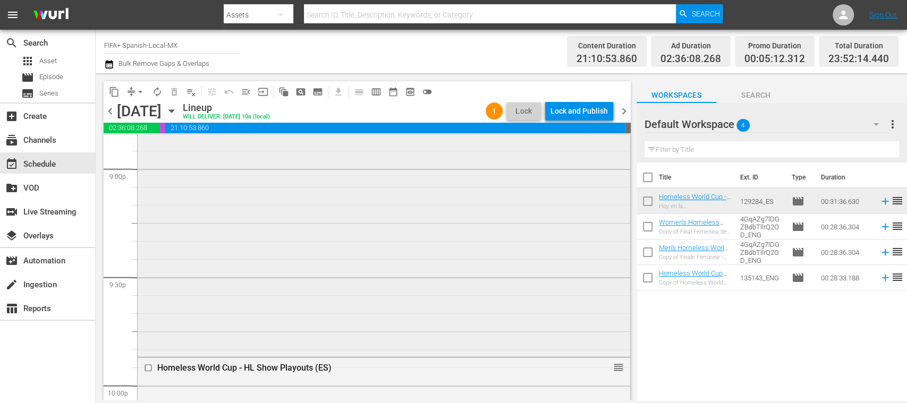
scroll to position [4327, 0]
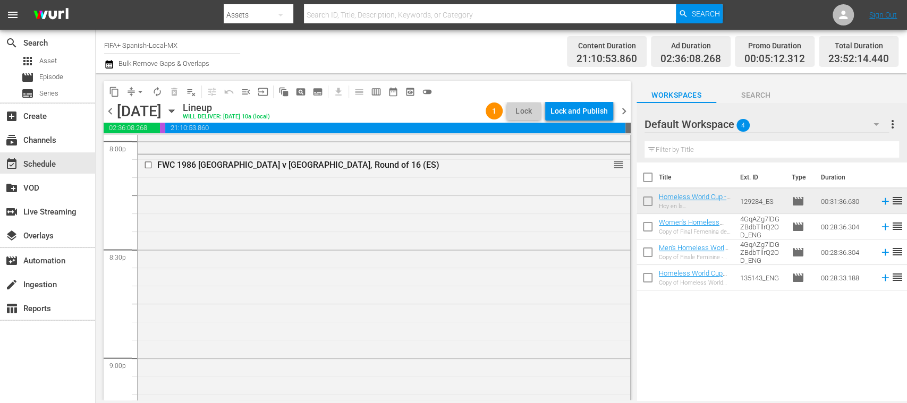
click at [113, 115] on span "chevron_left" at bounding box center [110, 111] width 13 height 13
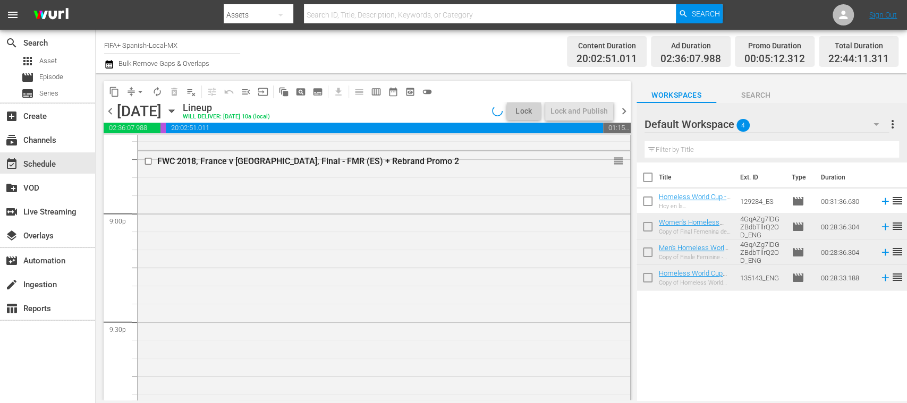
scroll to position [4327, 0]
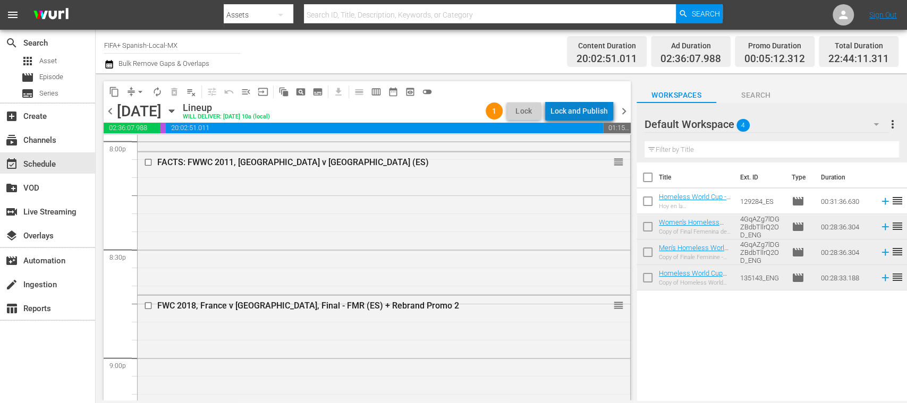
click at [589, 114] on div "Lock and Publish" at bounding box center [578, 110] width 57 height 19
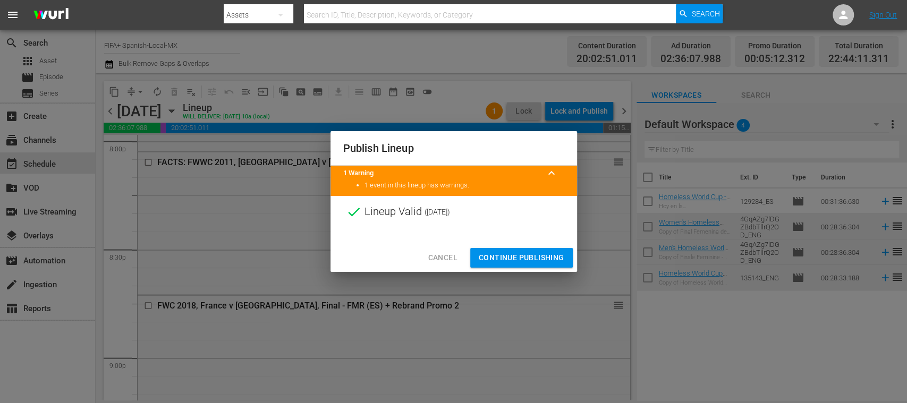
click at [545, 253] on span "Continue Publishing" at bounding box center [522, 257] width 86 height 13
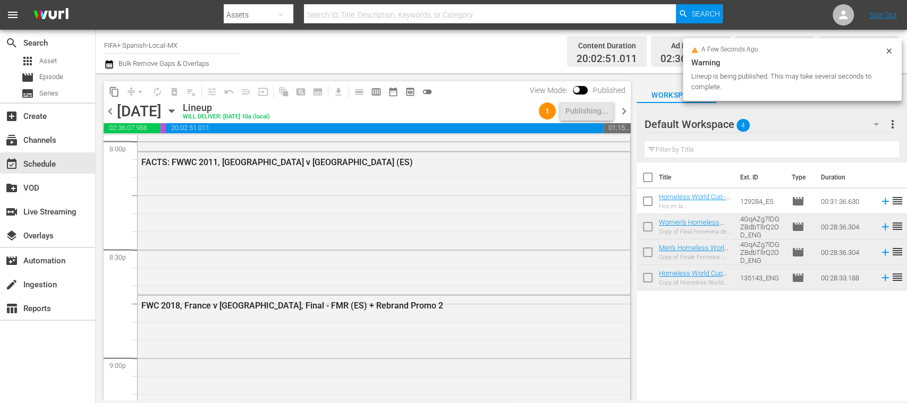
click at [620, 114] on span "chevron_right" at bounding box center [623, 111] width 13 height 13
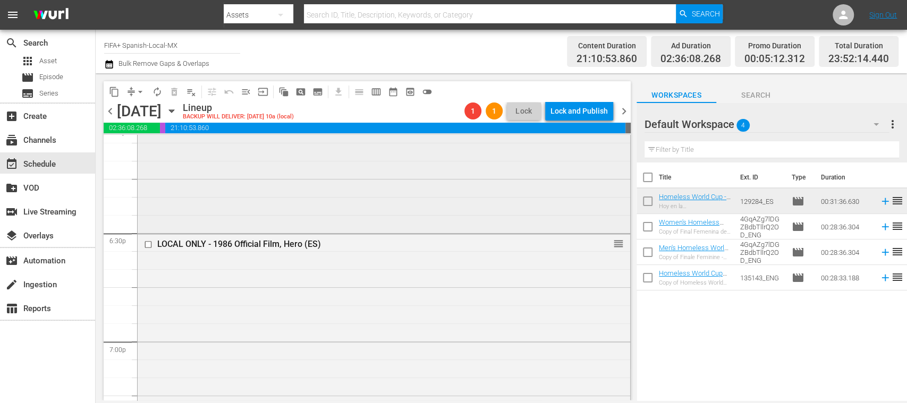
scroll to position [3906, 0]
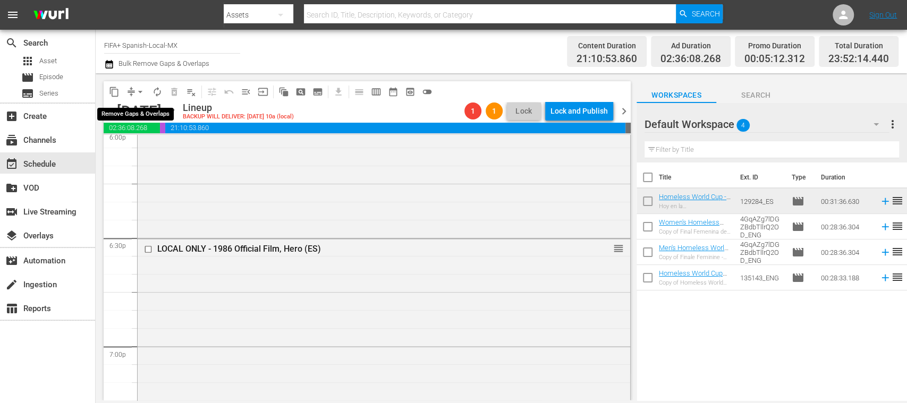
click at [141, 96] on span "arrow_drop_down" at bounding box center [140, 92] width 11 height 11
click at [173, 146] on li "Align to End of Previous Day" at bounding box center [141, 149] width 112 height 18
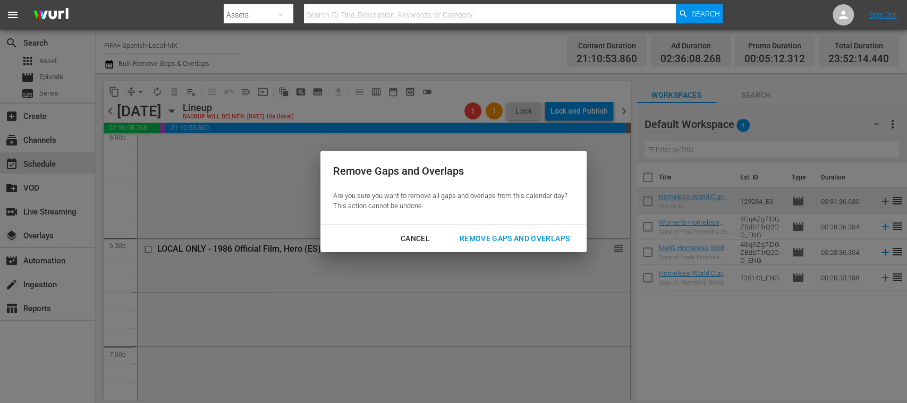
click at [481, 238] on div "Remove Gaps and Overlaps" at bounding box center [514, 238] width 127 height 13
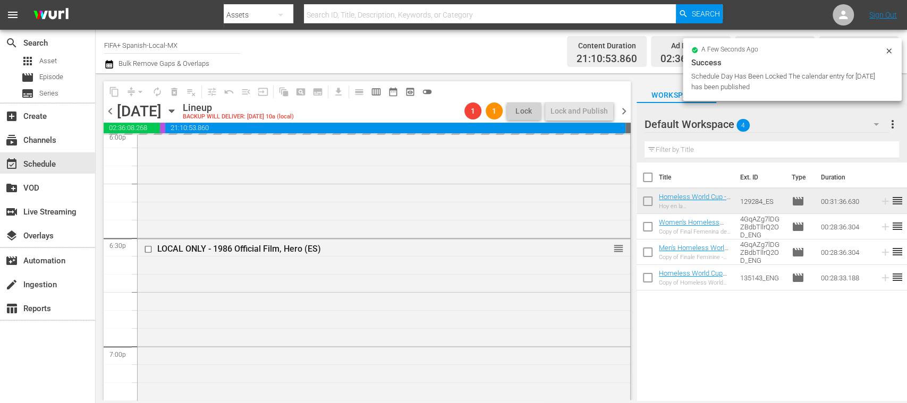
click at [625, 109] on span "chevron_right" at bounding box center [623, 111] width 13 height 13
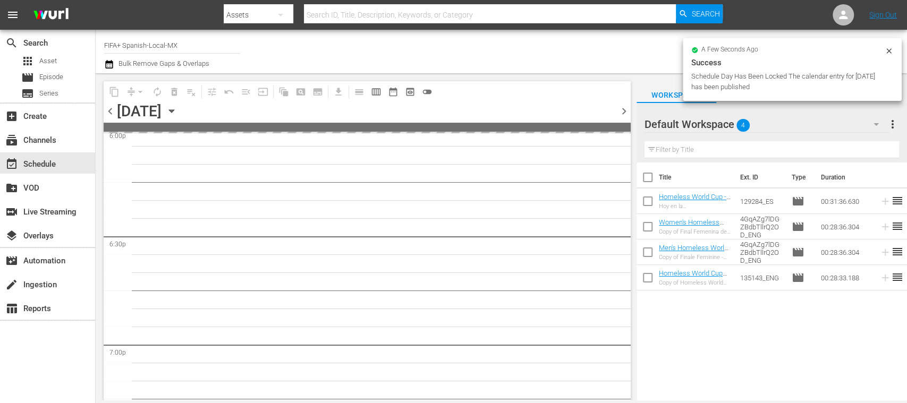
scroll to position [4032, 0]
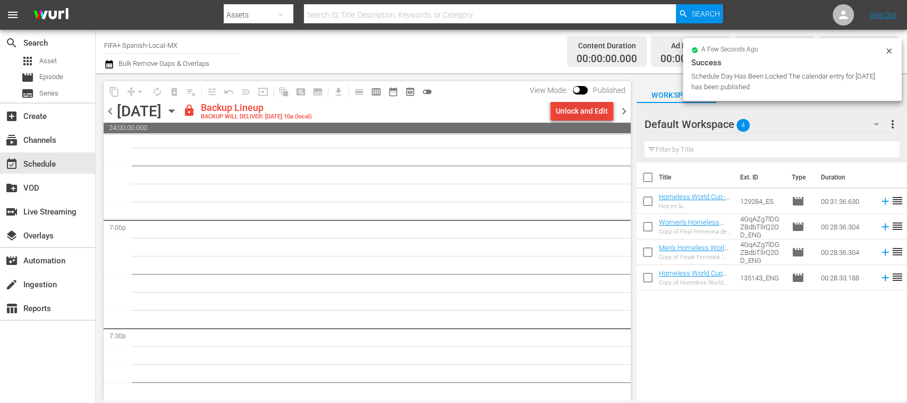
click at [594, 116] on div "Unlock and Edit" at bounding box center [582, 110] width 52 height 19
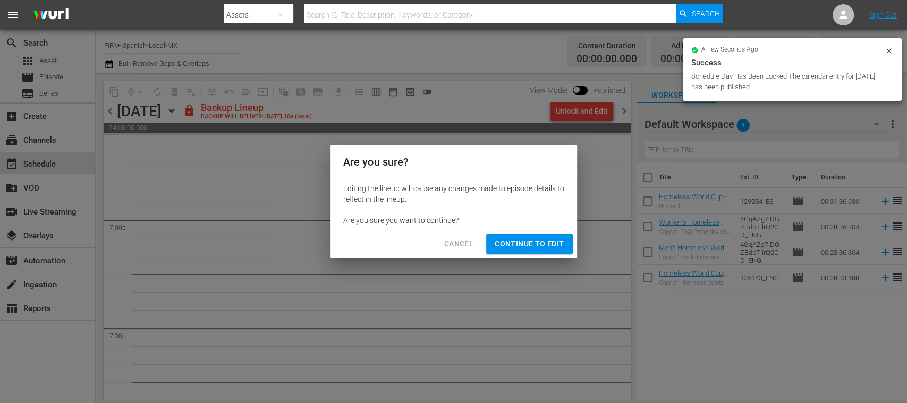
click at [537, 239] on span "Continue to Edit" at bounding box center [528, 243] width 69 height 13
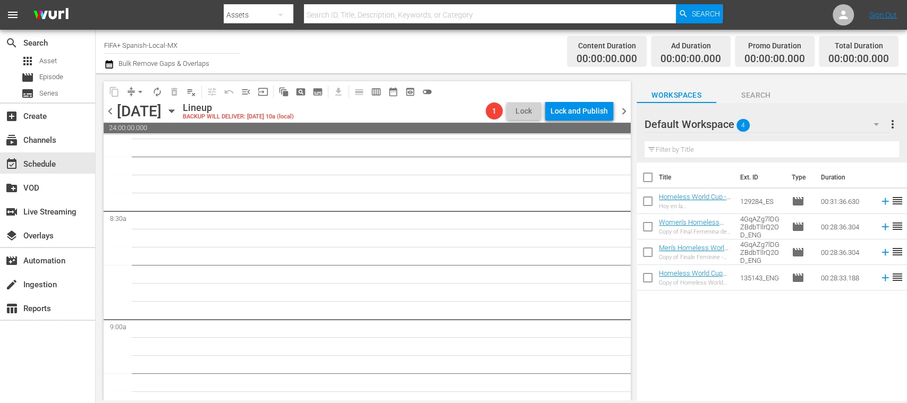
scroll to position [0, 0]
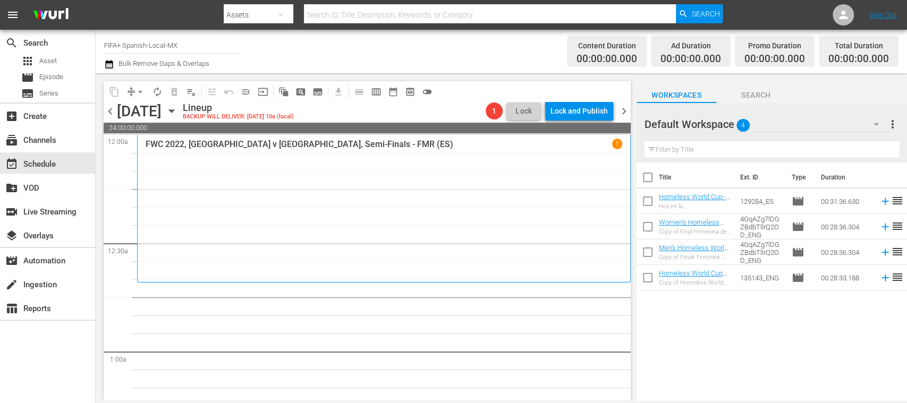
click at [109, 108] on span "chevron_left" at bounding box center [110, 111] width 13 height 13
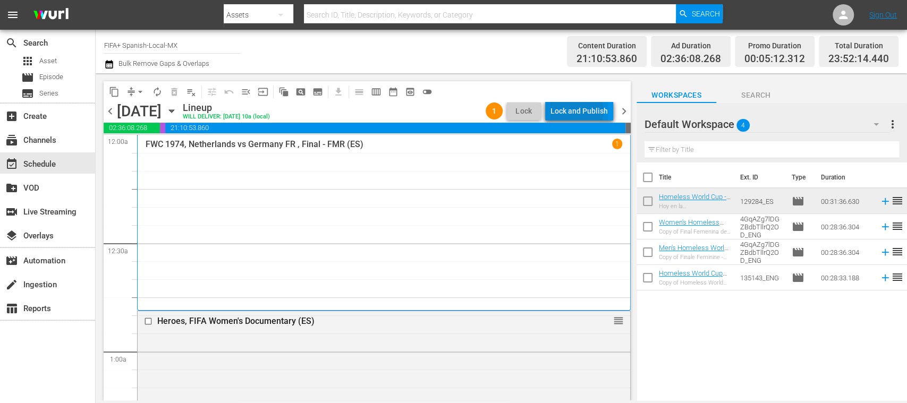
click at [575, 112] on div "Lock and Publish" at bounding box center [578, 110] width 57 height 19
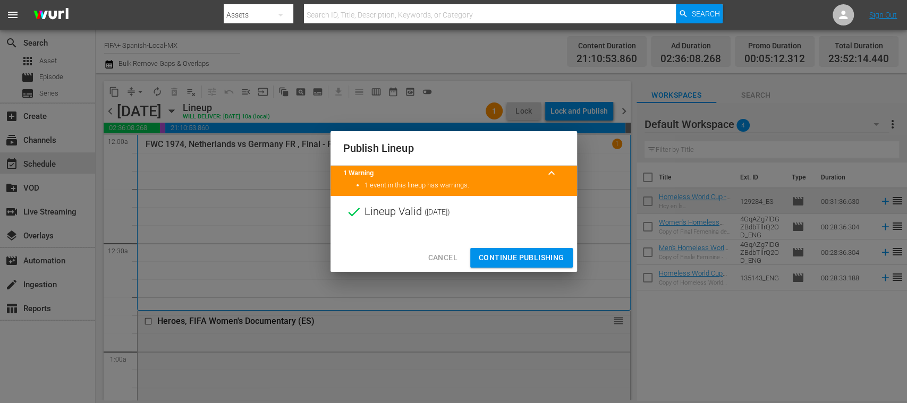
click at [537, 259] on span "Continue Publishing" at bounding box center [522, 257] width 86 height 13
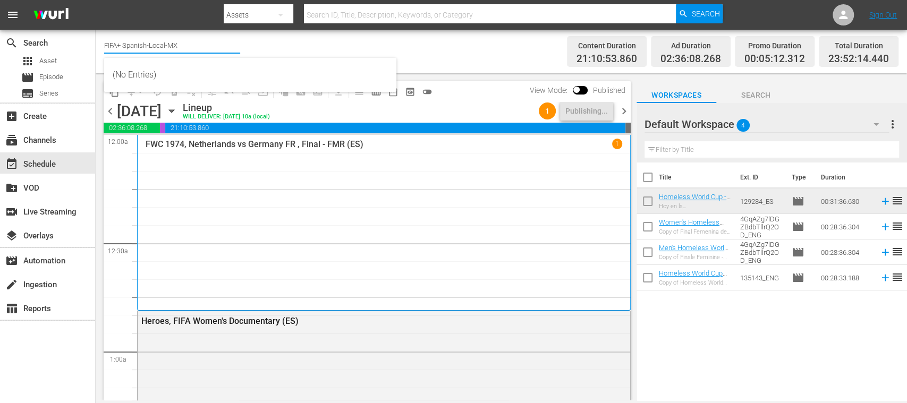
drag, startPoint x: 123, startPoint y: 46, endPoint x: 201, endPoint y: 47, distance: 77.5
click at [201, 47] on input "FIFA+ Spanish-Local-MX" at bounding box center [172, 44] width 136 height 25
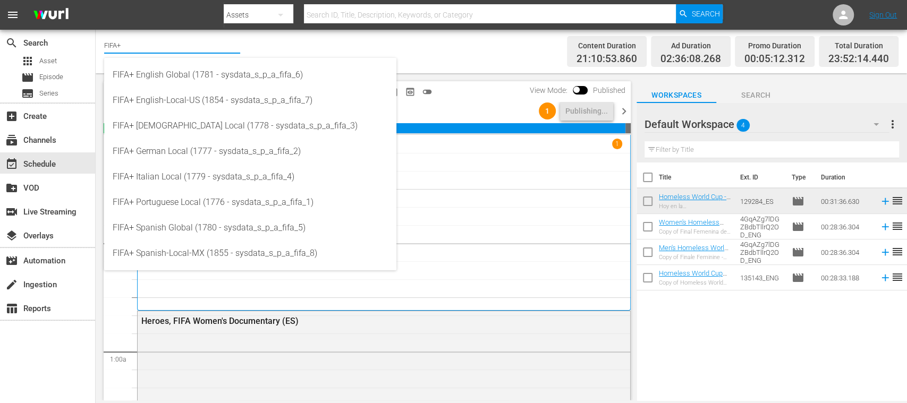
click at [471, 54] on div "Channel Title FIFA+ Bulk Remove Gaps & Overlaps" at bounding box center [320, 51] width 433 height 38
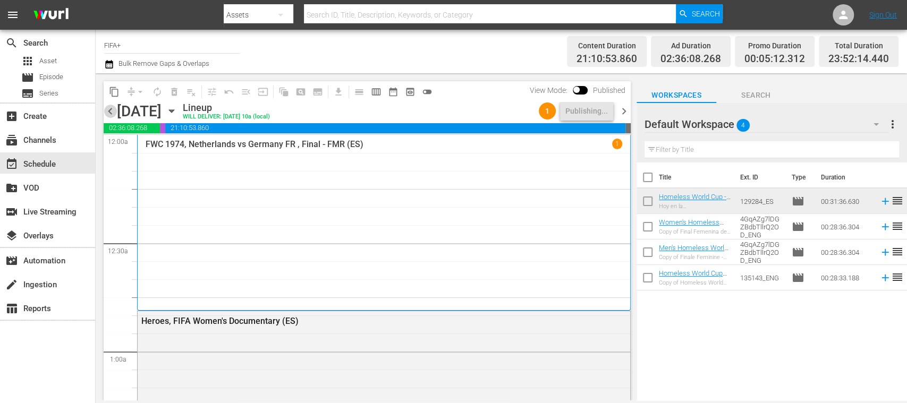
click at [110, 112] on span "chevron_left" at bounding box center [110, 111] width 13 height 13
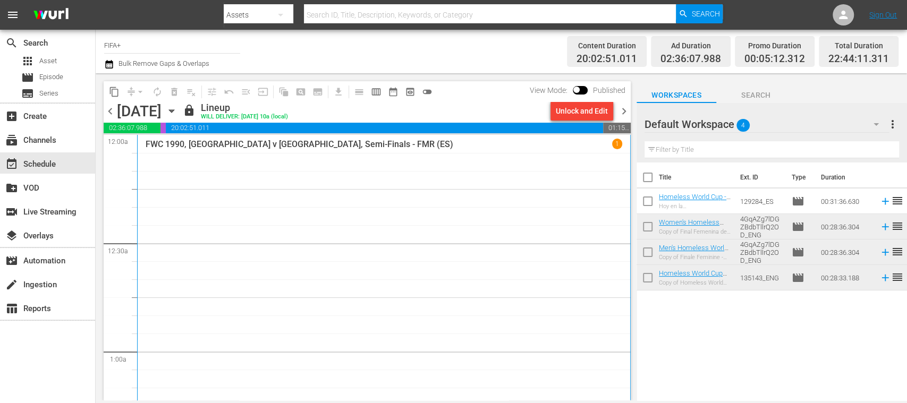
click at [623, 104] on div "chevron_left Saturday, August 30th August 30th lock Lineup WILL DELIVER: 8/29 @…" at bounding box center [367, 112] width 527 height 21
click at [623, 109] on span "chevron_right" at bounding box center [623, 111] width 13 height 13
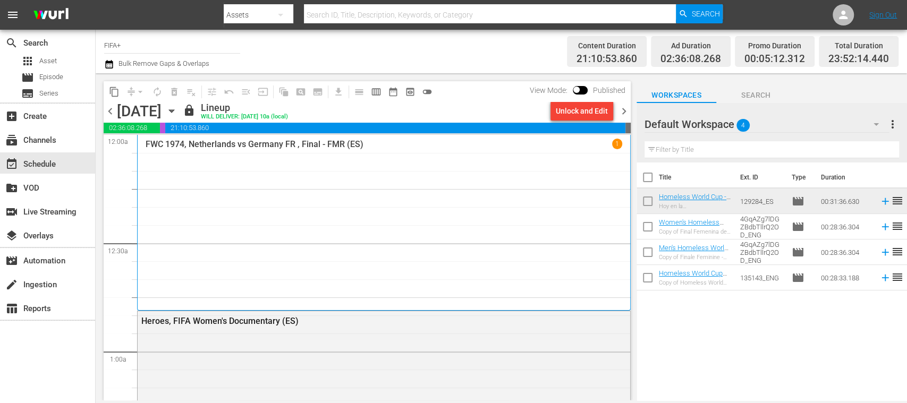
click at [152, 46] on input "FIFA+" at bounding box center [172, 44] width 136 height 25
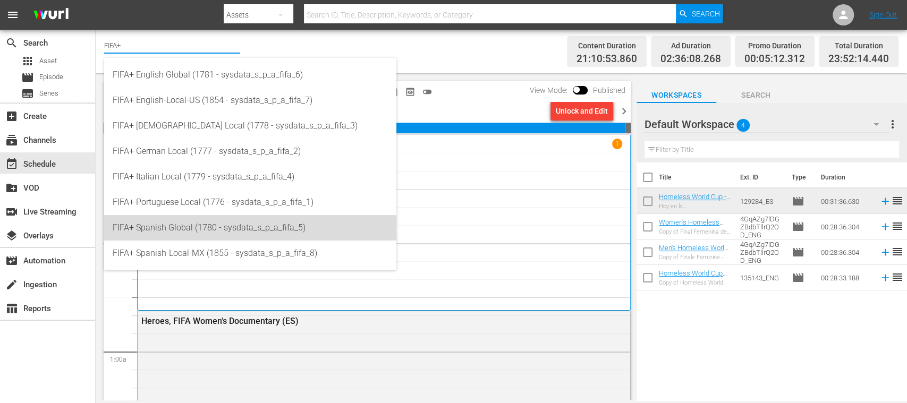
click at [215, 227] on div "FIFA+ Spanish Global (1780 - sysdata_s_p_a_fifa_5)" at bounding box center [250, 227] width 275 height 25
type input "FIFA+ Spanish Global (1780 - sysdata_s_p_a_fifa_5)"
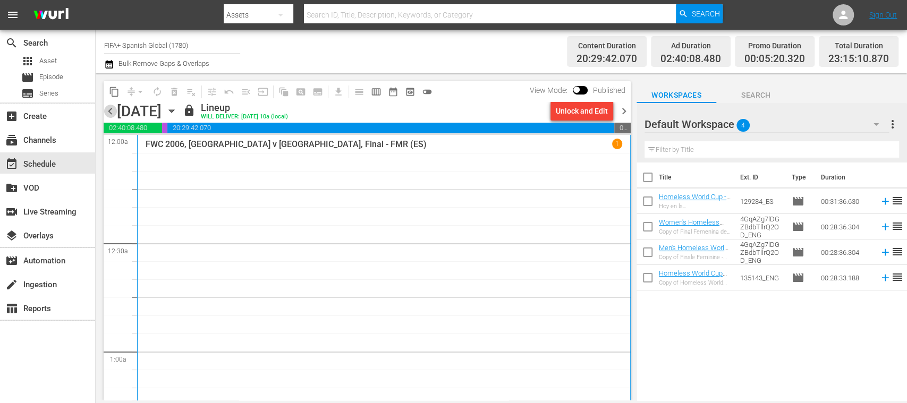
click at [113, 113] on span "chevron_left" at bounding box center [110, 111] width 13 height 13
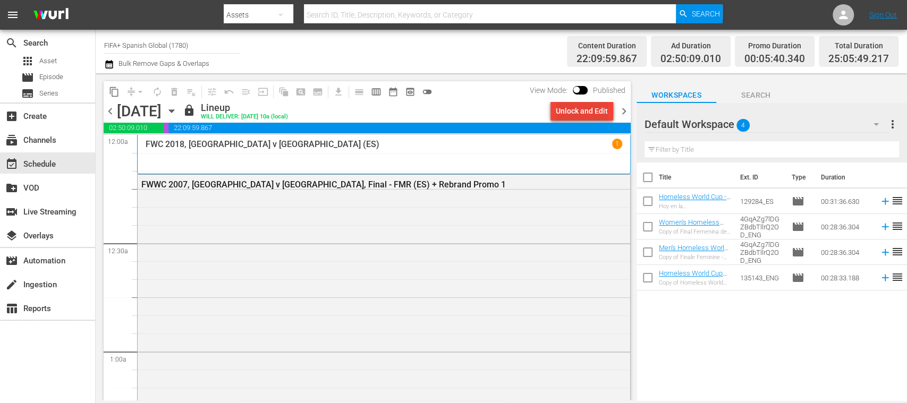
click at [583, 114] on div "Unlock and Edit" at bounding box center [582, 110] width 52 height 19
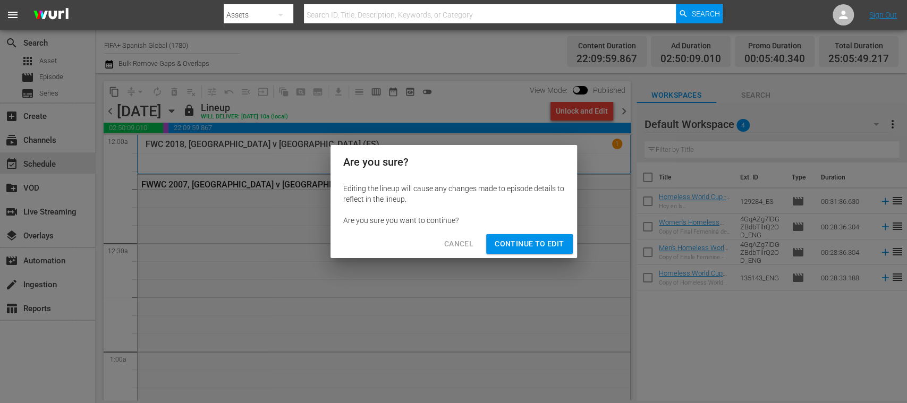
click at [541, 239] on span "Continue to Edit" at bounding box center [528, 243] width 69 height 13
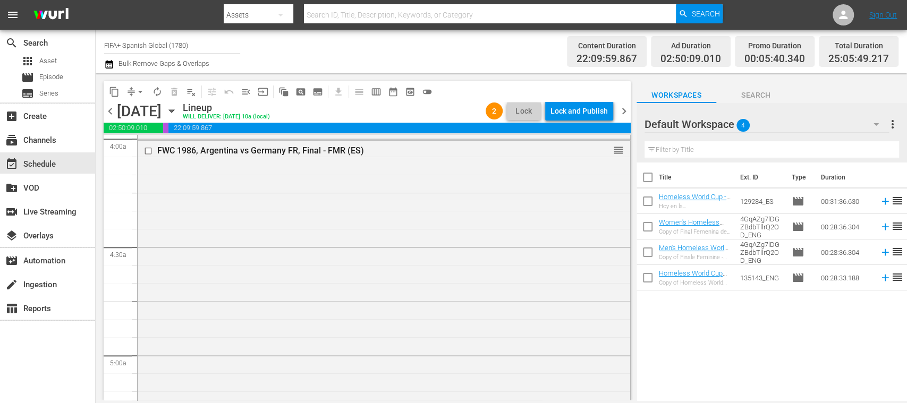
scroll to position [847, 0]
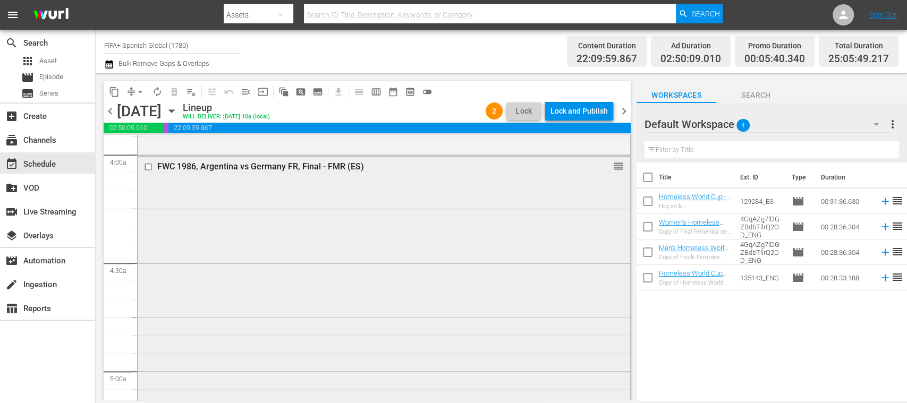
click at [147, 163] on input "checkbox" at bounding box center [149, 166] width 11 height 9
click at [175, 93] on span "delete_forever_outlined" at bounding box center [174, 92] width 11 height 11
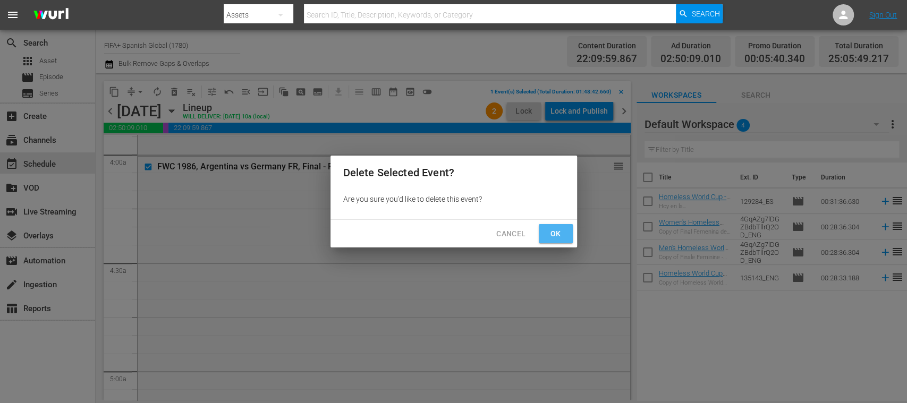
click at [553, 234] on span "Ok" at bounding box center [555, 233] width 17 height 13
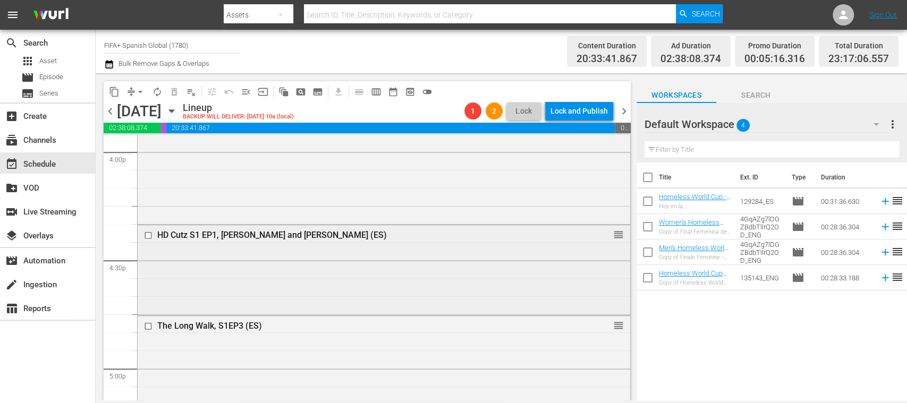
scroll to position [3638, 0]
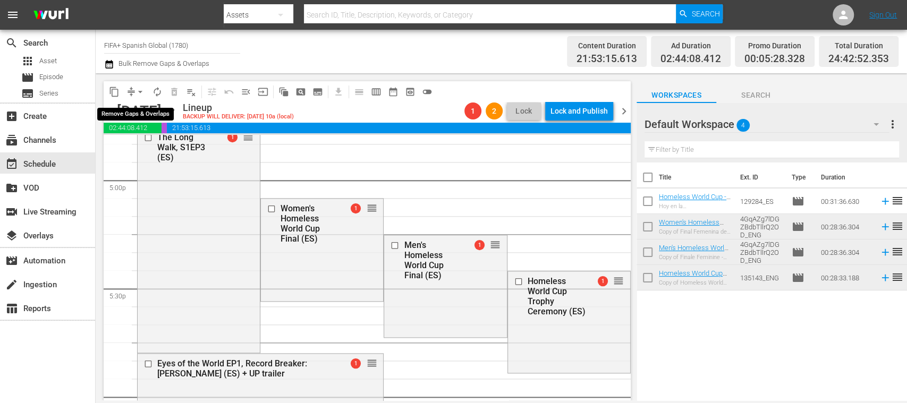
click at [141, 92] on span "arrow_drop_down" at bounding box center [140, 92] width 11 height 11
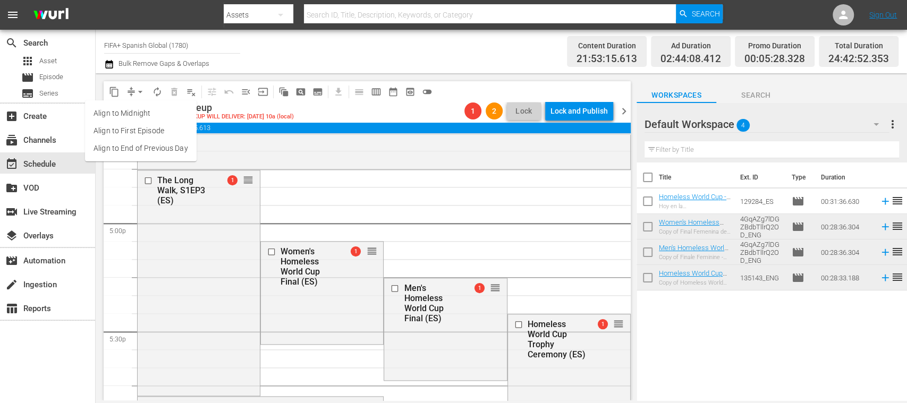
scroll to position [3660, 0]
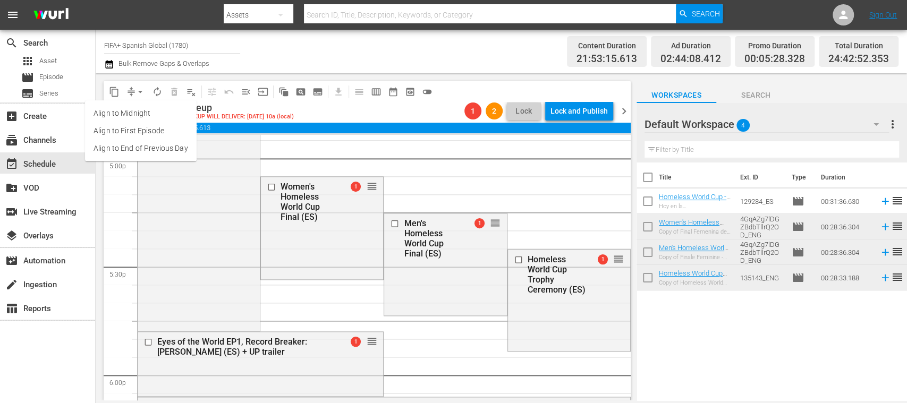
click at [171, 149] on li "Align to End of Previous Day" at bounding box center [141, 149] width 112 height 18
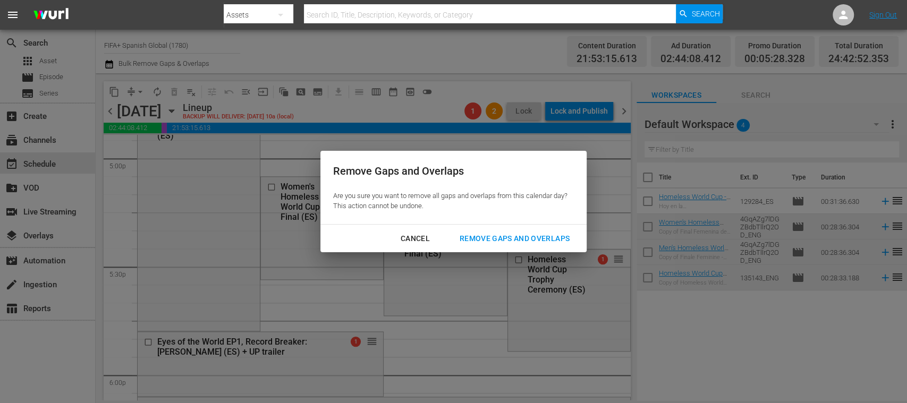
click at [552, 239] on div "Remove Gaps and Overlaps" at bounding box center [514, 238] width 127 height 13
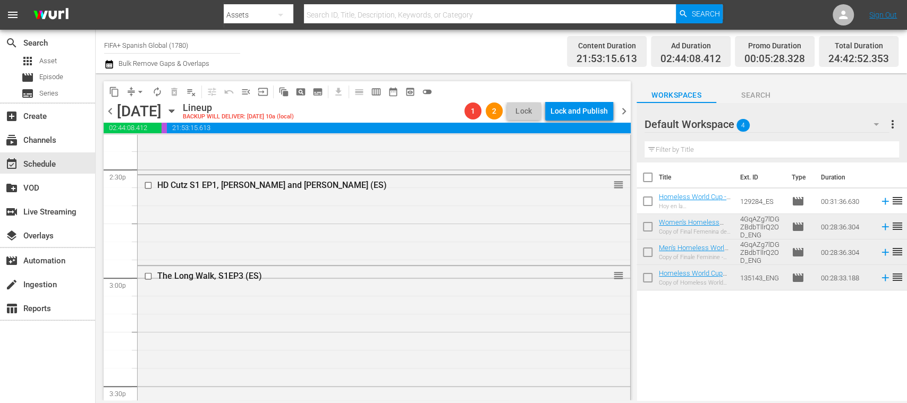
scroll to position [3027, 0]
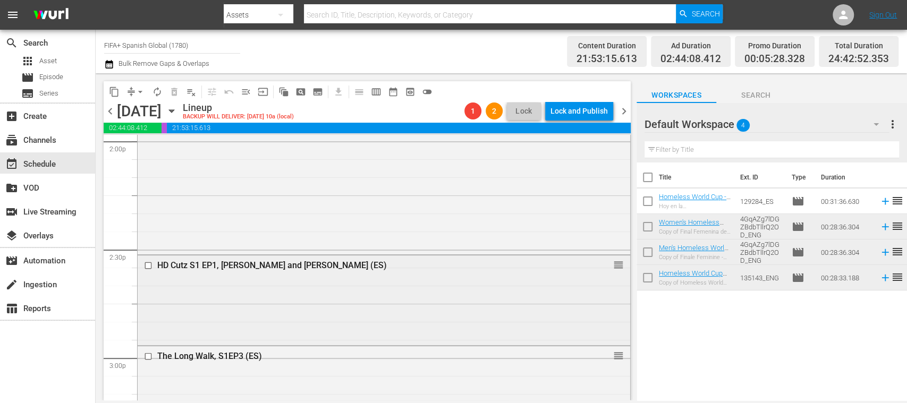
click at [149, 263] on input "checkbox" at bounding box center [149, 265] width 11 height 9
click at [174, 96] on span "delete_forever_outlined" at bounding box center [174, 92] width 11 height 11
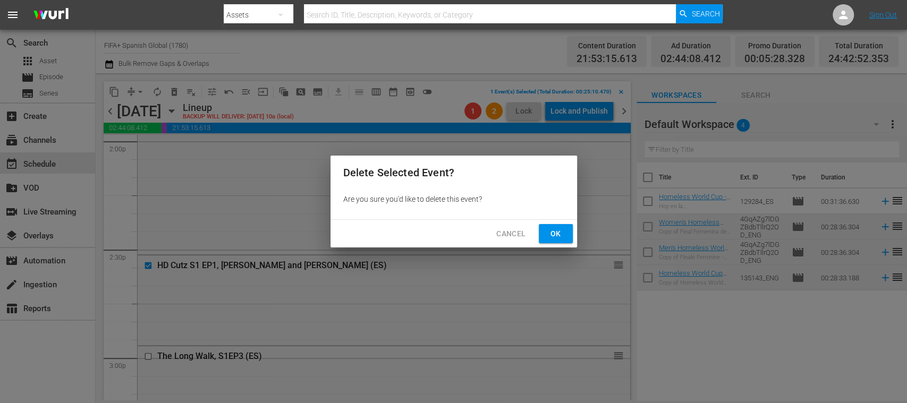
click at [561, 234] on span "Ok" at bounding box center [555, 233] width 17 height 13
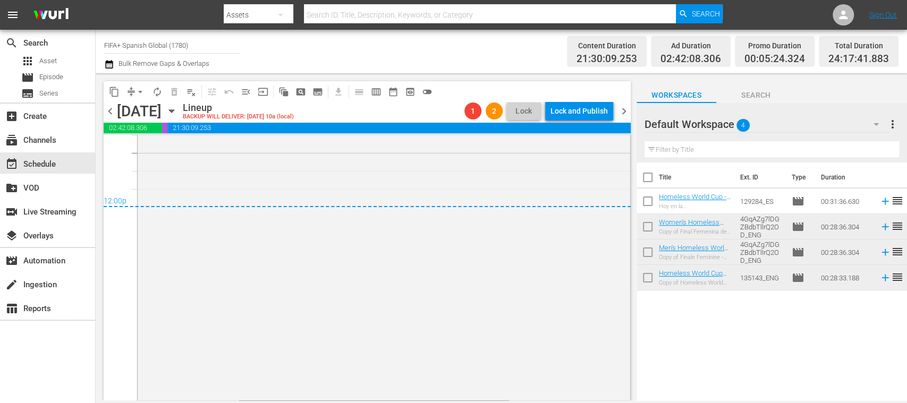
scroll to position [0, 0]
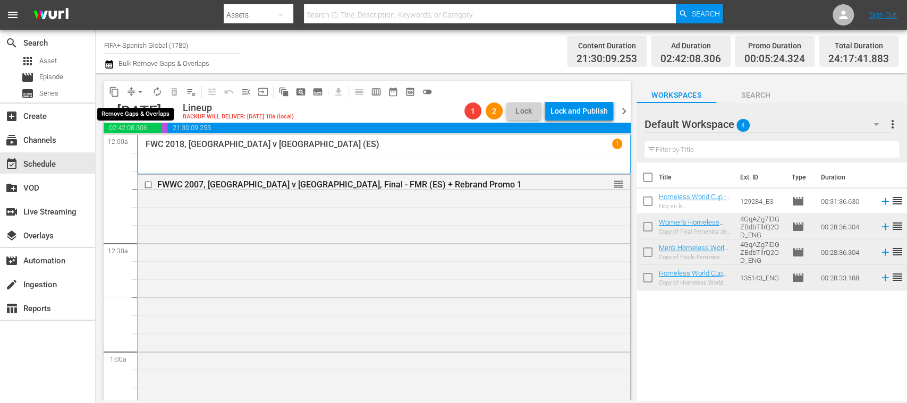
click at [142, 93] on span "arrow_drop_down" at bounding box center [140, 92] width 11 height 11
click at [166, 146] on li "Align to End of Previous Day" at bounding box center [141, 149] width 112 height 18
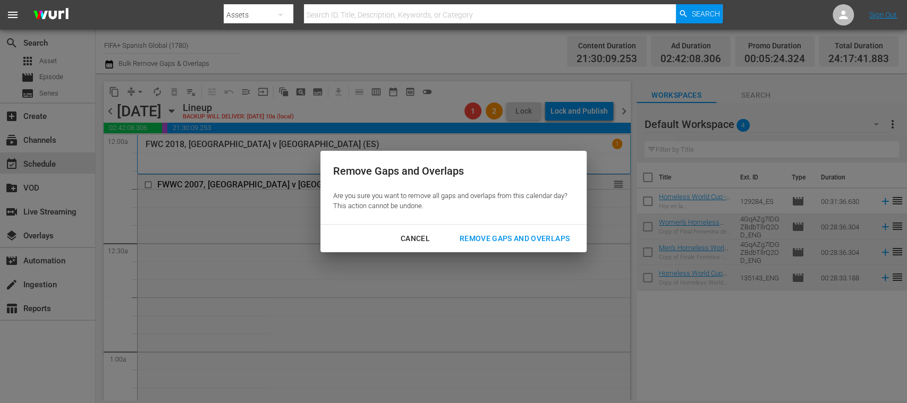
click at [524, 236] on div "Remove Gaps and Overlaps" at bounding box center [514, 238] width 127 height 13
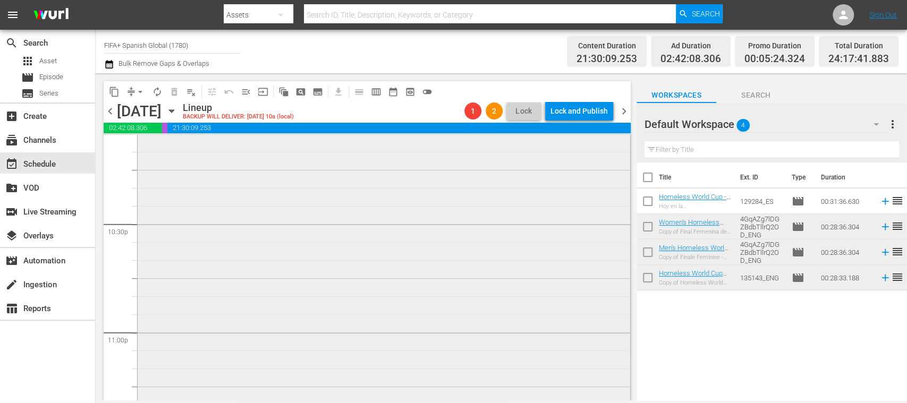
scroll to position [5038, 0]
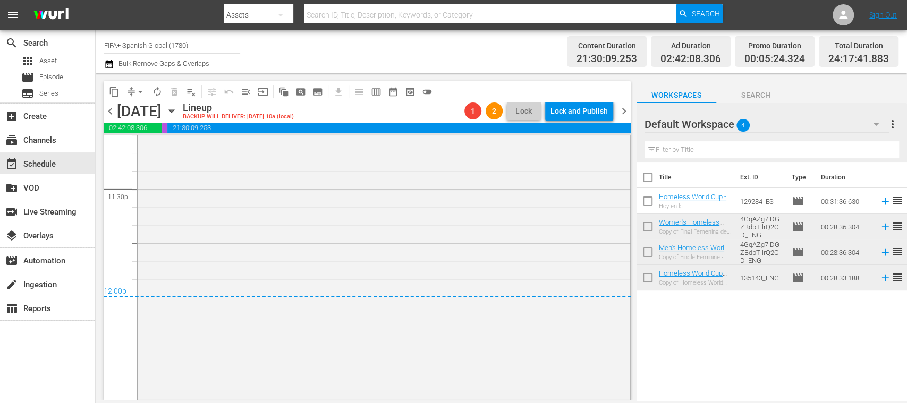
click at [622, 108] on span "chevron_right" at bounding box center [623, 111] width 13 height 13
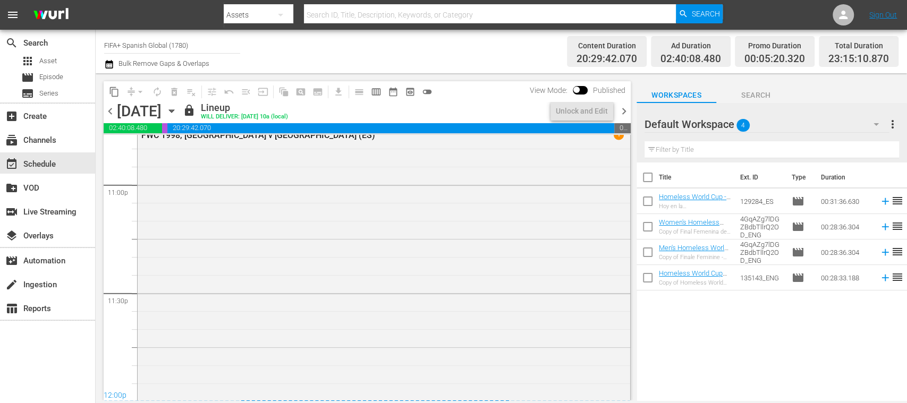
scroll to position [5038, 0]
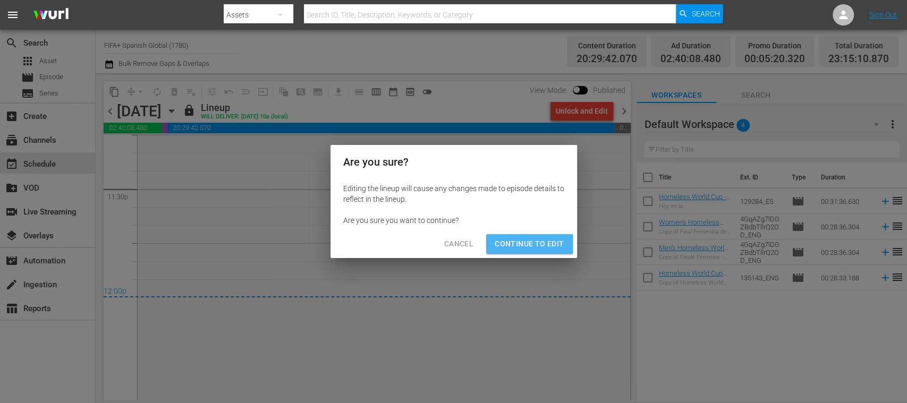
click at [544, 245] on span "Continue to Edit" at bounding box center [528, 243] width 69 height 13
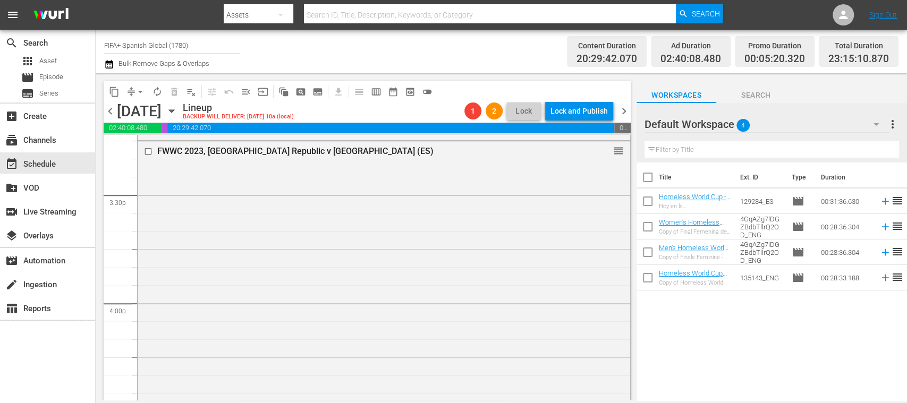
scroll to position [3235, 0]
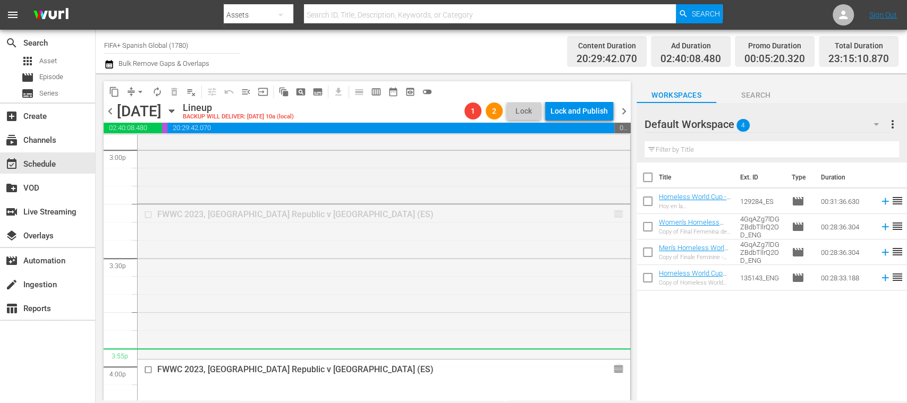
drag, startPoint x: 609, startPoint y: 215, endPoint x: 550, endPoint y: 357, distance: 154.5
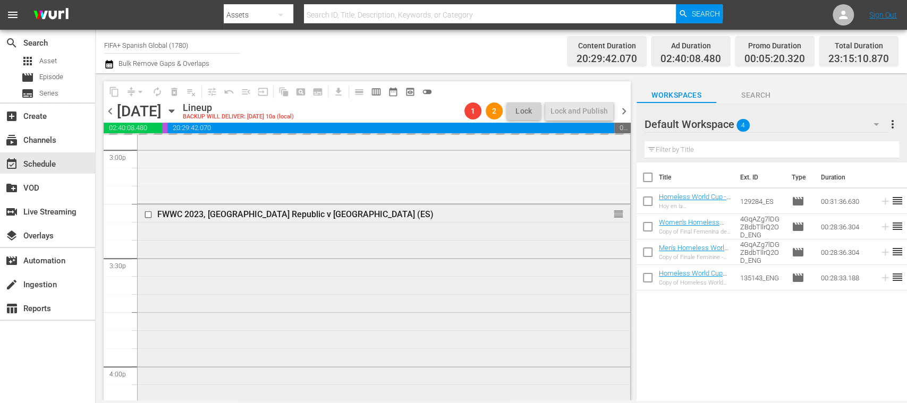
scroll to position [3424, 0]
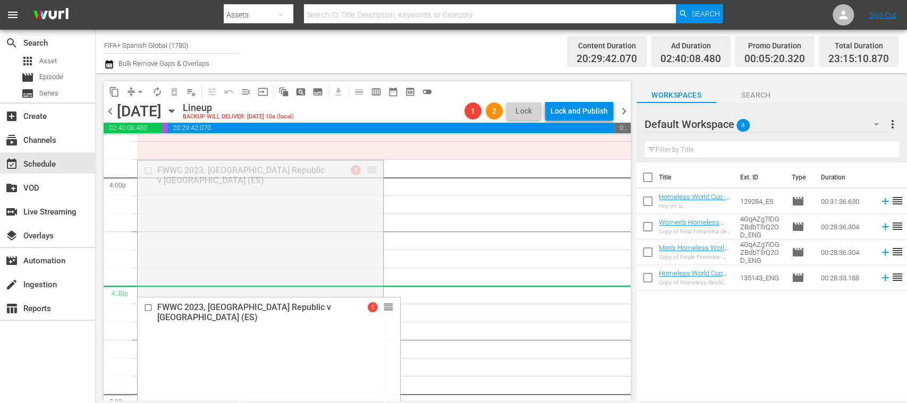
drag, startPoint x: 371, startPoint y: 167, endPoint x: 387, endPoint y: 303, distance: 136.8
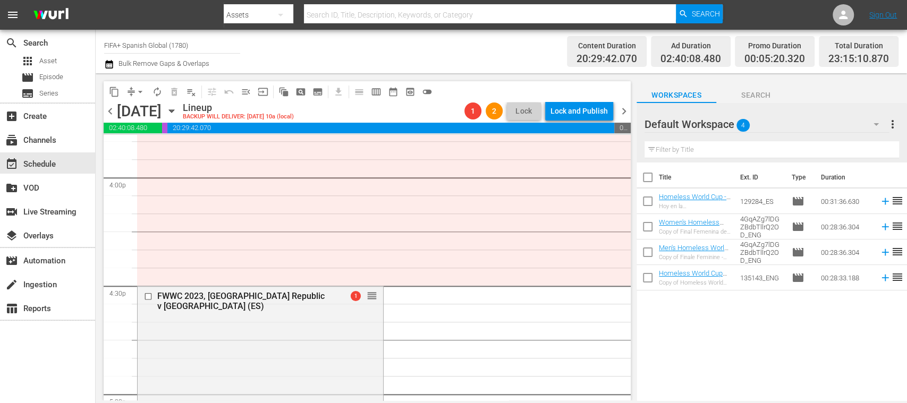
scroll to position [3613, 0]
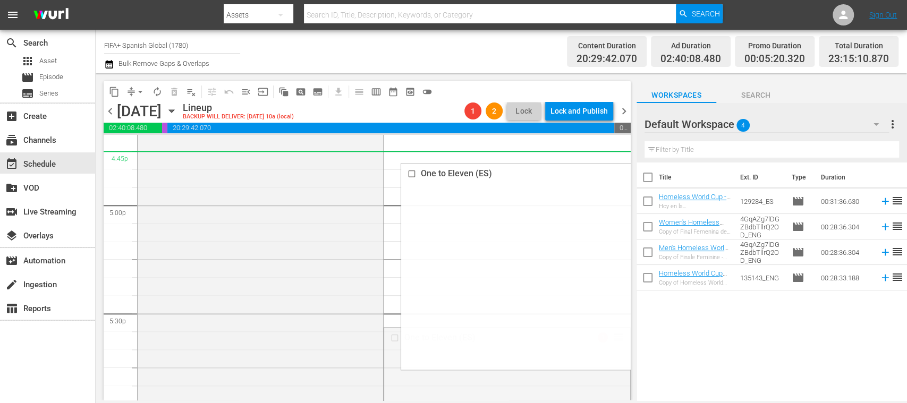
drag, startPoint x: 605, startPoint y: 334, endPoint x: 583, endPoint y: 164, distance: 171.4
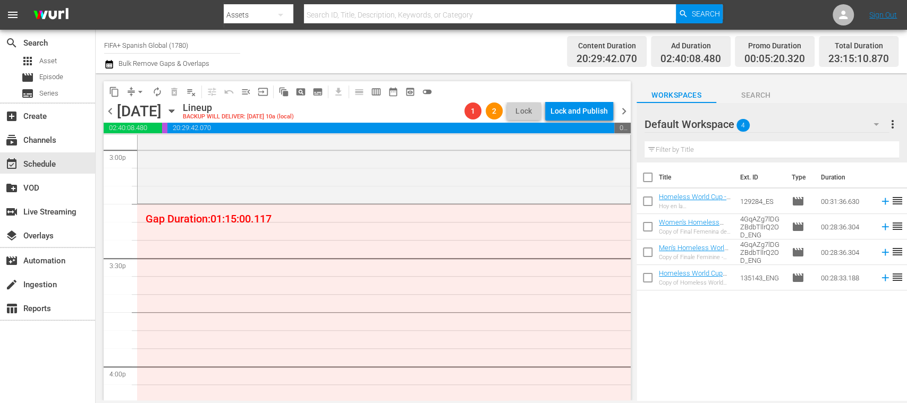
scroll to position [3424, 0]
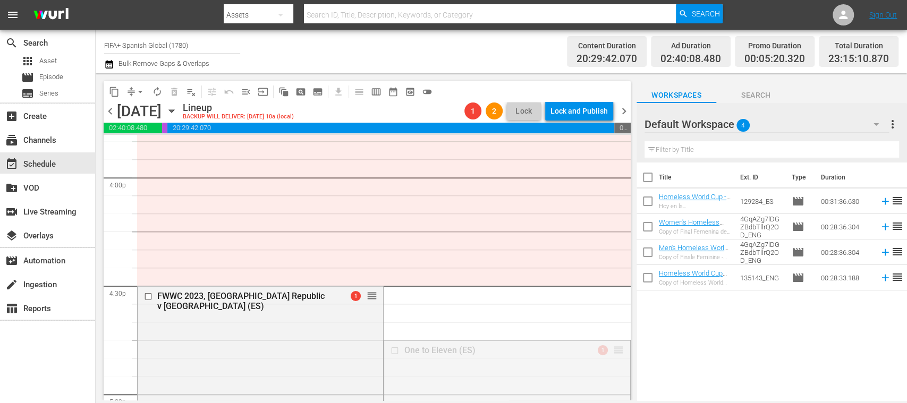
drag, startPoint x: 562, startPoint y: 256, endPoint x: 511, endPoint y: 152, distance: 115.9
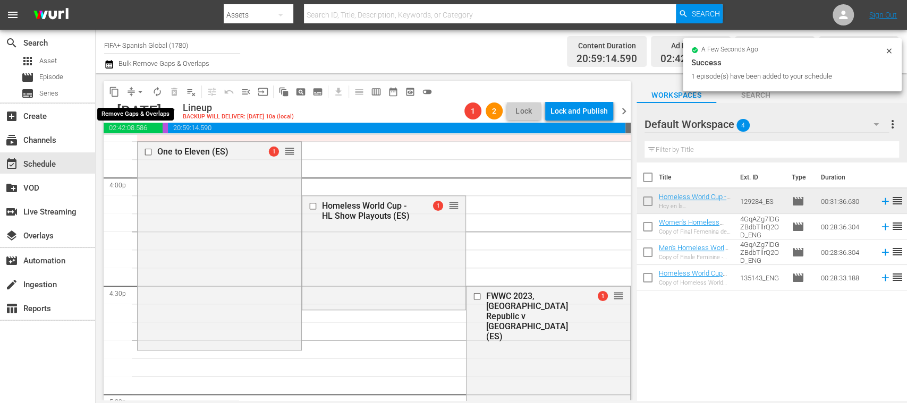
click at [143, 92] on span "arrow_drop_down" at bounding box center [140, 92] width 11 height 11
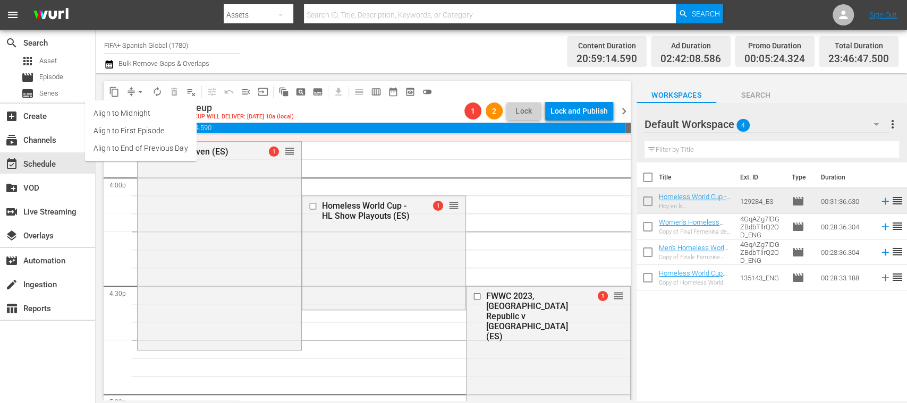
click at [160, 144] on li "Align to End of Previous Day" at bounding box center [141, 149] width 112 height 18
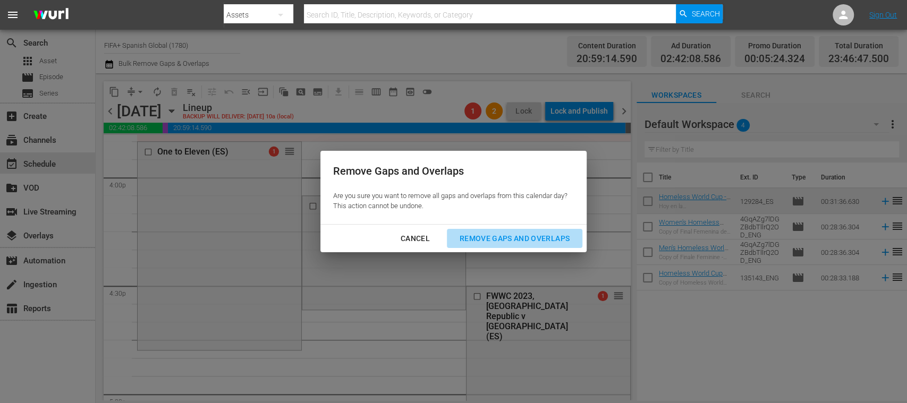
click at [466, 237] on div "Remove Gaps and Overlaps" at bounding box center [514, 238] width 127 height 13
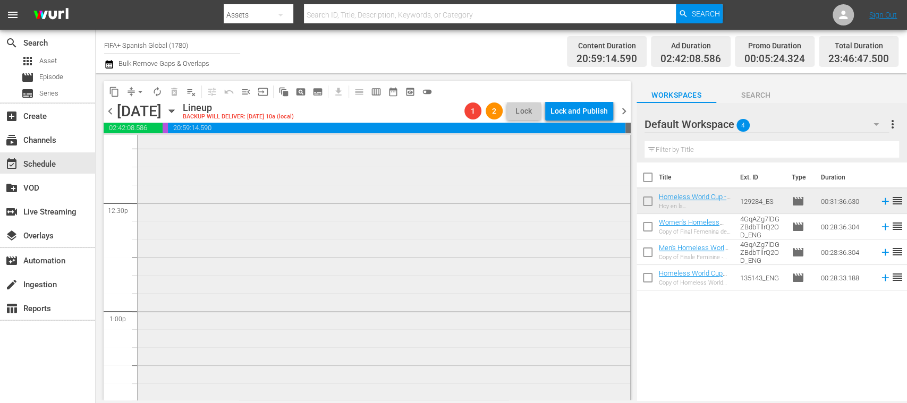
scroll to position [2648, 0]
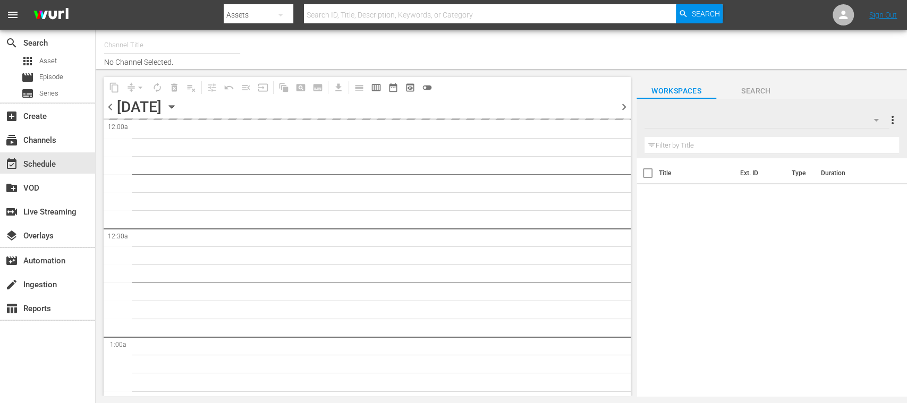
type input "FIFA+ Spanish Global (1780)"
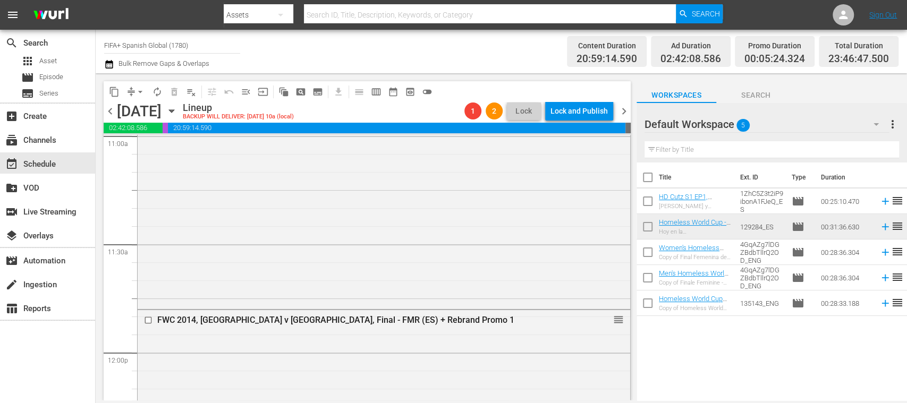
scroll to position [2374, 0]
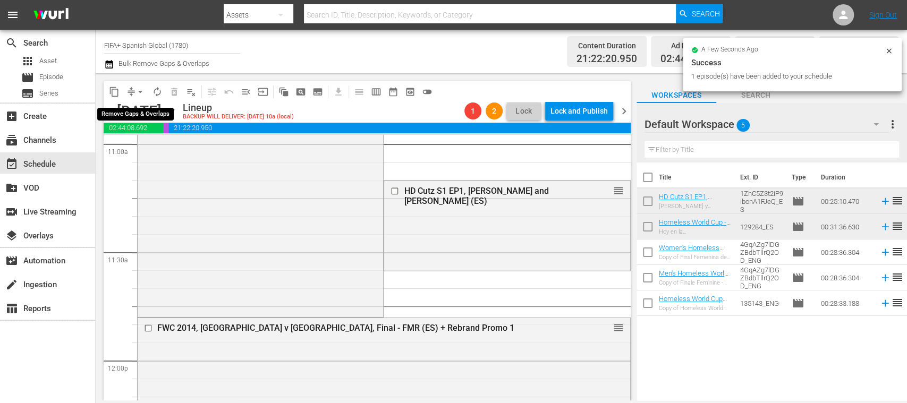
click at [140, 91] on span "arrow_drop_down" at bounding box center [140, 92] width 11 height 11
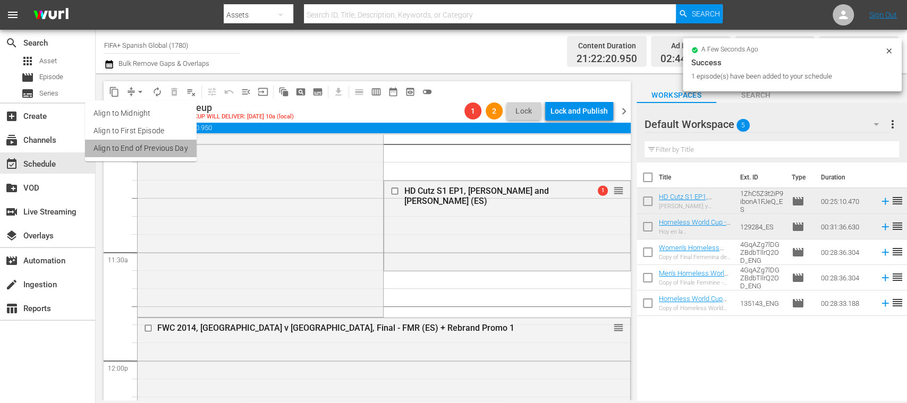
click at [164, 142] on li "Align to End of Previous Day" at bounding box center [141, 149] width 112 height 18
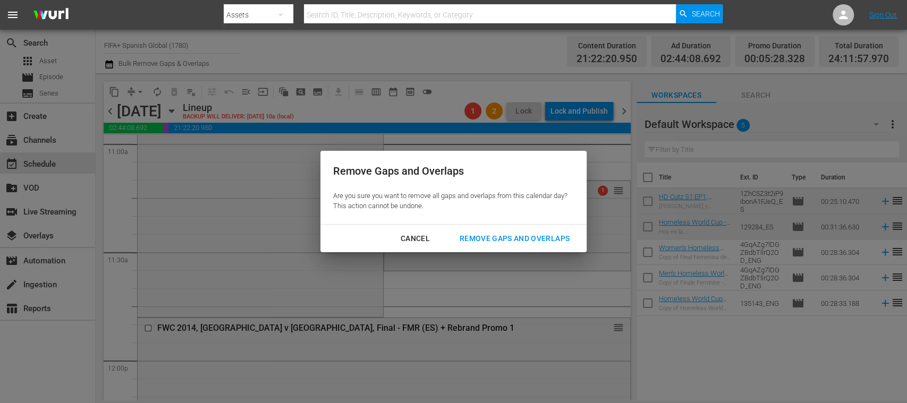
click at [508, 235] on div "Remove Gaps and Overlaps" at bounding box center [514, 238] width 127 height 13
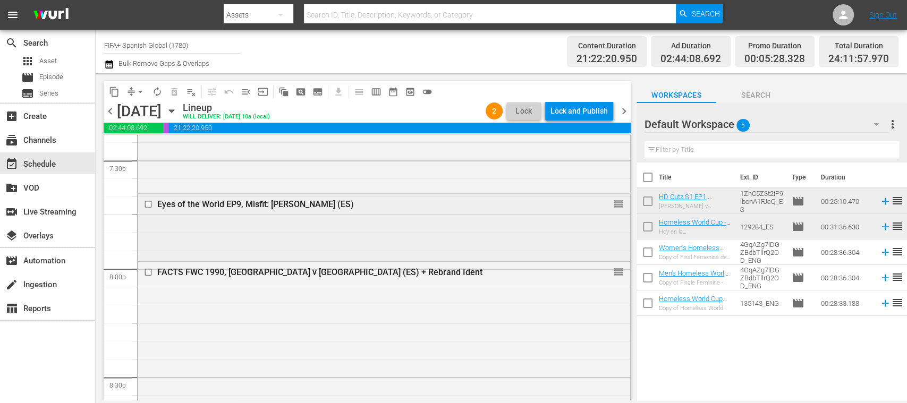
scroll to position [4176, 0]
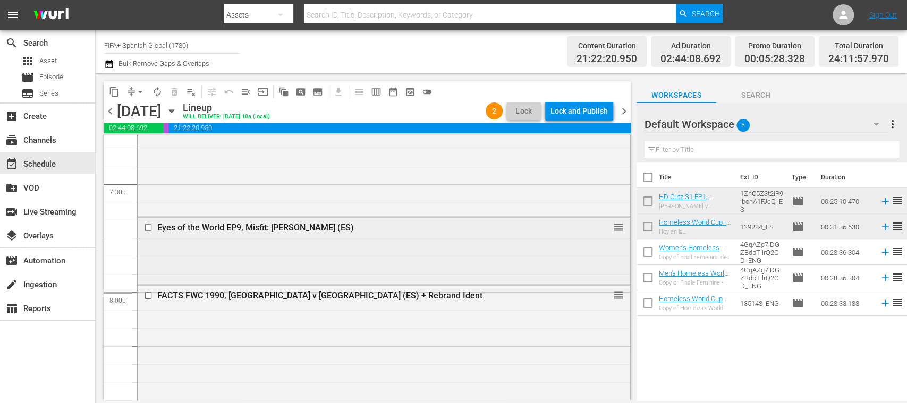
click at [147, 227] on input "checkbox" at bounding box center [149, 227] width 11 height 9
click at [173, 91] on span "delete_forever_outlined" at bounding box center [174, 92] width 11 height 11
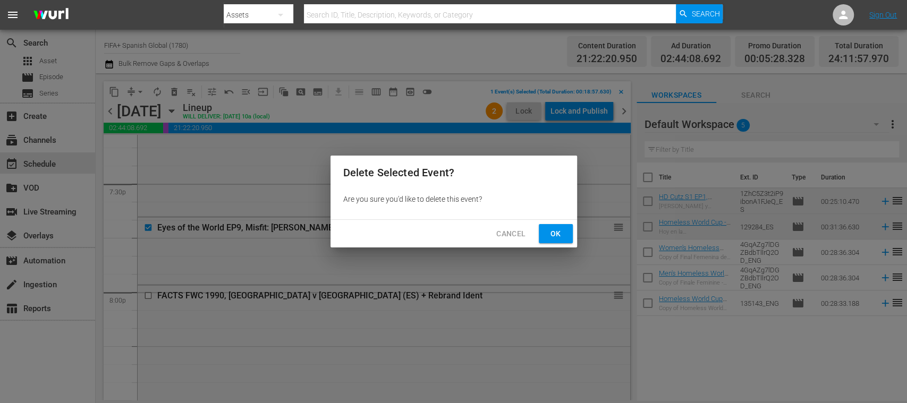
click at [551, 233] on span "Ok" at bounding box center [555, 233] width 17 height 13
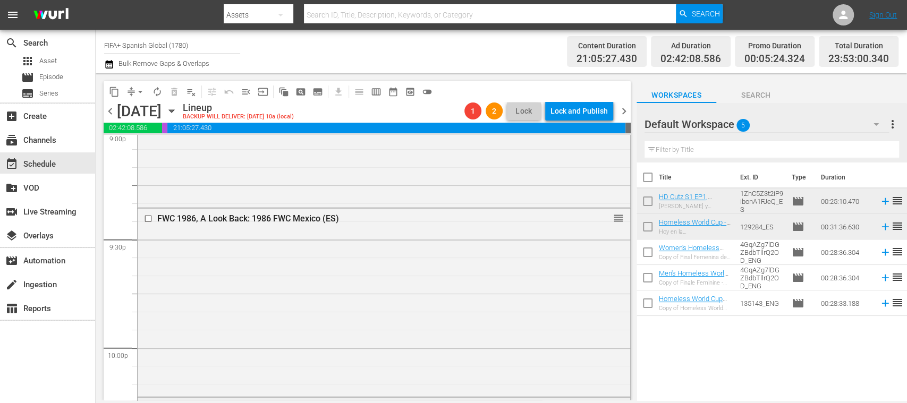
scroll to position [4743, 0]
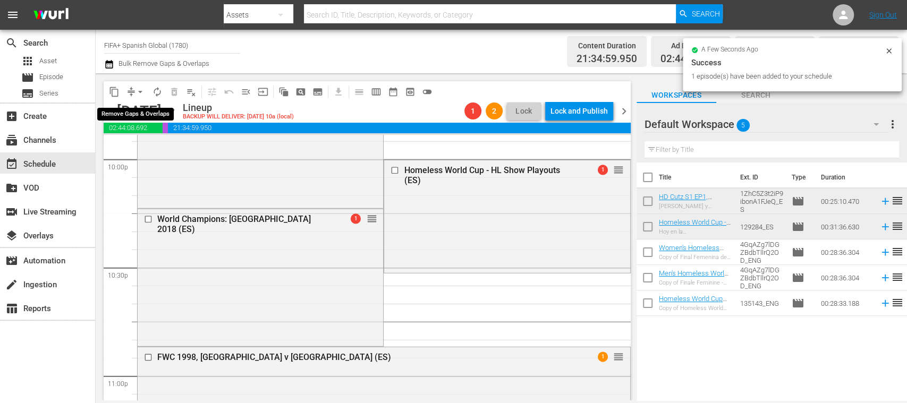
click at [140, 92] on span "arrow_drop_down" at bounding box center [140, 92] width 11 height 11
click at [174, 144] on li "Align to End of Previous Day" at bounding box center [141, 149] width 112 height 18
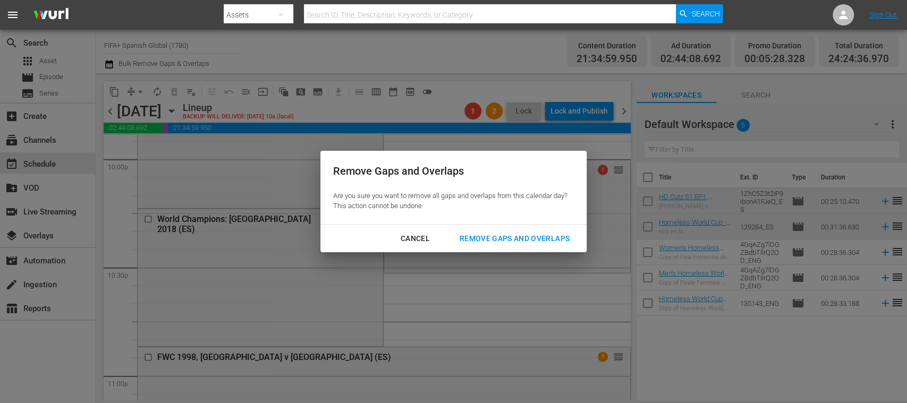
click at [517, 236] on div "Remove Gaps and Overlaps" at bounding box center [514, 238] width 127 height 13
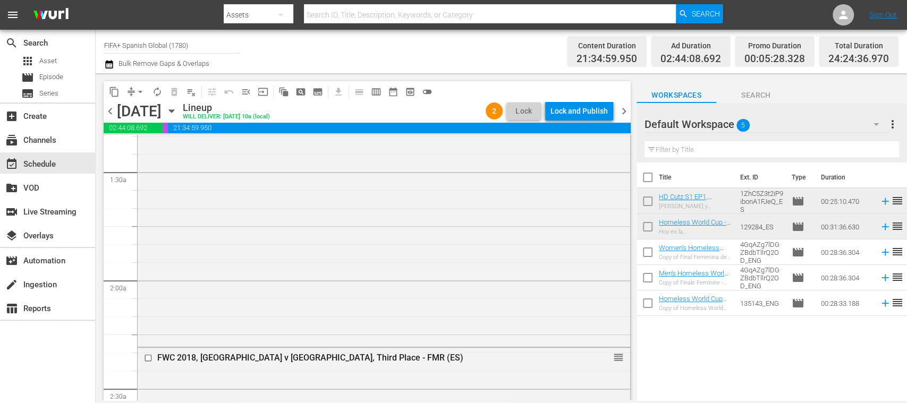
scroll to position [0, 0]
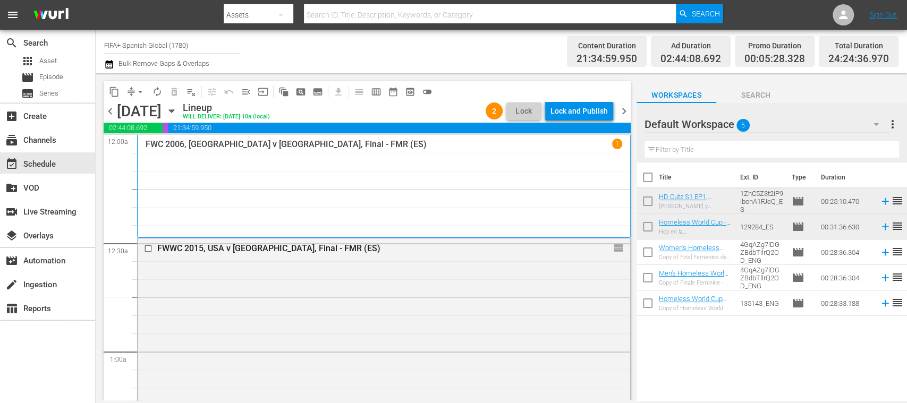
click at [108, 109] on span "chevron_left" at bounding box center [110, 111] width 13 height 13
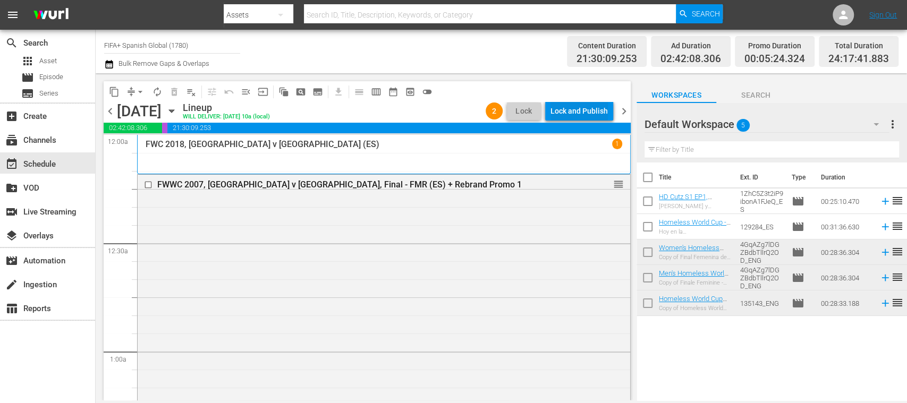
click at [593, 112] on div "Lock and Publish" at bounding box center [578, 110] width 57 height 19
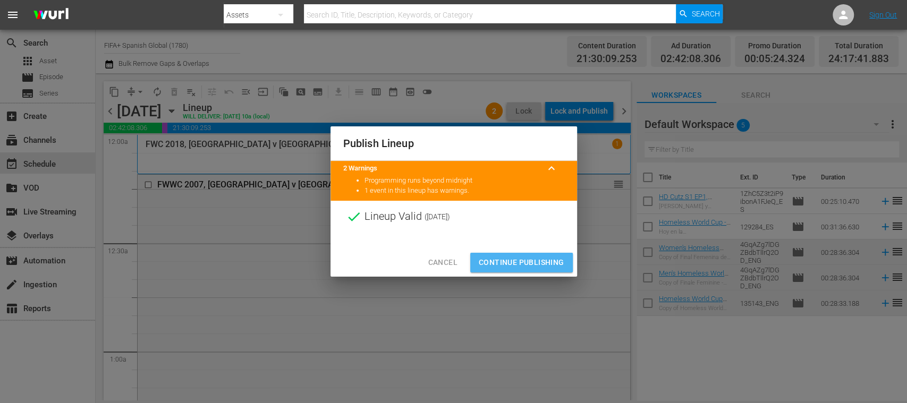
click at [536, 261] on span "Continue Publishing" at bounding box center [522, 262] width 86 height 13
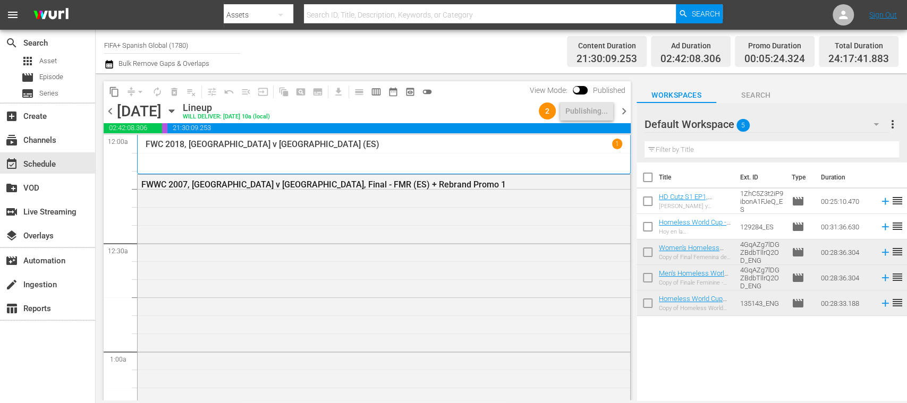
click at [626, 112] on span "chevron_right" at bounding box center [623, 111] width 13 height 13
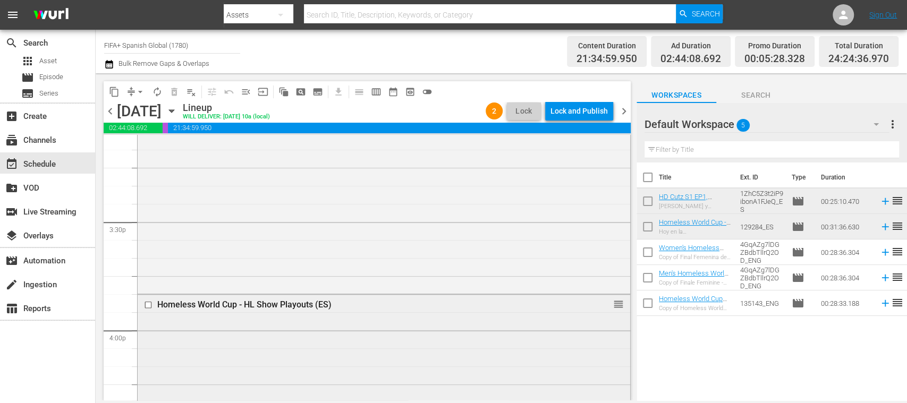
scroll to position [3082, 0]
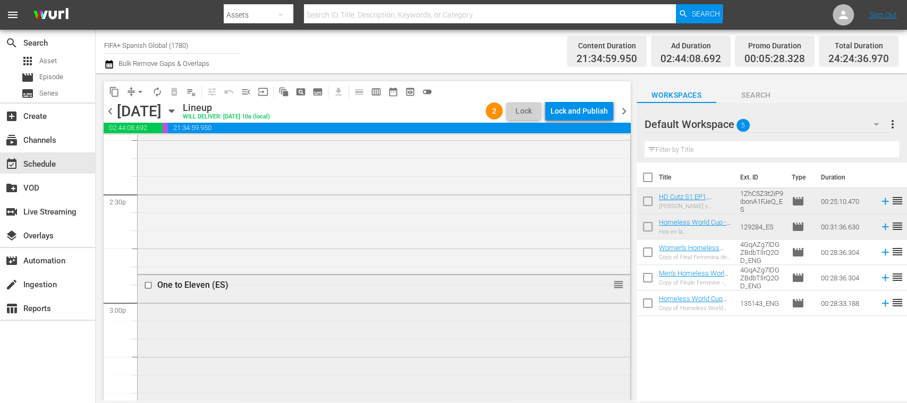
click at [148, 285] on input "checkbox" at bounding box center [149, 284] width 11 height 9
click at [172, 91] on span "delete_forever_outlined" at bounding box center [174, 92] width 11 height 11
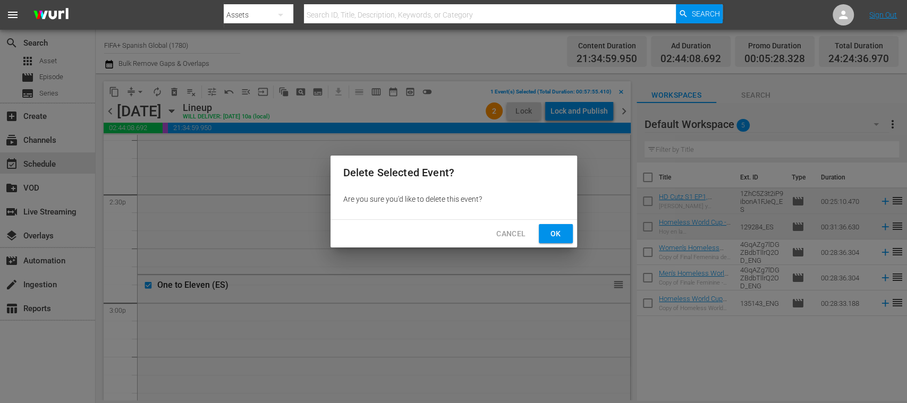
click at [558, 234] on span "Ok" at bounding box center [555, 233] width 17 height 13
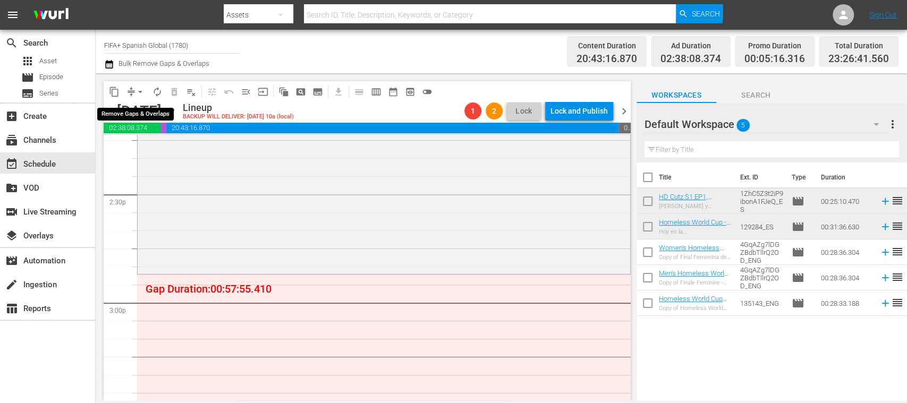
click at [143, 90] on span "arrow_drop_down" at bounding box center [140, 92] width 11 height 11
click at [179, 143] on li "Align to End of Previous Day" at bounding box center [141, 149] width 112 height 18
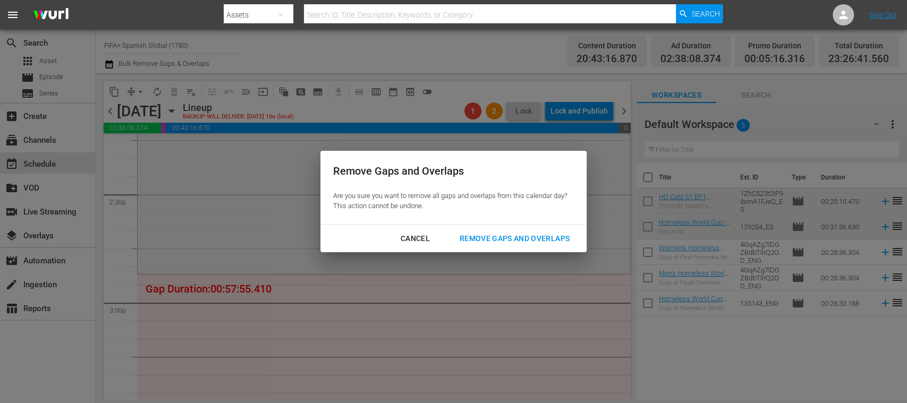
click at [507, 236] on div "Remove Gaps and Overlaps" at bounding box center [514, 238] width 127 height 13
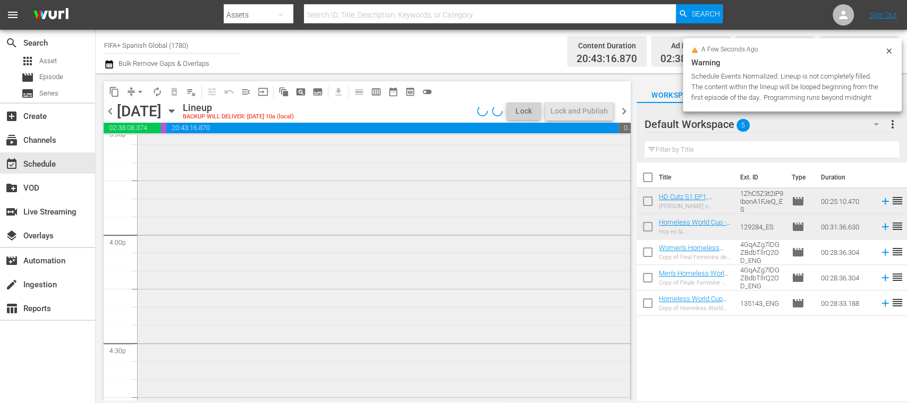
scroll to position [3178, 0]
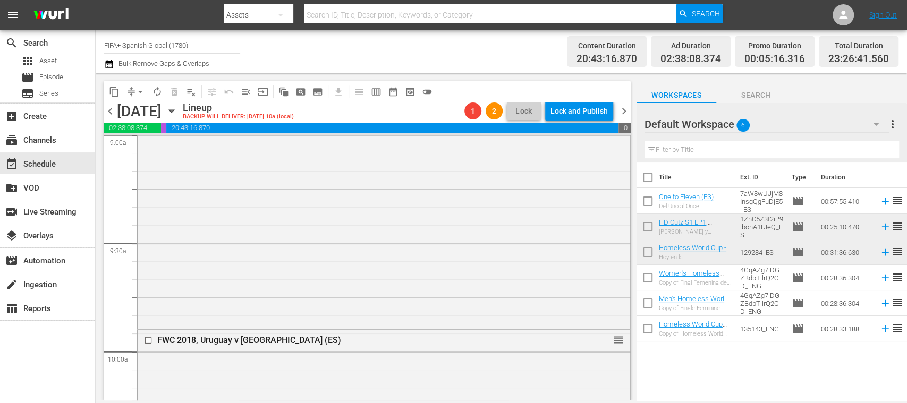
scroll to position [1958, 0]
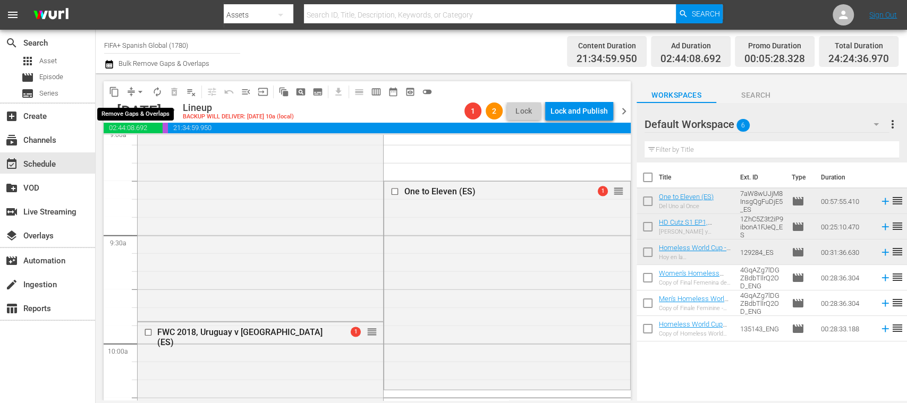
click at [140, 90] on span "arrow_drop_down" at bounding box center [140, 92] width 11 height 11
click at [168, 148] on li "Align to End of Previous Day" at bounding box center [141, 149] width 112 height 18
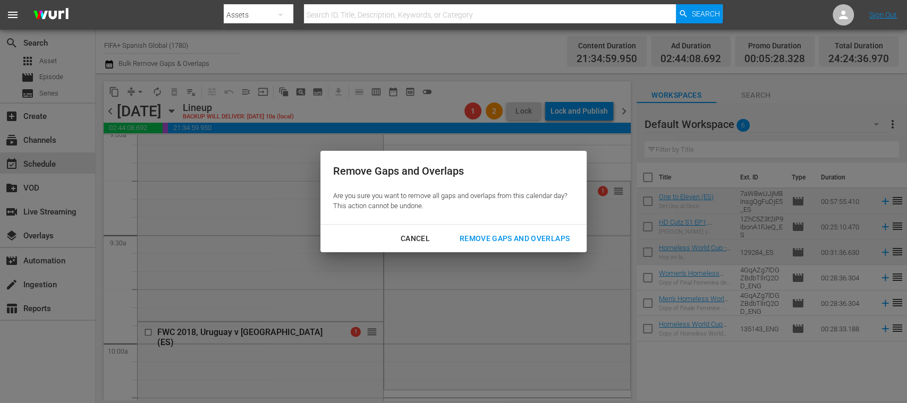
click at [525, 235] on div "Remove Gaps and Overlaps" at bounding box center [514, 238] width 127 height 13
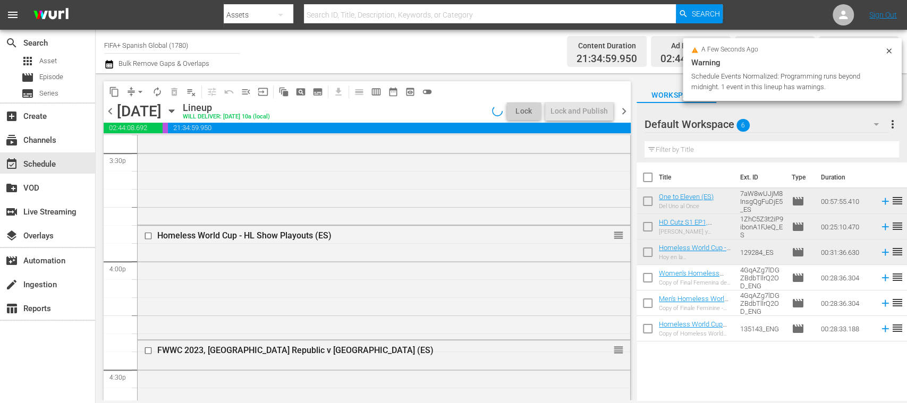
scroll to position [3377, 0]
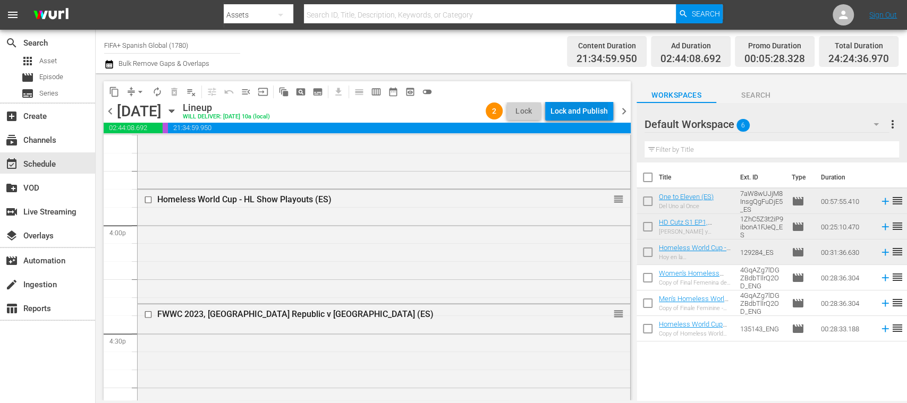
click at [580, 107] on div "Lock and Publish" at bounding box center [578, 110] width 57 height 19
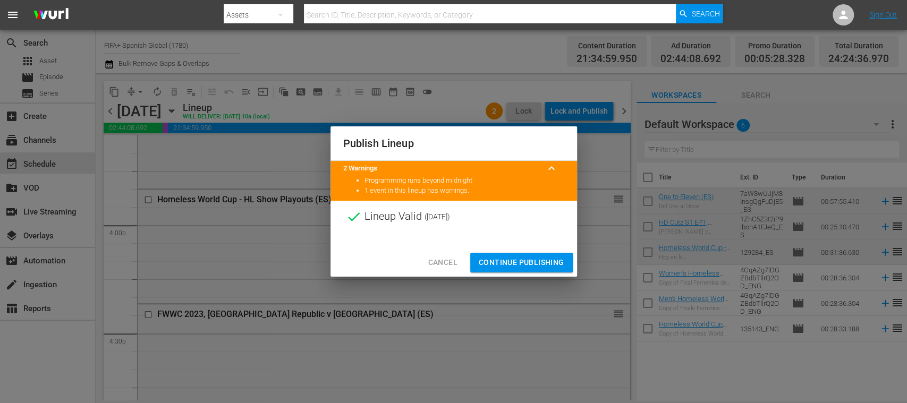
click at [536, 258] on span "Continue Publishing" at bounding box center [522, 262] width 86 height 13
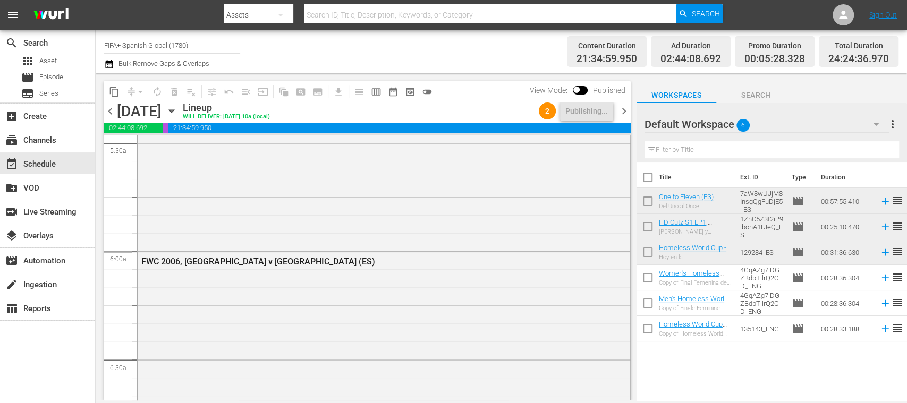
scroll to position [0, 0]
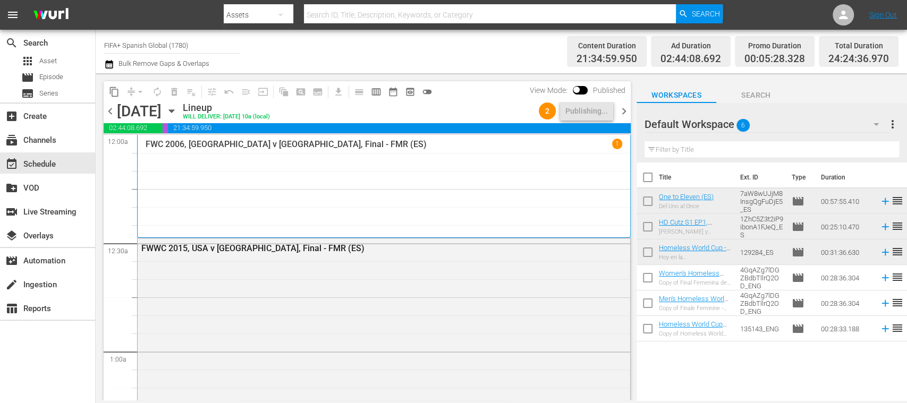
click at [111, 112] on span "chevron_left" at bounding box center [110, 111] width 13 height 13
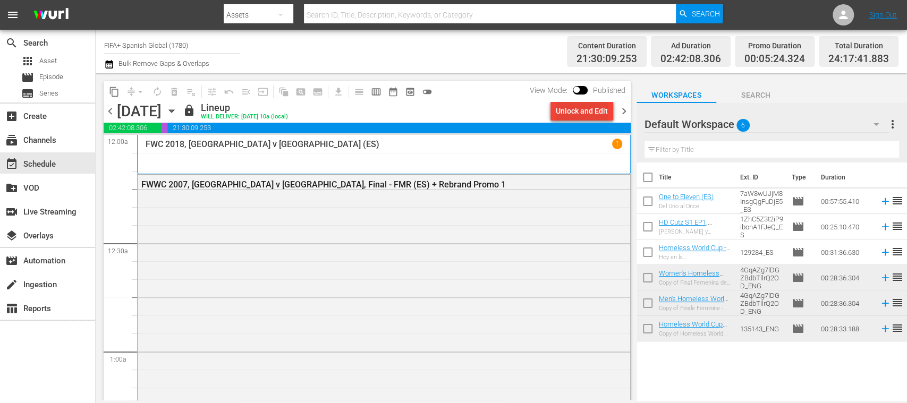
click at [599, 113] on div "Unlock and Edit" at bounding box center [582, 110] width 52 height 19
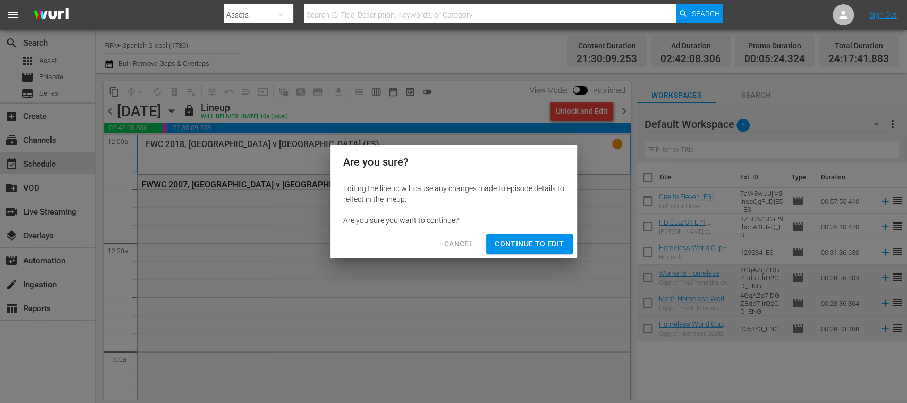
click at [557, 243] on span "Continue to Edit" at bounding box center [528, 243] width 69 height 13
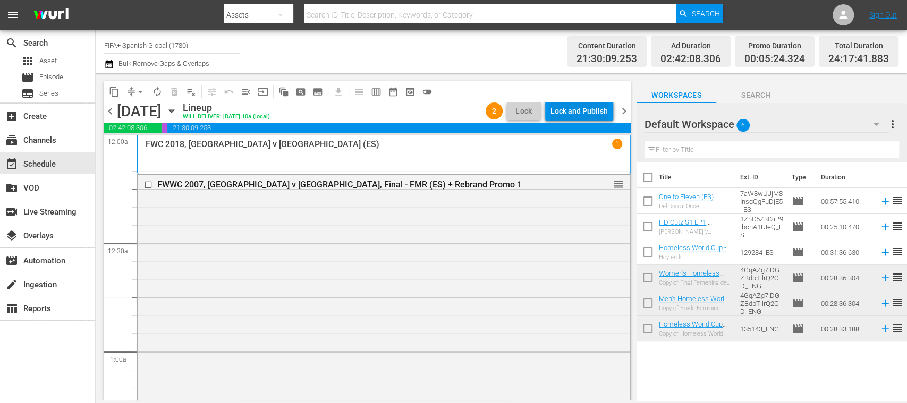
click at [587, 110] on div "Lock and Publish" at bounding box center [578, 110] width 57 height 19
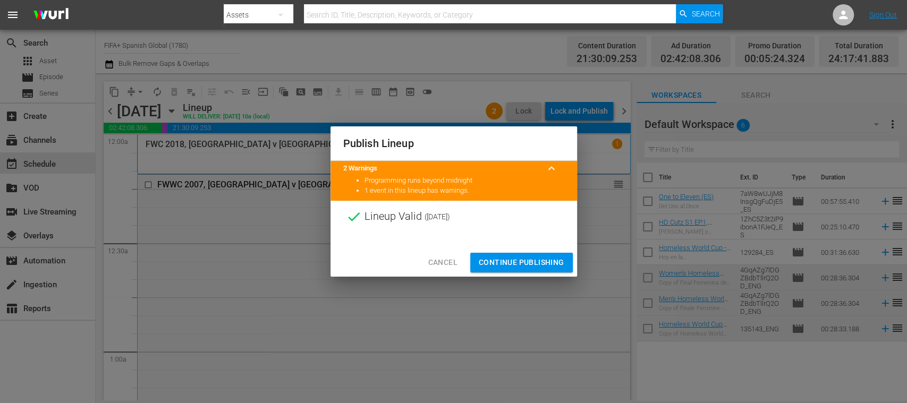
click at [545, 257] on span "Continue Publishing" at bounding box center [522, 262] width 86 height 13
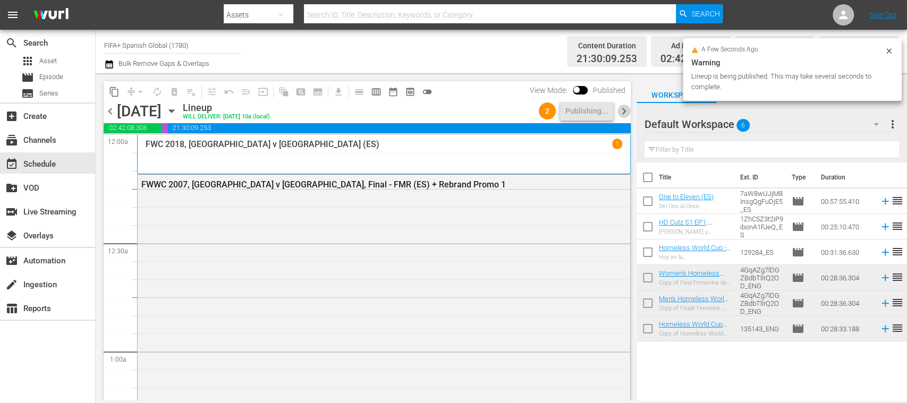
click at [625, 109] on span "chevron_right" at bounding box center [623, 111] width 13 height 13
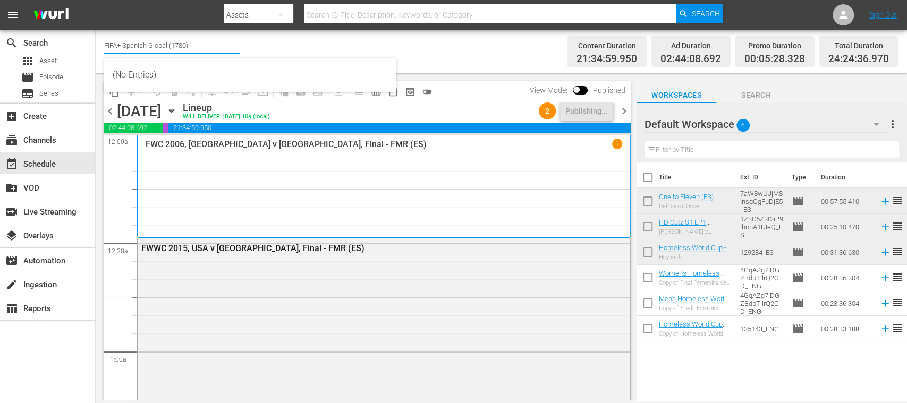
drag, startPoint x: 157, startPoint y: 46, endPoint x: 237, endPoint y: 45, distance: 79.7
click at [237, 45] on input "FIFA+ Spanish Global (1780)" at bounding box center [172, 44] width 136 height 25
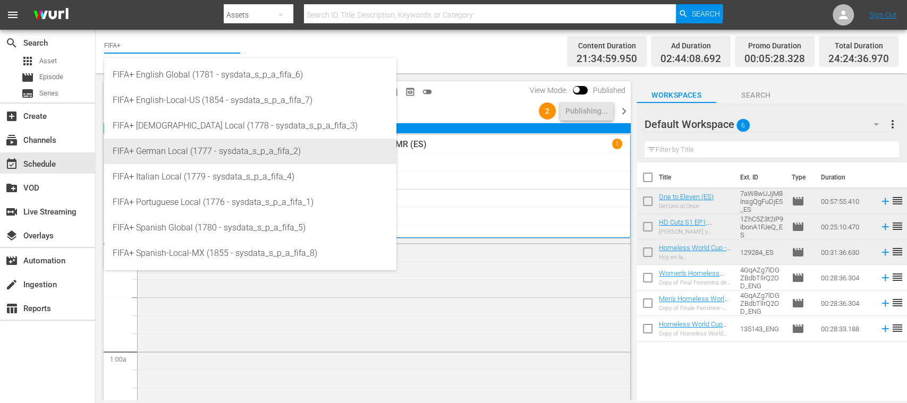
click at [200, 148] on div "FIFA+ German Local (1777 - sysdata_s_p_a_fifa_2)" at bounding box center [250, 151] width 275 height 25
type input "FIFA+ German Local (1777 - sysdata_s_p_a_fifa_2)"
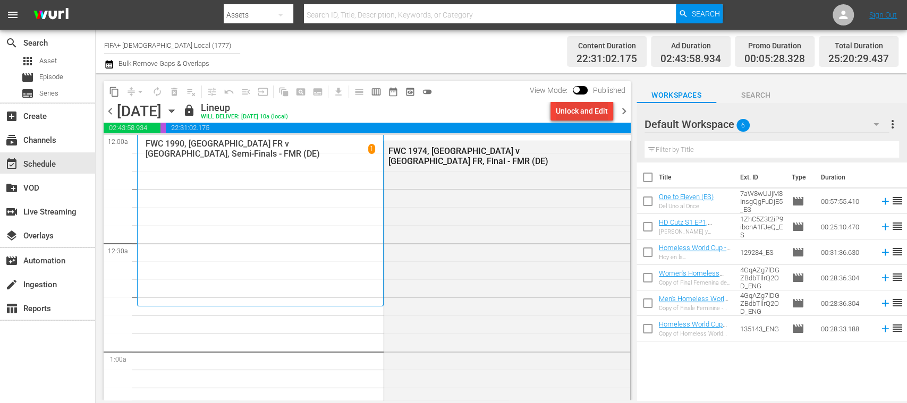
click at [559, 114] on div "Unlock and Edit" at bounding box center [582, 110] width 52 height 19
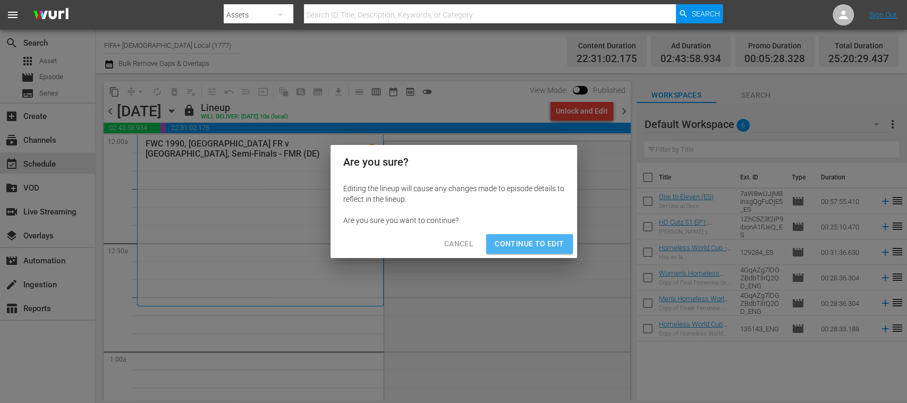
click at [534, 237] on span "Continue to Edit" at bounding box center [528, 243] width 69 height 13
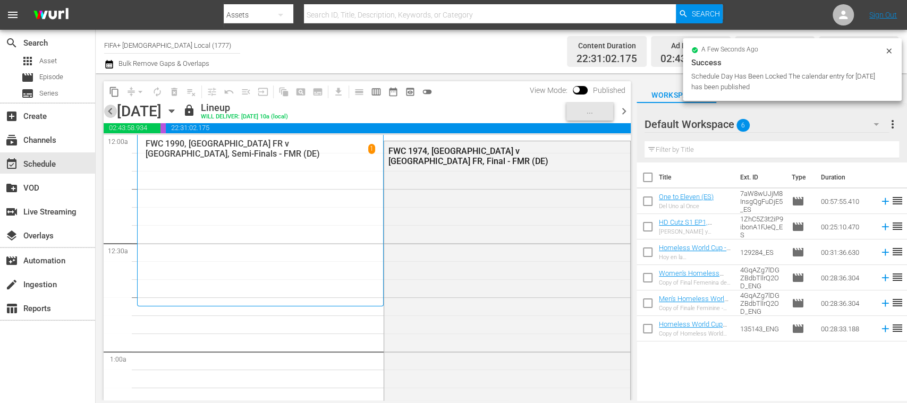
click at [114, 110] on span "chevron_left" at bounding box center [110, 111] width 13 height 13
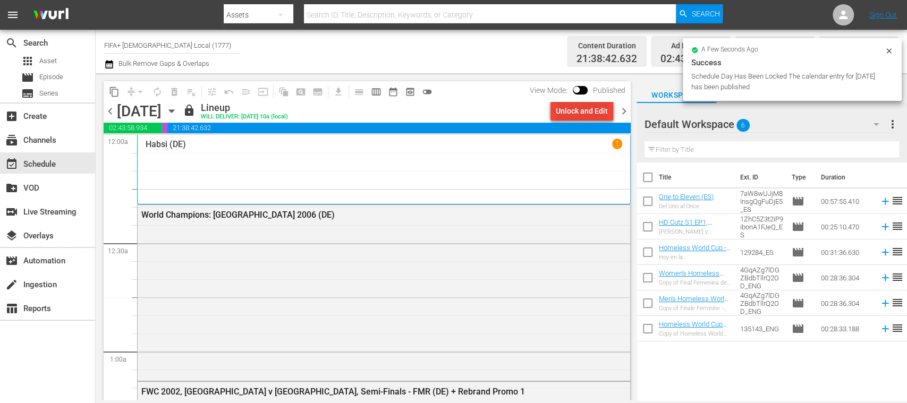
click at [576, 119] on div "Unlock and Edit" at bounding box center [582, 110] width 52 height 19
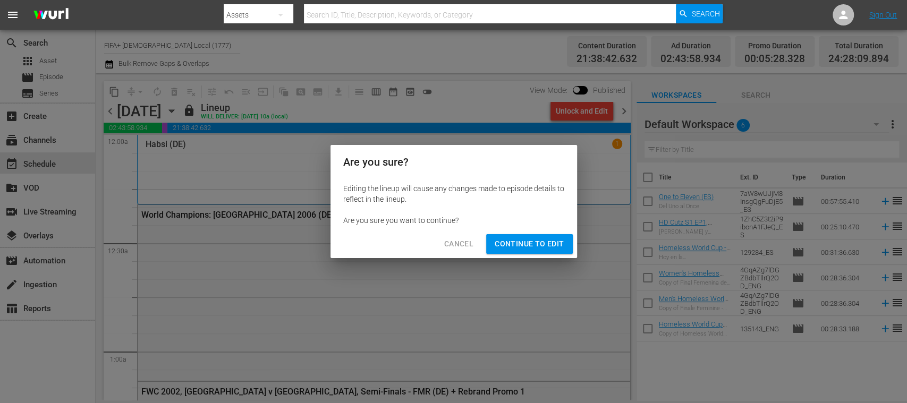
click at [552, 234] on button "Continue to Edit" at bounding box center [529, 244] width 86 height 20
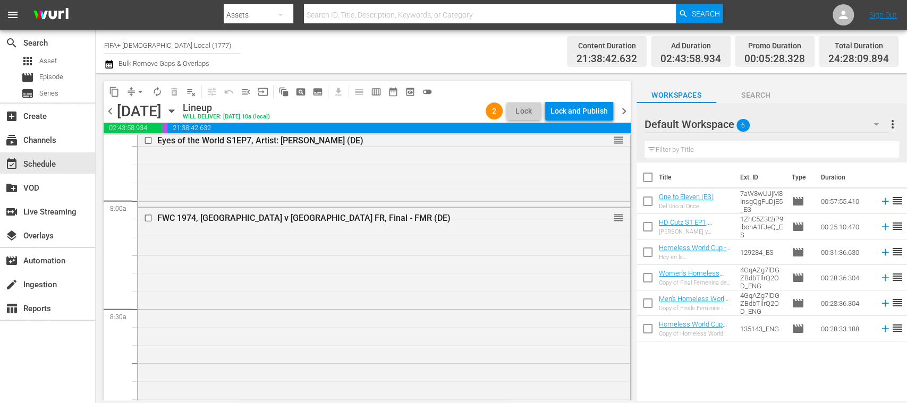
scroll to position [1866, 0]
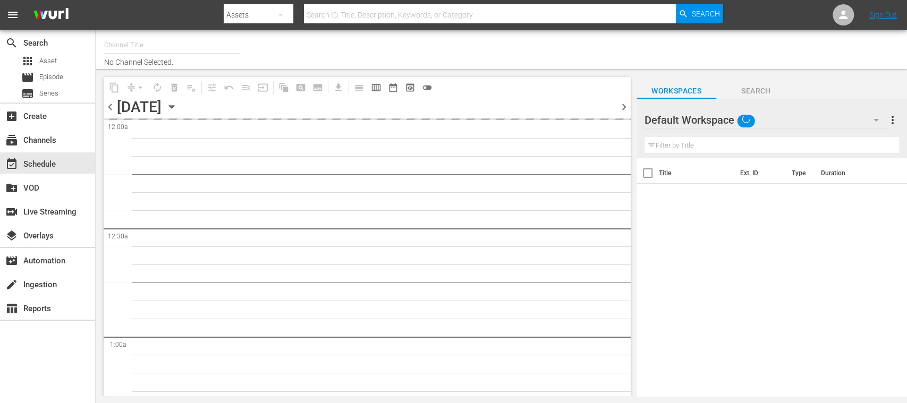
type input "FIFA+ [DEMOGRAPHIC_DATA] Local (1777)"
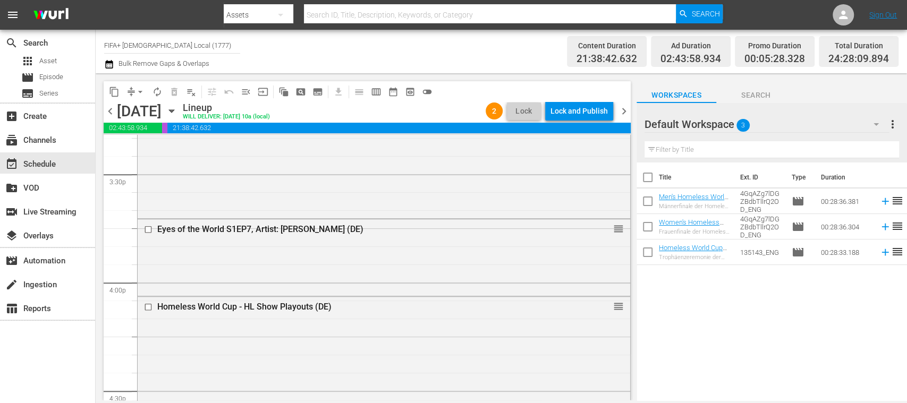
scroll to position [3343, 0]
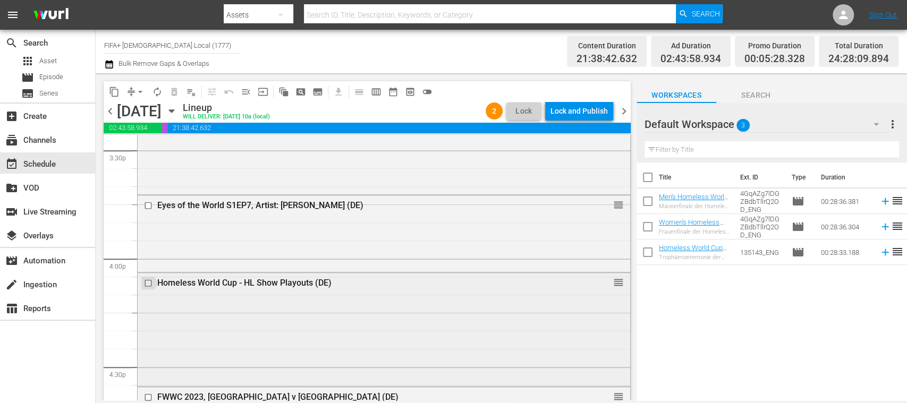
click at [148, 284] on input "checkbox" at bounding box center [149, 283] width 11 height 9
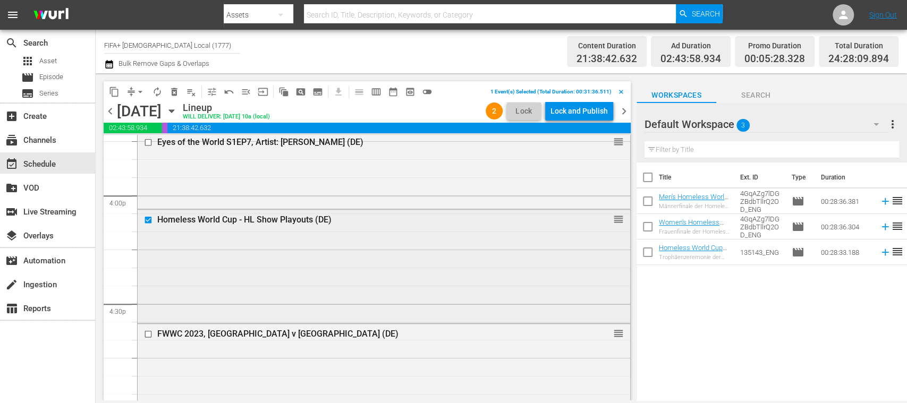
scroll to position [3218, 0]
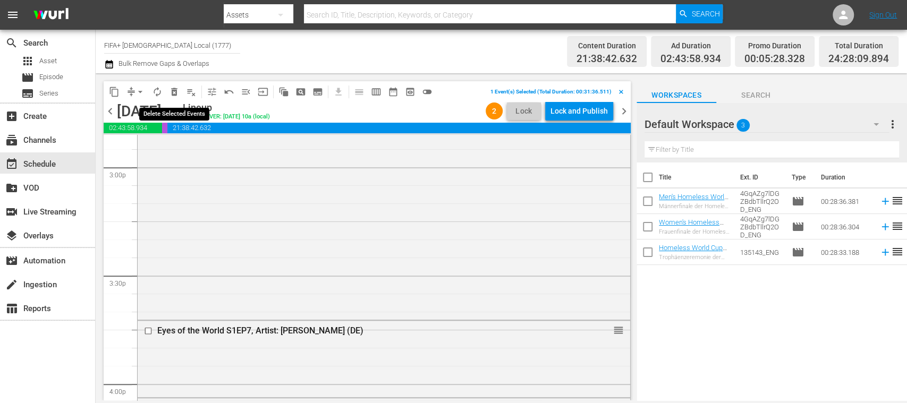
click at [173, 92] on span "delete_forever_outlined" at bounding box center [174, 92] width 11 height 11
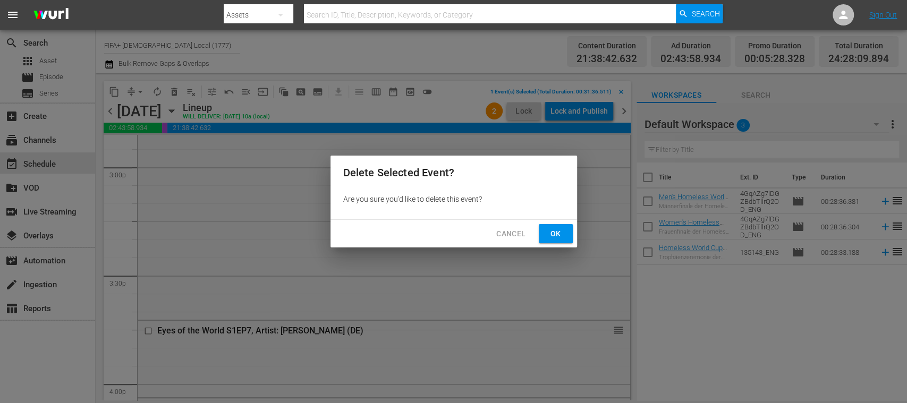
click at [551, 235] on span "Ok" at bounding box center [555, 233] width 17 height 13
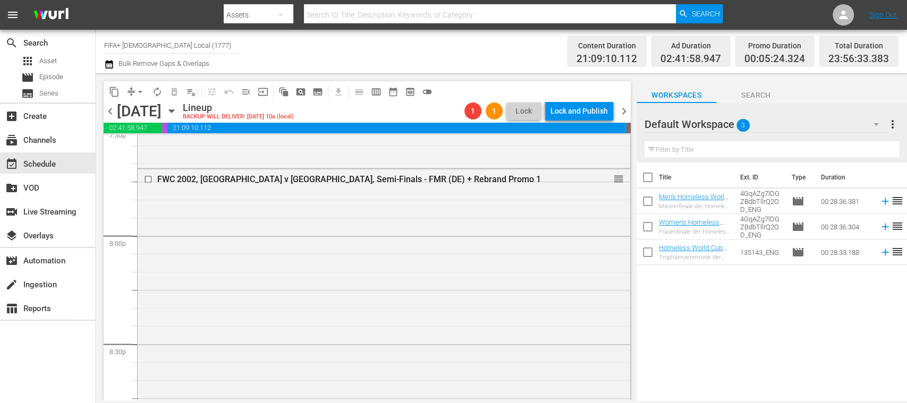
scroll to position [4162, 0]
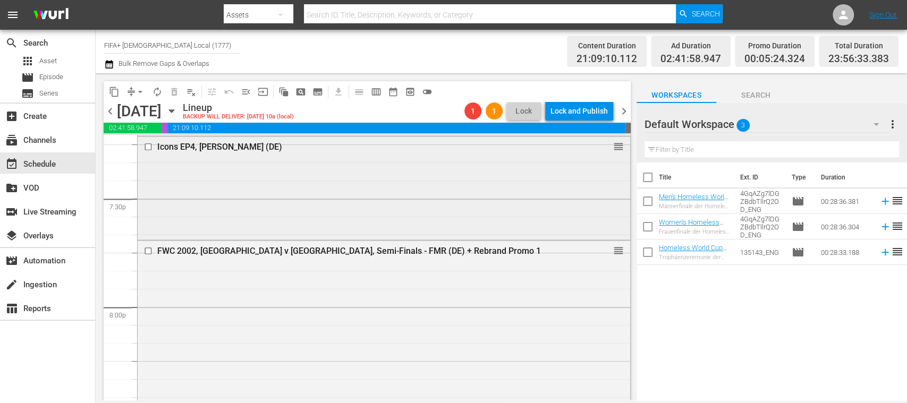
click at [148, 144] on input "checkbox" at bounding box center [149, 146] width 11 height 9
click at [620, 110] on span "chevron_right" at bounding box center [623, 111] width 13 height 13
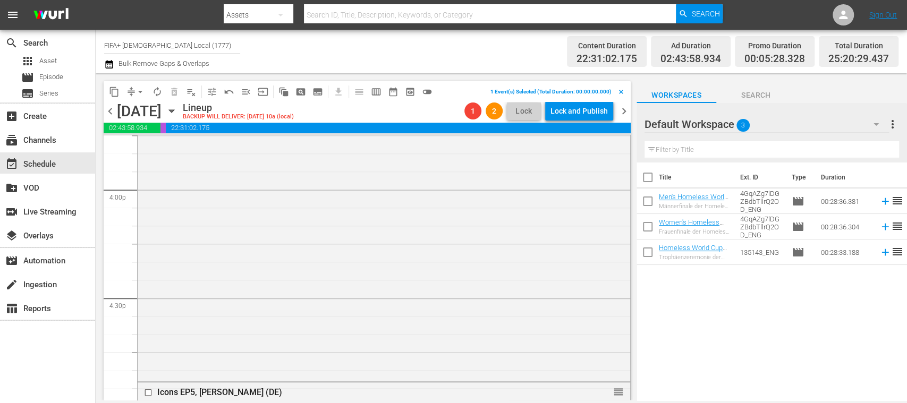
scroll to position [3428, 0]
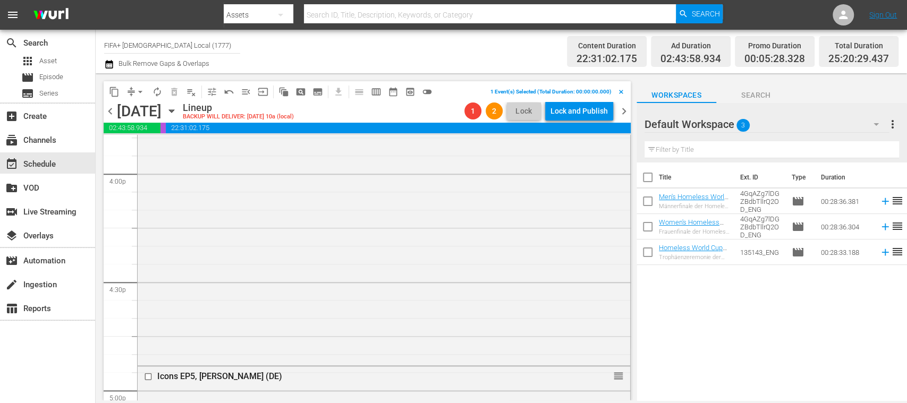
click at [109, 112] on span "chevron_left" at bounding box center [110, 111] width 13 height 13
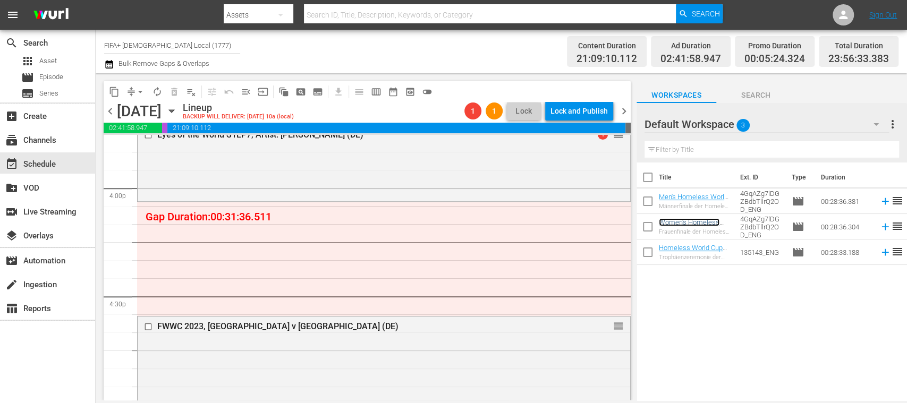
scroll to position [3398, 0]
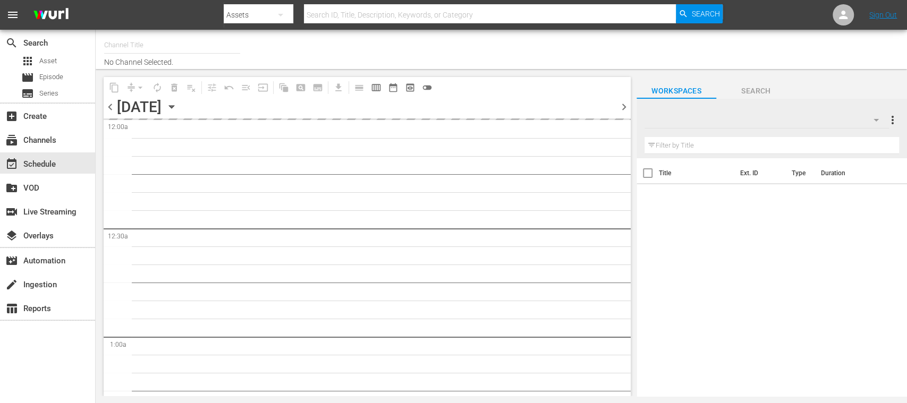
type input "FIFA+ [DEMOGRAPHIC_DATA] Local (1777)"
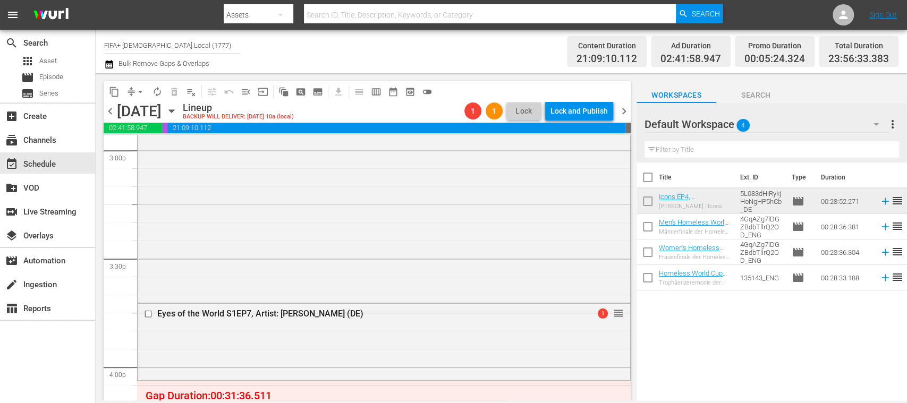
scroll to position [3390, 0]
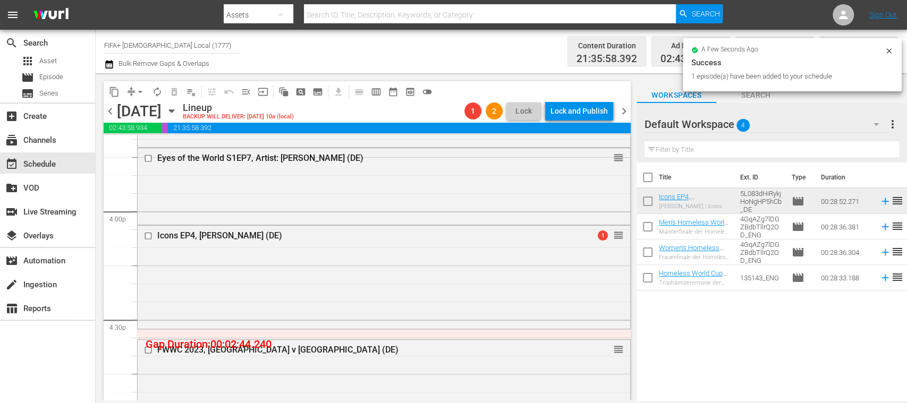
drag, startPoint x: 373, startPoint y: 269, endPoint x: 703, endPoint y: 340, distance: 337.9
click at [702, 339] on div "Title Ext. ID Type Duration Icons EP4, [PERSON_NAME] (DE) [PERSON_NAME] | Icons…" at bounding box center [771, 283] width 270 height 240
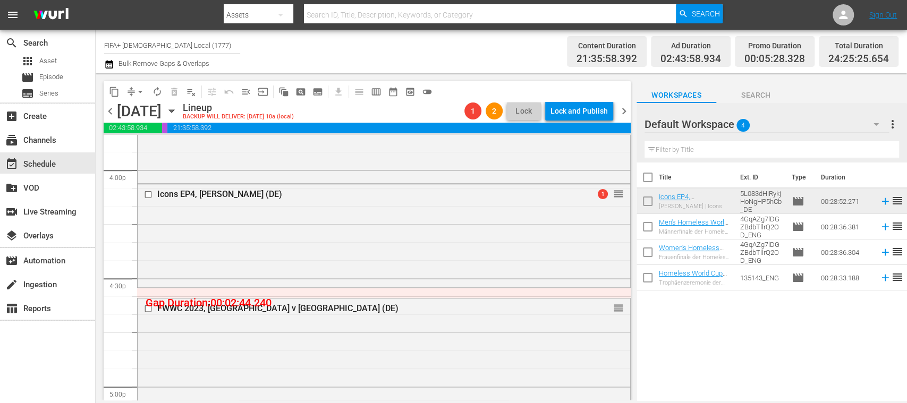
scroll to position [3416, 0]
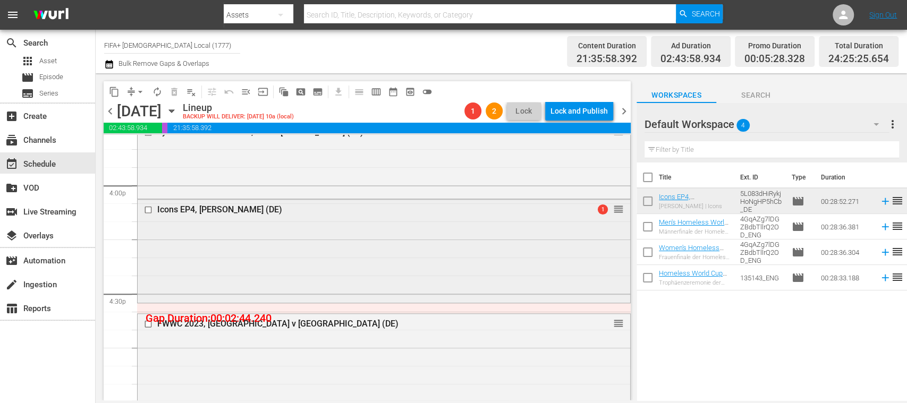
click at [150, 210] on input "checkbox" at bounding box center [149, 210] width 11 height 9
click at [173, 96] on span "delete_forever_outlined" at bounding box center [174, 92] width 11 height 11
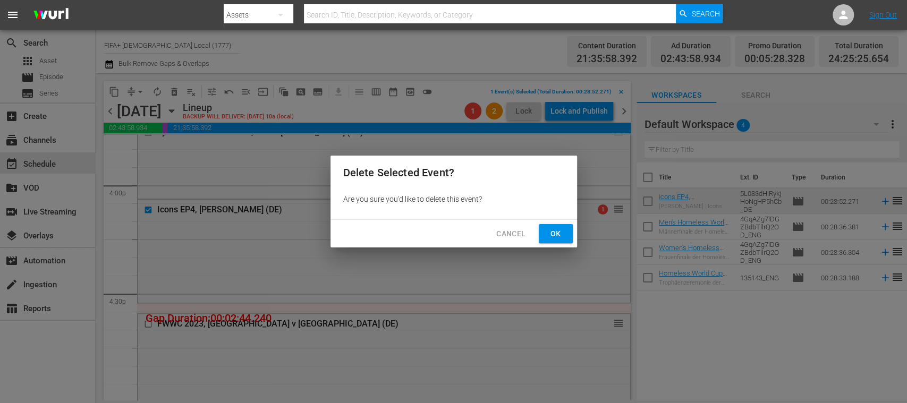
click at [553, 232] on span "Ok" at bounding box center [555, 233] width 17 height 13
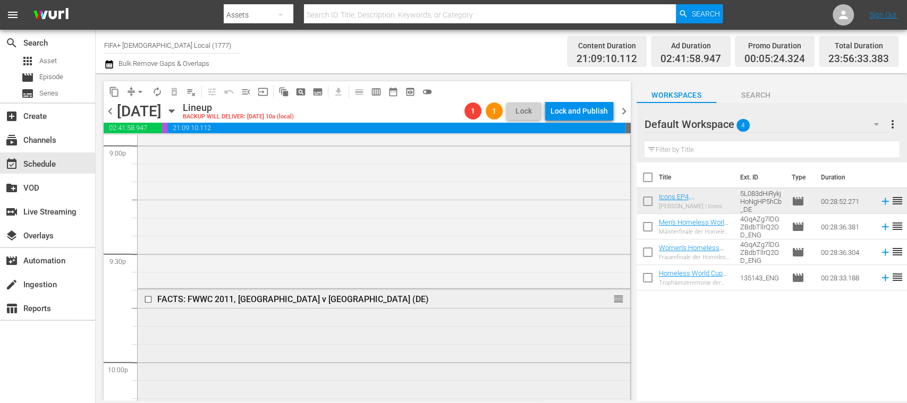
scroll to position [4728, 0]
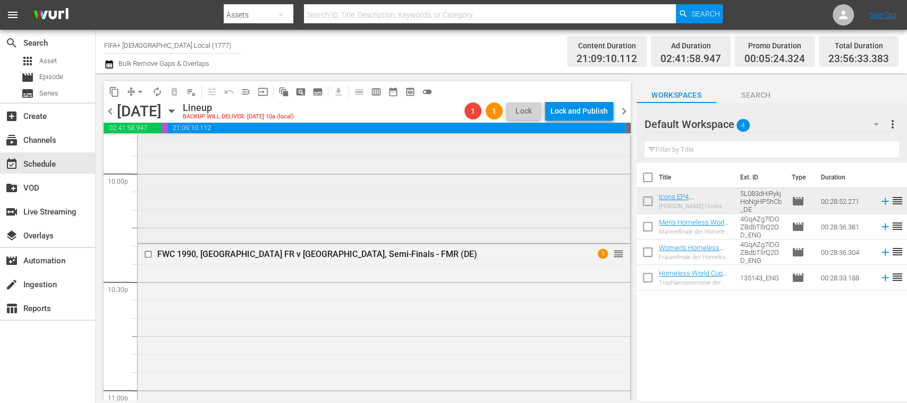
click at [304, 192] on div "FACTS: FWWC 2011, Japan v USA (DE) reorder" at bounding box center [384, 171] width 492 height 140
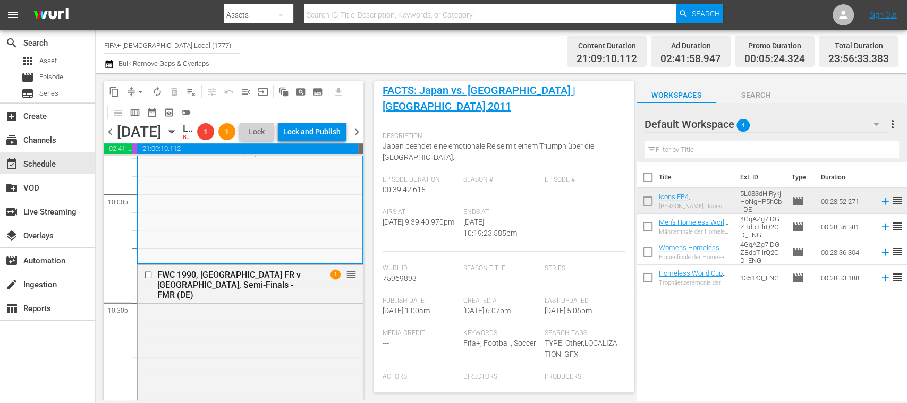
scroll to position [0, 0]
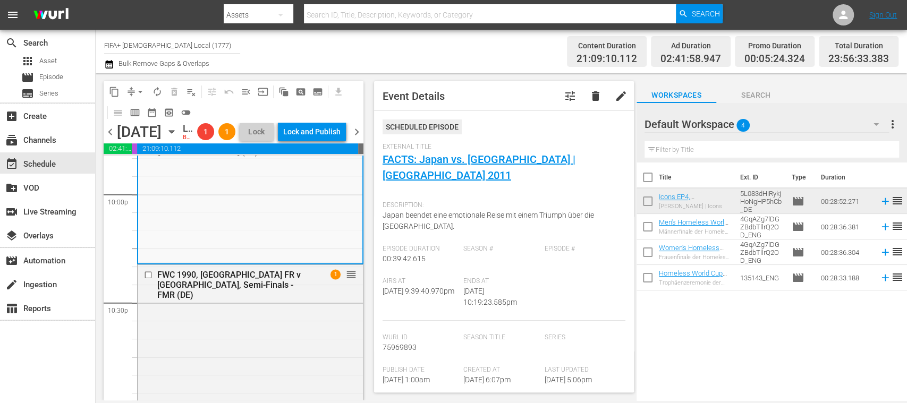
click at [106, 139] on span "chevron_left" at bounding box center [110, 131] width 13 height 13
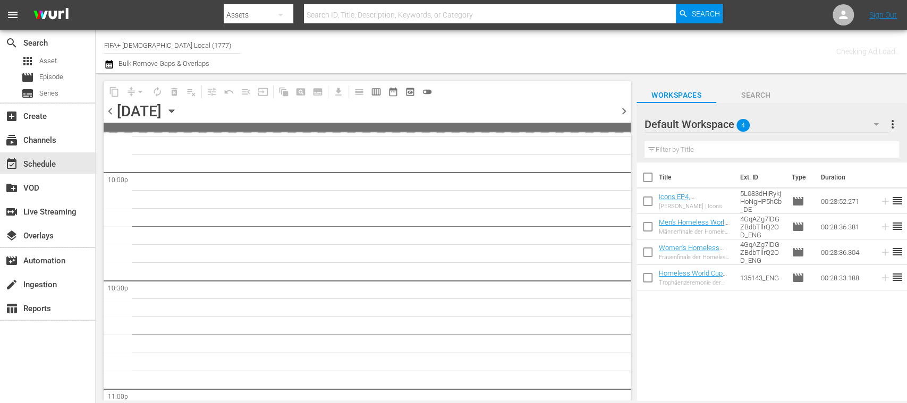
scroll to position [4927, 0]
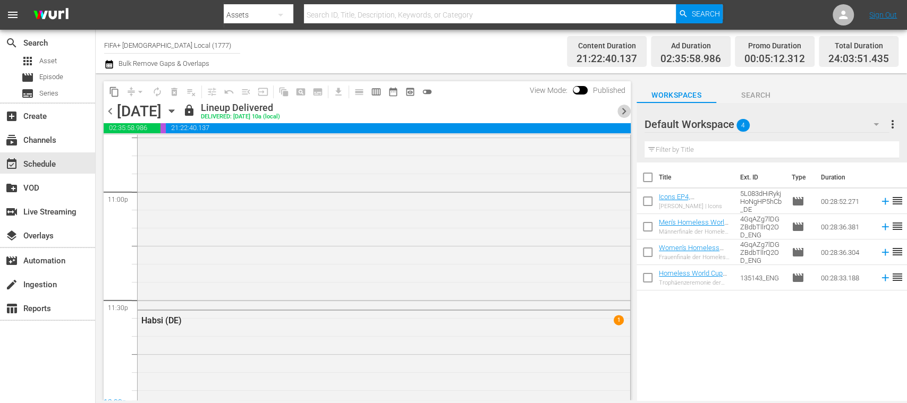
click at [625, 113] on span "chevron_right" at bounding box center [623, 111] width 13 height 13
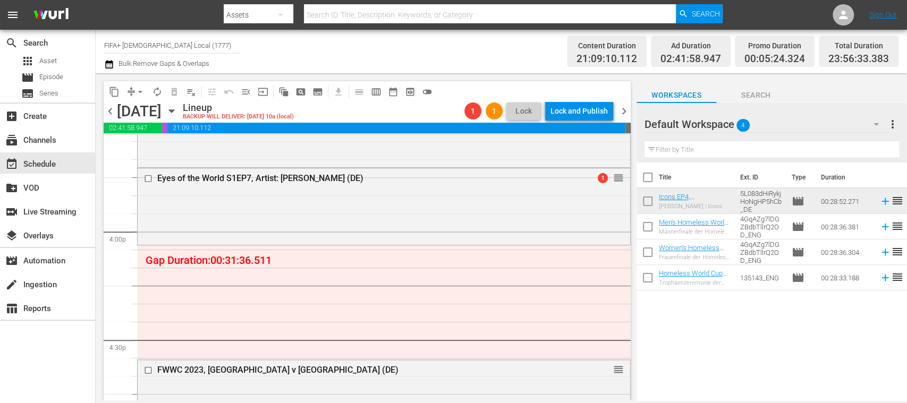
scroll to position [3347, 0]
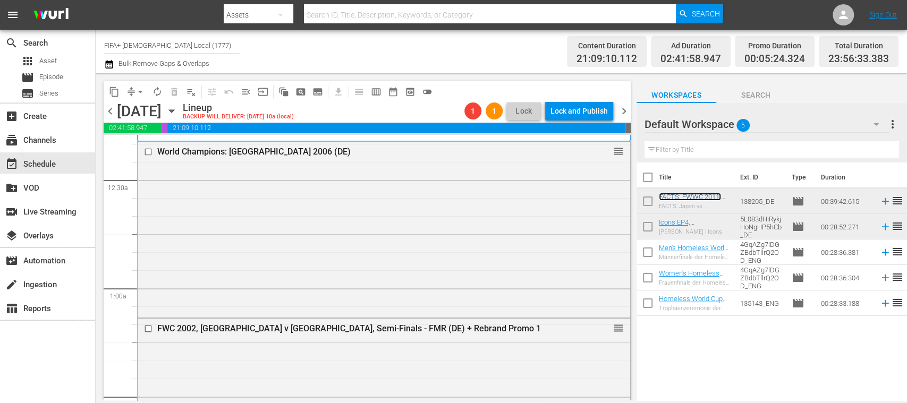
scroll to position [23, 0]
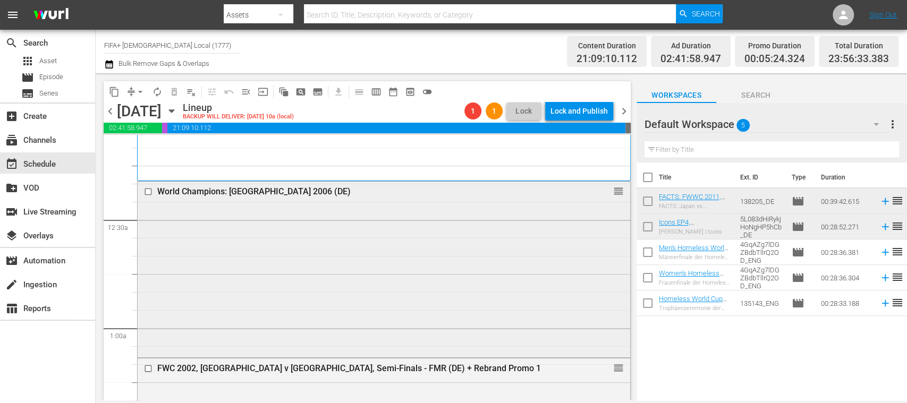
click at [147, 190] on input "checkbox" at bounding box center [149, 191] width 11 height 9
click at [172, 95] on span "delete_forever_outlined" at bounding box center [174, 92] width 11 height 11
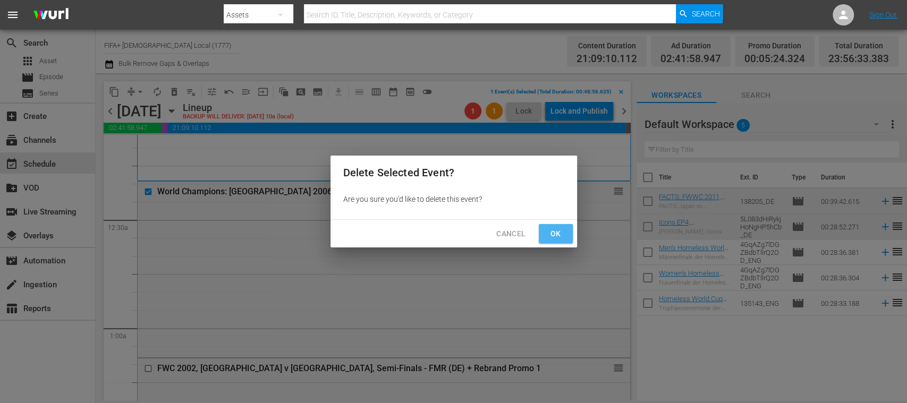
click at [561, 232] on span "Ok" at bounding box center [555, 233] width 17 height 13
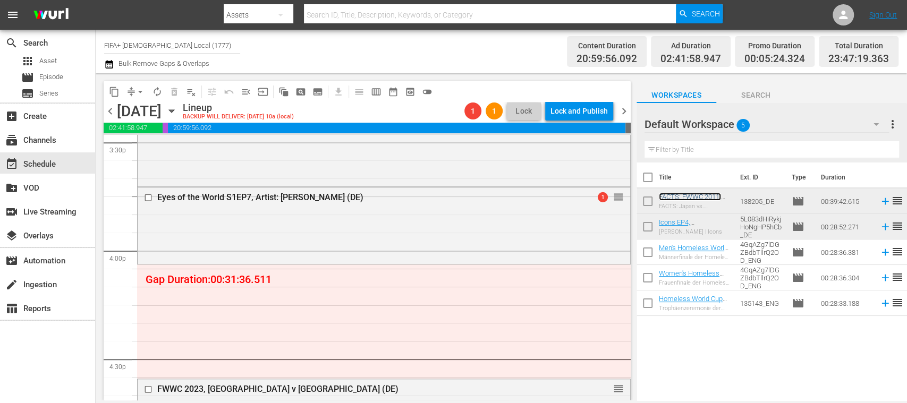
scroll to position [3335, 0]
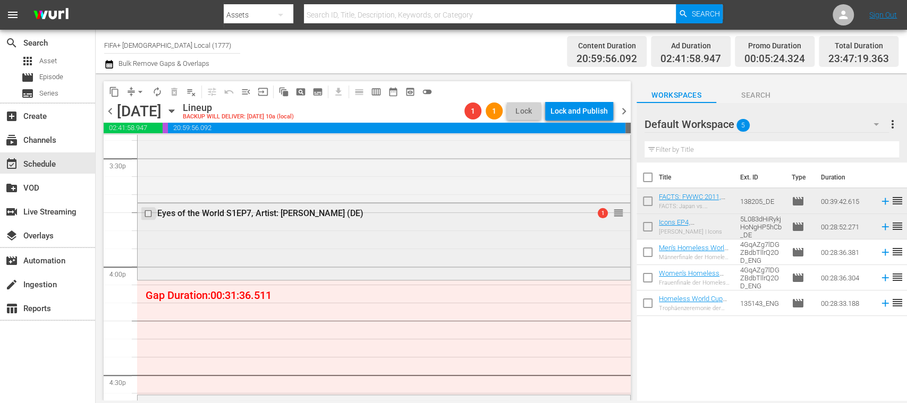
click at [147, 211] on input "checkbox" at bounding box center [149, 213] width 11 height 9
click at [174, 92] on span "delete_forever_outlined" at bounding box center [174, 92] width 11 height 11
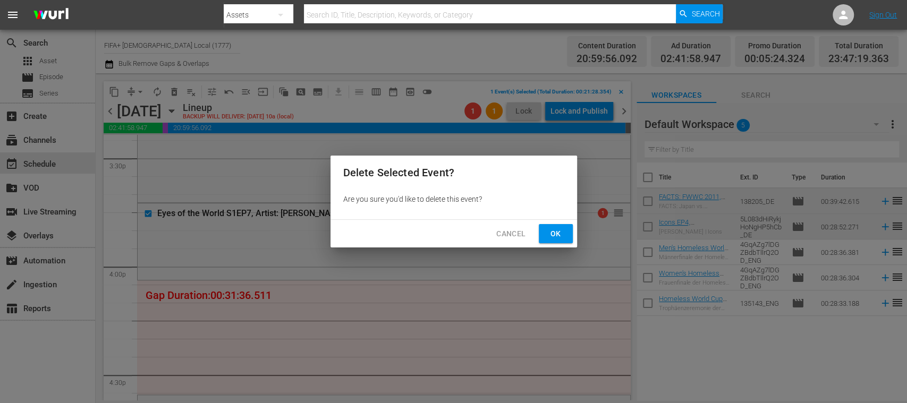
click at [554, 233] on span "Ok" at bounding box center [555, 233] width 17 height 13
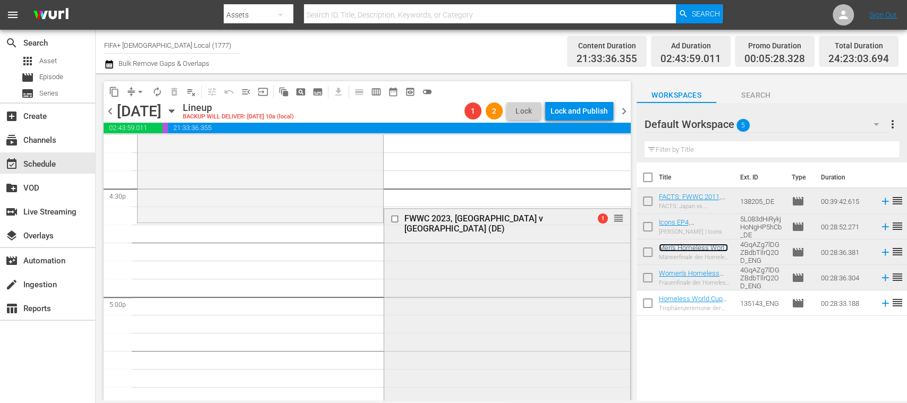
scroll to position [3524, 0]
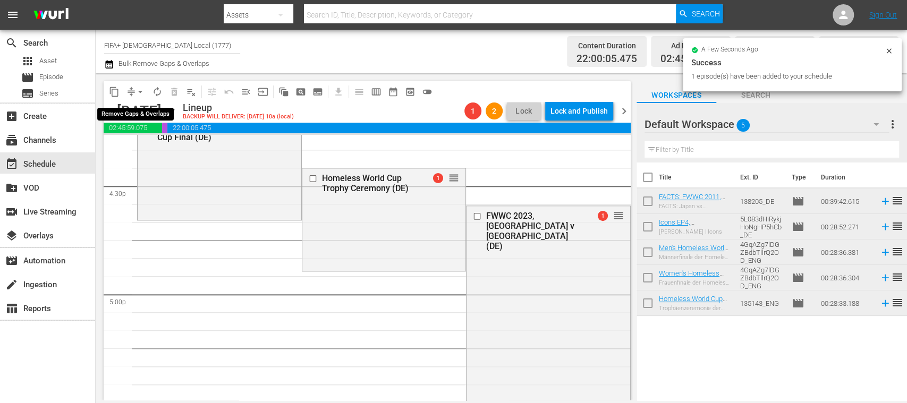
click at [140, 91] on span "arrow_drop_down" at bounding box center [140, 92] width 11 height 11
click at [165, 147] on li "Align to End of Previous Day" at bounding box center [141, 149] width 112 height 18
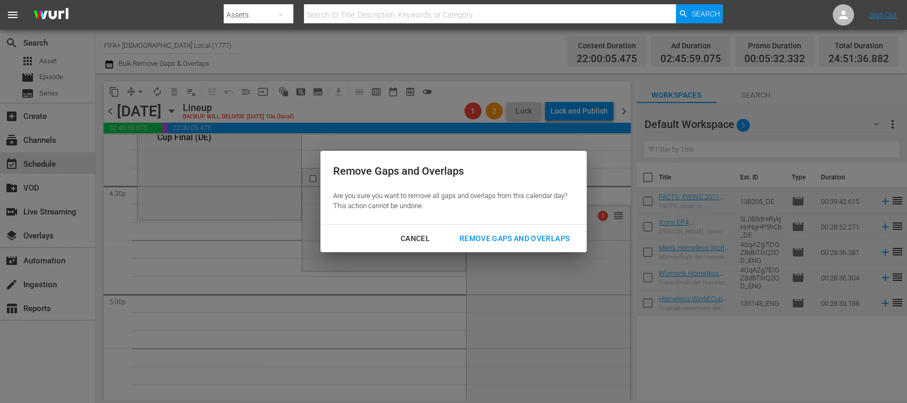
click at [567, 235] on div "Remove Gaps and Overlaps" at bounding box center [514, 238] width 127 height 13
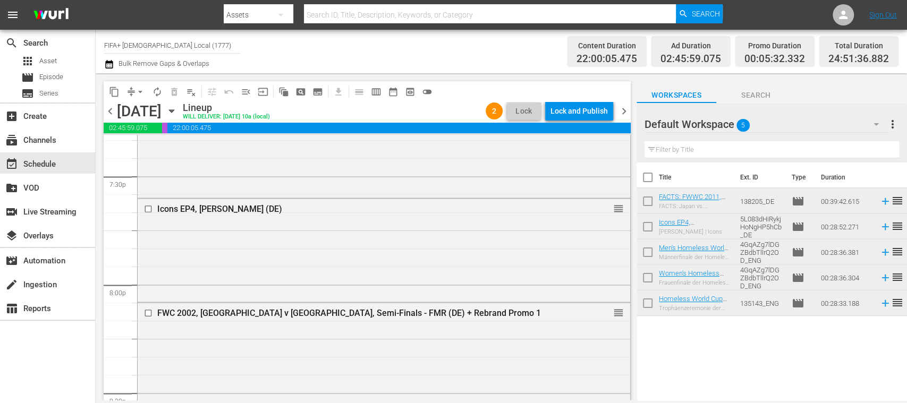
scroll to position [0, 0]
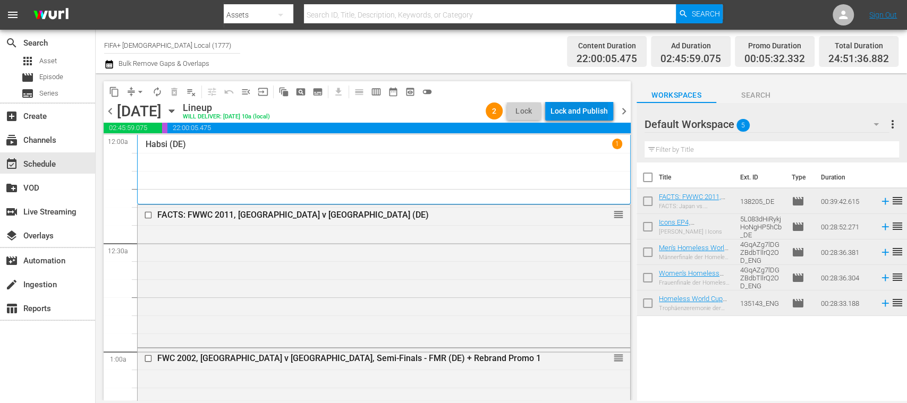
click at [600, 114] on div "Lock and Publish" at bounding box center [578, 110] width 57 height 19
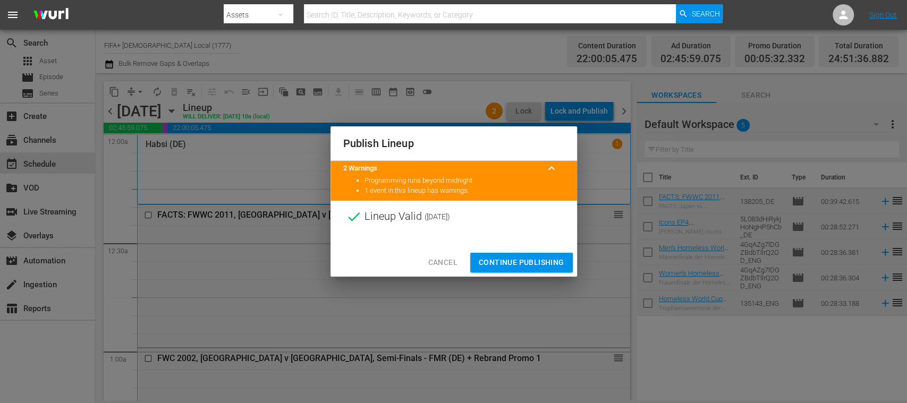
click at [440, 263] on span "Cancel" at bounding box center [442, 262] width 29 height 13
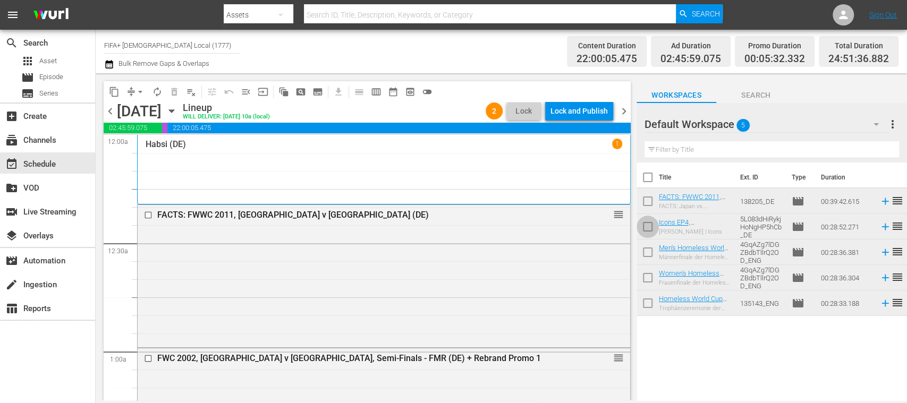
click at [649, 228] on input "checkbox" at bounding box center [647, 229] width 22 height 22
checkbox input "true"
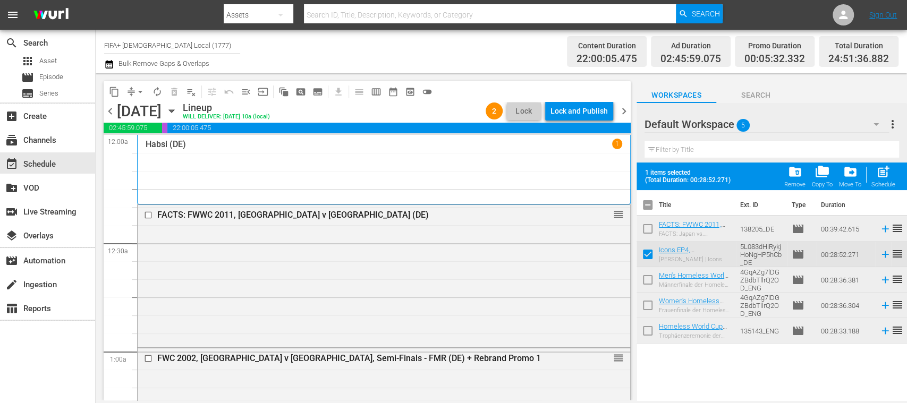
drag, startPoint x: 646, startPoint y: 230, endPoint x: 656, endPoint y: 229, distance: 9.6
click at [647, 230] on input "checkbox" at bounding box center [647, 231] width 22 height 22
click at [796, 176] on span "folder_delete" at bounding box center [794, 172] width 14 height 14
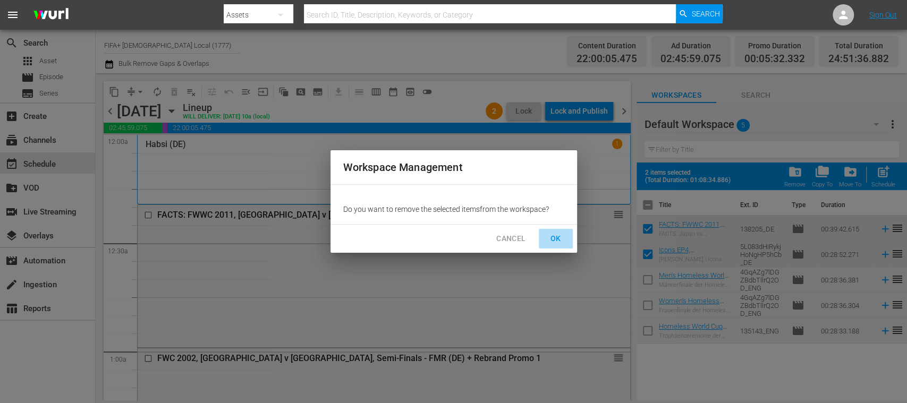
click at [561, 237] on span "OK" at bounding box center [555, 238] width 17 height 13
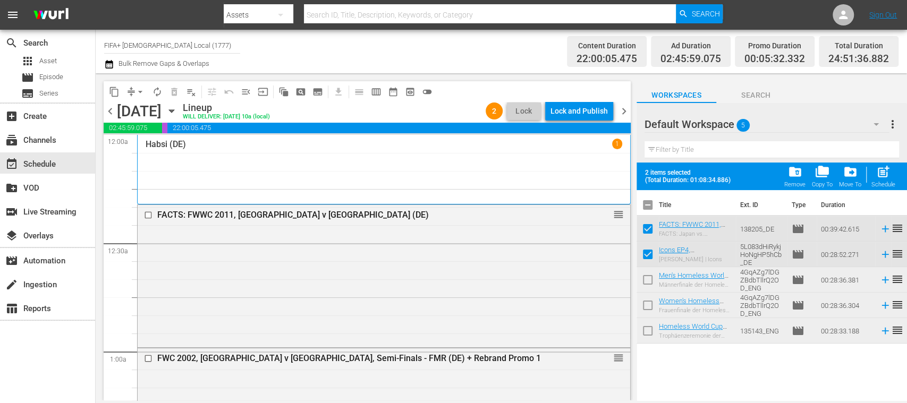
checkbox input "false"
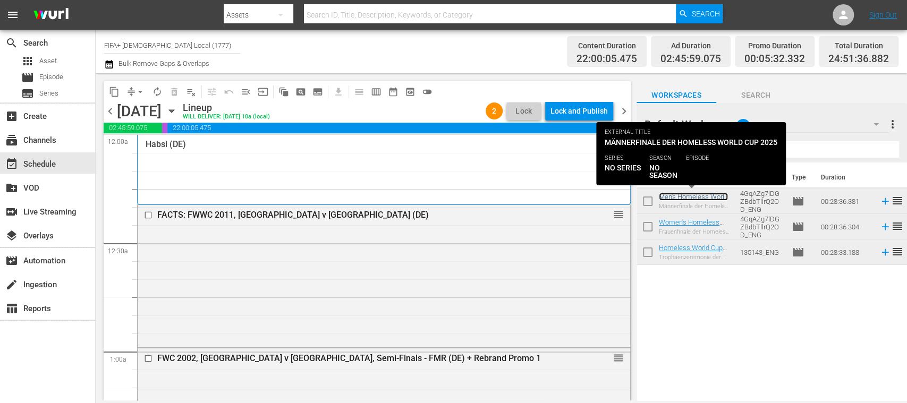
click at [687, 195] on link "Men's Homeless World Cup Final (DE)" at bounding box center [693, 201] width 69 height 16
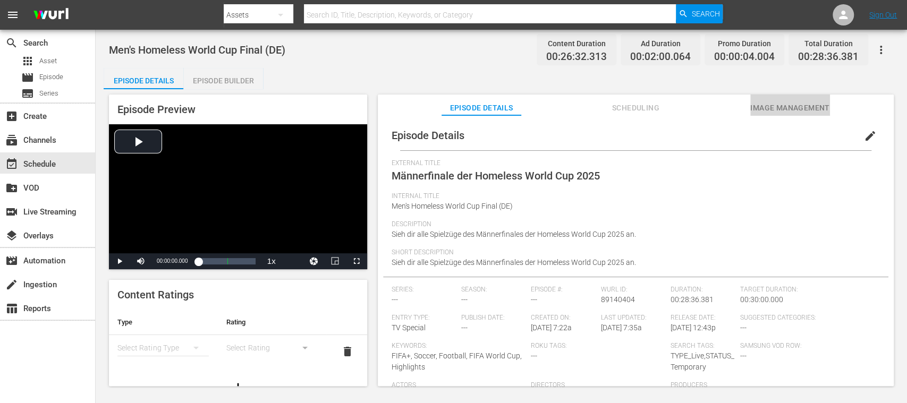
click at [769, 103] on span "Image Management" at bounding box center [790, 107] width 80 height 13
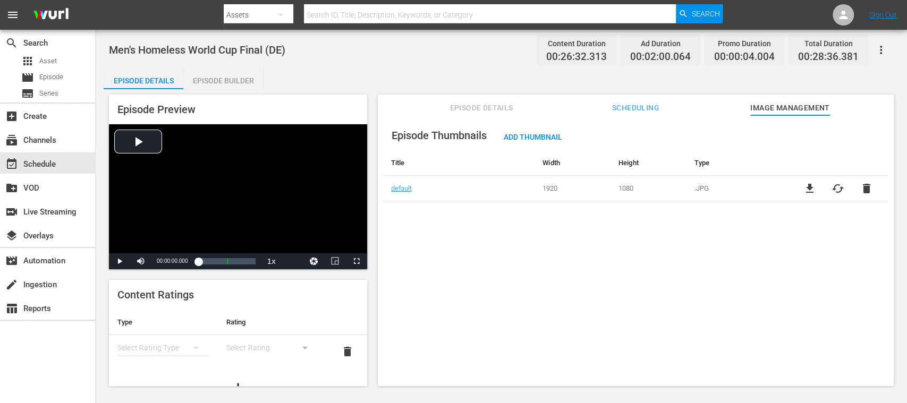
click at [834, 189] on span "cached" at bounding box center [837, 188] width 13 height 13
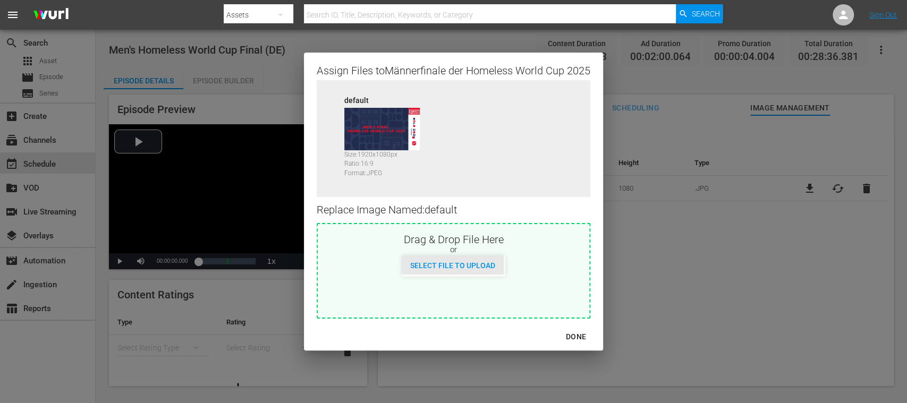
click at [487, 258] on div "Select File to Upload" at bounding box center [452, 265] width 102 height 20
type input "C:\fakepath\DE_Final_Men.jpg"
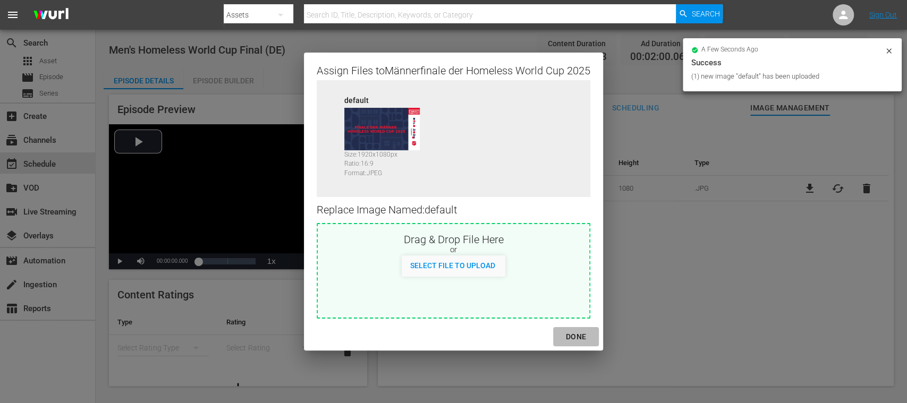
click at [576, 330] on div "DONE" at bounding box center [575, 336] width 37 height 13
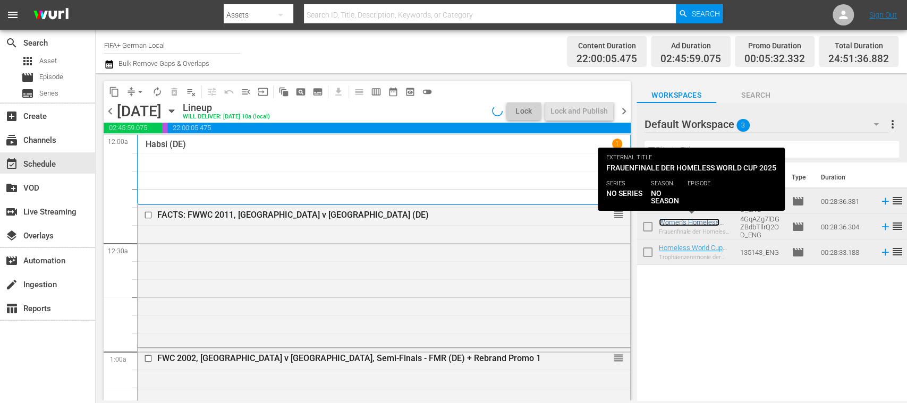
click at [677, 222] on link "Women's Homeless World Cup Final (DE)" at bounding box center [689, 226] width 61 height 16
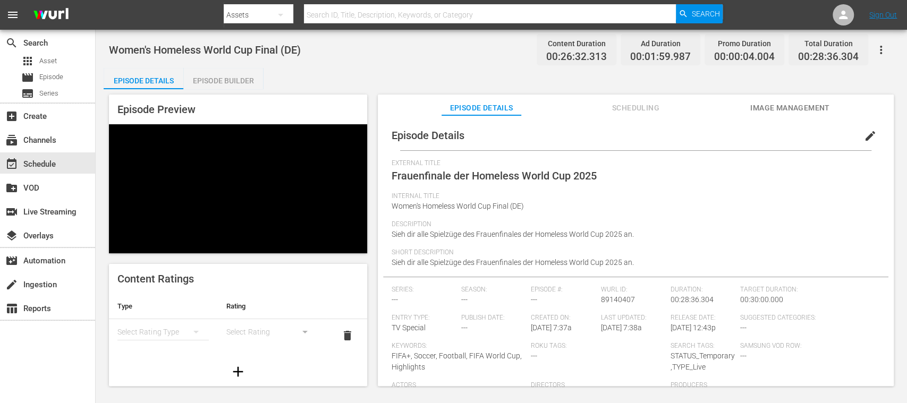
click at [790, 108] on span "Image Management" at bounding box center [790, 107] width 80 height 13
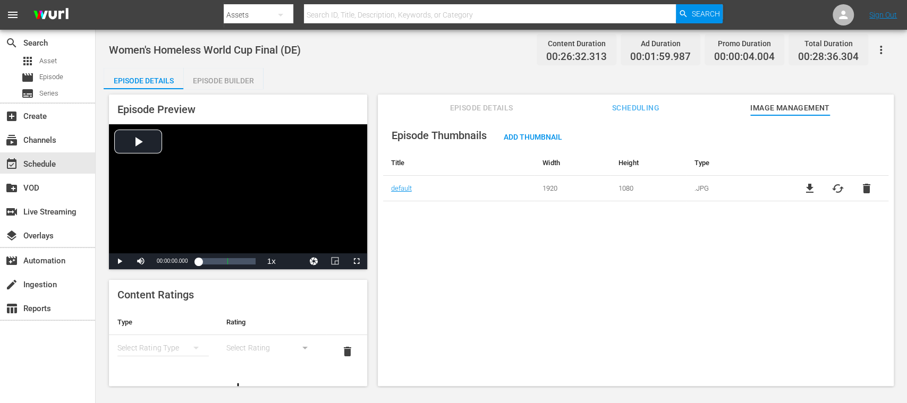
click at [834, 189] on span "cached" at bounding box center [837, 188] width 13 height 13
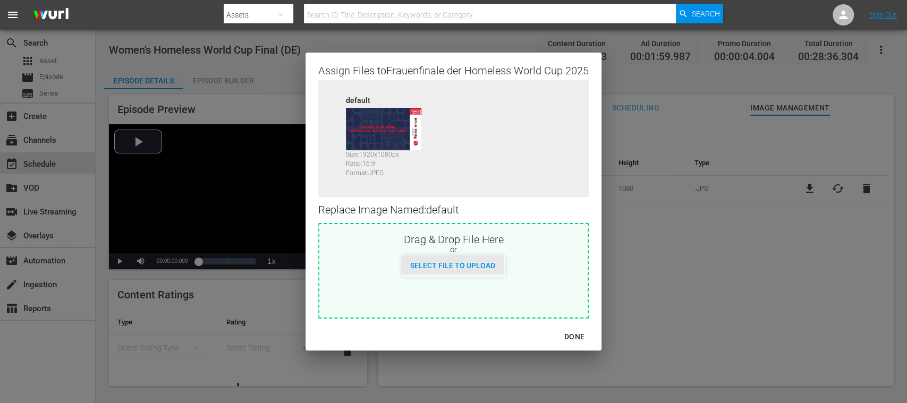
click at [474, 265] on span "Select File to Upload" at bounding box center [452, 265] width 102 height 8
type input "C:\fakepath\DE_Final_Women.jpg"
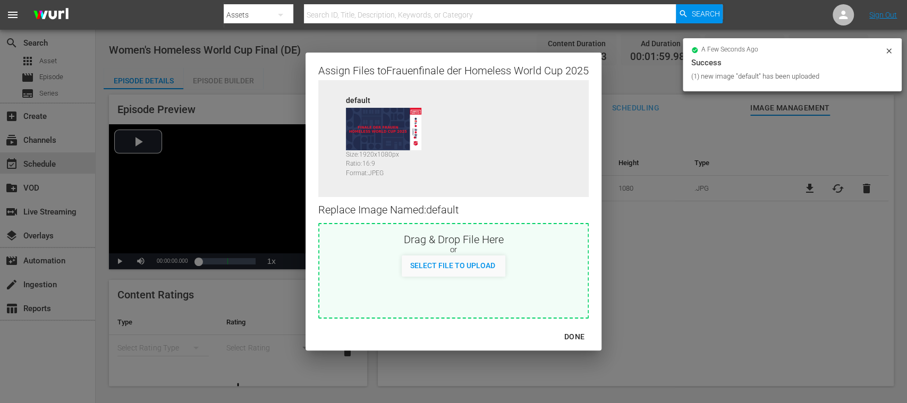
click at [576, 336] on div "DONE" at bounding box center [574, 336] width 37 height 13
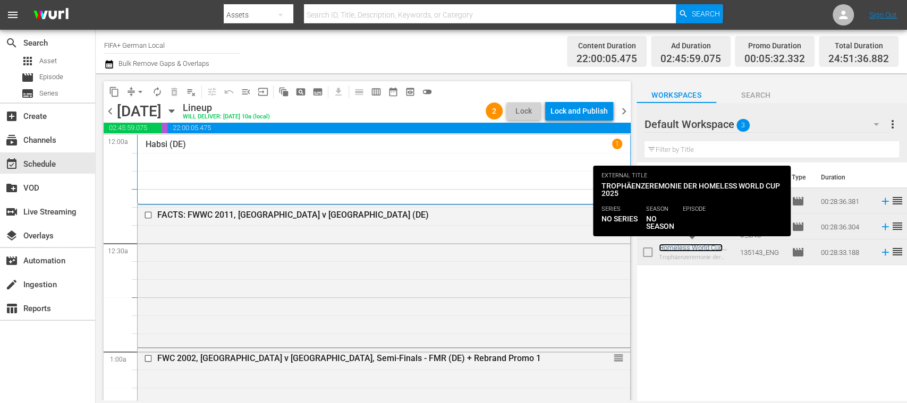
click at [697, 250] on link "Homeless World Cup Trophy Ceremony (DE)" at bounding box center [692, 252] width 67 height 16
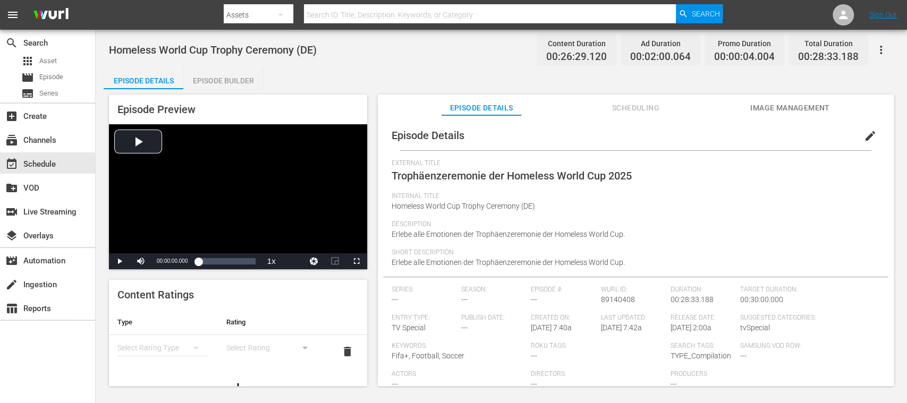
click at [790, 104] on span "Image Management" at bounding box center [790, 107] width 80 height 13
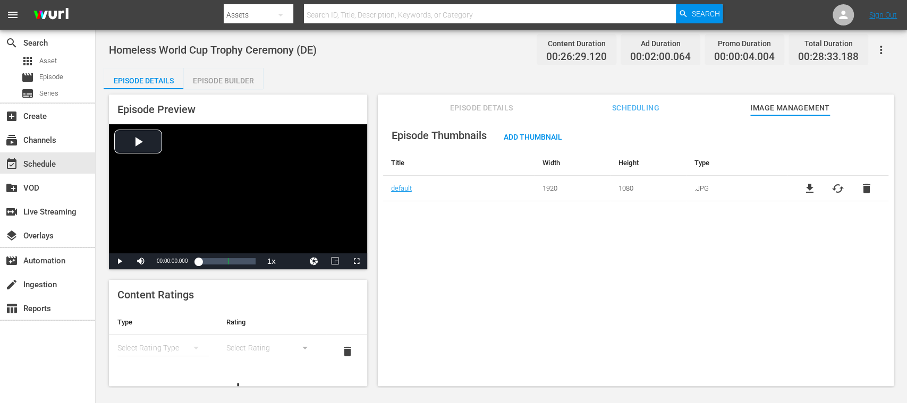
click at [837, 188] on span "cached" at bounding box center [837, 188] width 13 height 13
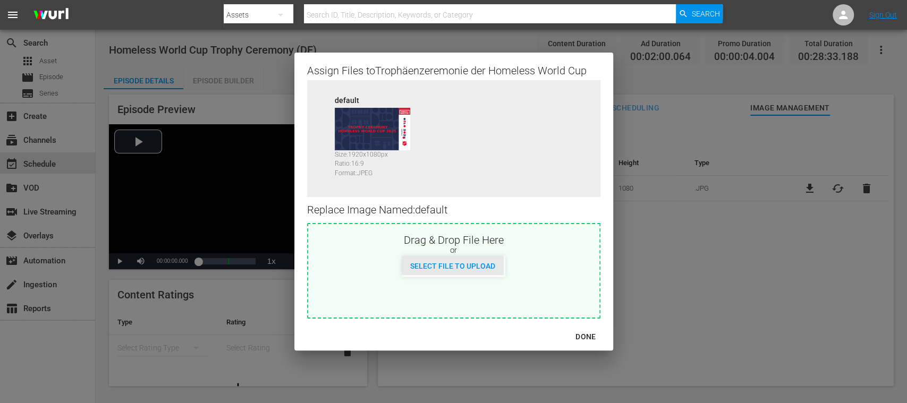
click at [485, 268] on span "Select File to Upload" at bounding box center [452, 266] width 102 height 8
type input "C:\fakepath\DE_trophy.jpg"
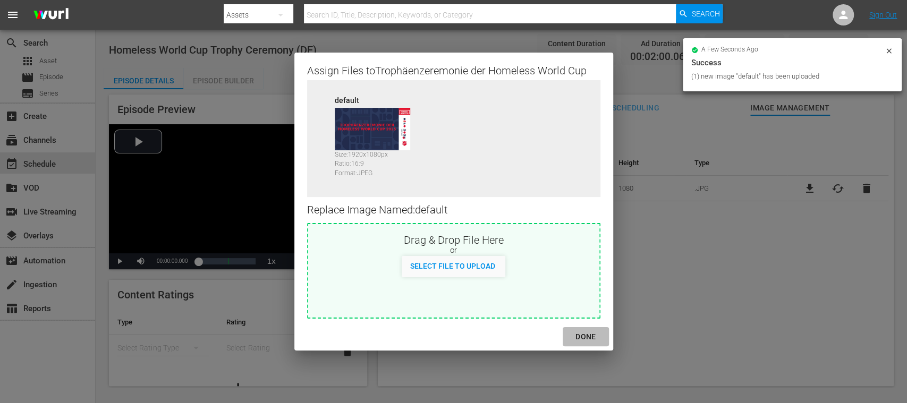
click at [585, 336] on div "DONE" at bounding box center [585, 336] width 37 height 13
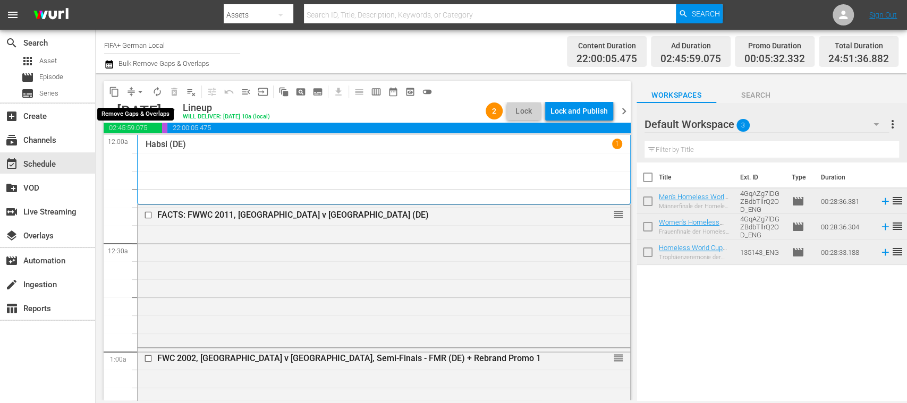
click at [144, 90] on span "arrow_drop_down" at bounding box center [140, 92] width 11 height 11
click at [167, 143] on li "Align to End of Previous Day" at bounding box center [141, 149] width 112 height 18
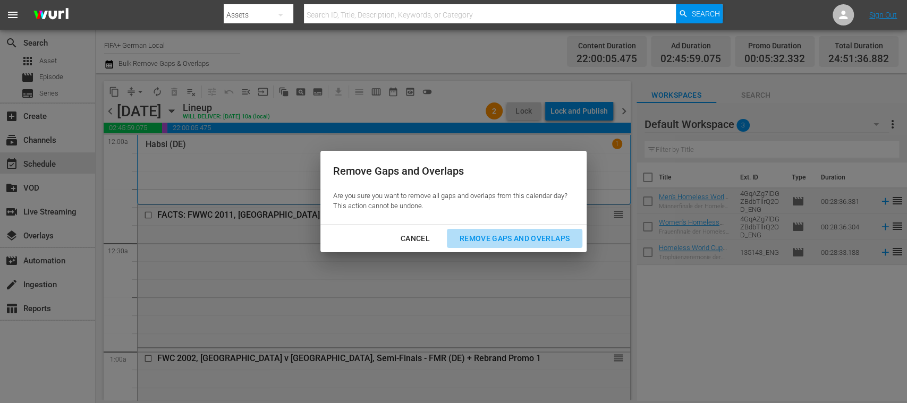
click at [541, 236] on div "Remove Gaps and Overlaps" at bounding box center [514, 238] width 127 height 13
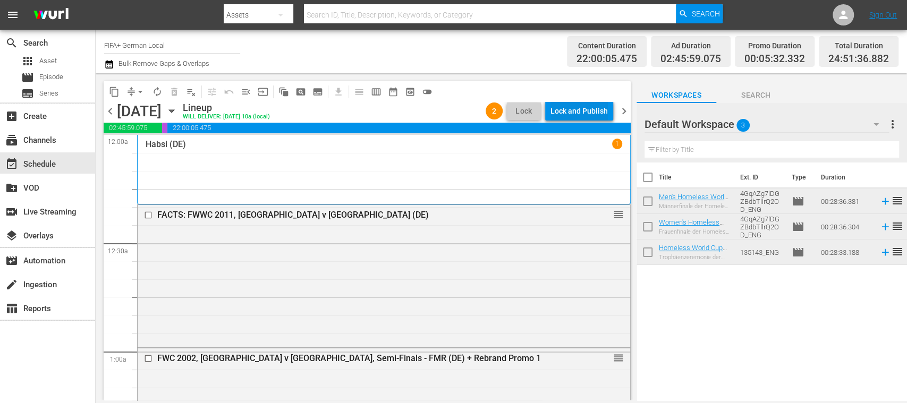
click at [584, 115] on div "Lock and Publish" at bounding box center [578, 110] width 57 height 19
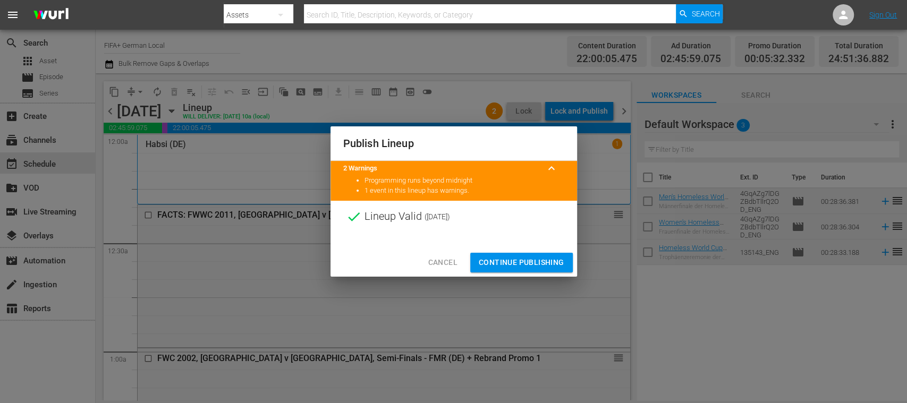
click at [546, 260] on span "Continue Publishing" at bounding box center [522, 262] width 86 height 13
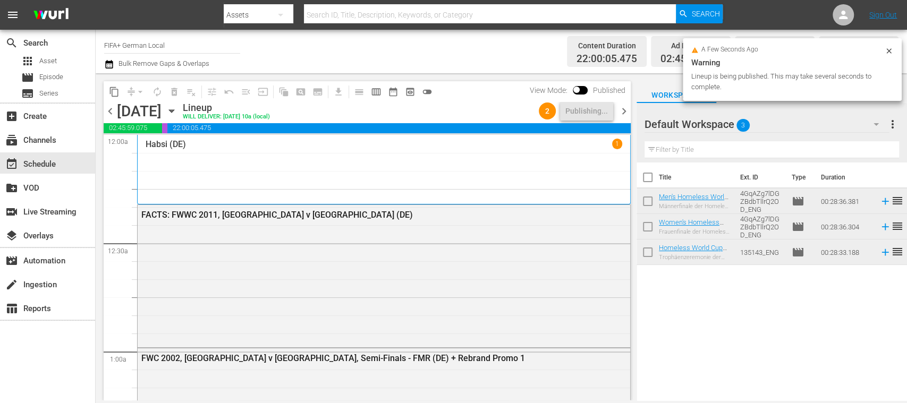
click at [625, 107] on span "chevron_right" at bounding box center [623, 111] width 13 height 13
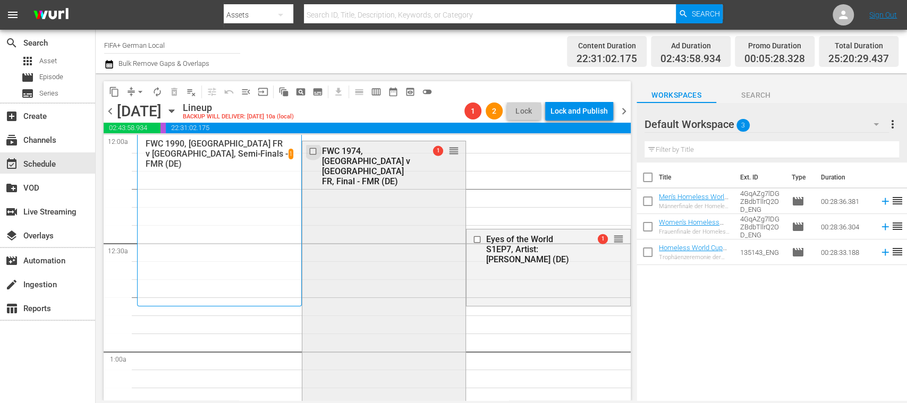
click at [309, 151] on input "checkbox" at bounding box center [313, 151] width 11 height 9
click at [473, 241] on input "checkbox" at bounding box center [478, 239] width 11 height 9
click at [177, 89] on span "delete_forever_outlined" at bounding box center [174, 92] width 11 height 11
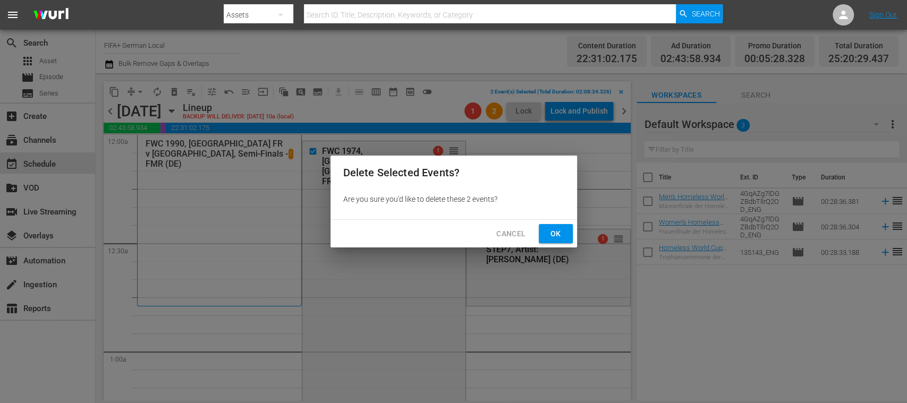
click at [554, 232] on span "Ok" at bounding box center [555, 233] width 17 height 13
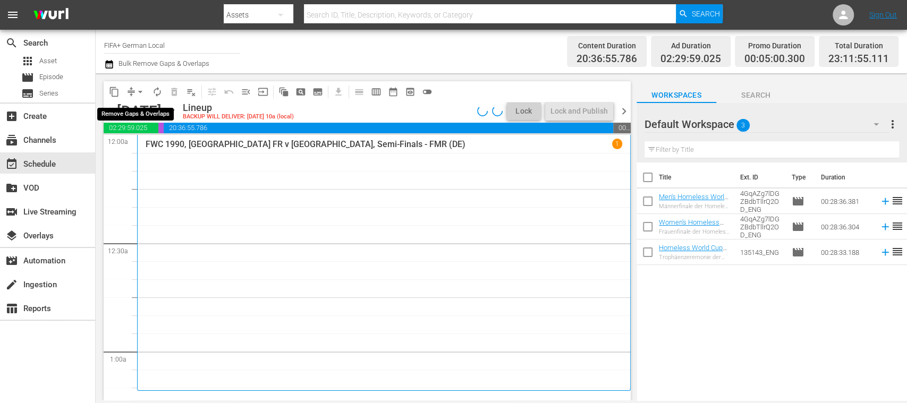
click at [140, 92] on span "arrow_drop_down" at bounding box center [140, 92] width 11 height 11
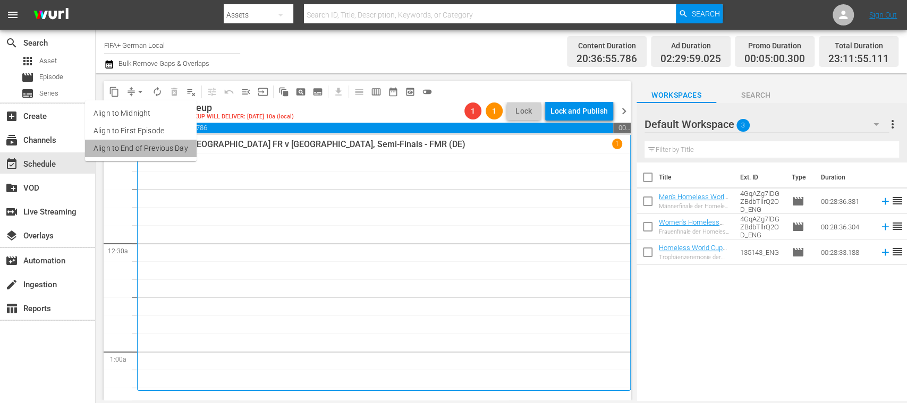
click at [165, 148] on li "Align to End of Previous Day" at bounding box center [141, 149] width 112 height 18
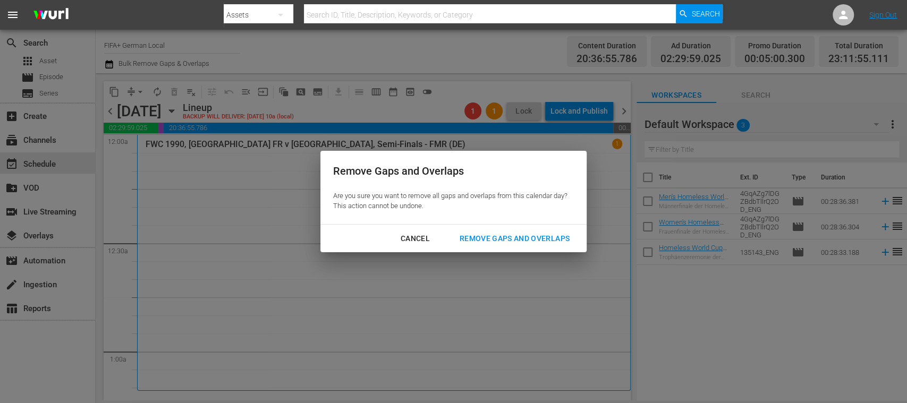
click at [411, 236] on div "Cancel" at bounding box center [415, 238] width 46 height 13
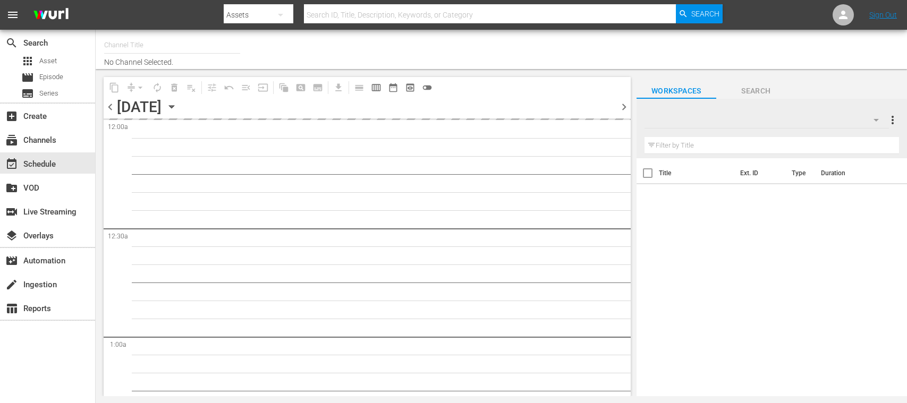
type input "FIFA+ [DEMOGRAPHIC_DATA] Local (1777)"
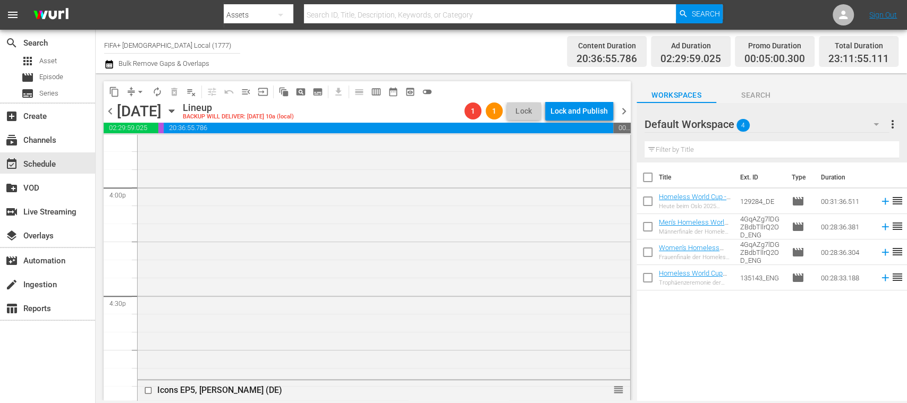
scroll to position [3463, 0]
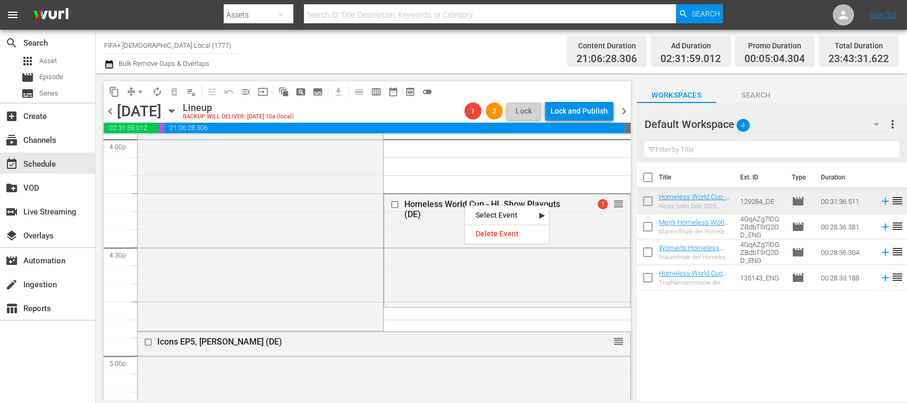
click at [423, 215] on div "Homeless World Cup - HL Show Playouts (DE)" at bounding box center [490, 209] width 173 height 20
click at [636, 156] on span "No Event Selected" at bounding box center [640, 110] width 8 height 91
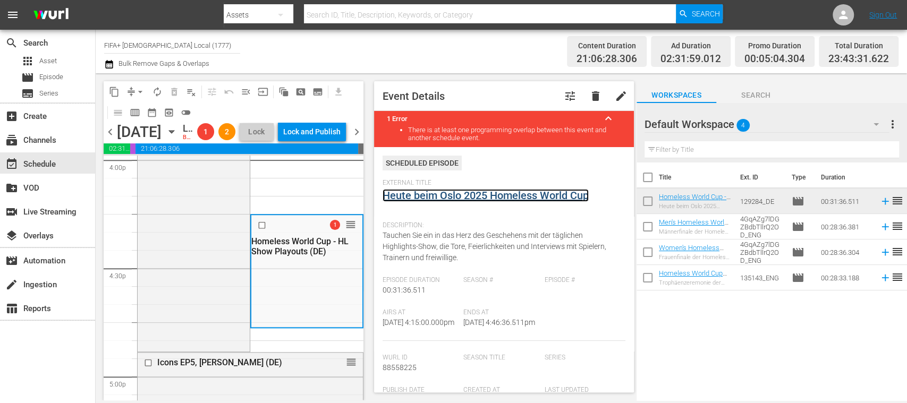
click at [452, 195] on link "Heute beim Oslo 2025 Homeless World Cup" at bounding box center [485, 195] width 206 height 13
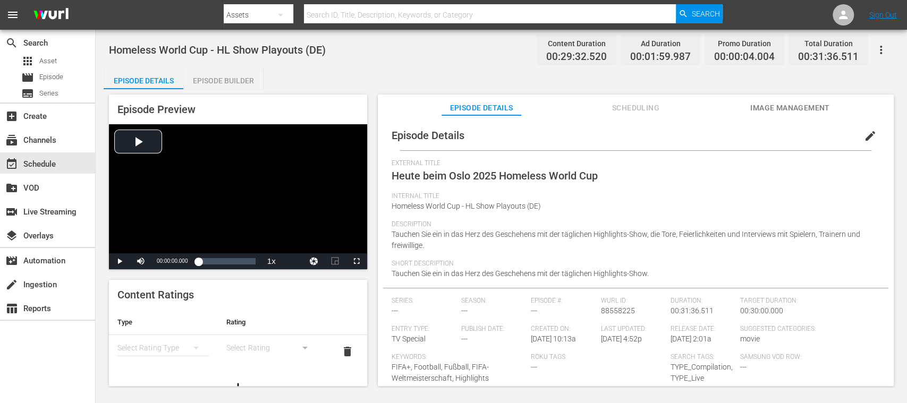
click at [798, 107] on span "Image Management" at bounding box center [790, 107] width 80 height 13
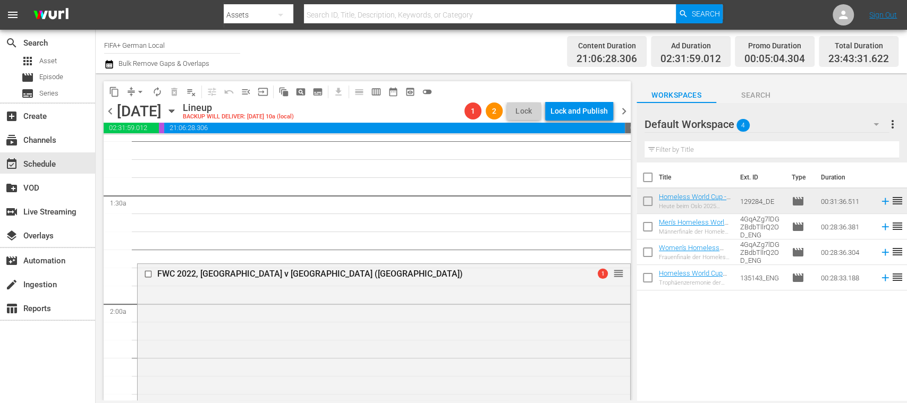
scroll to position [184, 0]
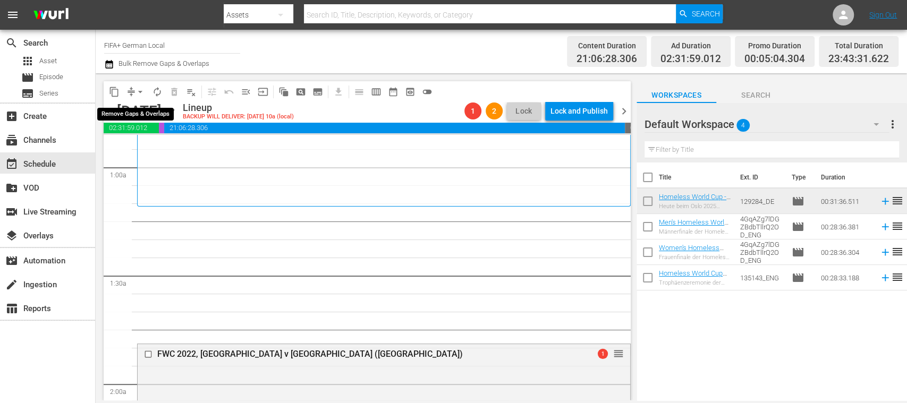
click at [138, 92] on span "arrow_drop_down" at bounding box center [140, 92] width 11 height 11
click at [172, 142] on li "Align to End of Previous Day" at bounding box center [141, 149] width 112 height 18
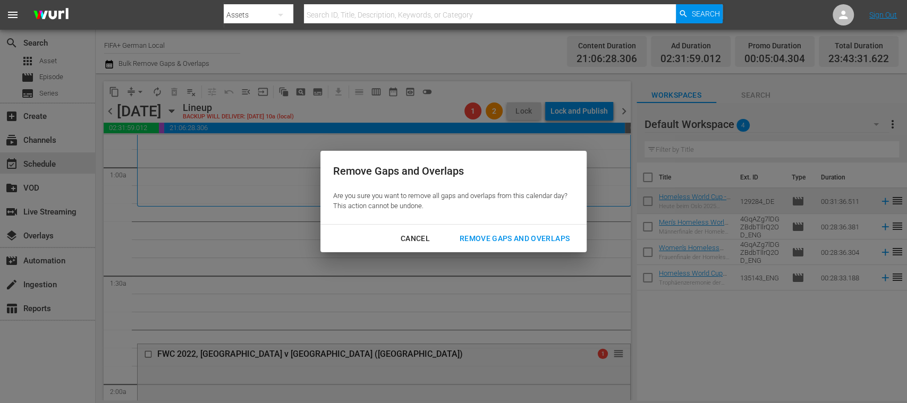
click at [499, 238] on div "Remove Gaps and Overlaps" at bounding box center [514, 238] width 127 height 13
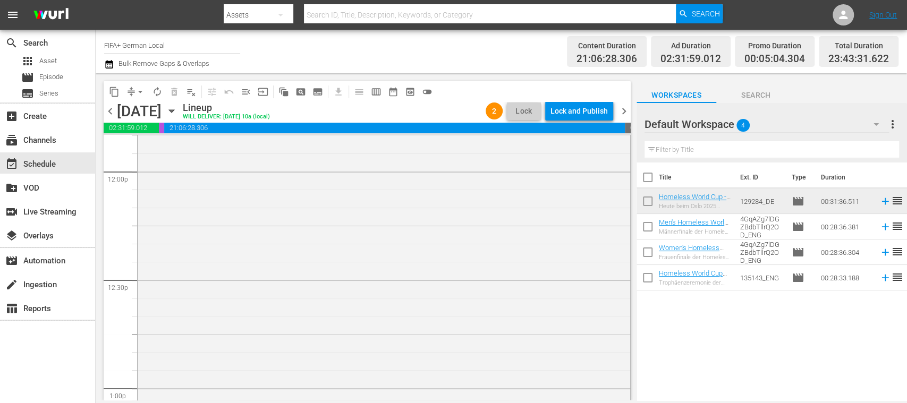
scroll to position [2404, 0]
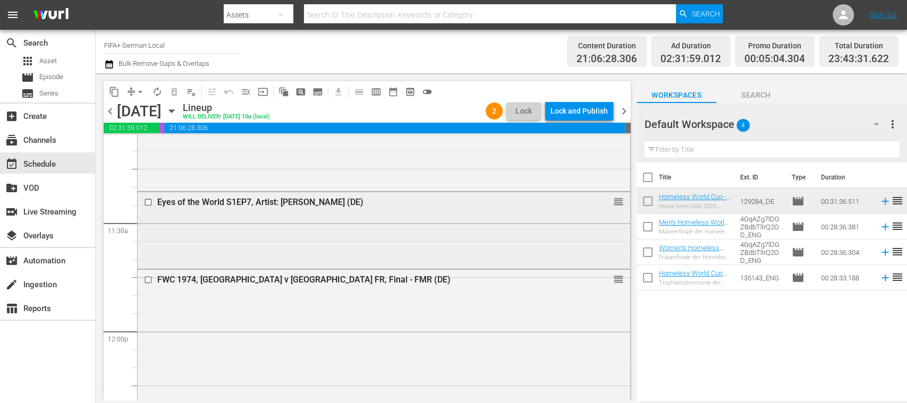
click at [148, 201] on input "checkbox" at bounding box center [149, 202] width 11 height 9
click at [175, 91] on span "delete_forever_outlined" at bounding box center [174, 92] width 11 height 11
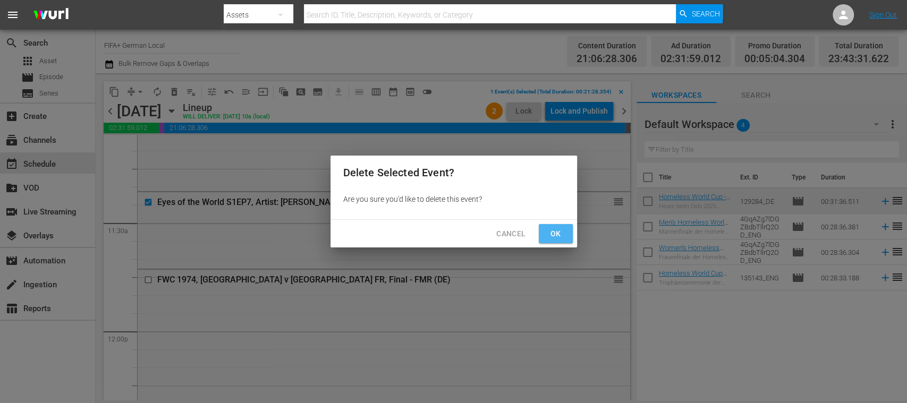
click at [555, 232] on span "Ok" at bounding box center [555, 233] width 17 height 13
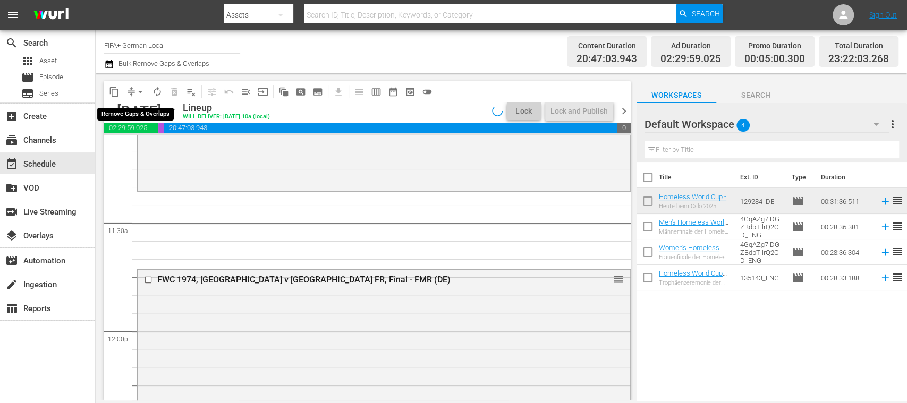
click at [140, 90] on span "arrow_drop_down" at bounding box center [140, 92] width 11 height 11
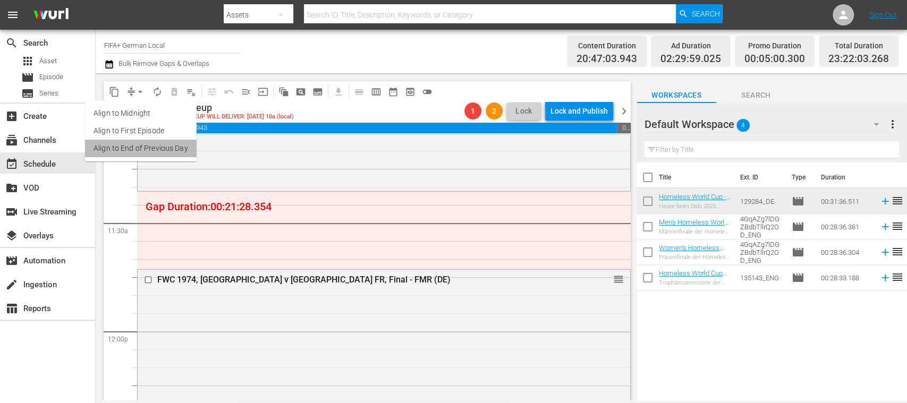
click at [168, 143] on li "Align to End of Previous Day" at bounding box center [141, 149] width 112 height 18
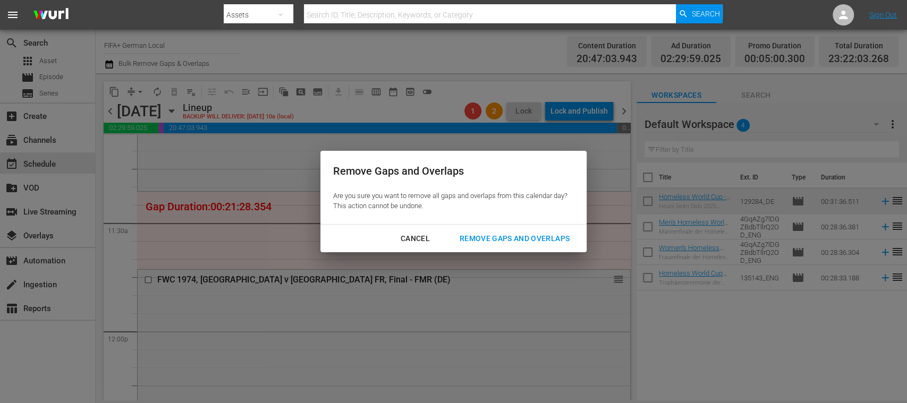
click at [474, 238] on div "Remove Gaps and Overlaps" at bounding box center [514, 238] width 127 height 13
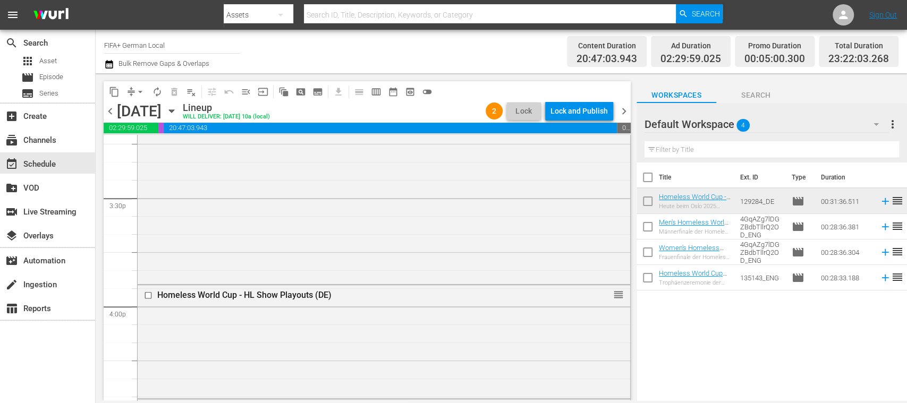
scroll to position [3484, 0]
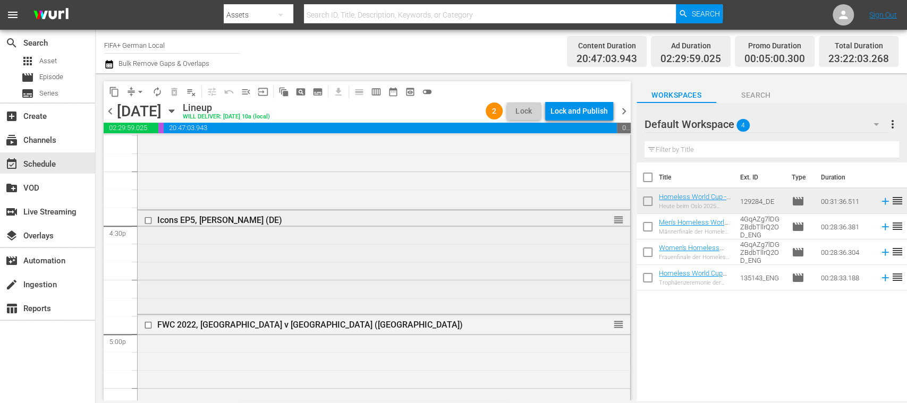
click at [150, 222] on input "checkbox" at bounding box center [149, 220] width 11 height 9
click at [175, 95] on span "delete_forever_outlined" at bounding box center [174, 92] width 11 height 11
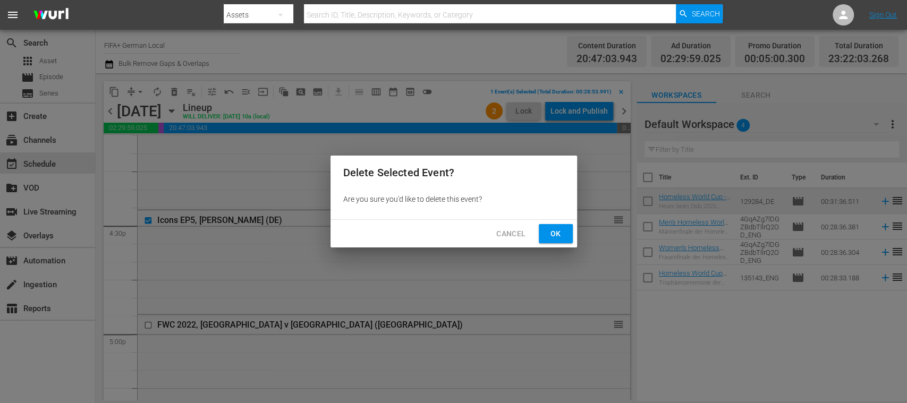
click at [554, 237] on span "Ok" at bounding box center [555, 233] width 17 height 13
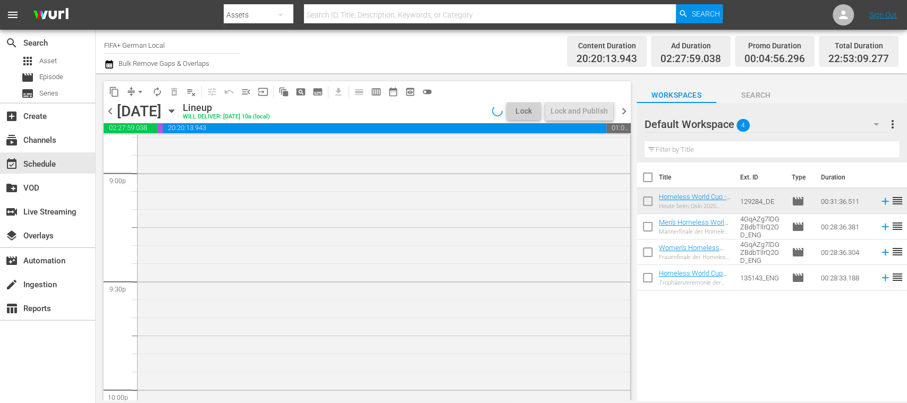
scroll to position [4726, 0]
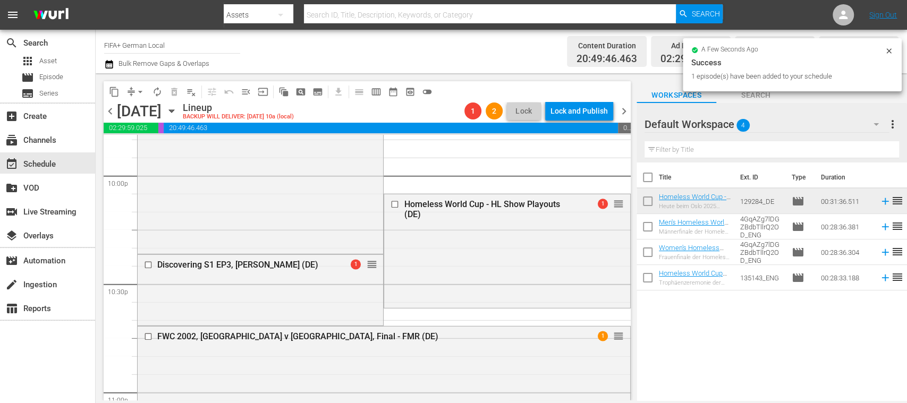
click at [142, 91] on span "arrow_drop_down" at bounding box center [140, 92] width 11 height 11
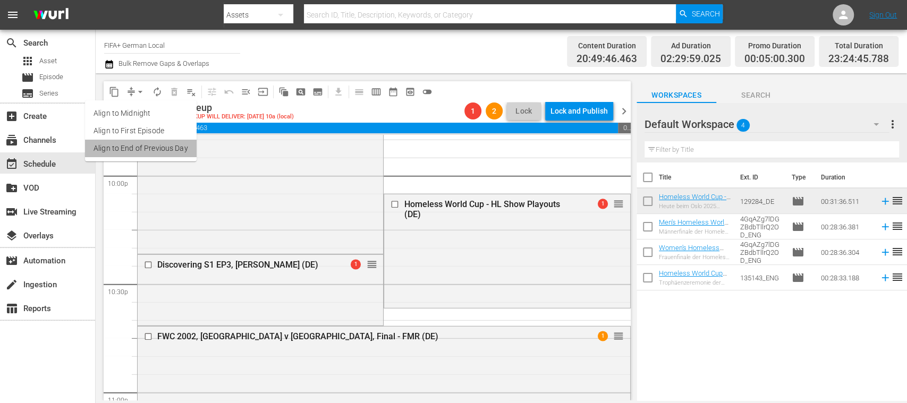
click at [164, 144] on li "Align to End of Previous Day" at bounding box center [141, 149] width 112 height 18
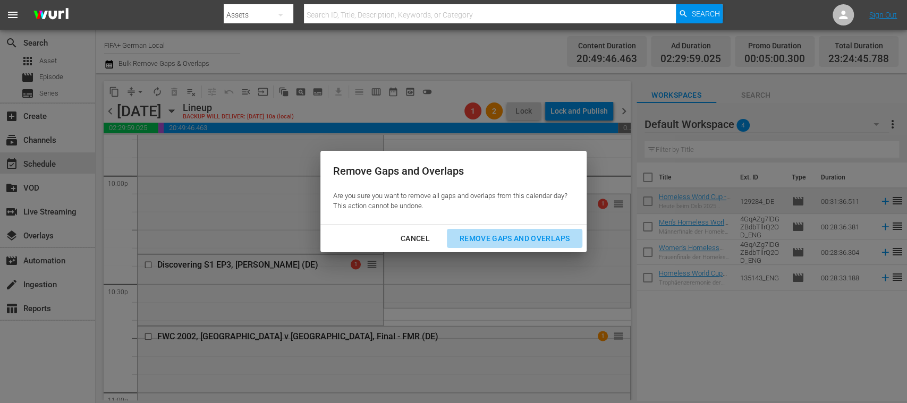
click at [559, 245] on button "Remove Gaps and Overlaps" at bounding box center [514, 239] width 135 height 20
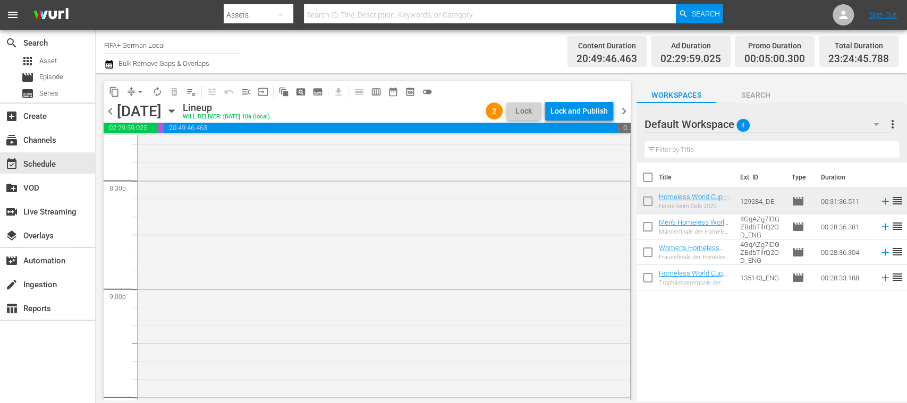
scroll to position [4308, 0]
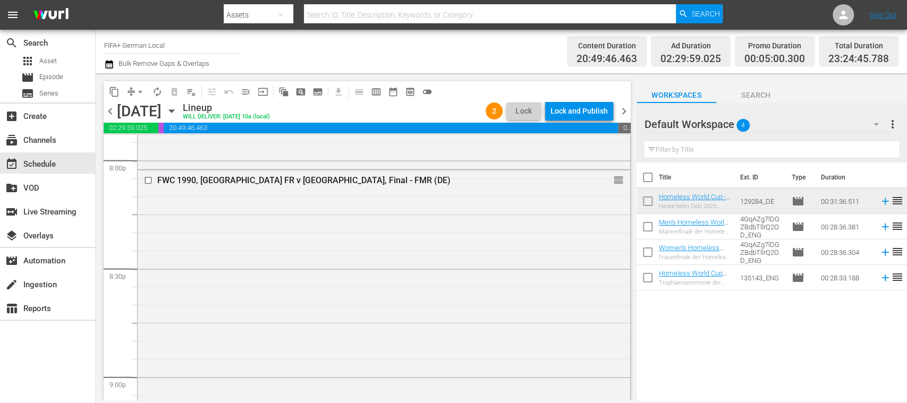
click at [110, 112] on span "chevron_left" at bounding box center [110, 111] width 13 height 13
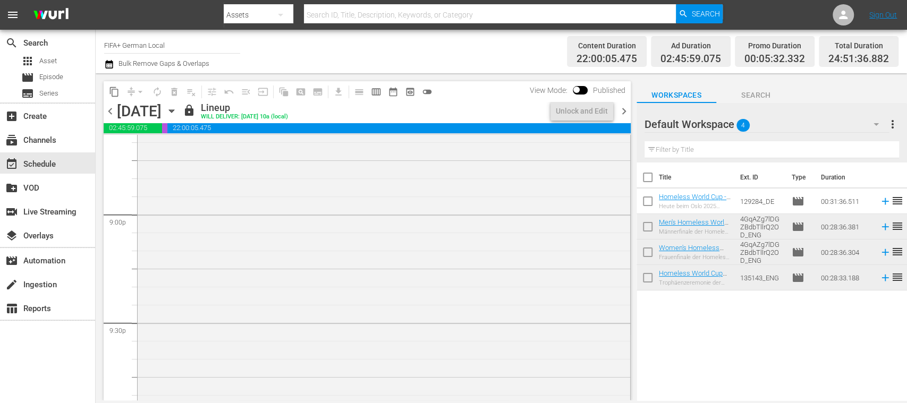
scroll to position [4290, 0]
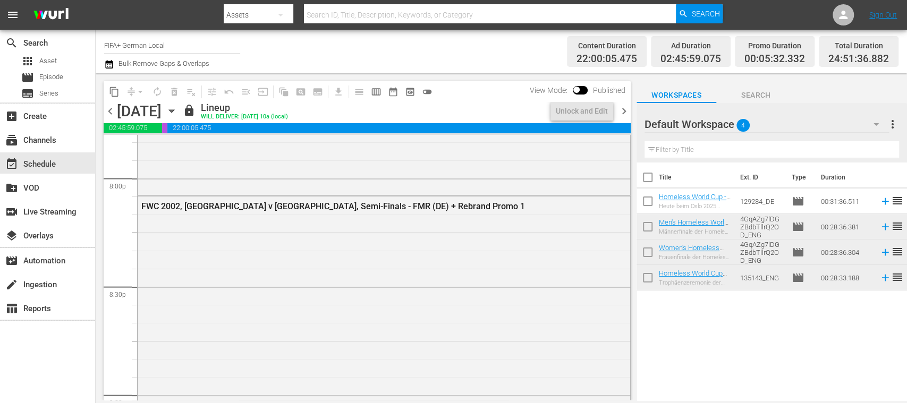
click at [625, 112] on span "chevron_right" at bounding box center [623, 111] width 13 height 13
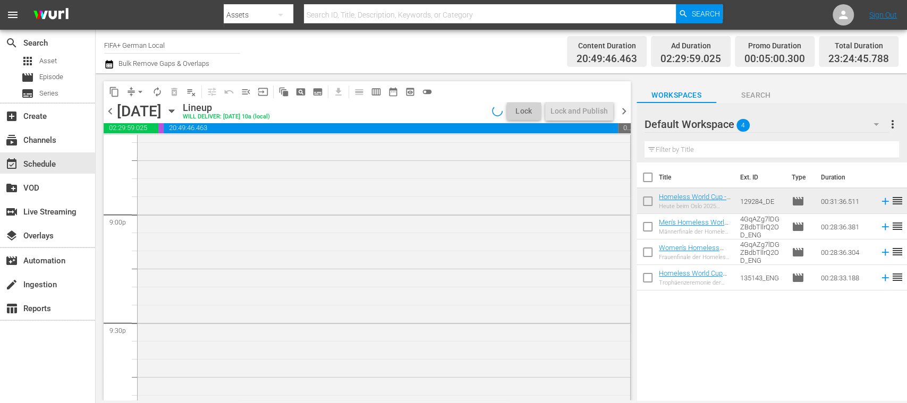
scroll to position [4308, 0]
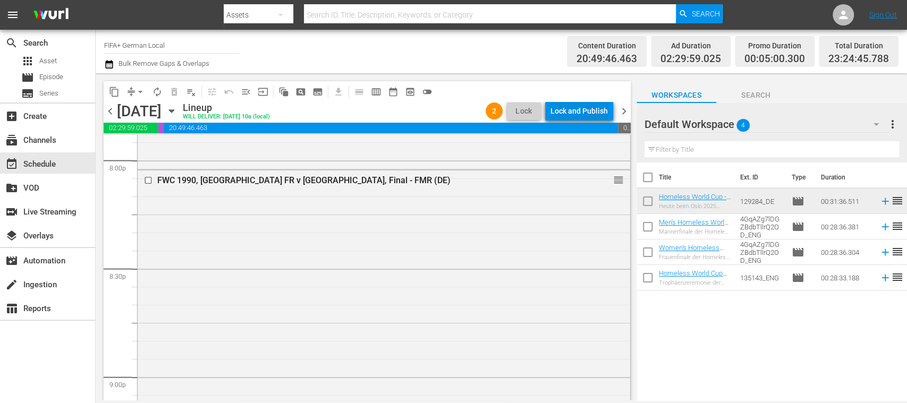
click at [591, 113] on div "Lock and Publish" at bounding box center [578, 110] width 57 height 19
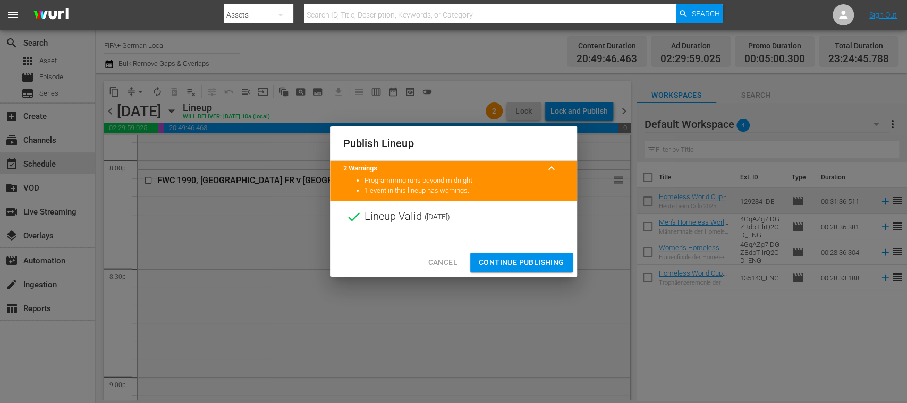
click at [537, 256] on span "Continue Publishing" at bounding box center [522, 262] width 86 height 13
